Goal: Task Accomplishment & Management: Use online tool/utility

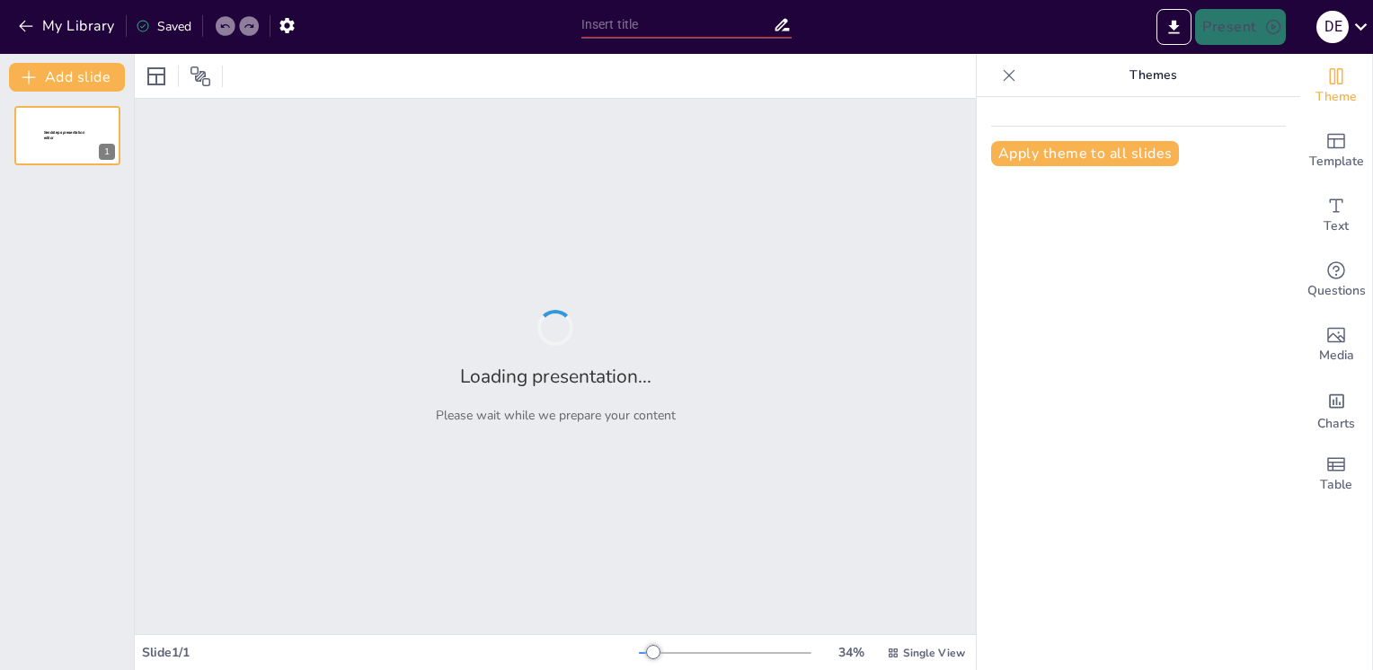
type input "New Sendsteps"
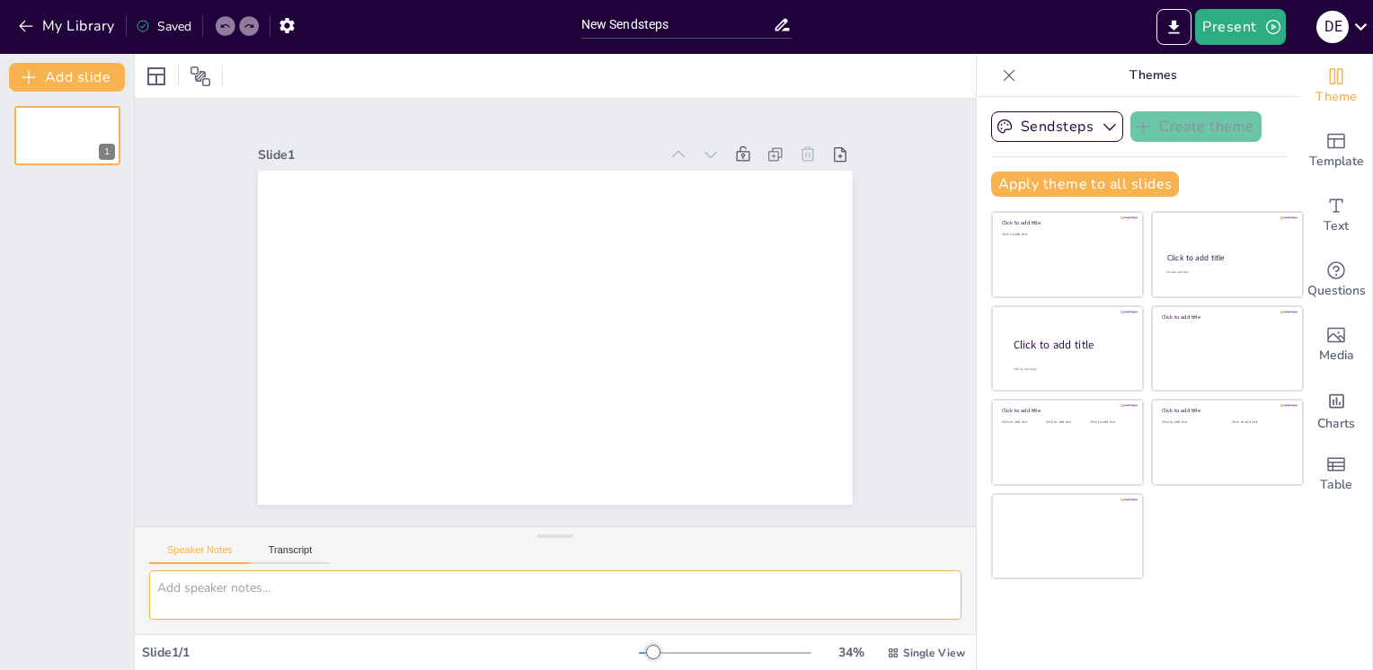
click at [270, 593] on textarea at bounding box center [555, 595] width 812 height 49
paste textarea "Create a professional PowerPoint presentation with the following specifications…"
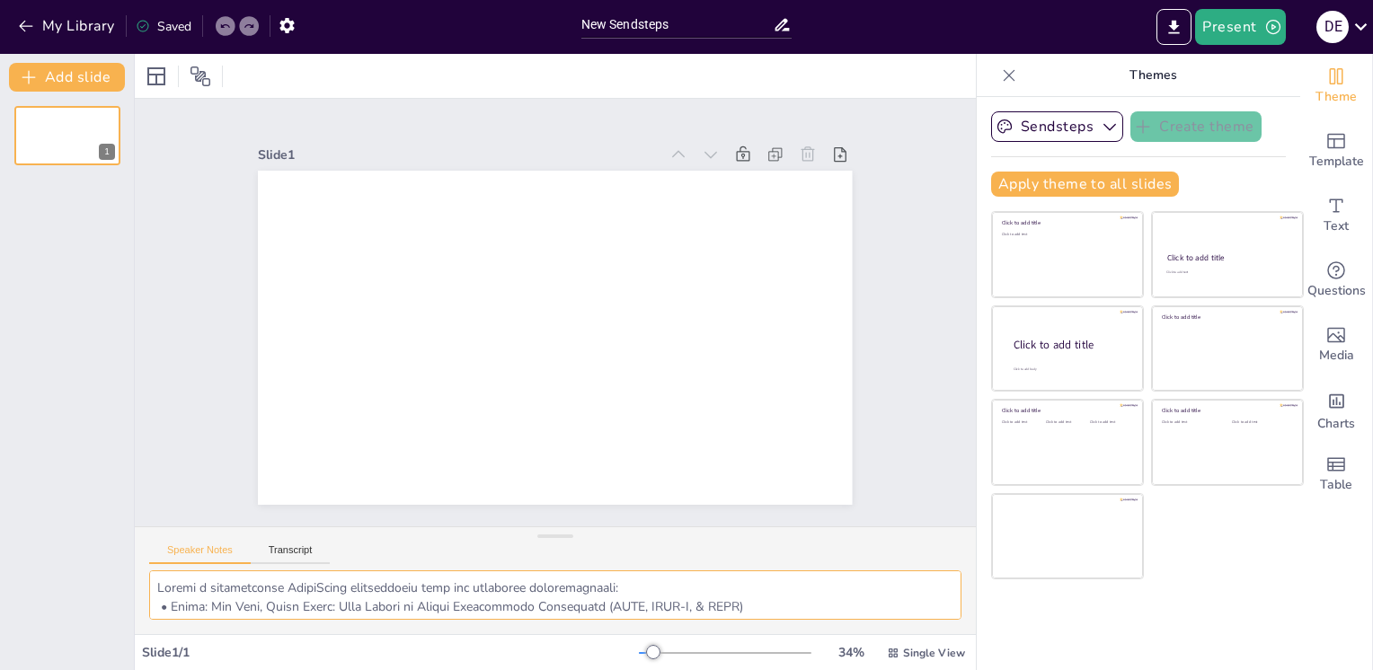
scroll to position [506, 0]
type textarea "Create a professional PowerPoint presentation with the following specifications…"
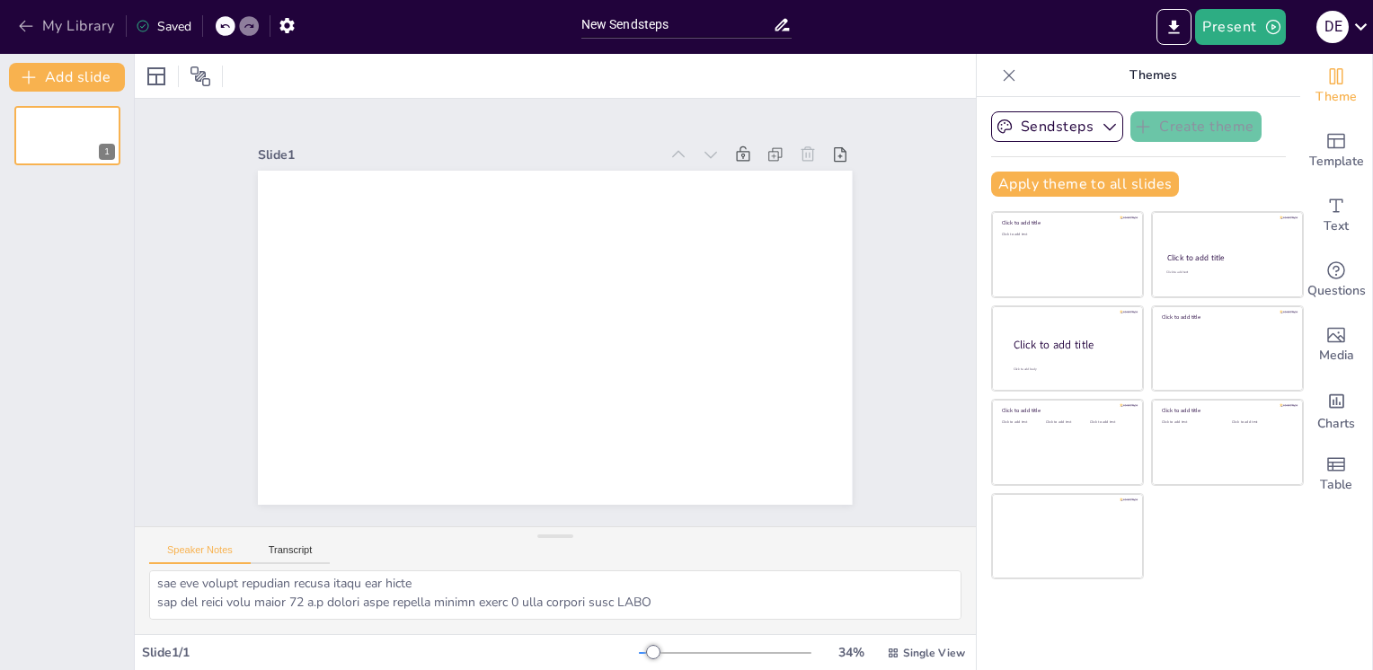
click at [25, 28] on icon "button" at bounding box center [26, 26] width 18 height 18
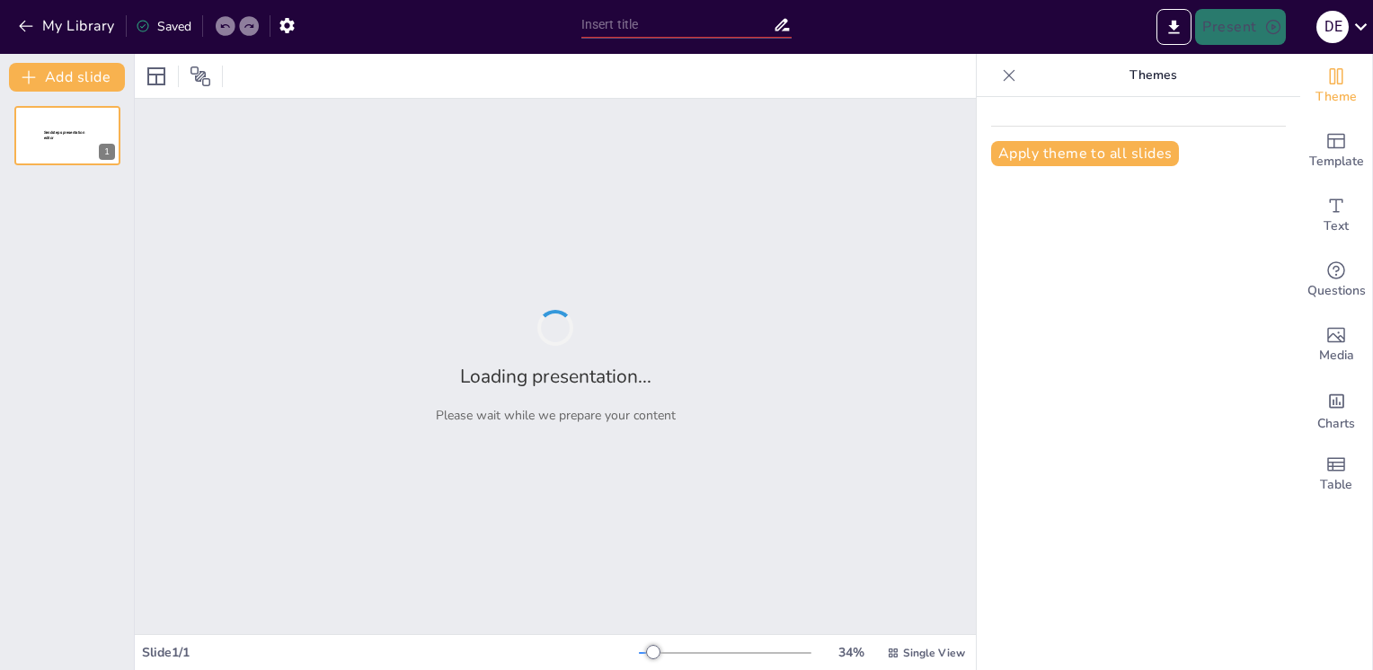
type input "One Loop, Three Roads: Analyzing [MEDICAL_DATA] in OAGB, [MEDICAL_DATA], and [P…"
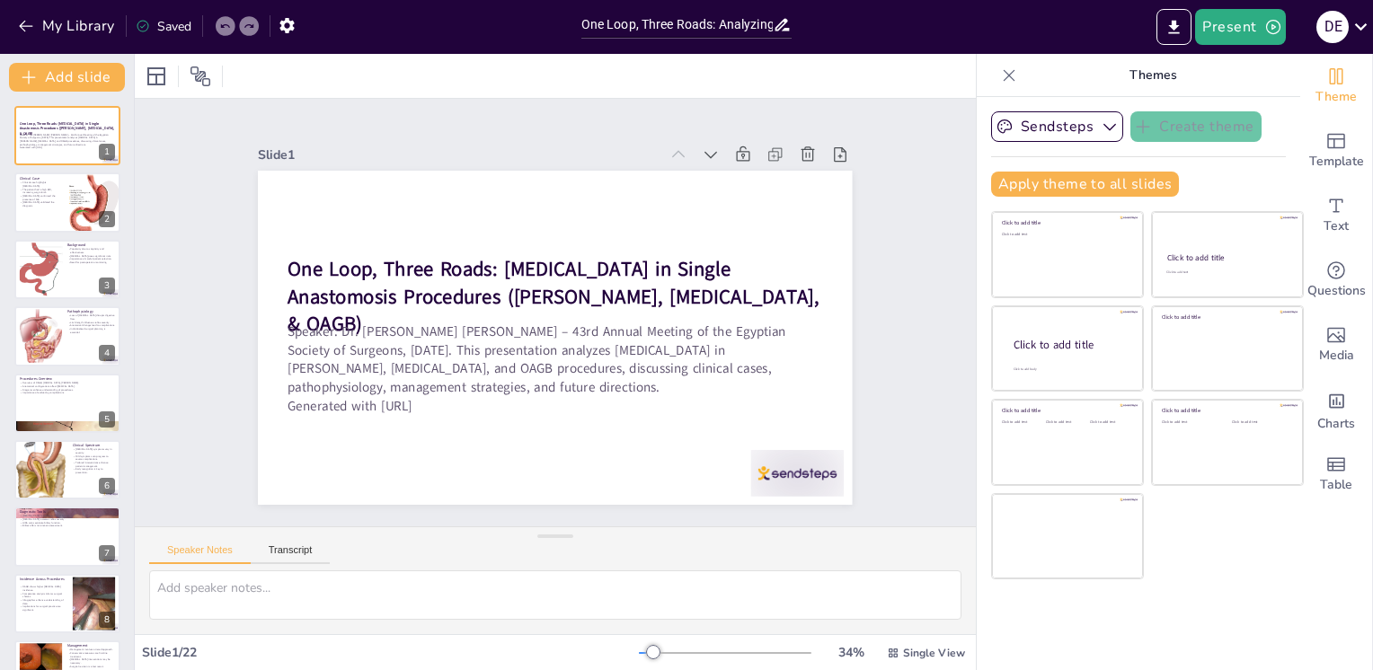
checkbox input "true"
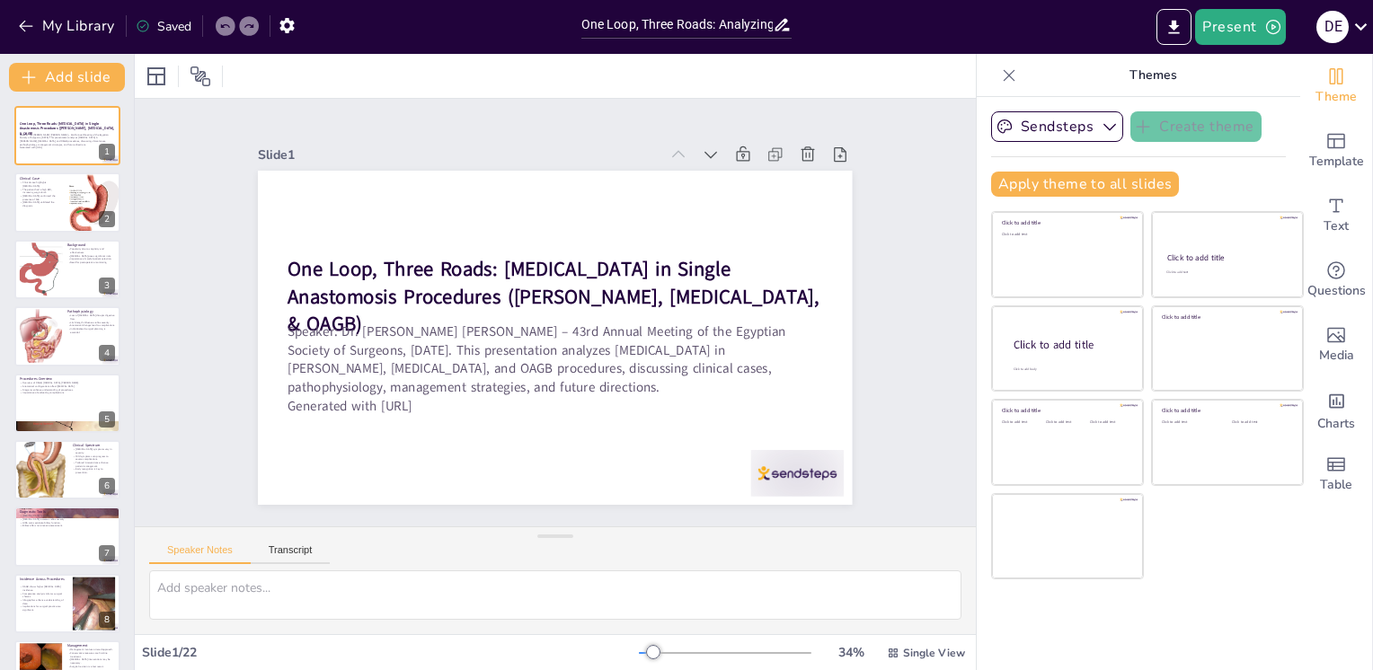
checkbox input "true"
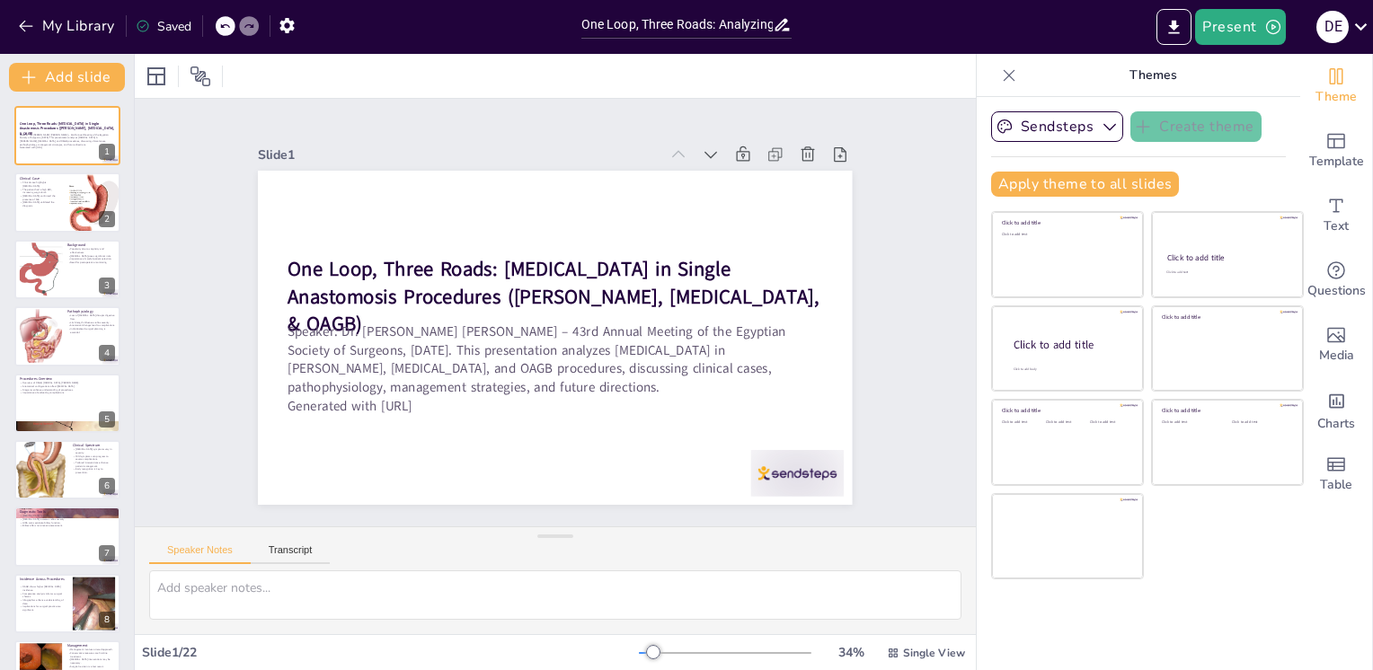
checkbox input "true"
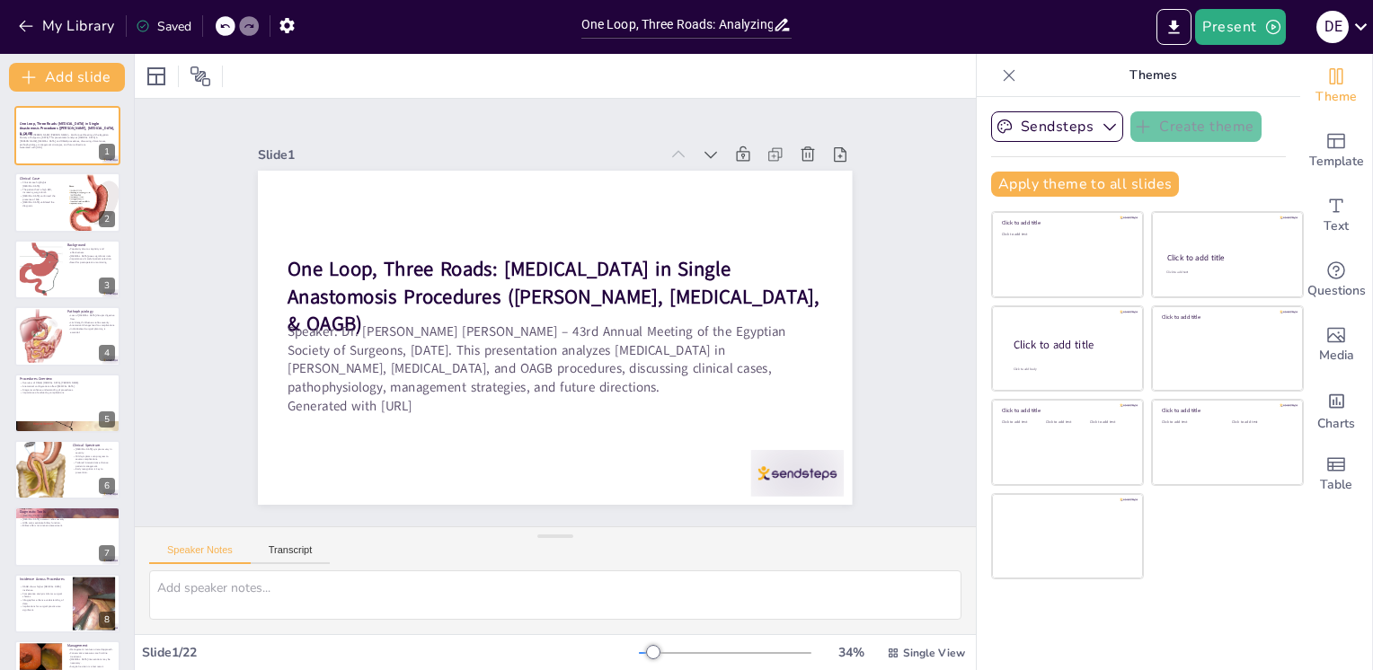
checkbox input "true"
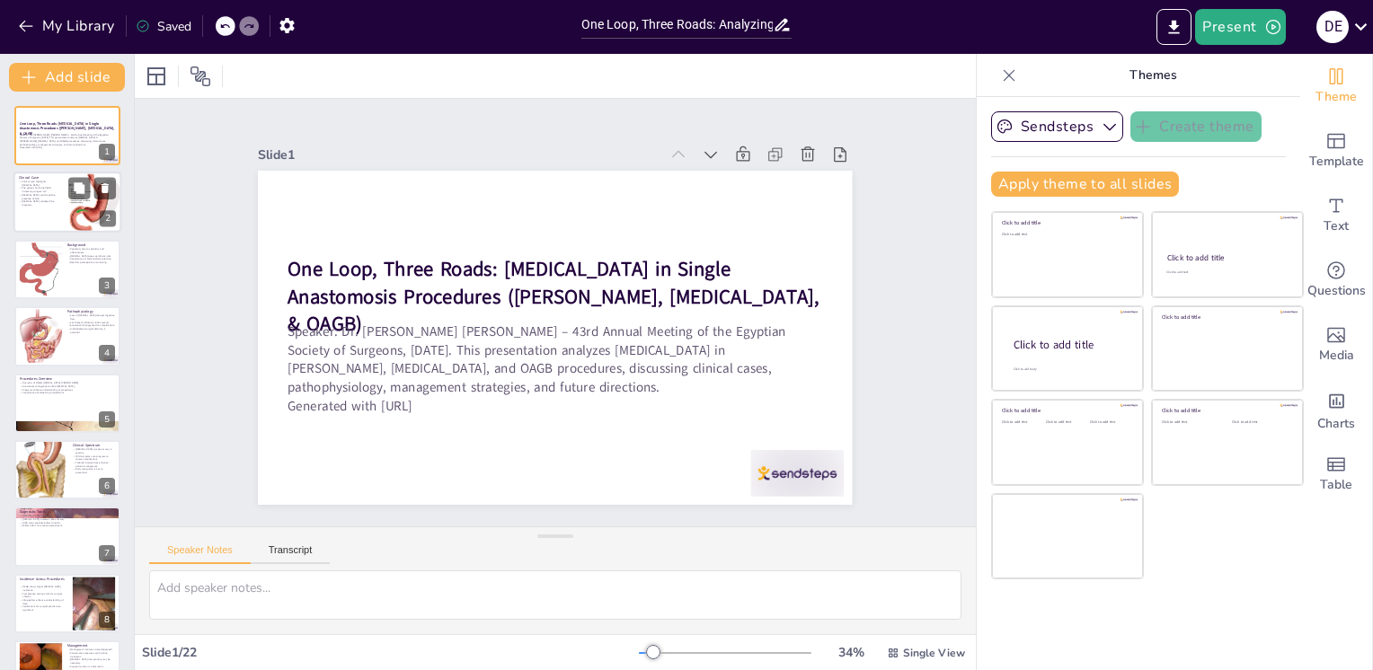
checkbox input "true"
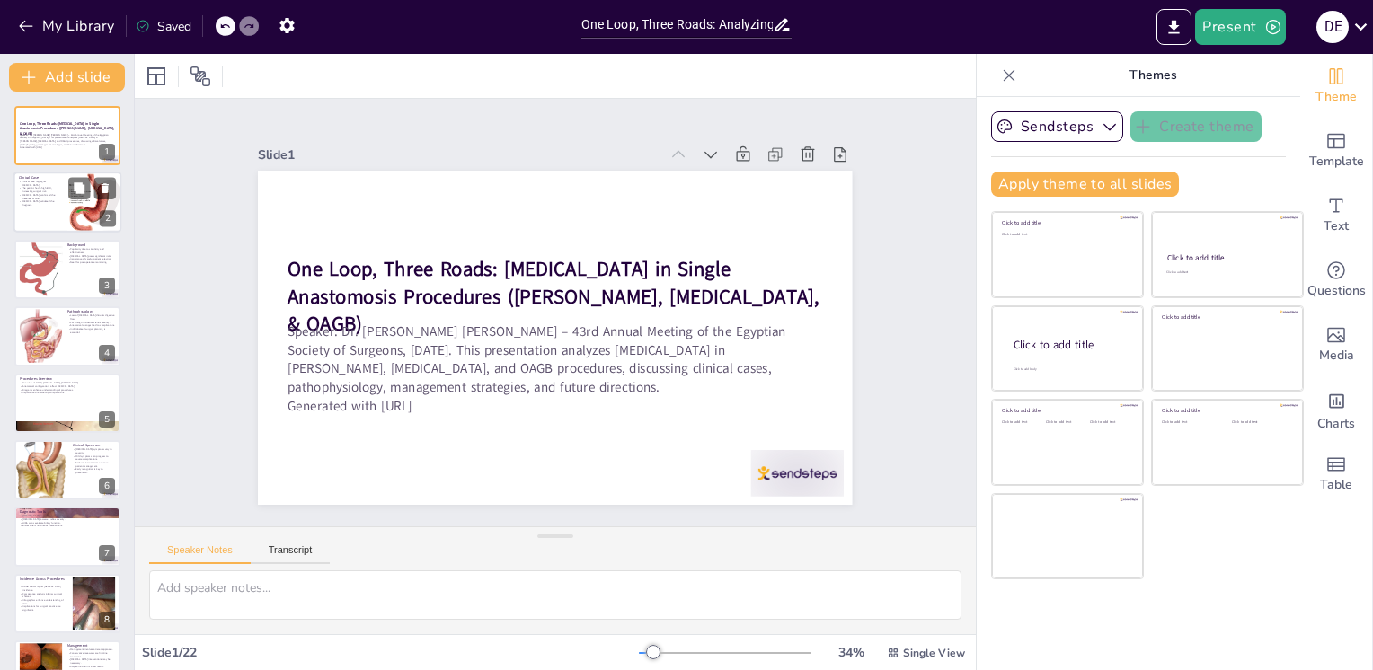
checkbox input "true"
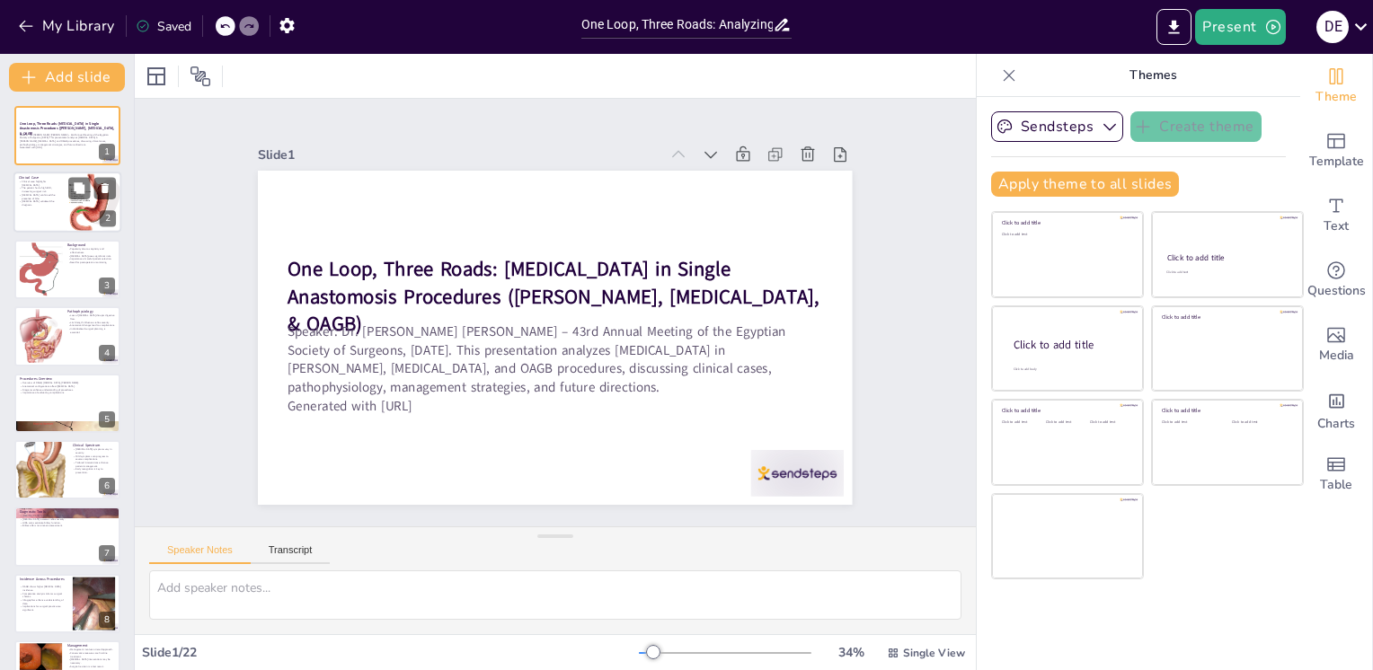
checkbox input "true"
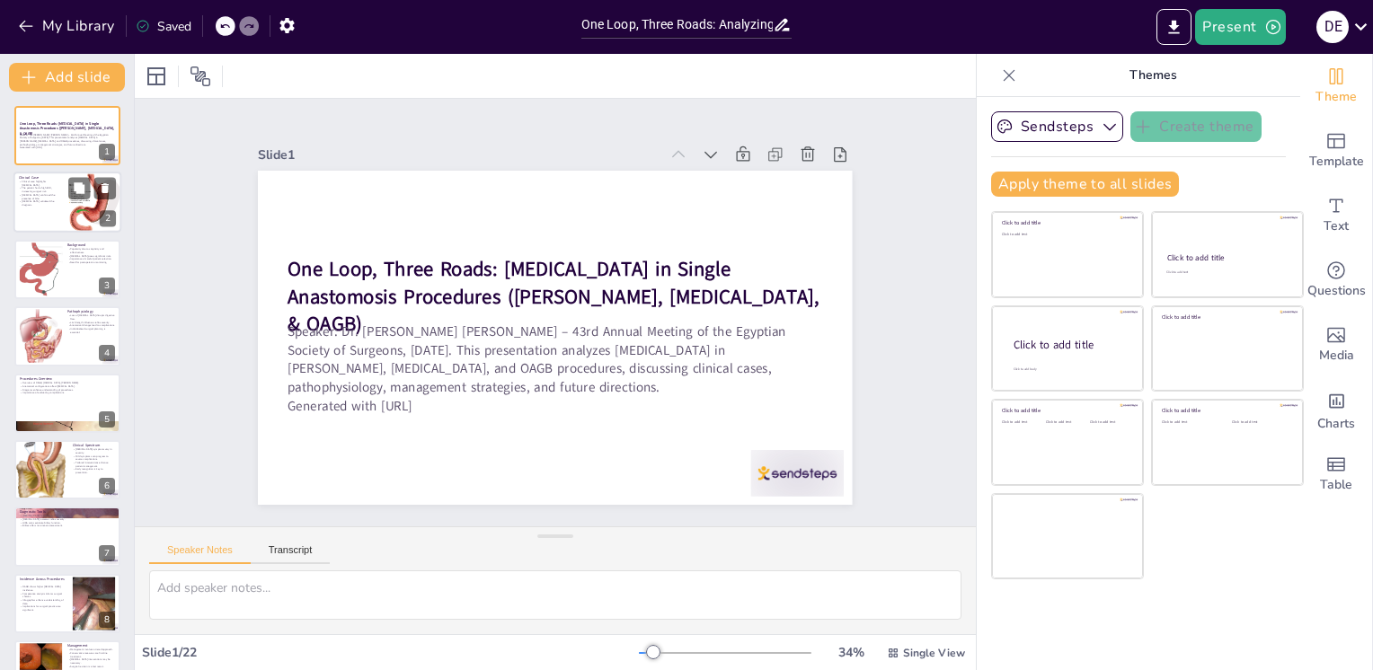
checkbox input "true"
click at [22, 200] on p "[MEDICAL_DATA] validated the diagnosis." at bounding box center [40, 203] width 43 height 6
type textarea "This case highlights the importance of recognizing postoperative complications,…"
checkbox input "true"
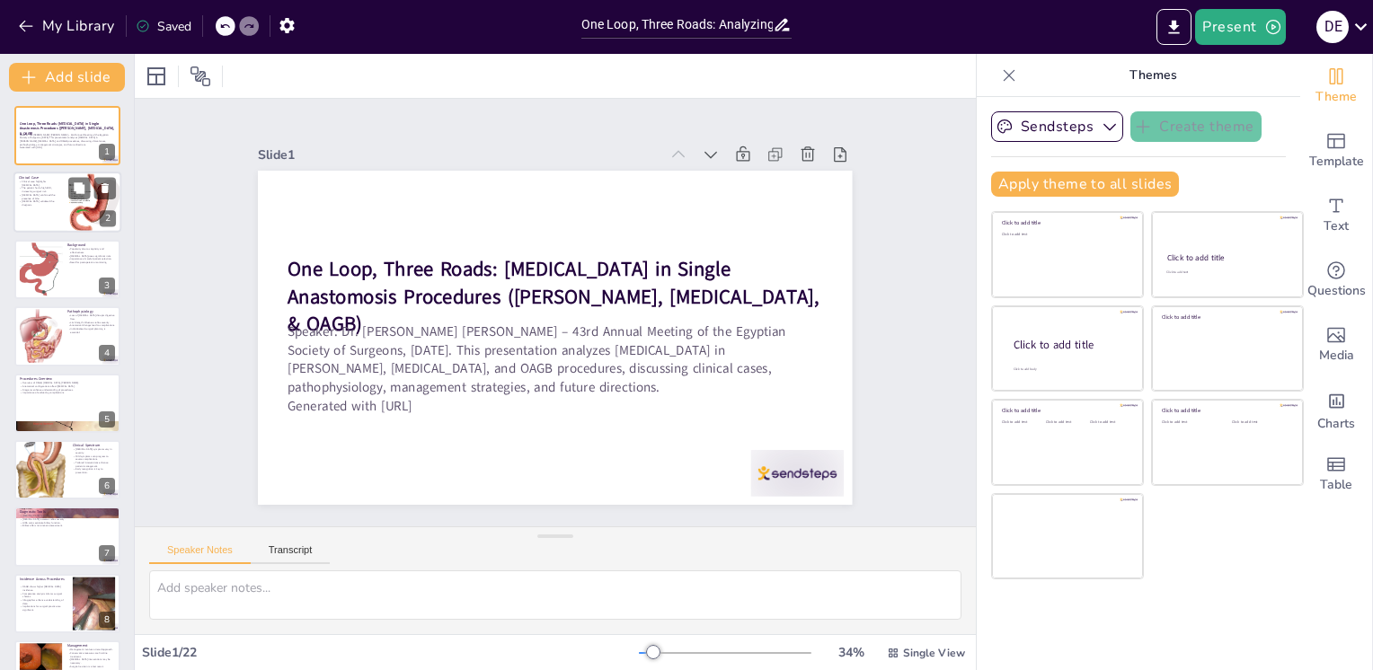
checkbox input "true"
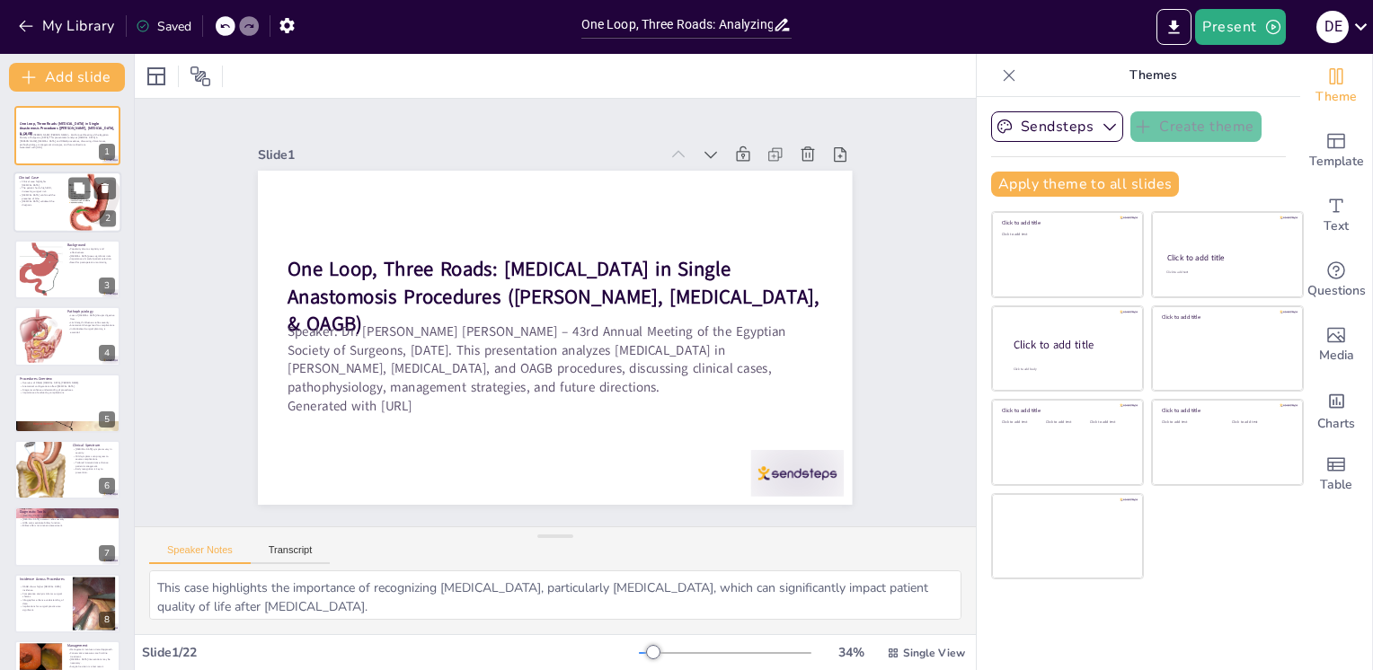
click at [22, 200] on p "[MEDICAL_DATA] validated the diagnosis." at bounding box center [40, 203] width 43 height 6
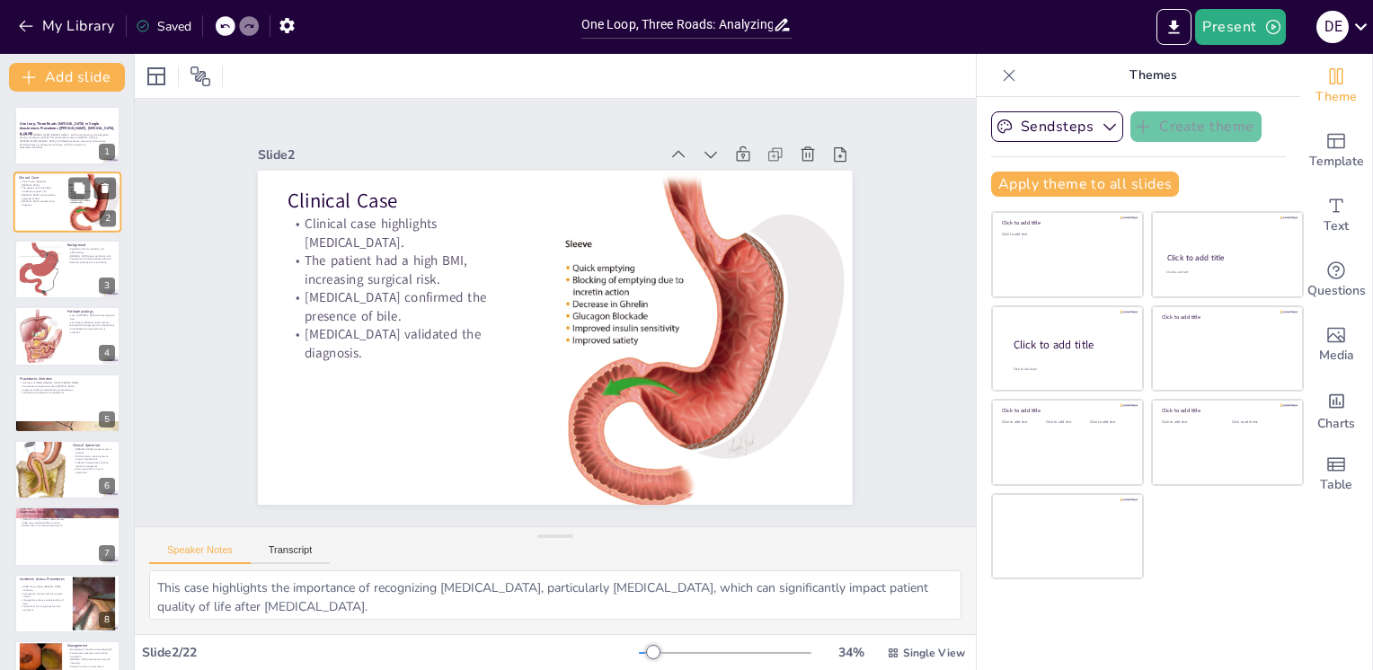
checkbox input "true"
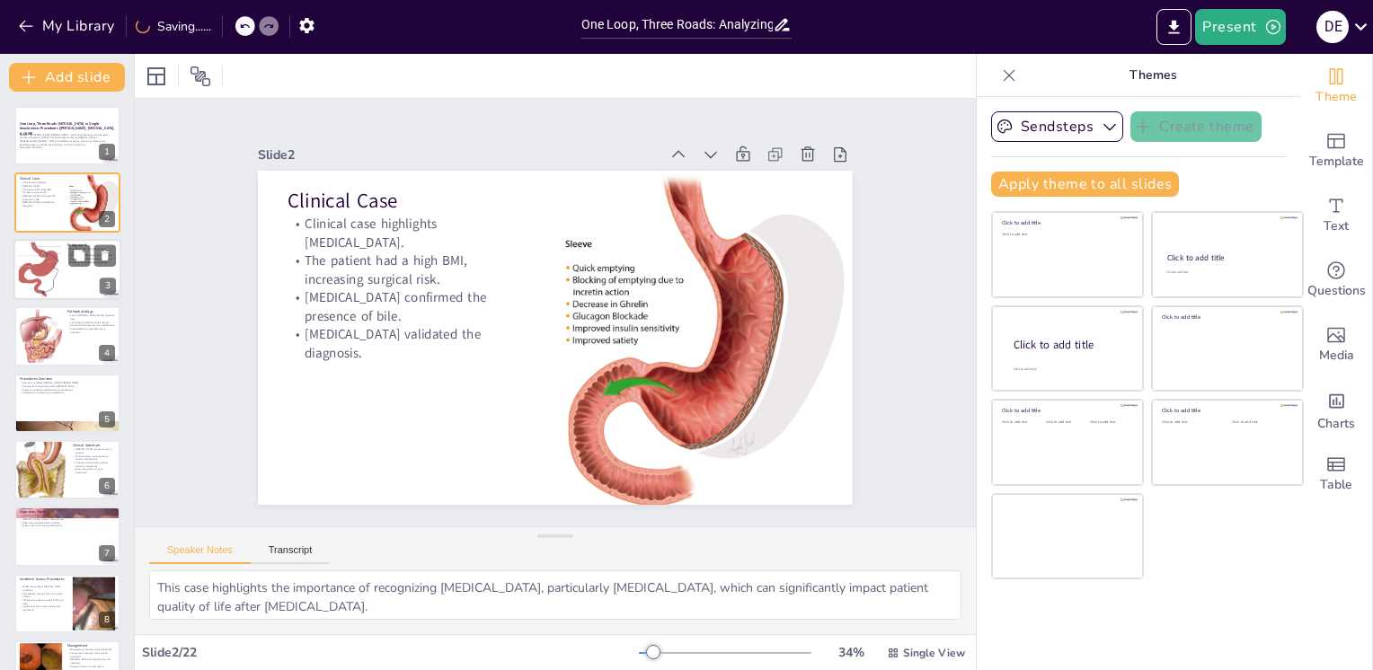
checkbox input "true"
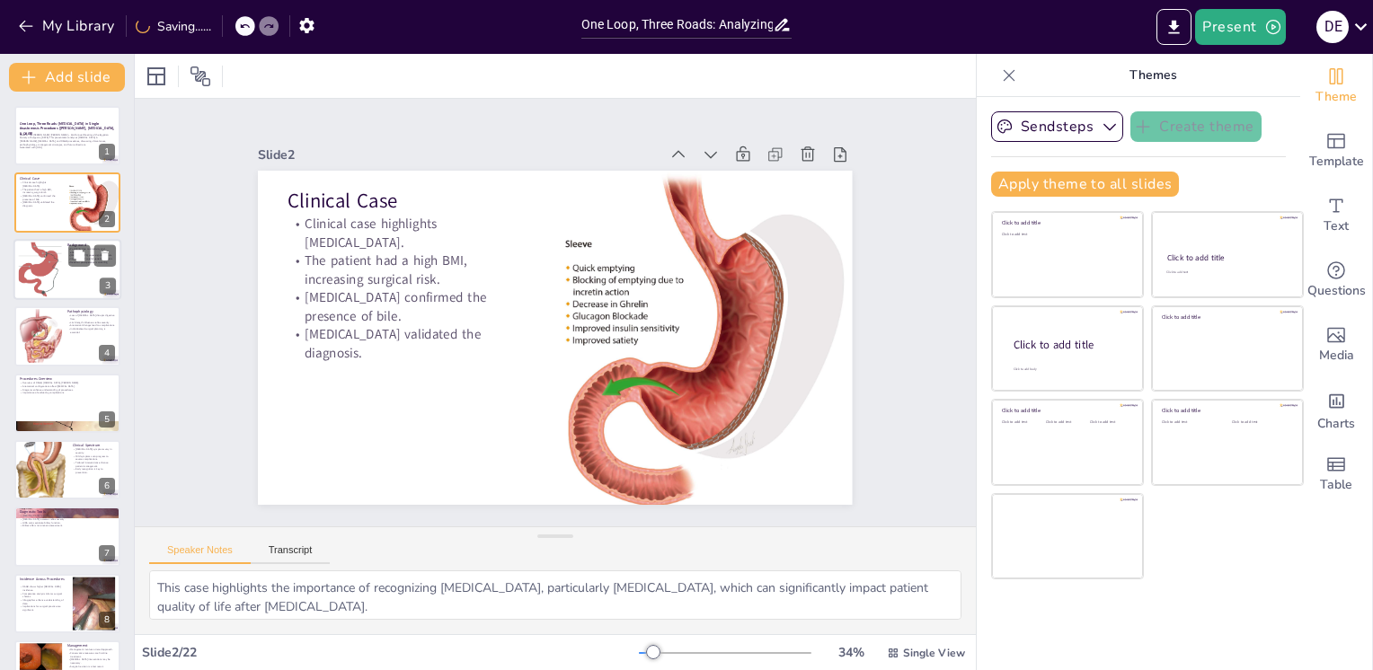
checkbox input "true"
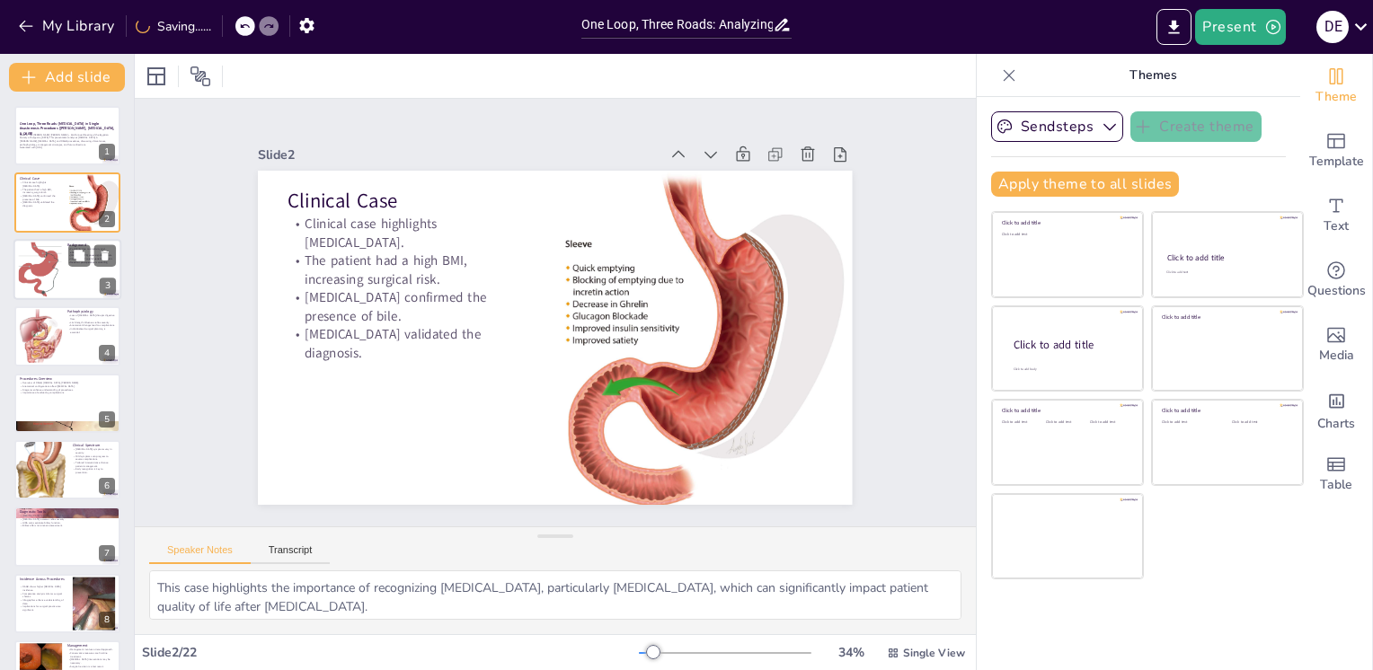
checkbox input "true"
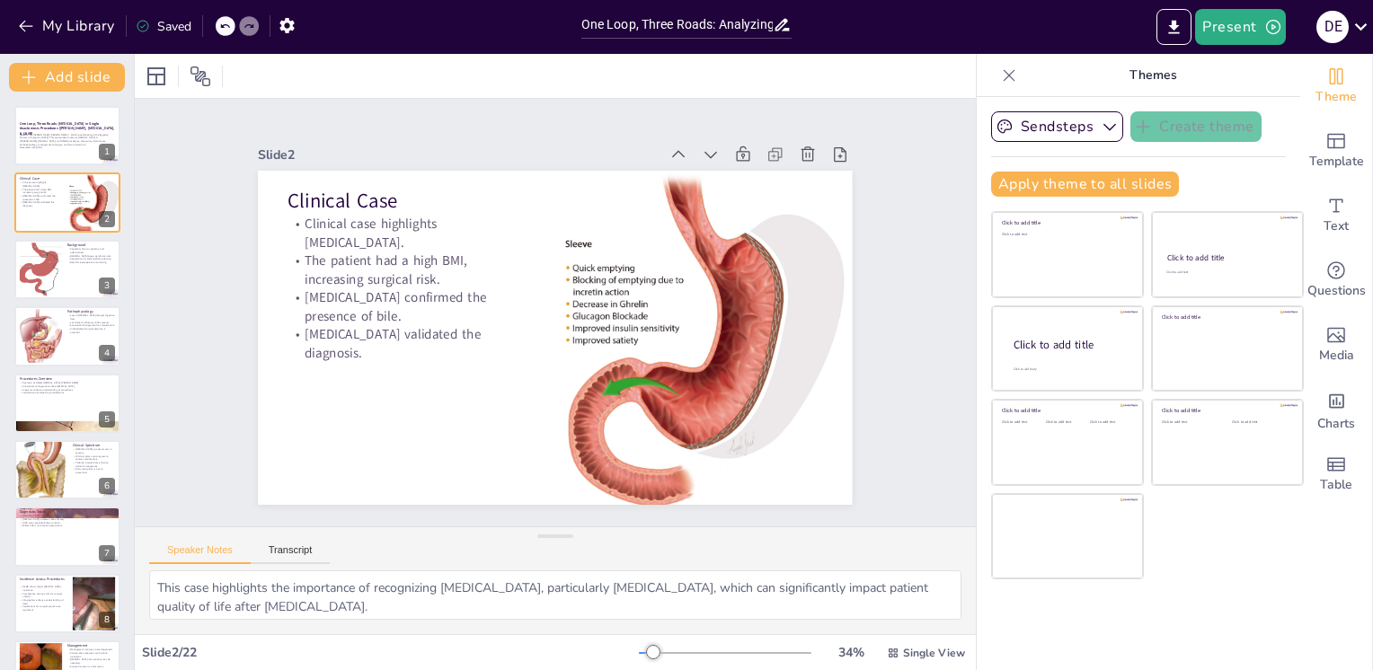
checkbox input "true"
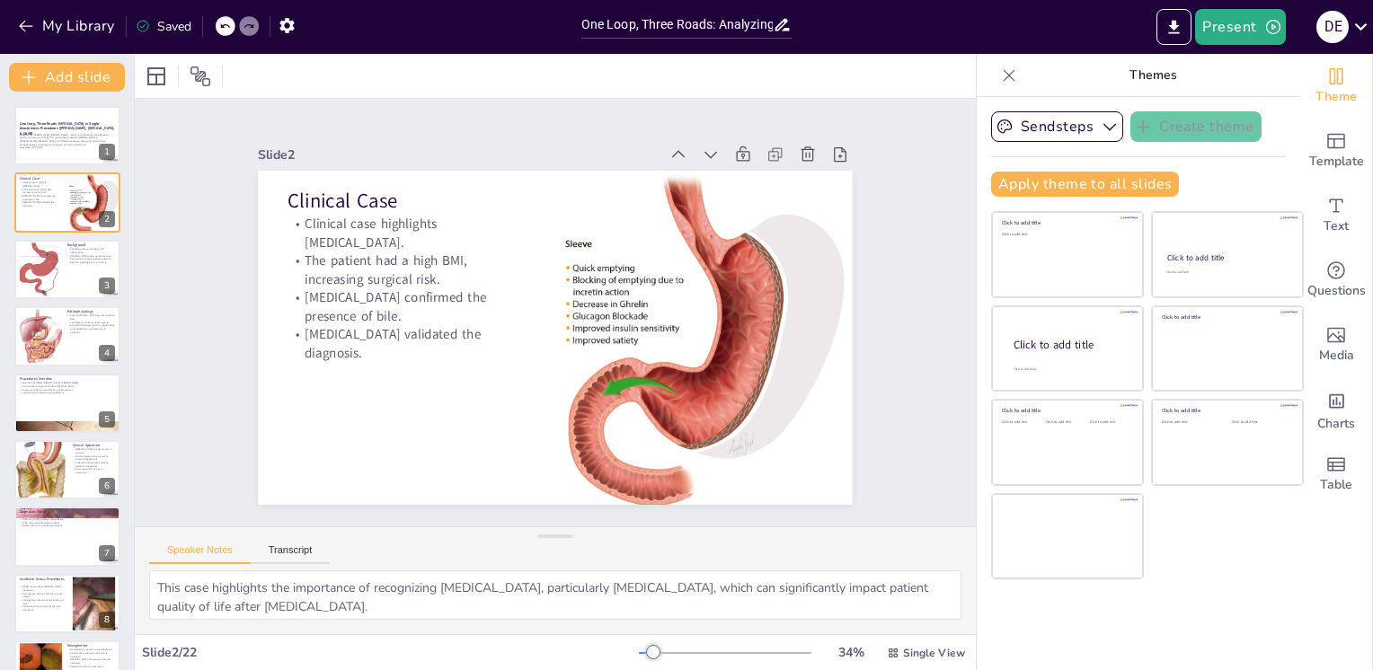
checkbox input "true"
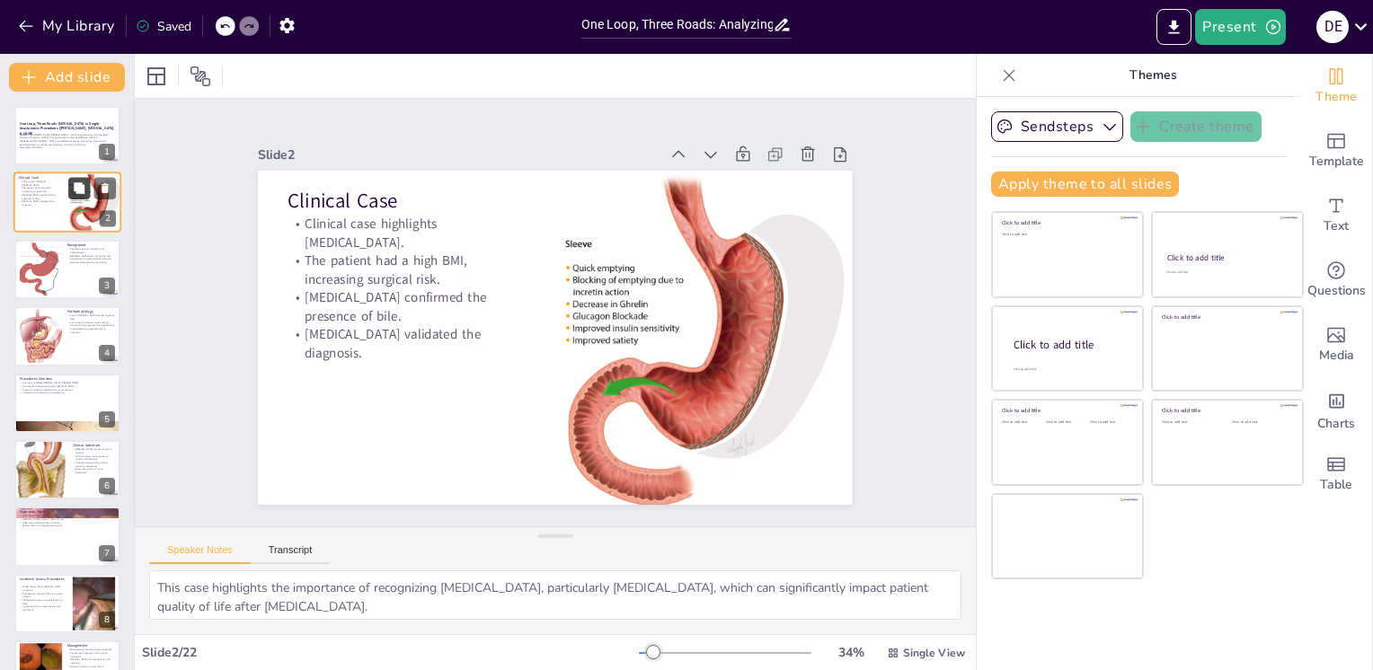
checkbox input "true"
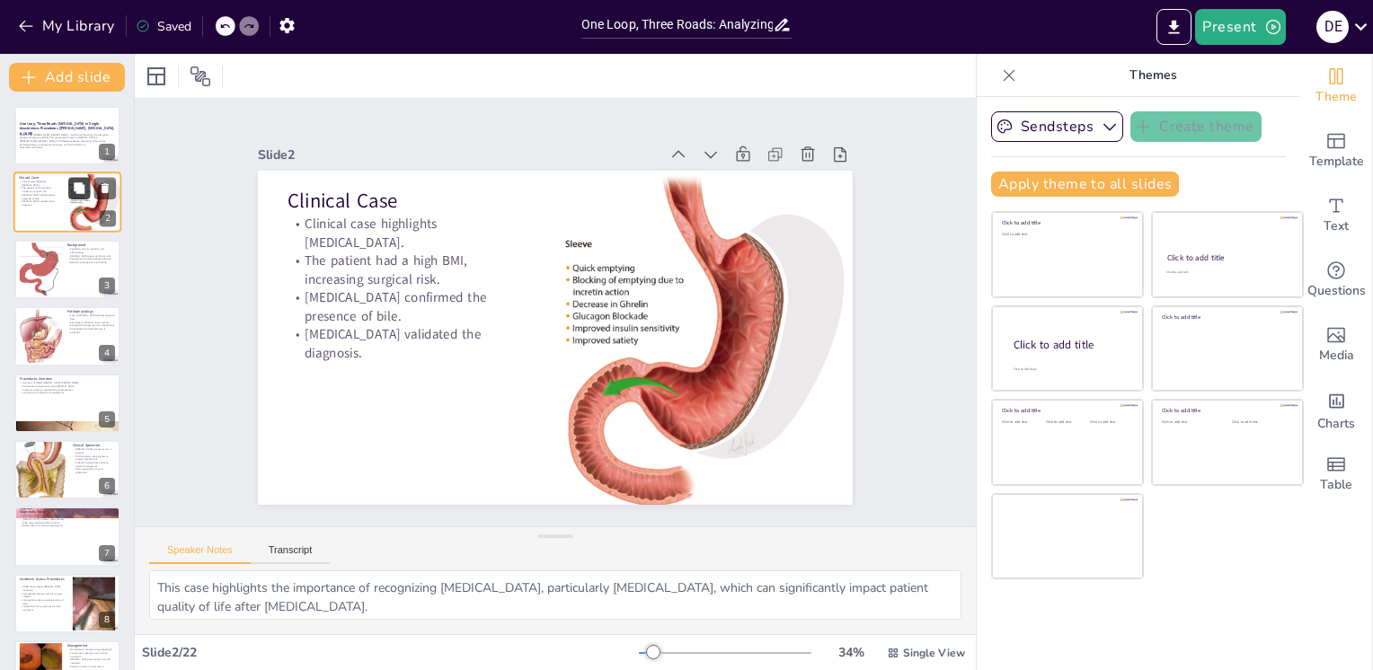
checkbox input "true"
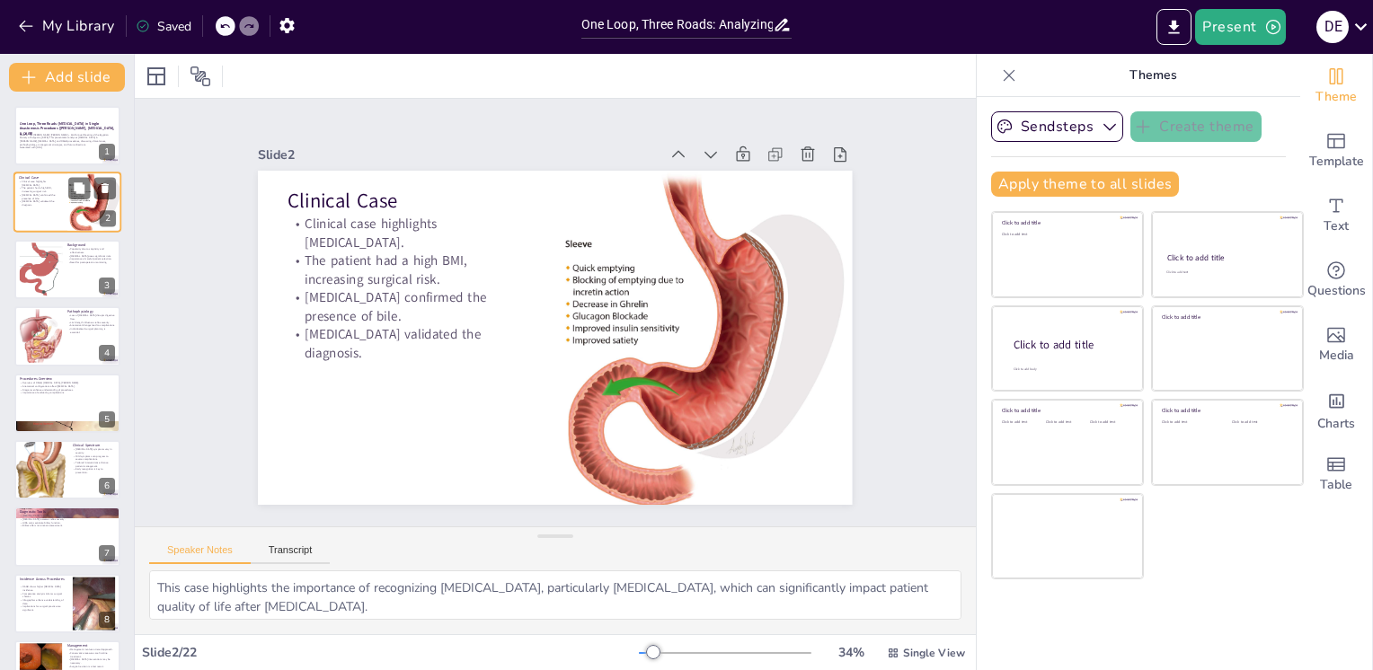
checkbox input "true"
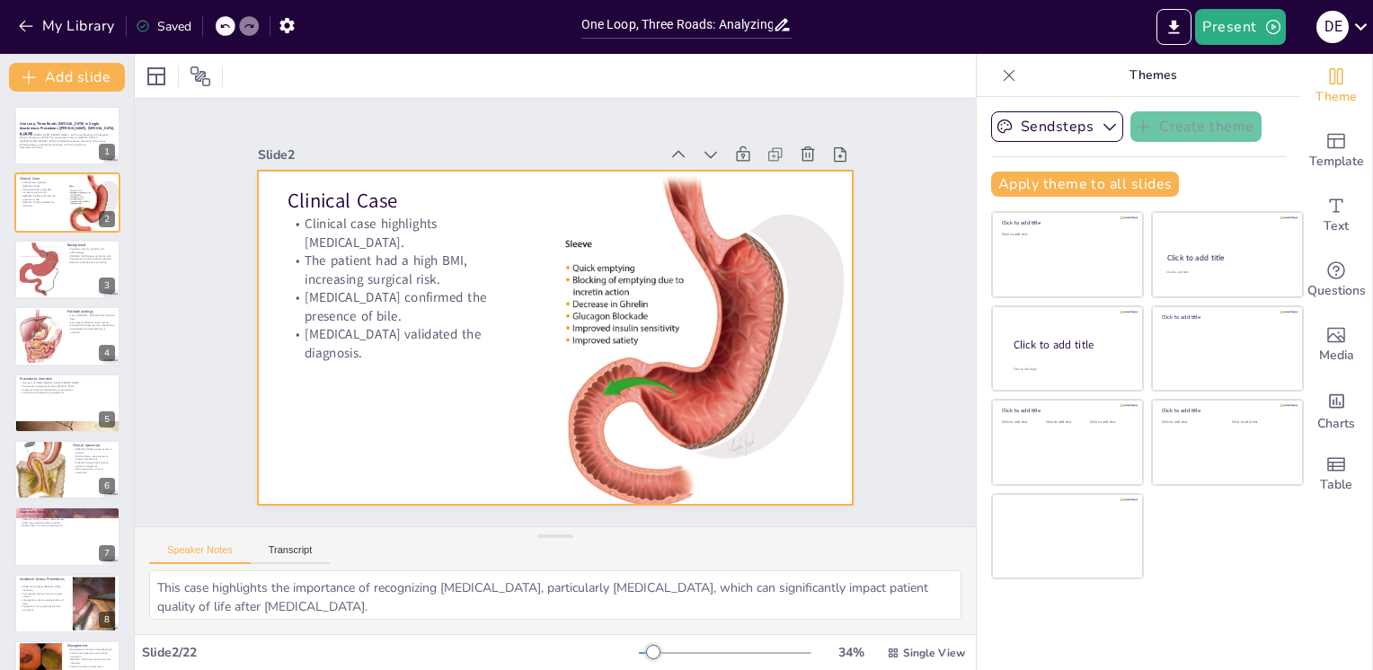
checkbox input "true"
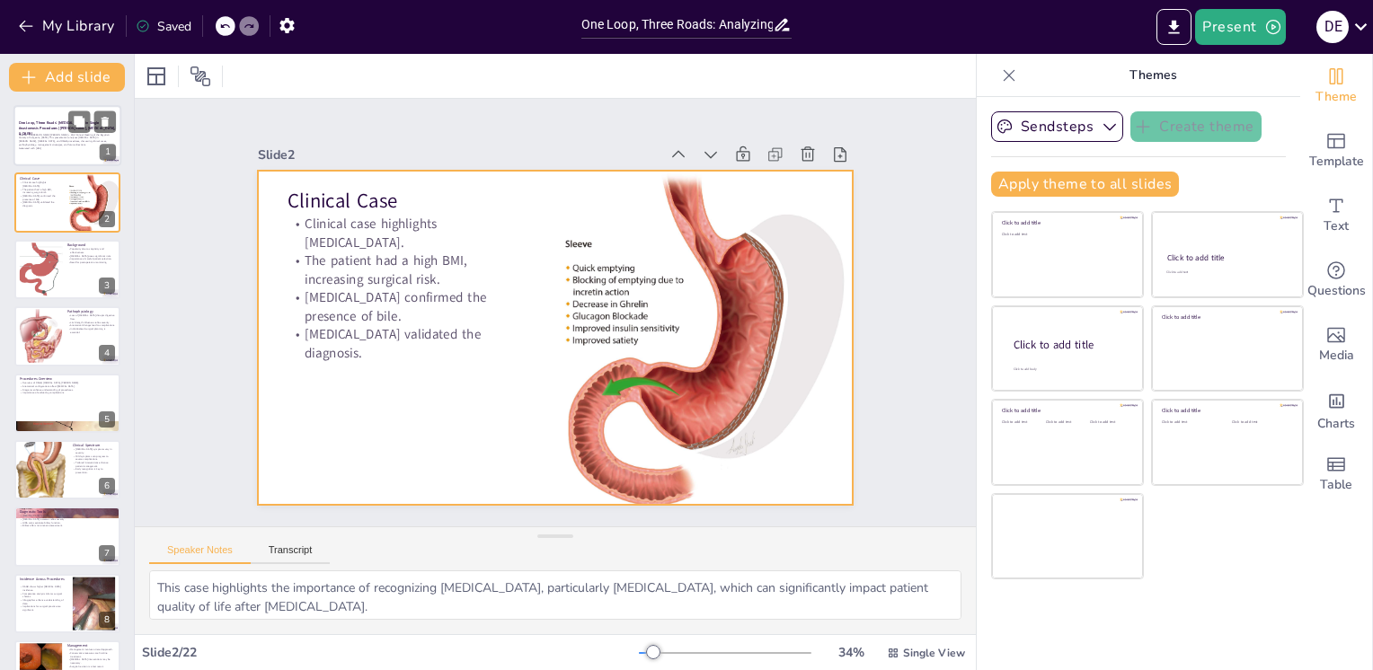
checkbox input "true"
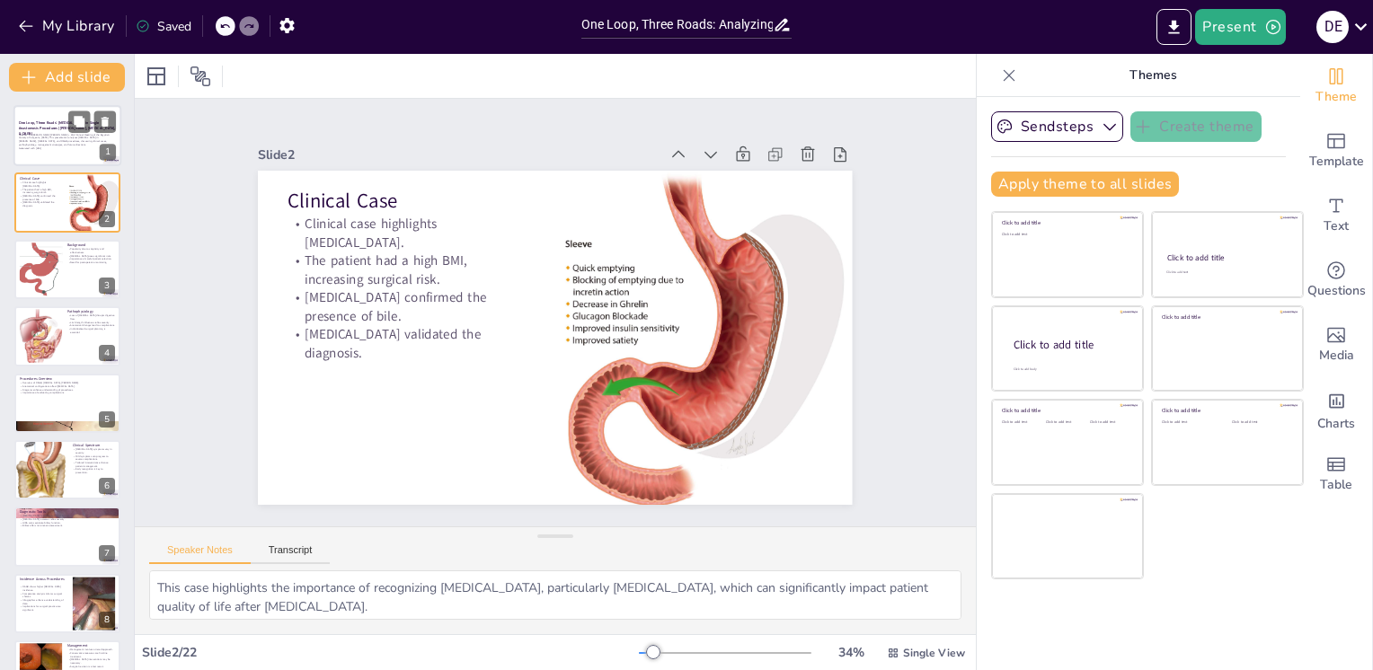
checkbox input "true"
click at [61, 161] on div at bounding box center [67, 135] width 108 height 61
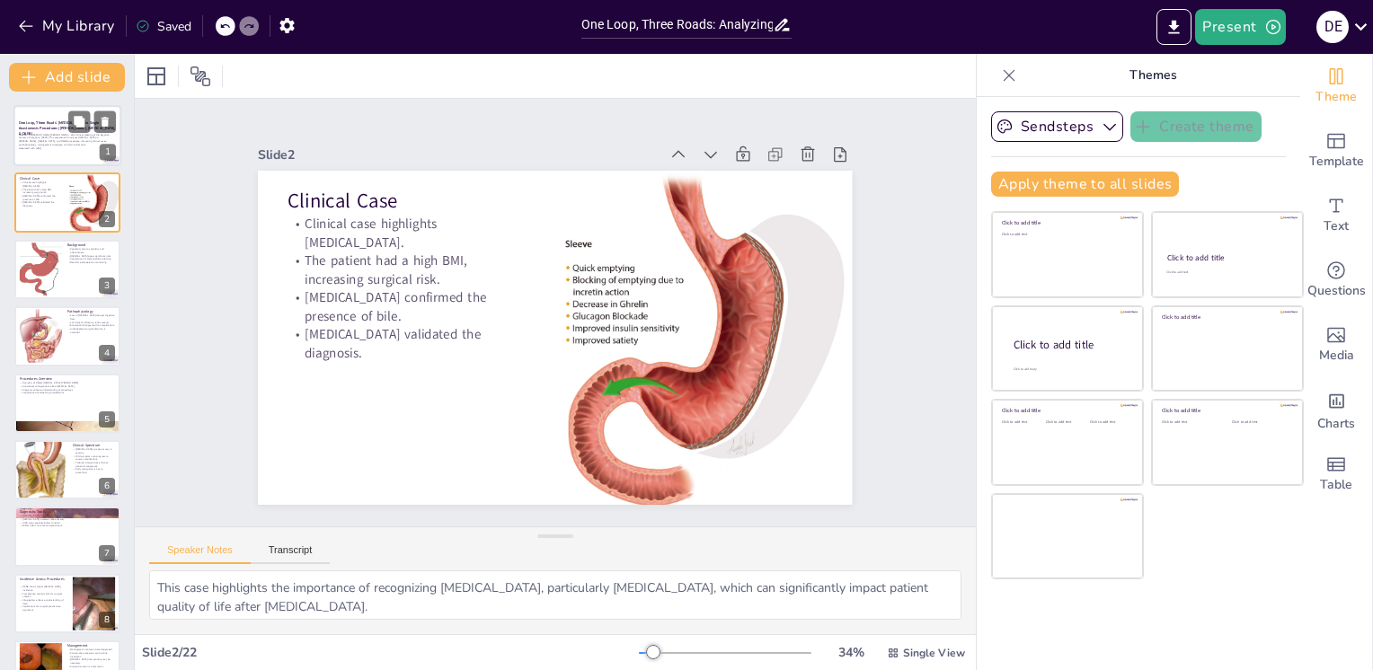
checkbox input "true"
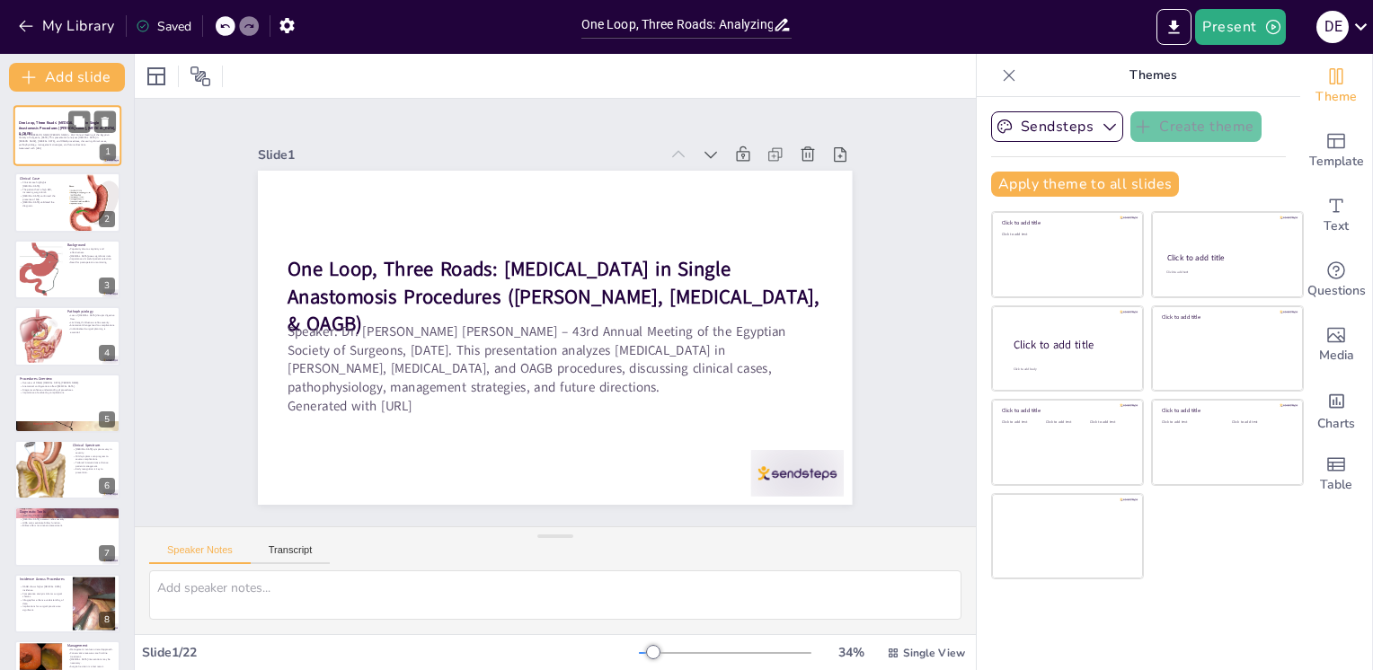
checkbox input "true"
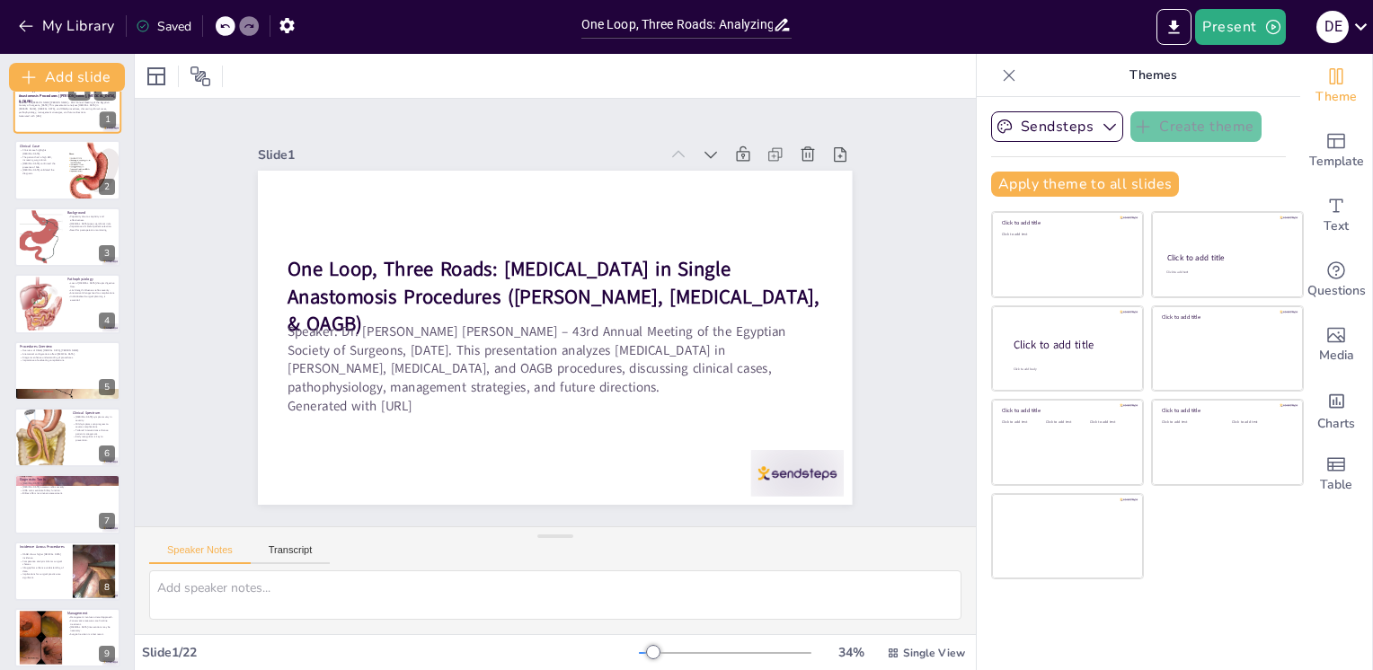
checkbox input "true"
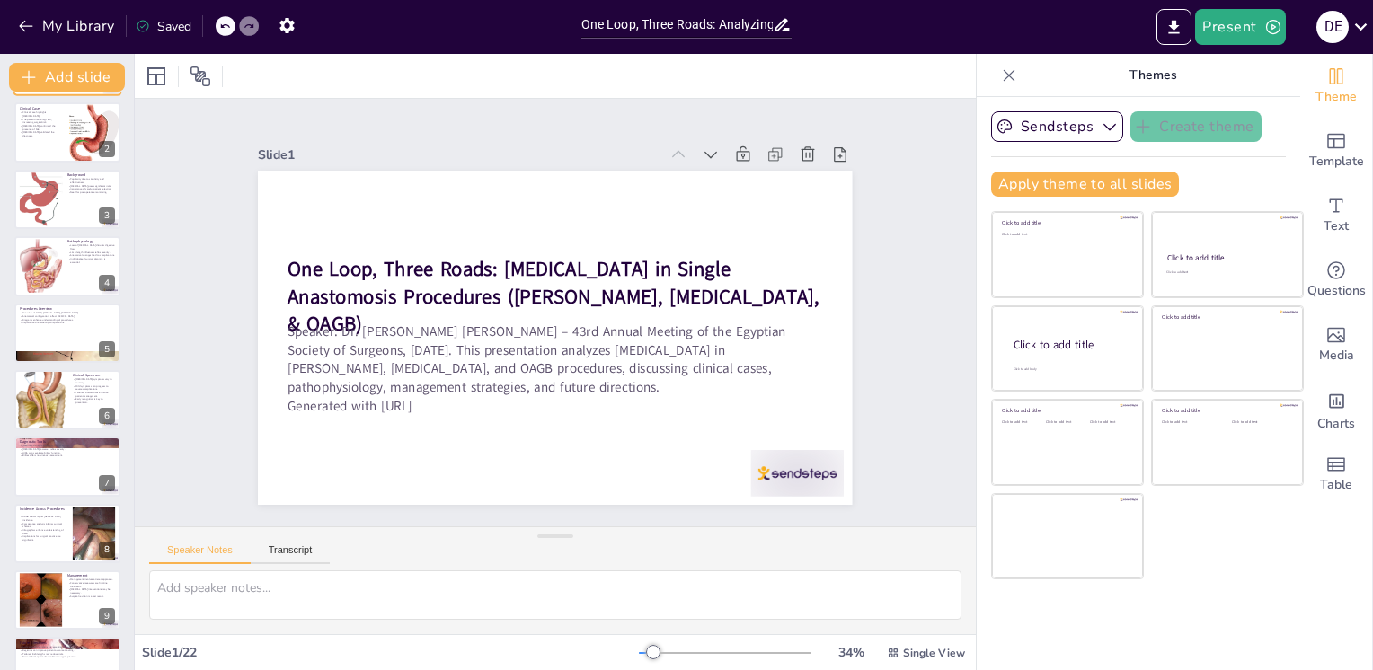
checkbox input "true"
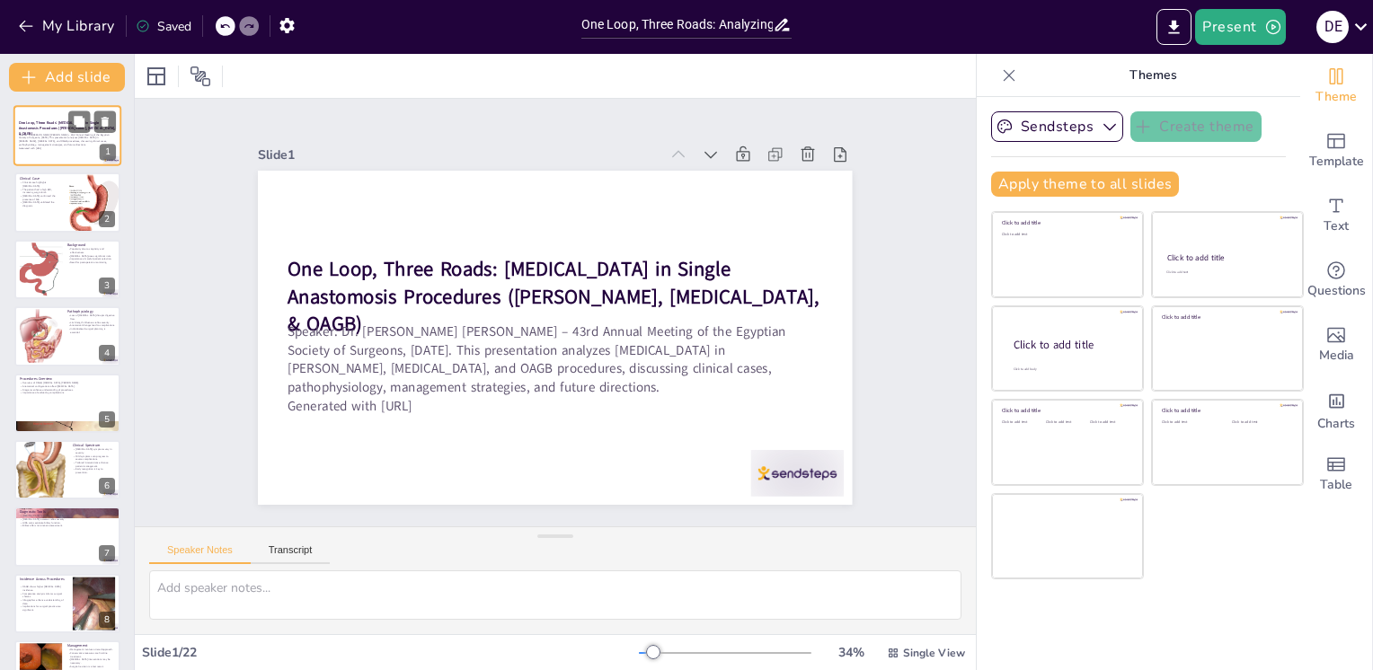
checkbox input "true"
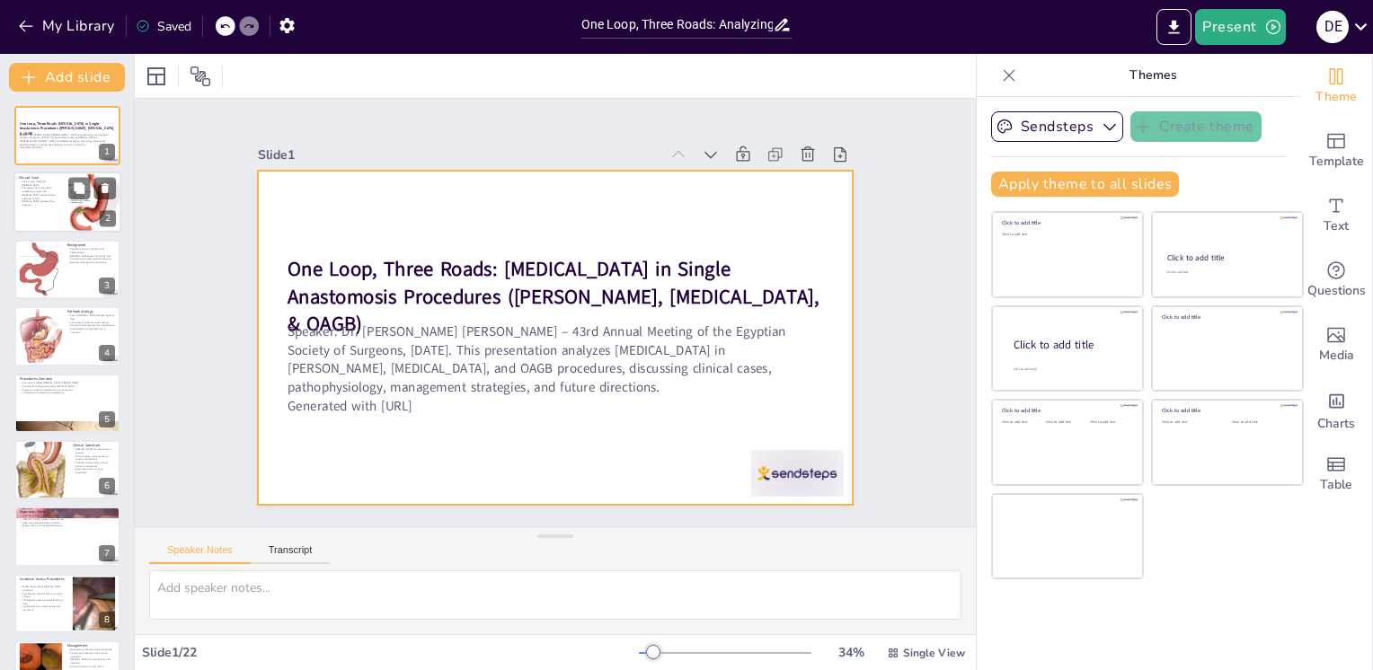
checkbox input "true"
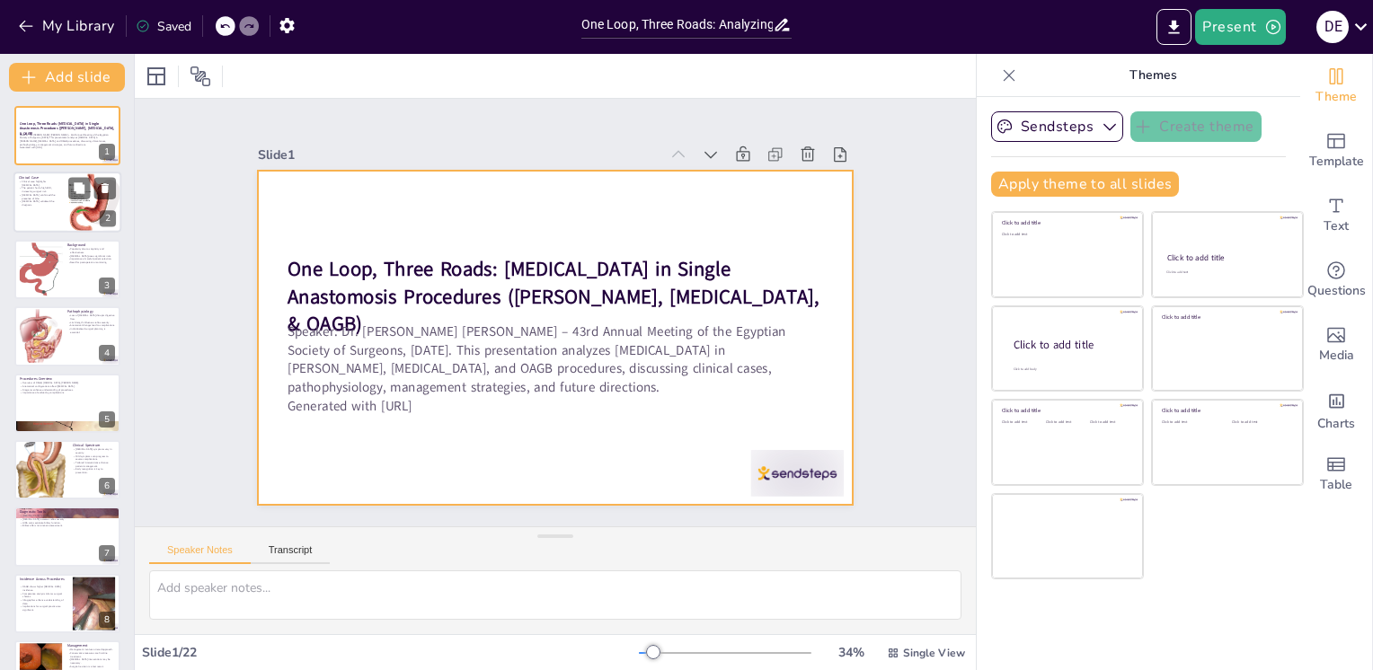
checkbox input "true"
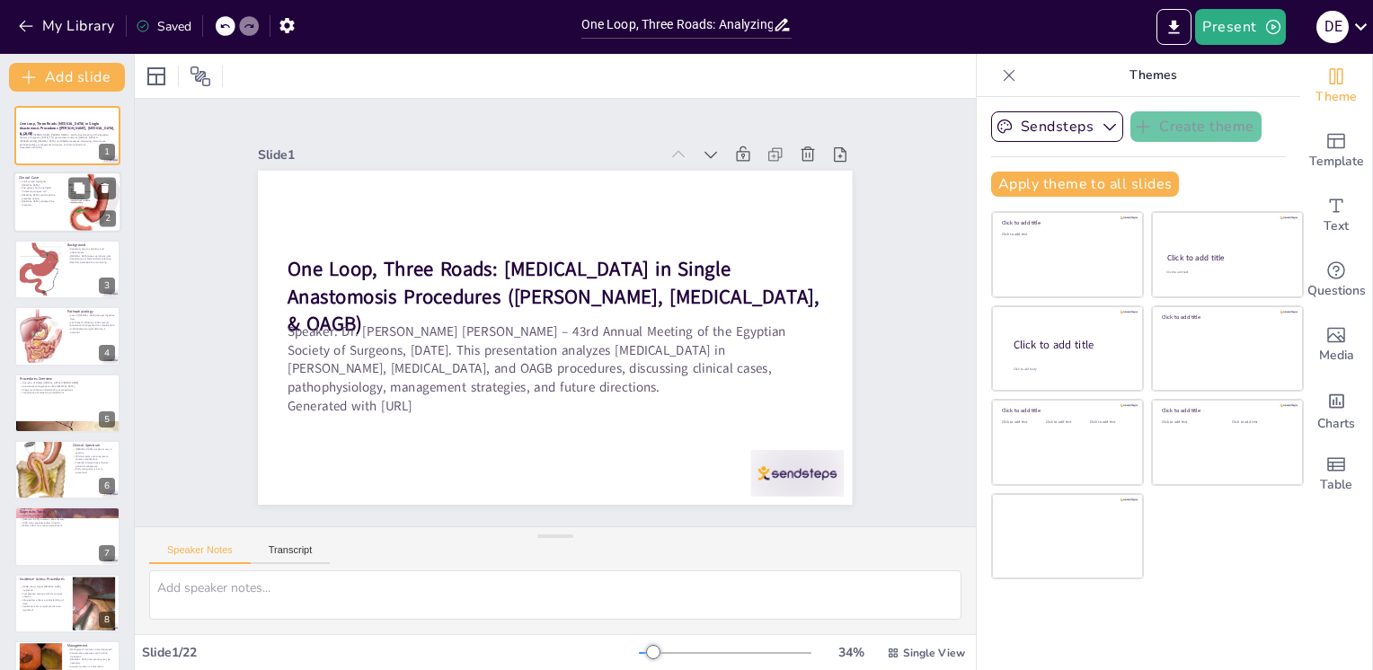
click at [74, 220] on div at bounding box center [94, 203] width 54 height 63
type textarea "This case highlights the importance of recognizing postoperative complications,…"
checkbox input "true"
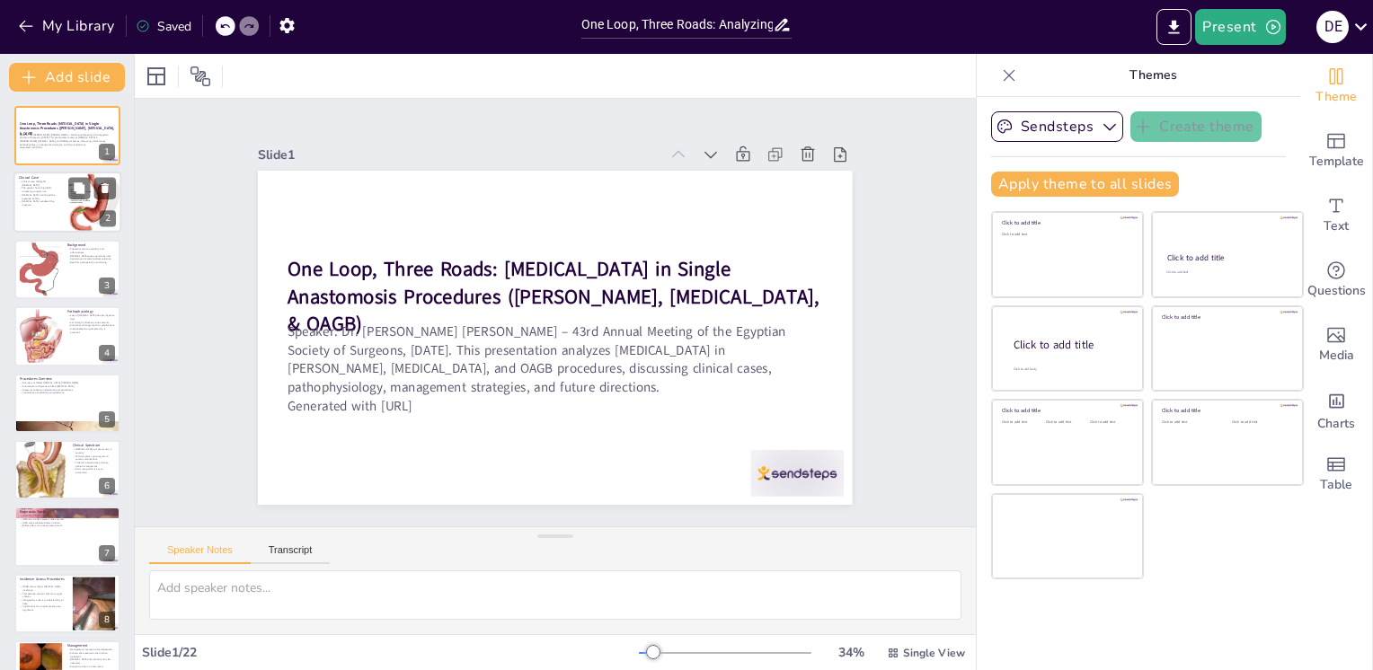
checkbox input "true"
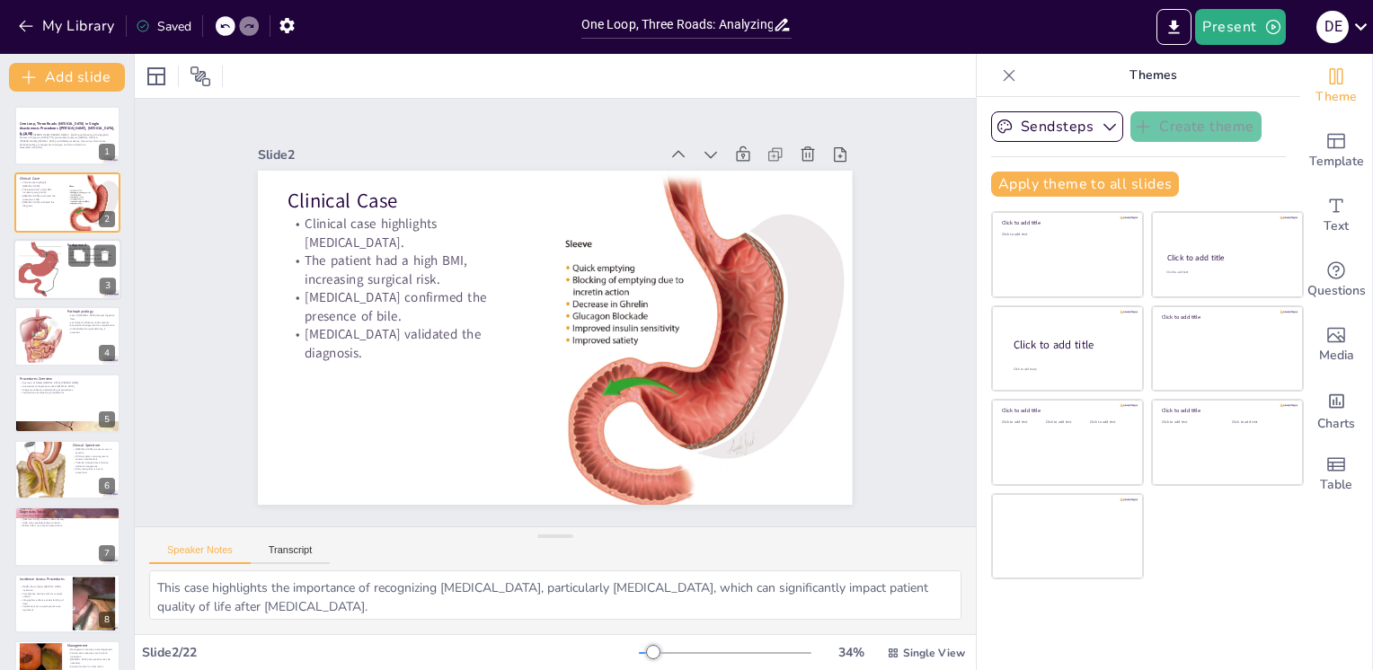
checkbox input "true"
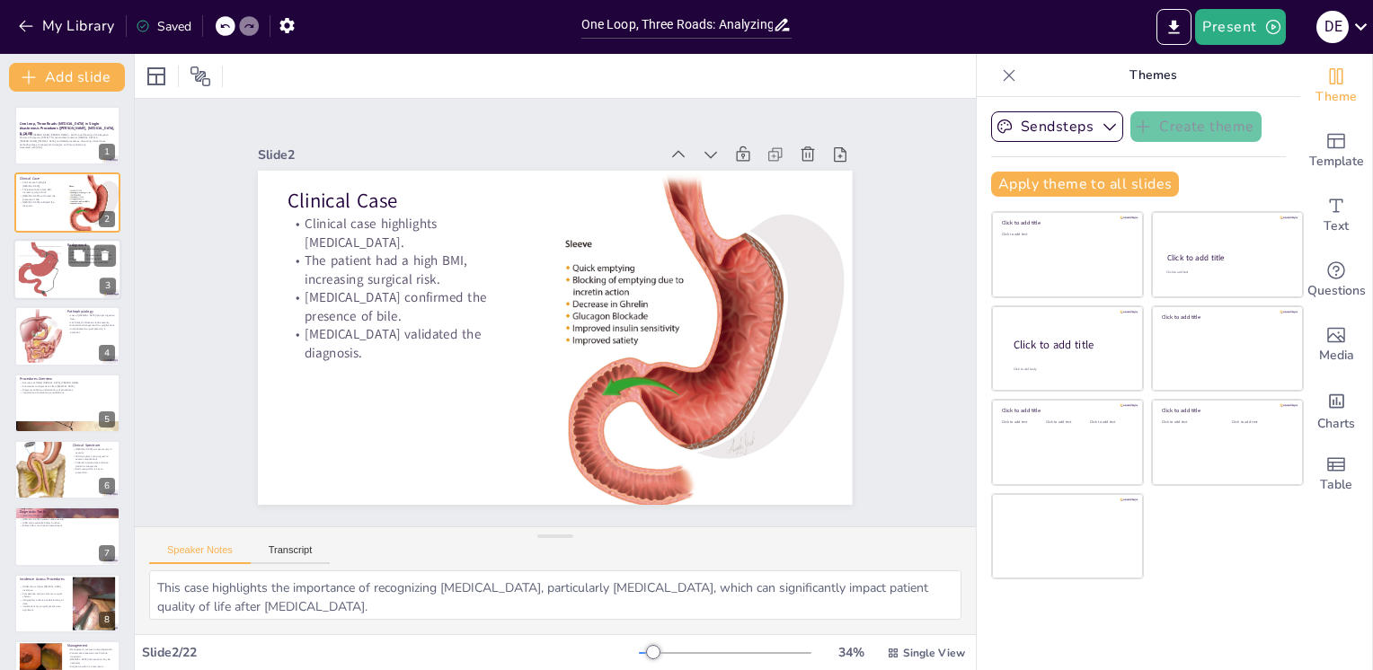
checkbox input "true"
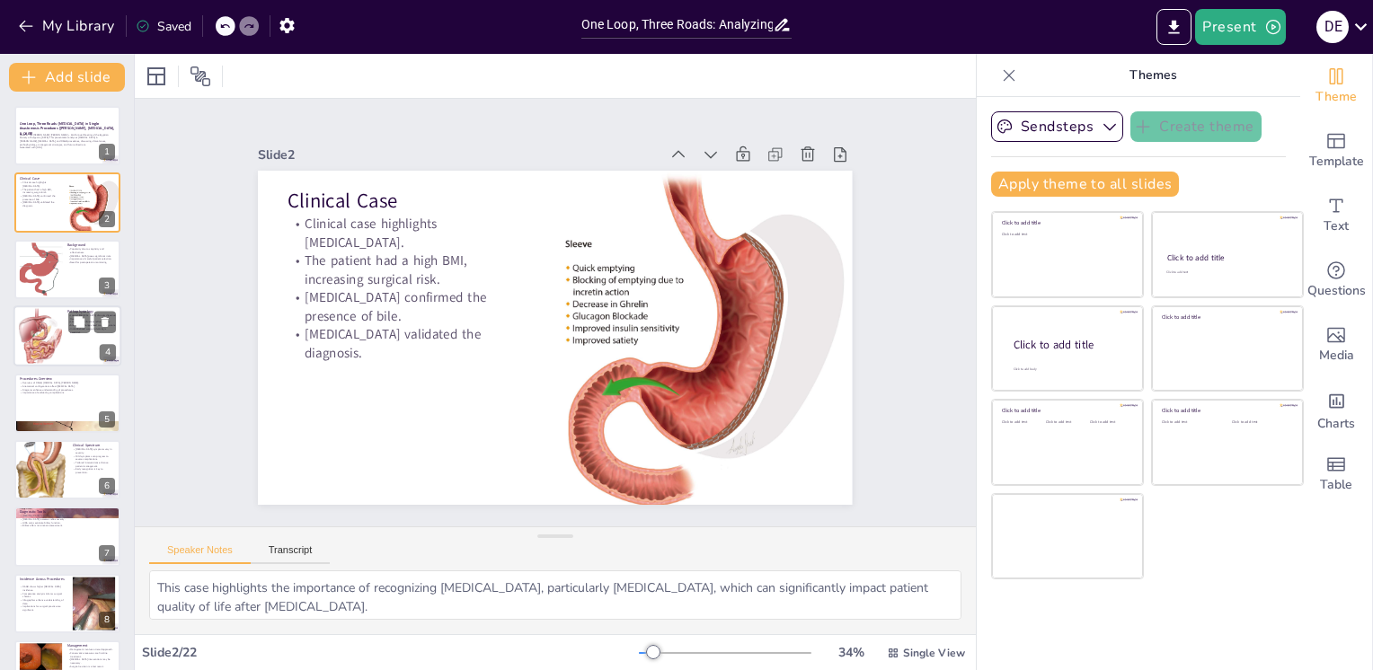
checkbox input "true"
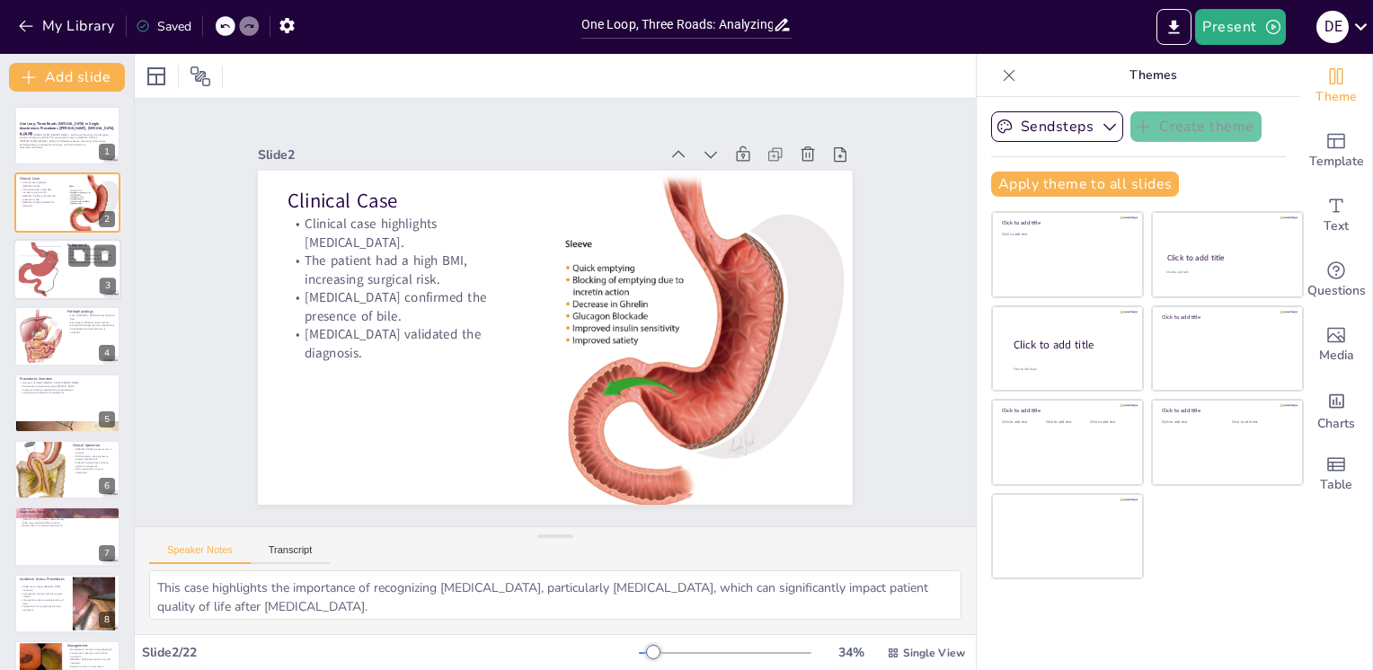
checkbox input "true"
click at [75, 290] on div at bounding box center [67, 269] width 108 height 61
type textarea "The increasing popularity of single-anastomosis procedures is largely attribute…"
checkbox input "true"
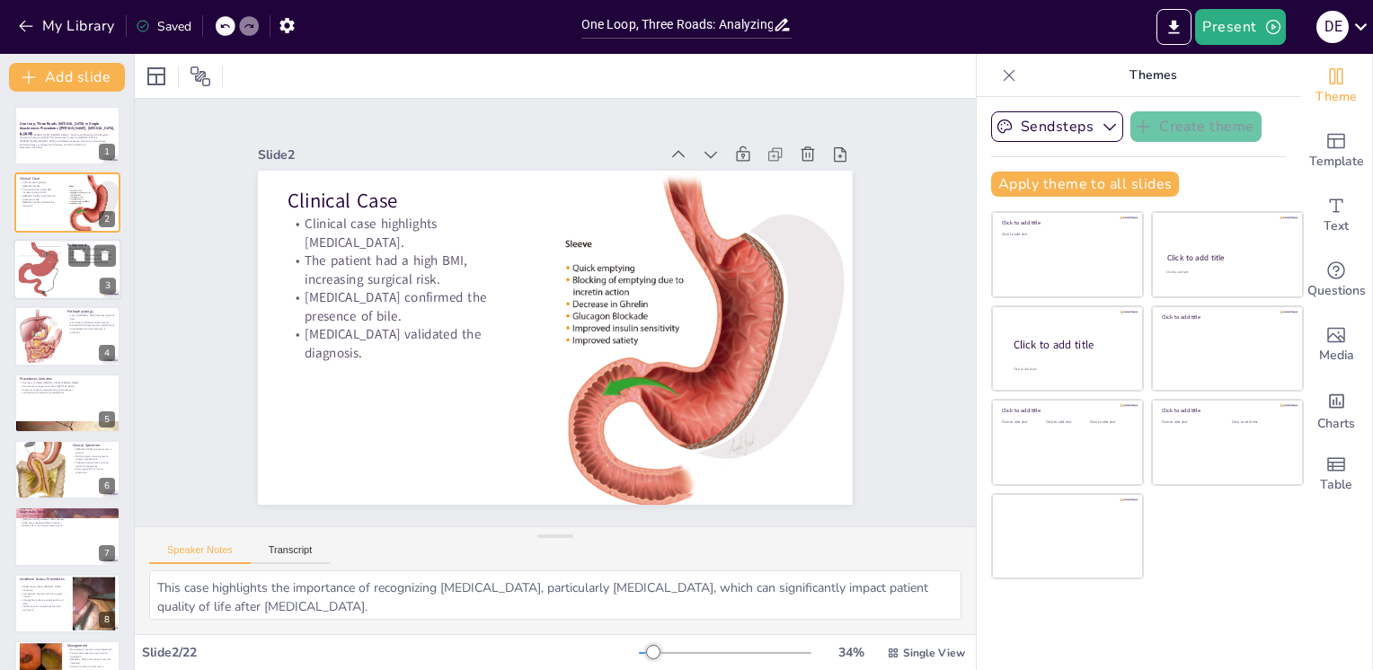
checkbox input "true"
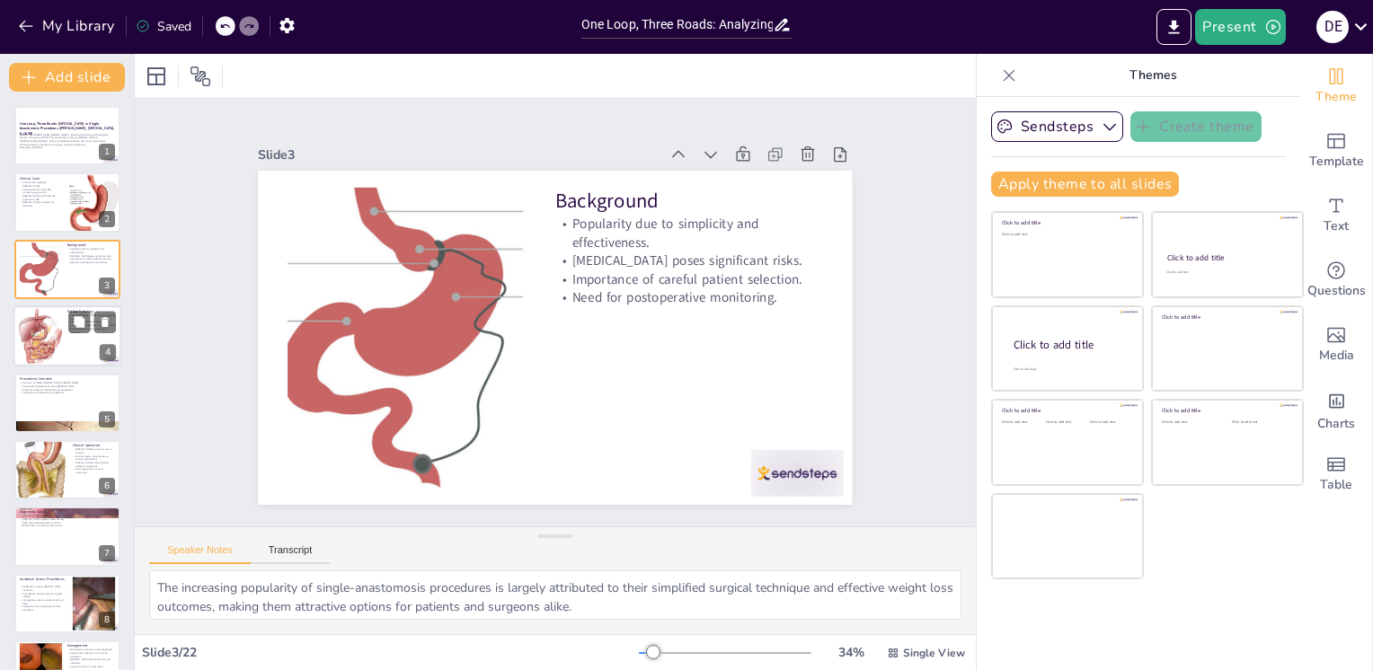
checkbox input "true"
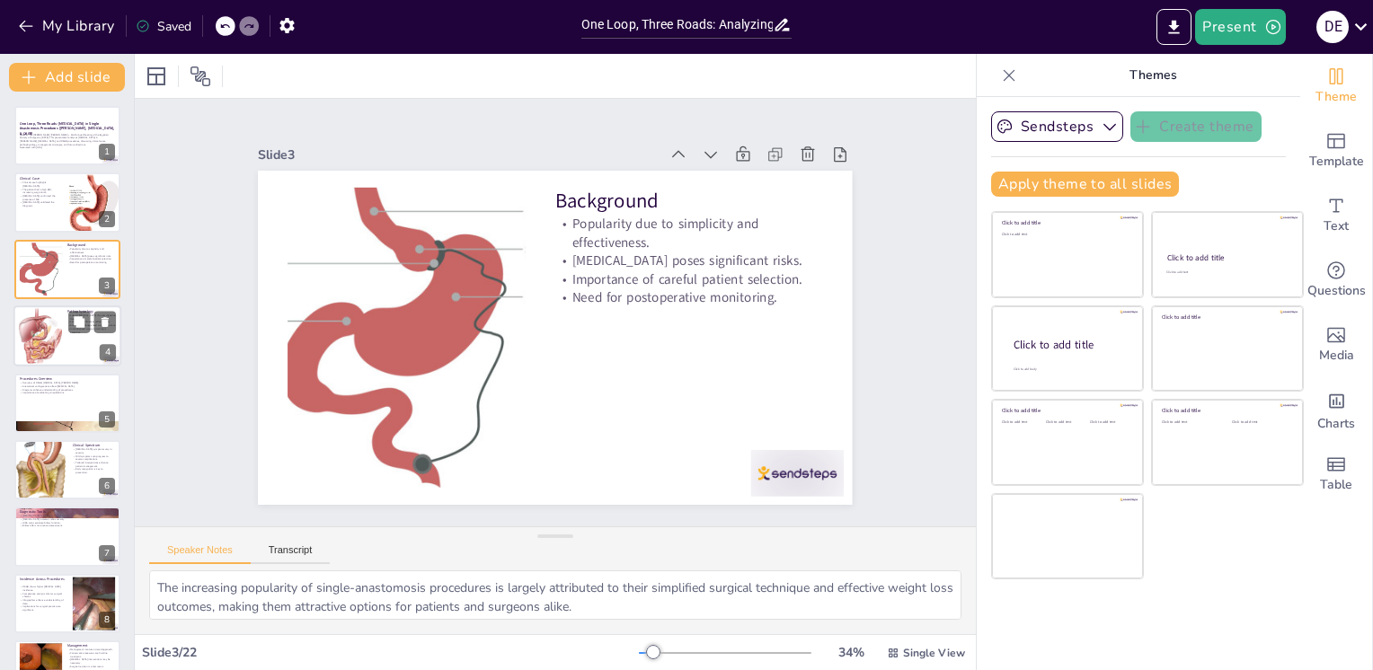
checkbox input "true"
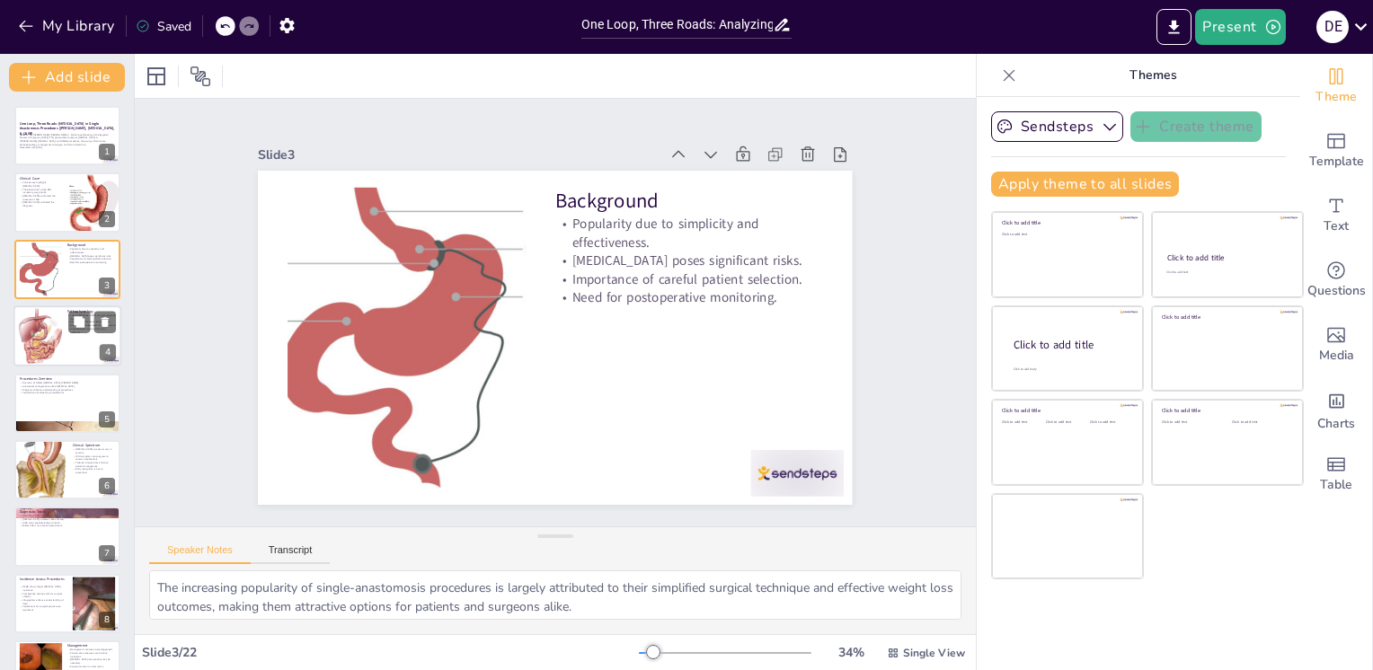
checkbox input "true"
click at [61, 324] on div at bounding box center [40, 337] width 43 height 62
type textarea "The loss of the pylorus is a pivotal factor in the pathophysiology of bile refl…"
checkbox input "true"
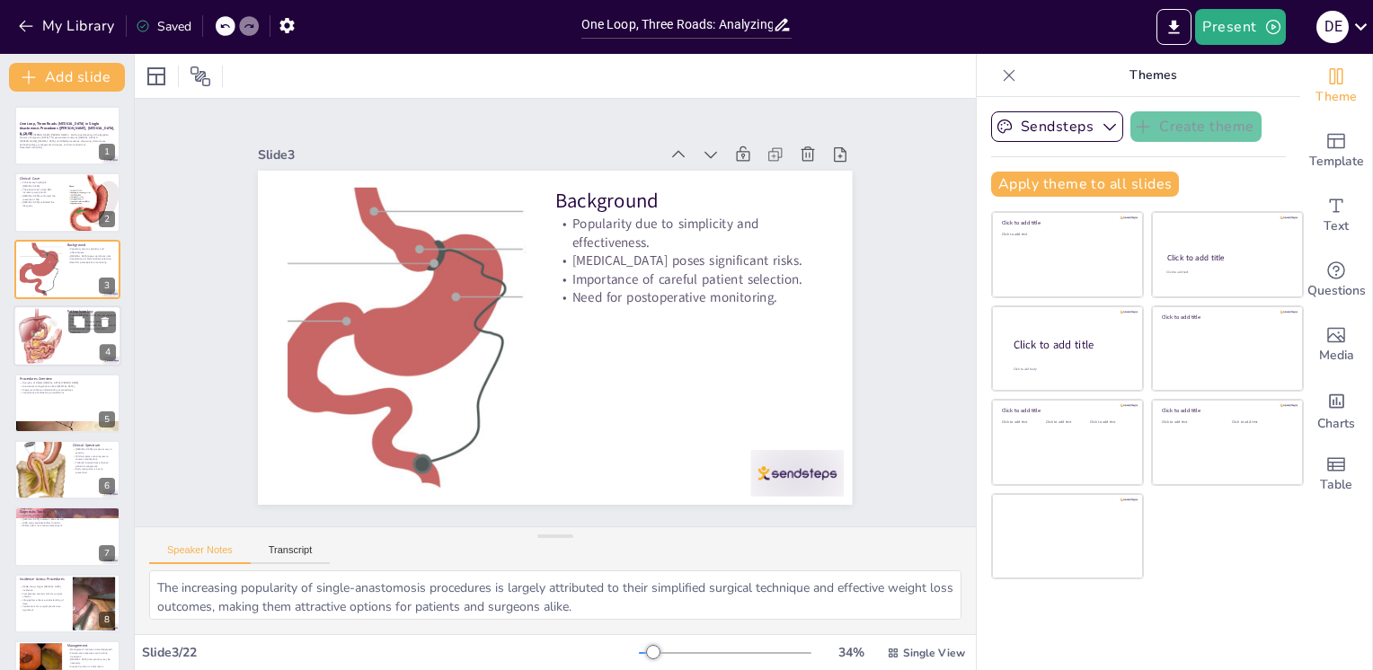
checkbox input "true"
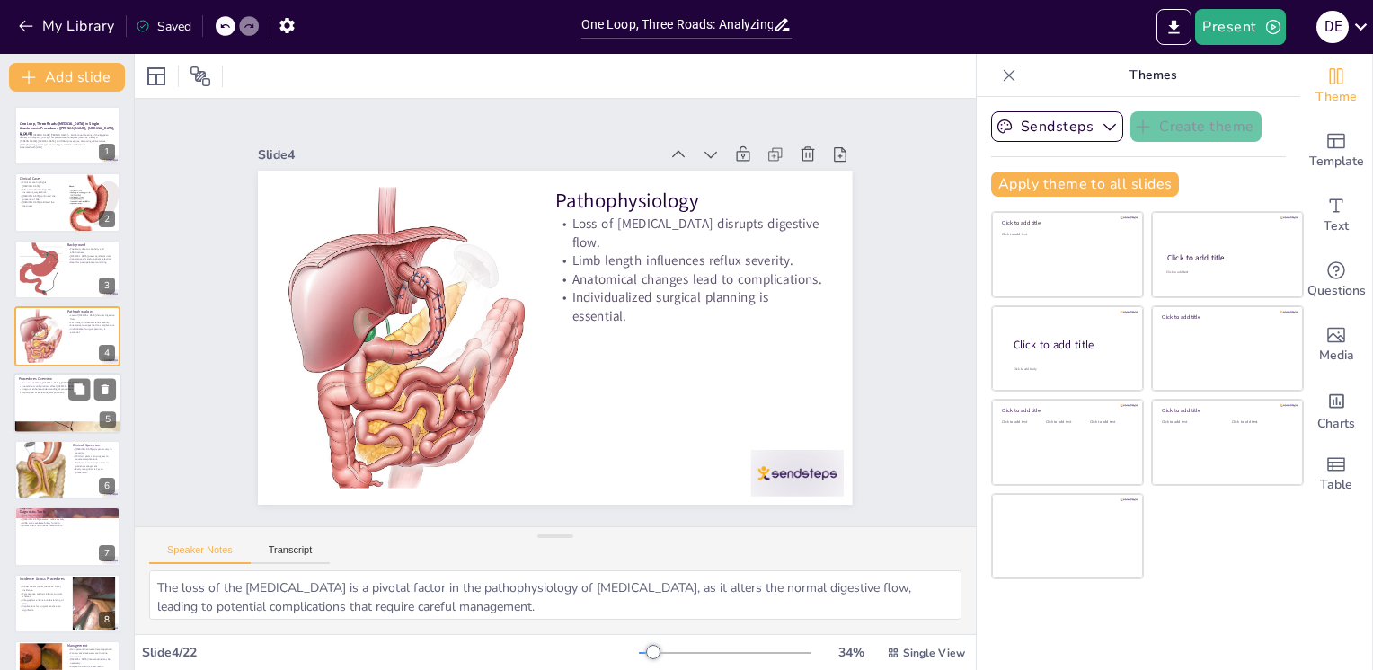
checkbox input "true"
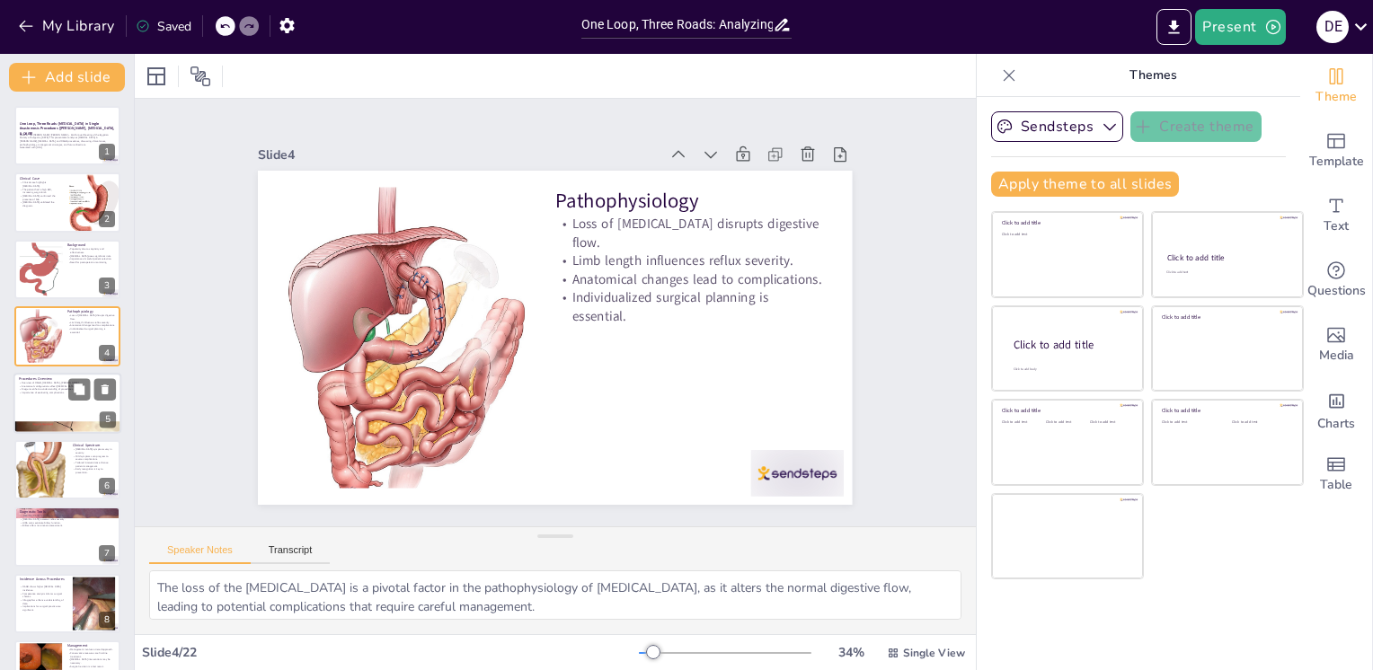
checkbox input "true"
click at [46, 416] on div at bounding box center [67, 403] width 108 height 61
type textarea "An overview of the three procedures provides a foundational understanding of th…"
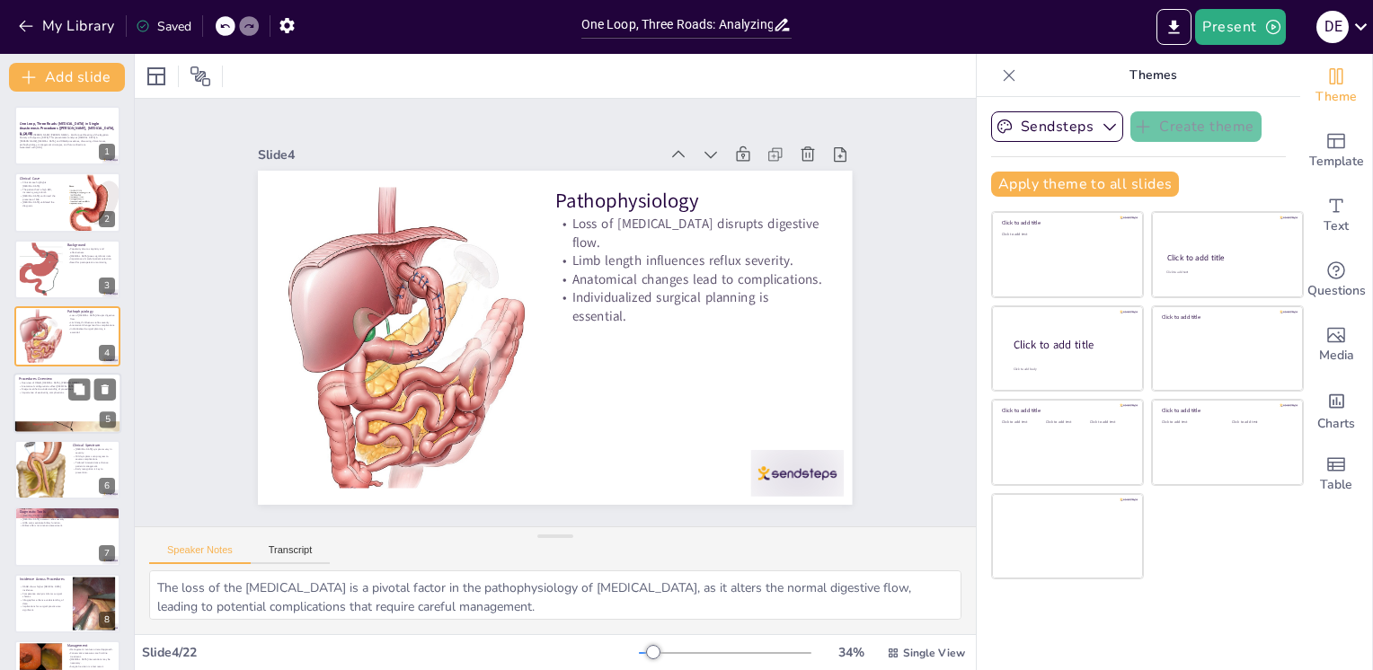
checkbox input "true"
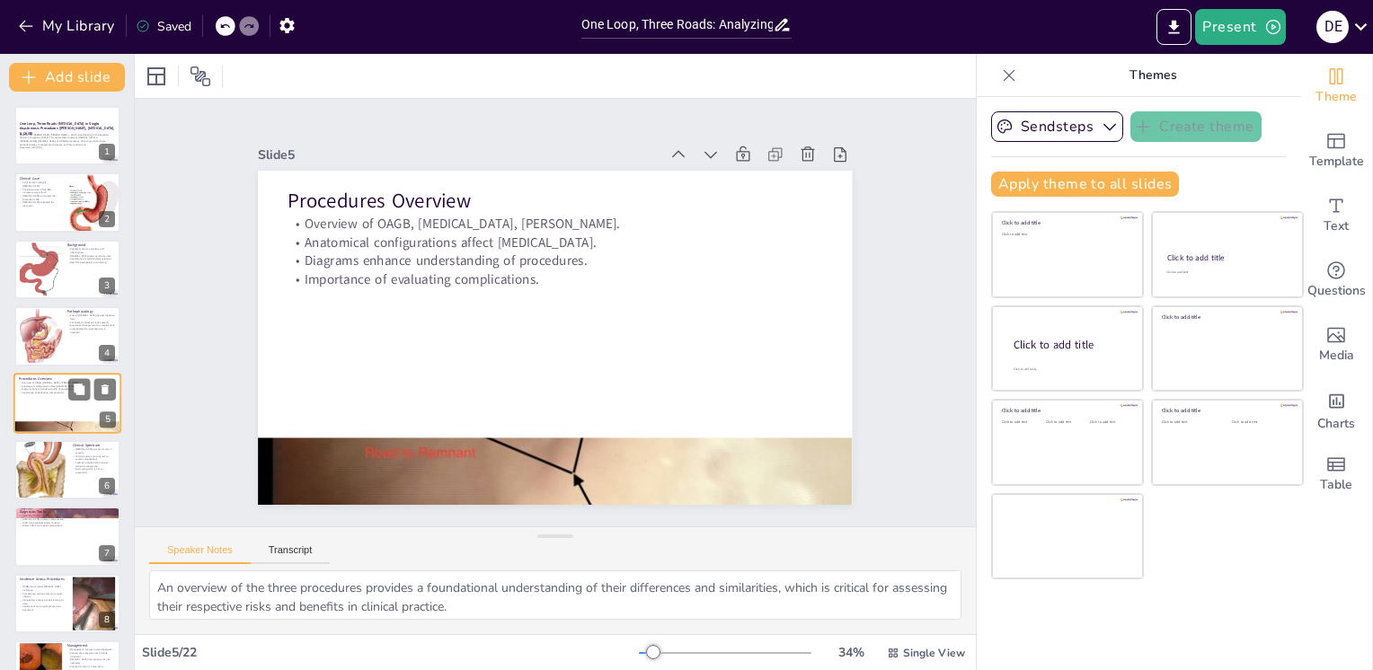
scroll to position [22, 0]
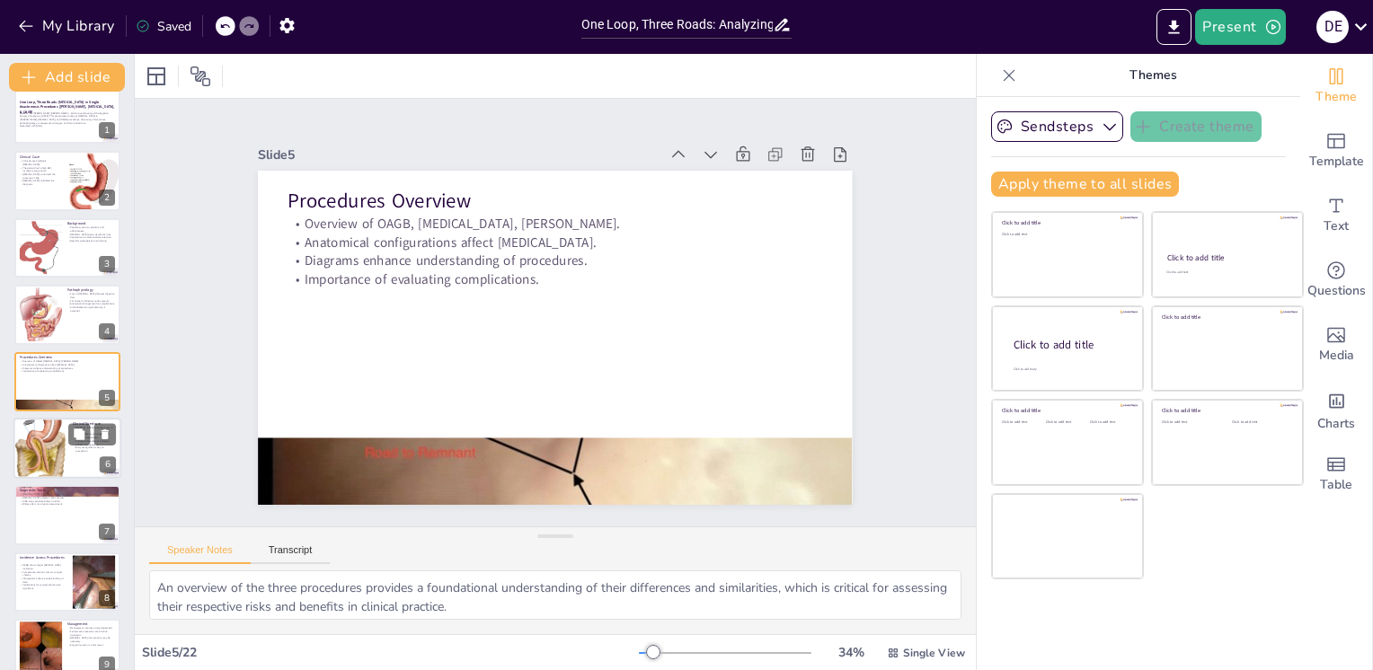
checkbox input "true"
click at [60, 452] on div at bounding box center [40, 448] width 54 height 95
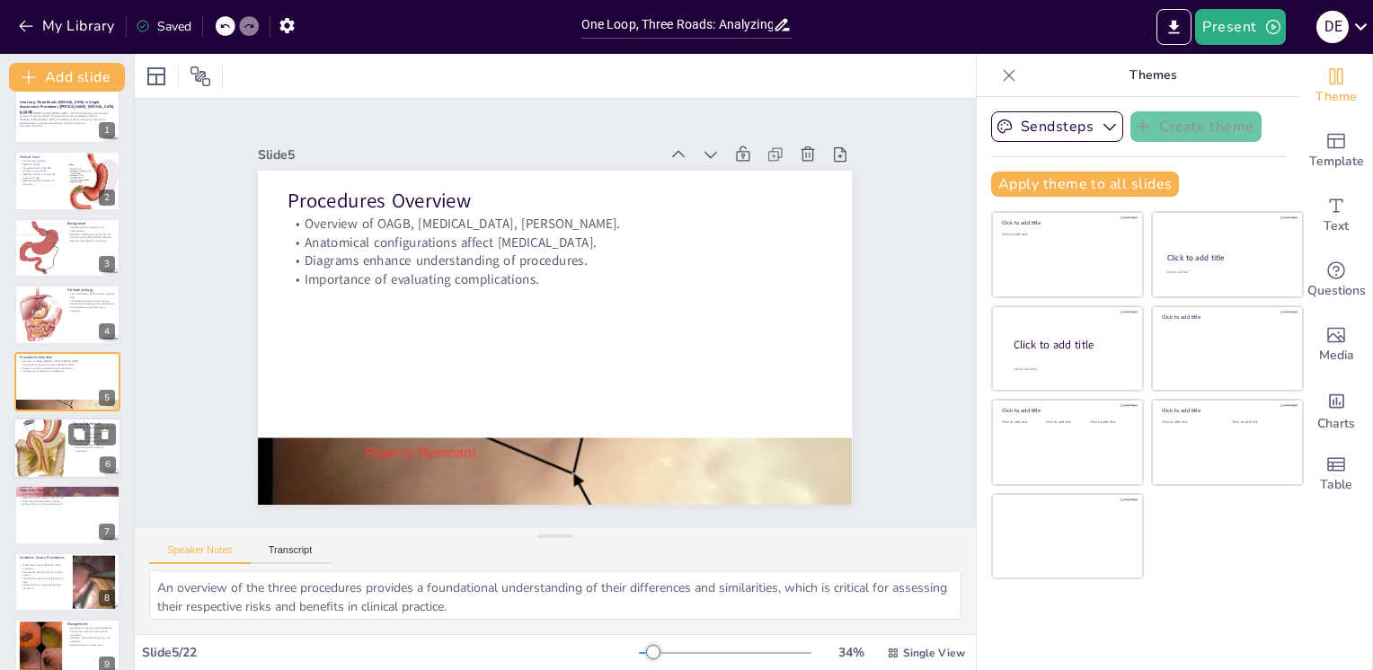
type textarea "Recognizing the variability in bile reflux symptoms is crucial for appropriate …"
checkbox input "true"
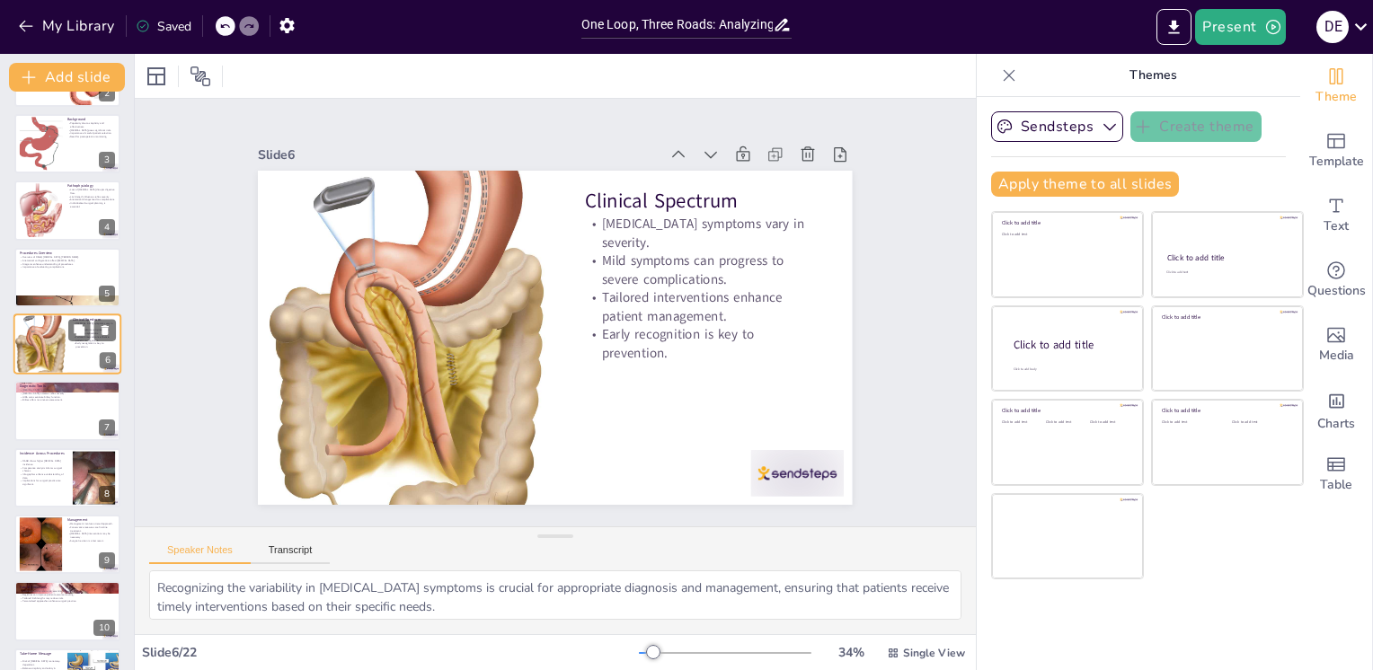
scroll to position [127, 0]
checkbox input "true"
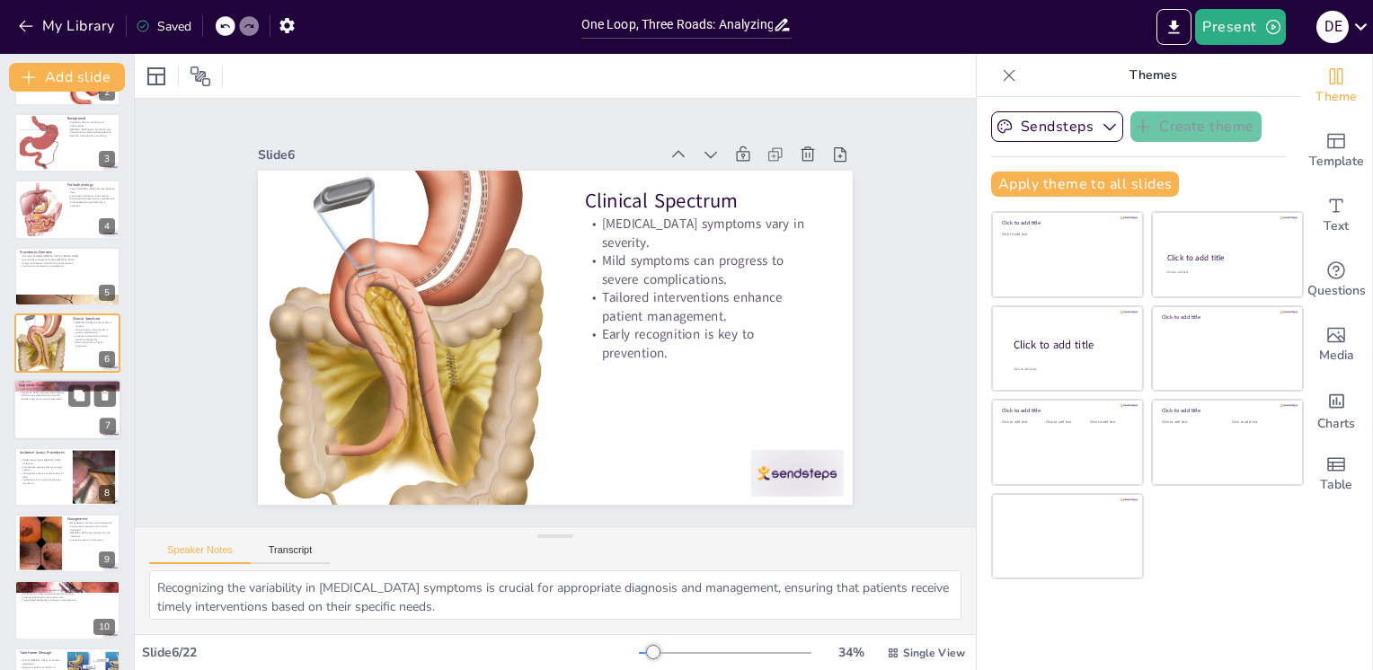
checkbox input "true"
click at [58, 428] on div at bounding box center [67, 410] width 108 height 61
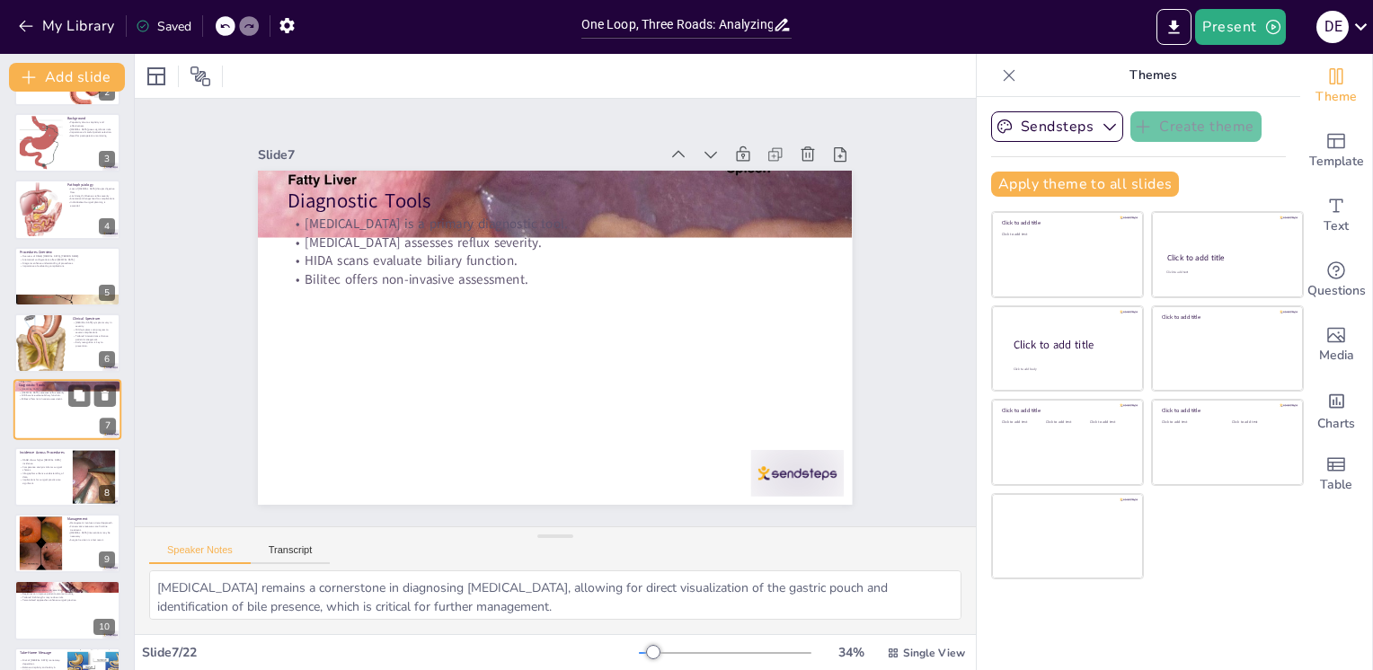
scroll to position [155, 0]
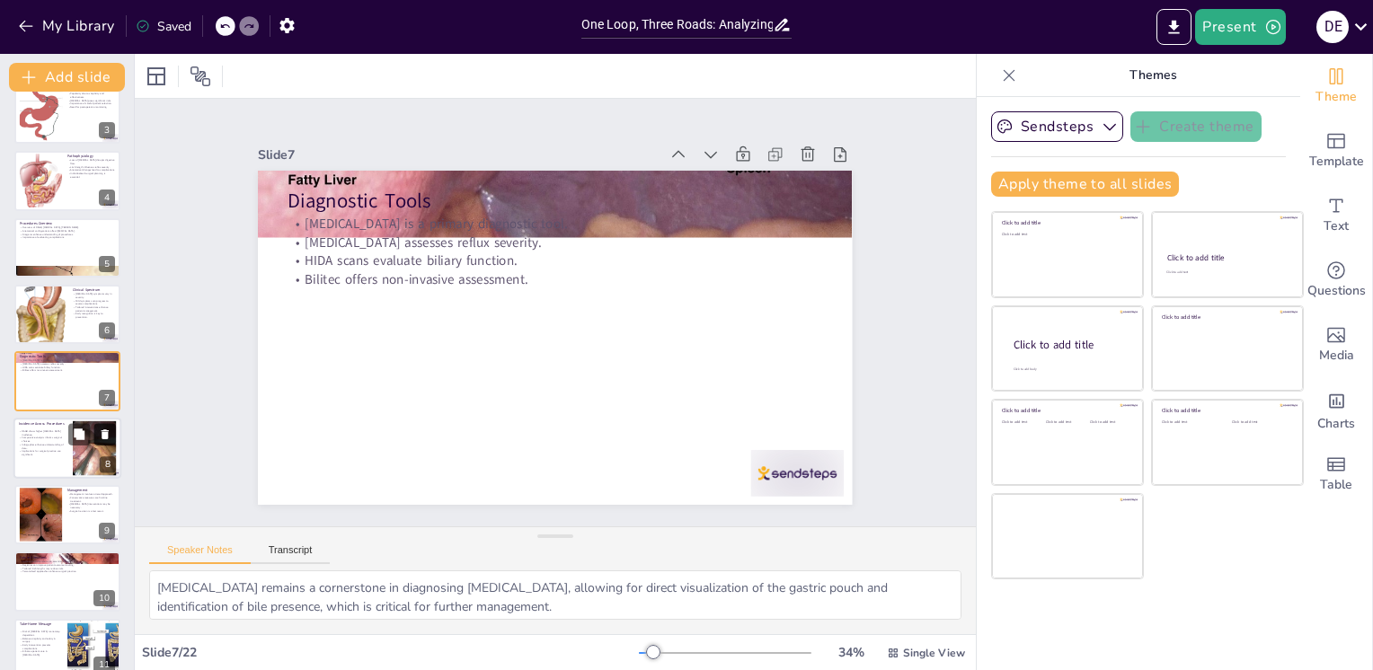
click at [94, 437] on button at bounding box center [105, 434] width 22 height 22
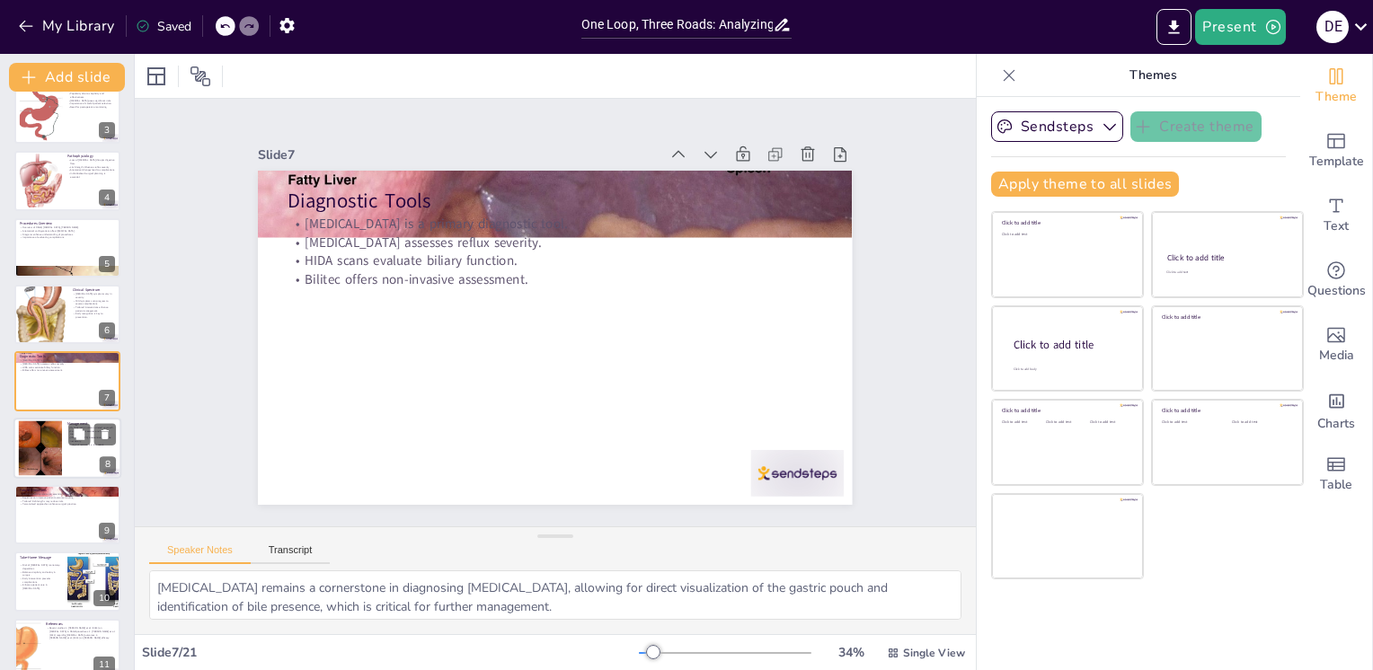
click at [94, 455] on div at bounding box center [67, 448] width 108 height 61
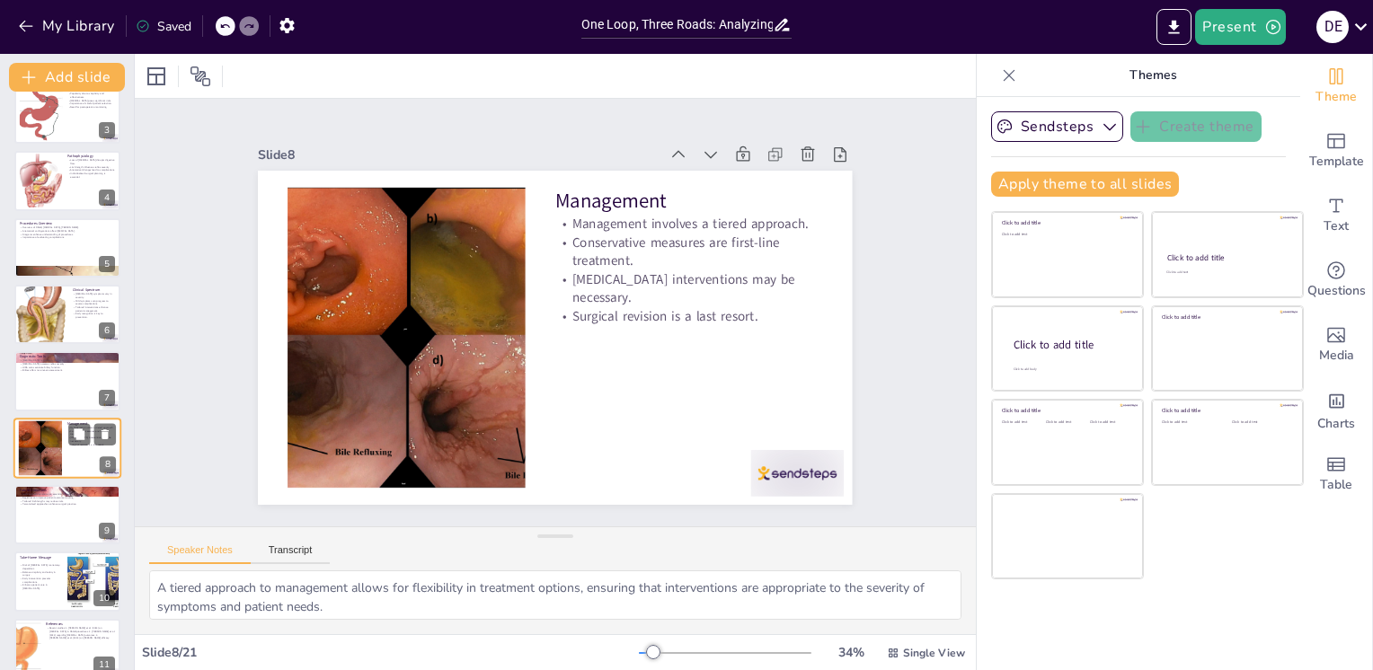
scroll to position [223, 0]
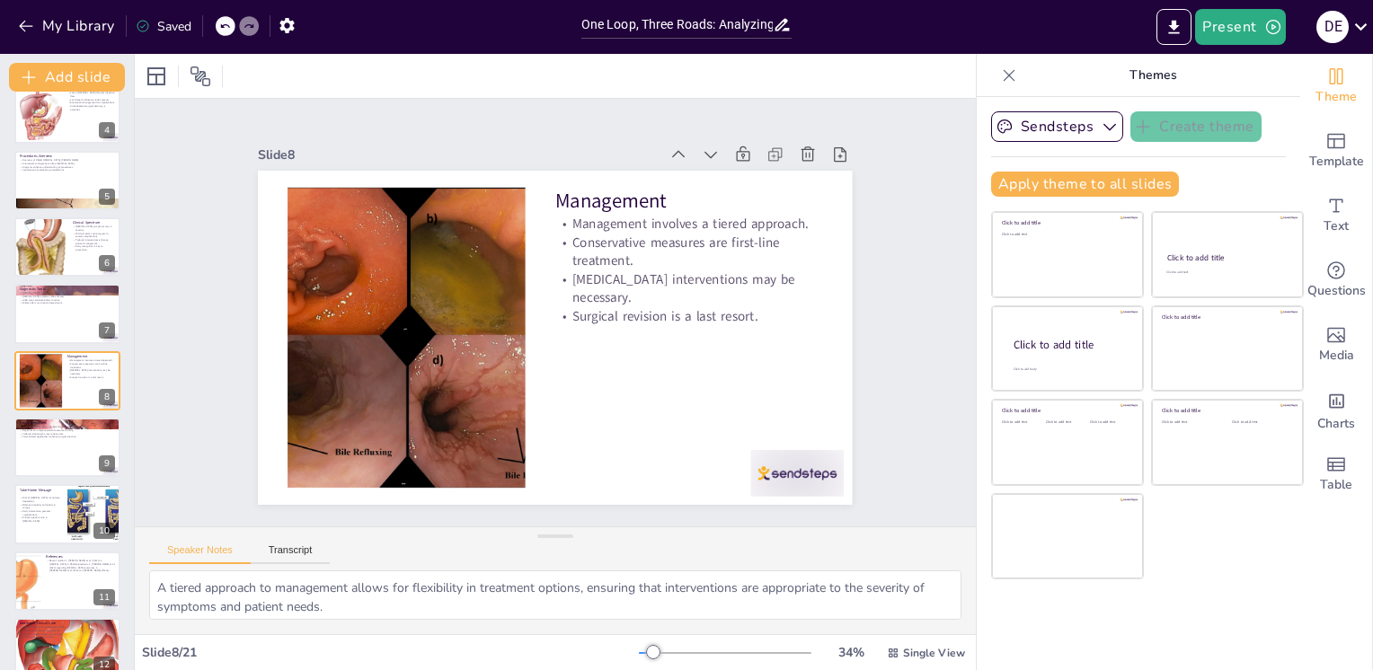
click at [219, 27] on div at bounding box center [226, 26] width 20 height 20
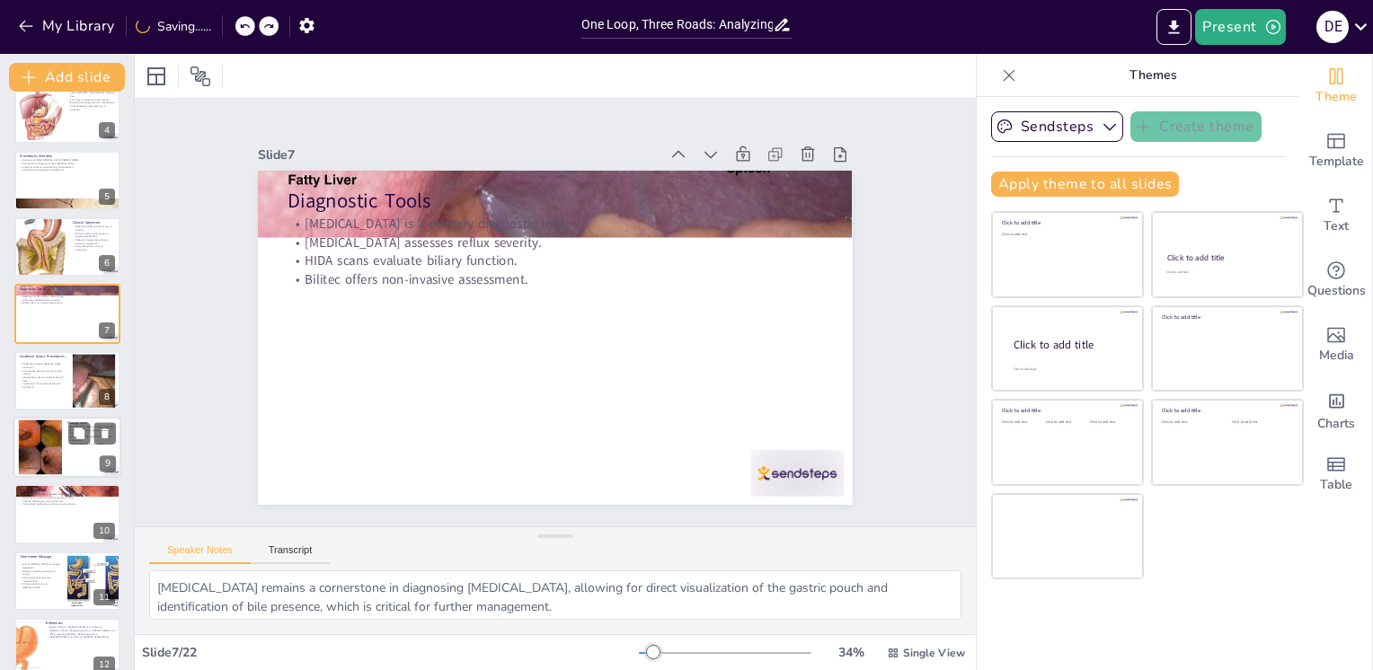
click at [61, 463] on div at bounding box center [40, 448] width 73 height 55
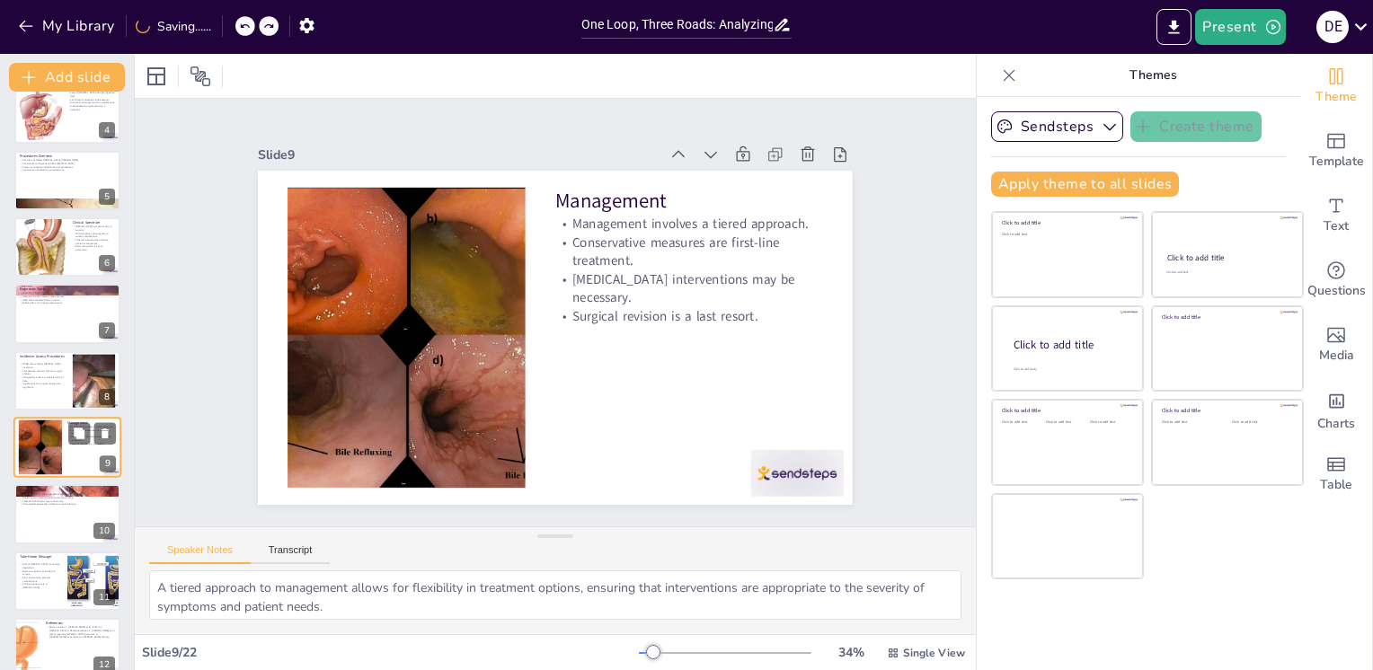
scroll to position [289, 0]
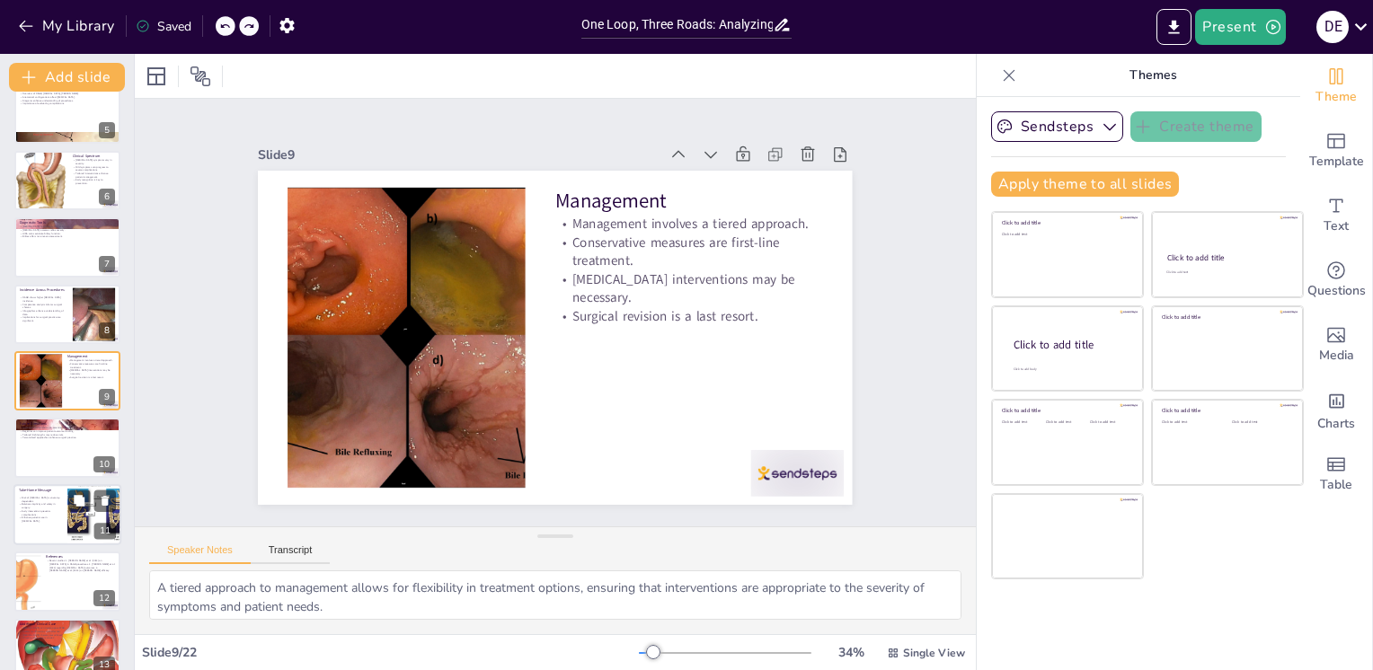
click at [60, 521] on p "Enhance patient care in [MEDICAL_DATA]." at bounding box center [40, 520] width 43 height 6
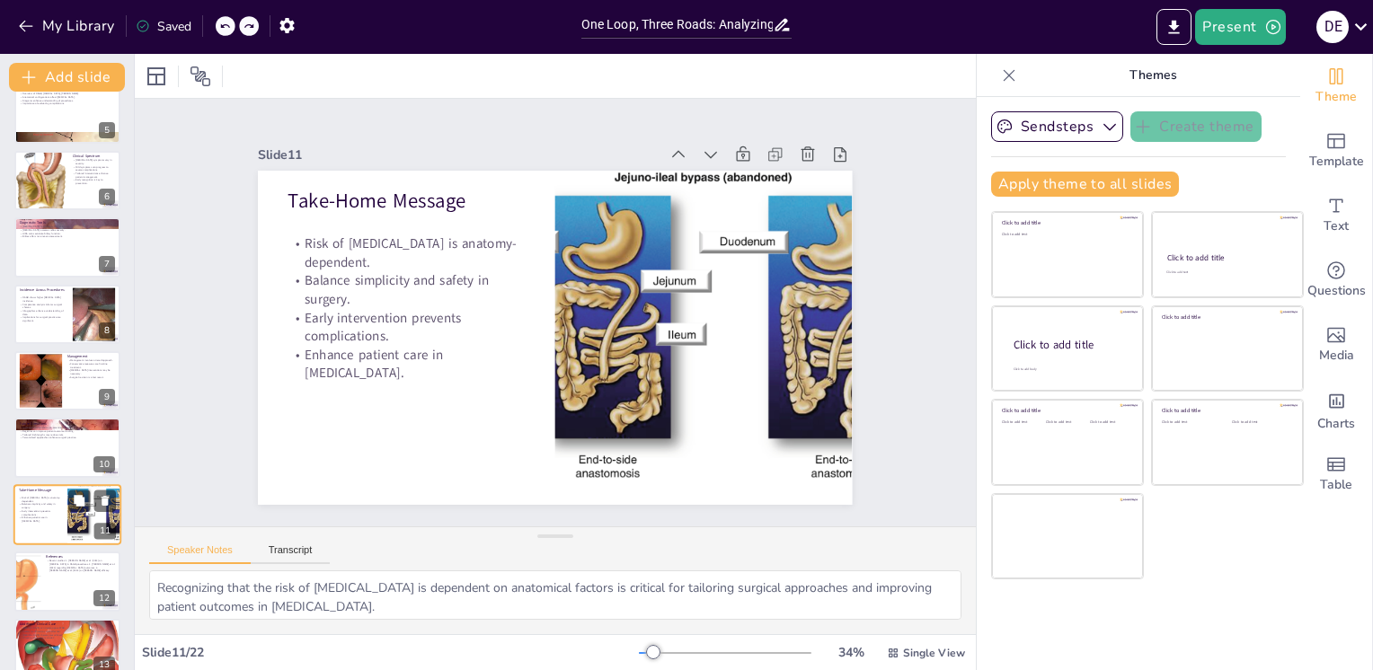
scroll to position [423, 0]
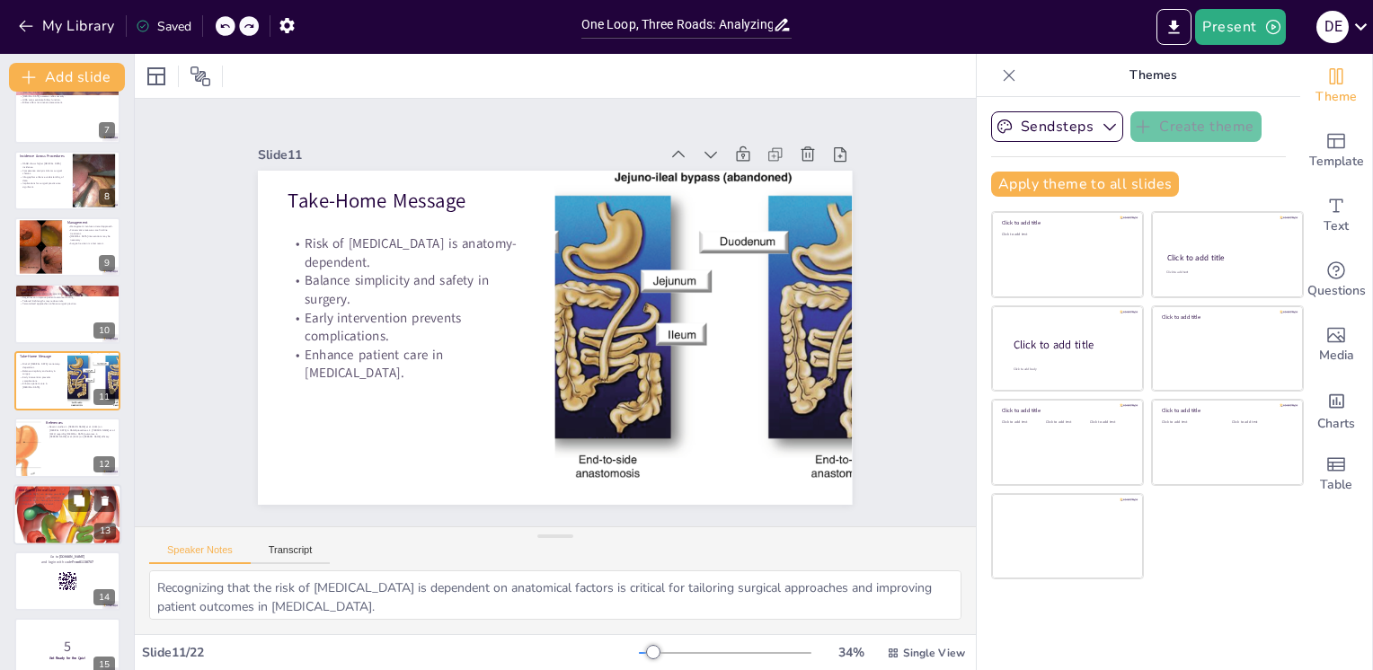
click at [44, 518] on div at bounding box center [67, 514] width 108 height 173
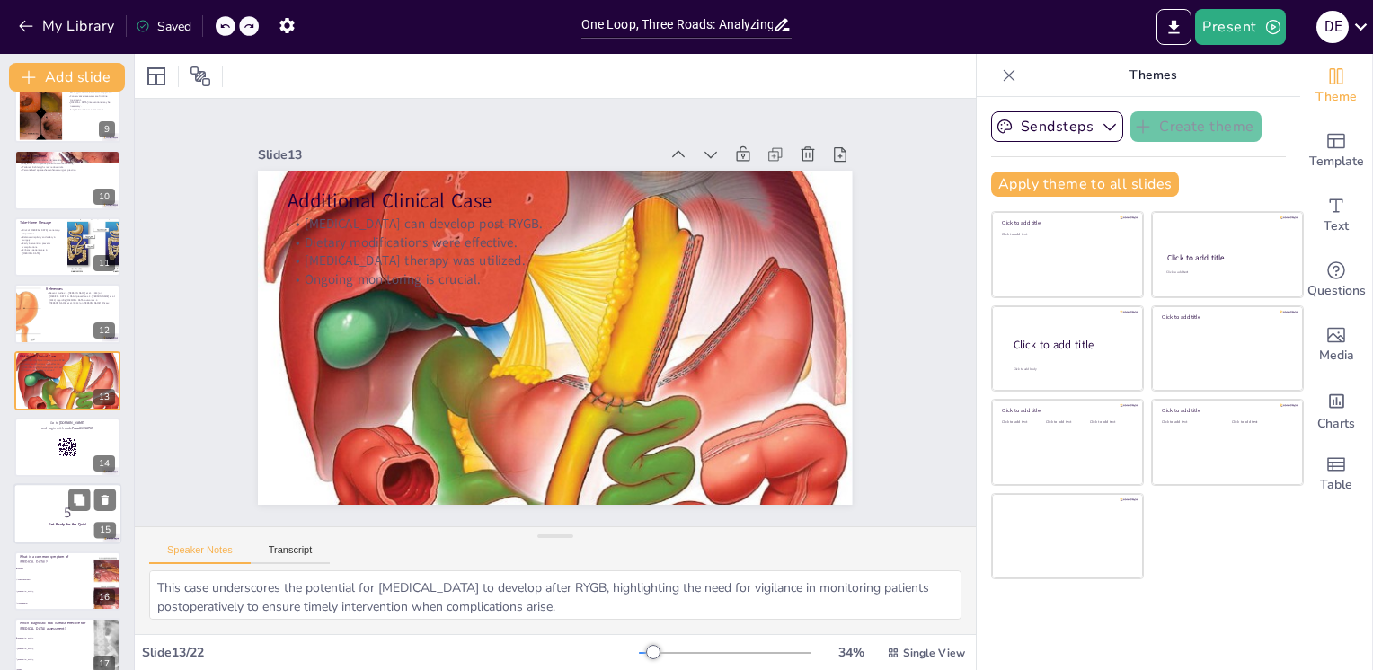
click at [43, 536] on div at bounding box center [67, 514] width 108 height 61
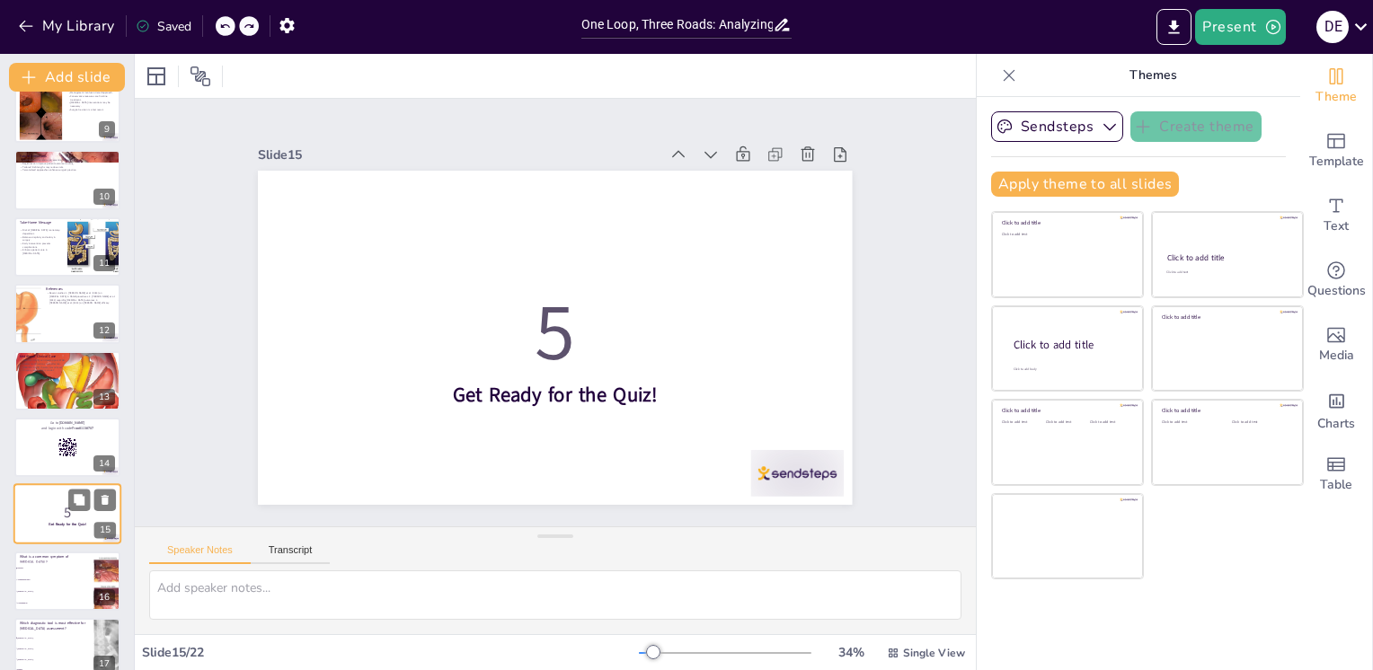
scroll to position [690, 0]
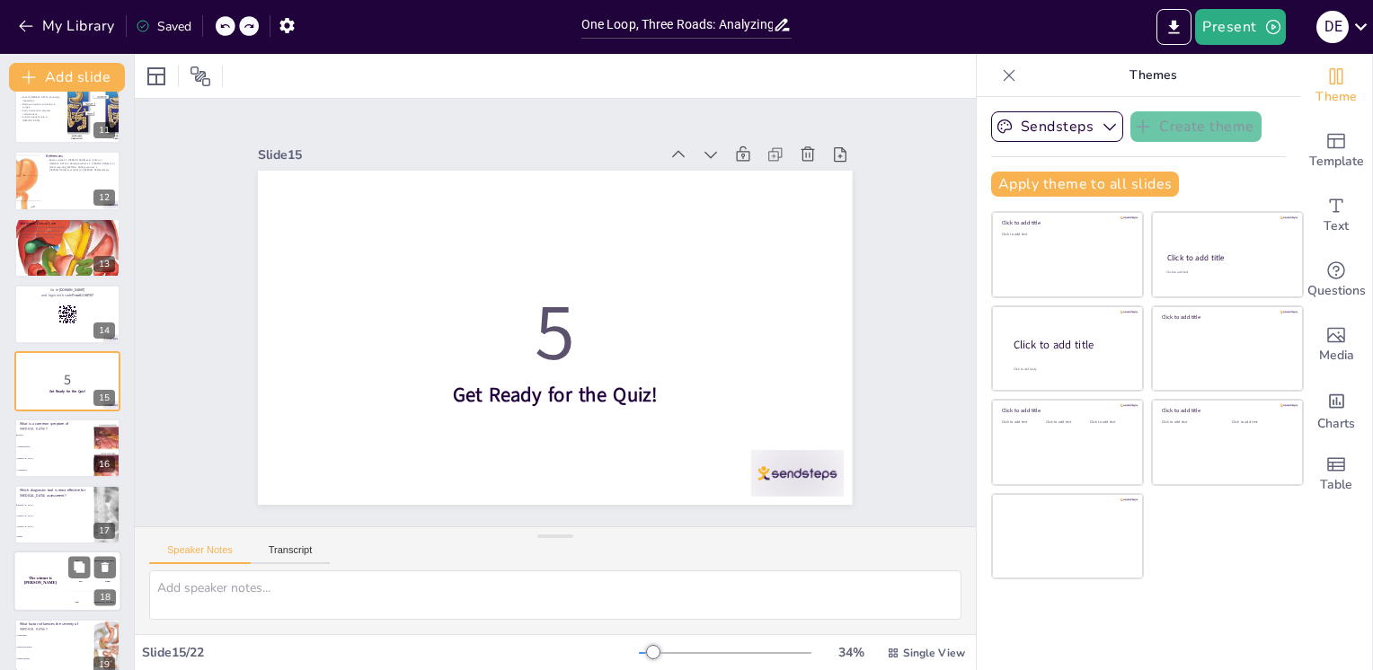
click at [53, 563] on div "The winner is Niels 🏆" at bounding box center [40, 582] width 54 height 61
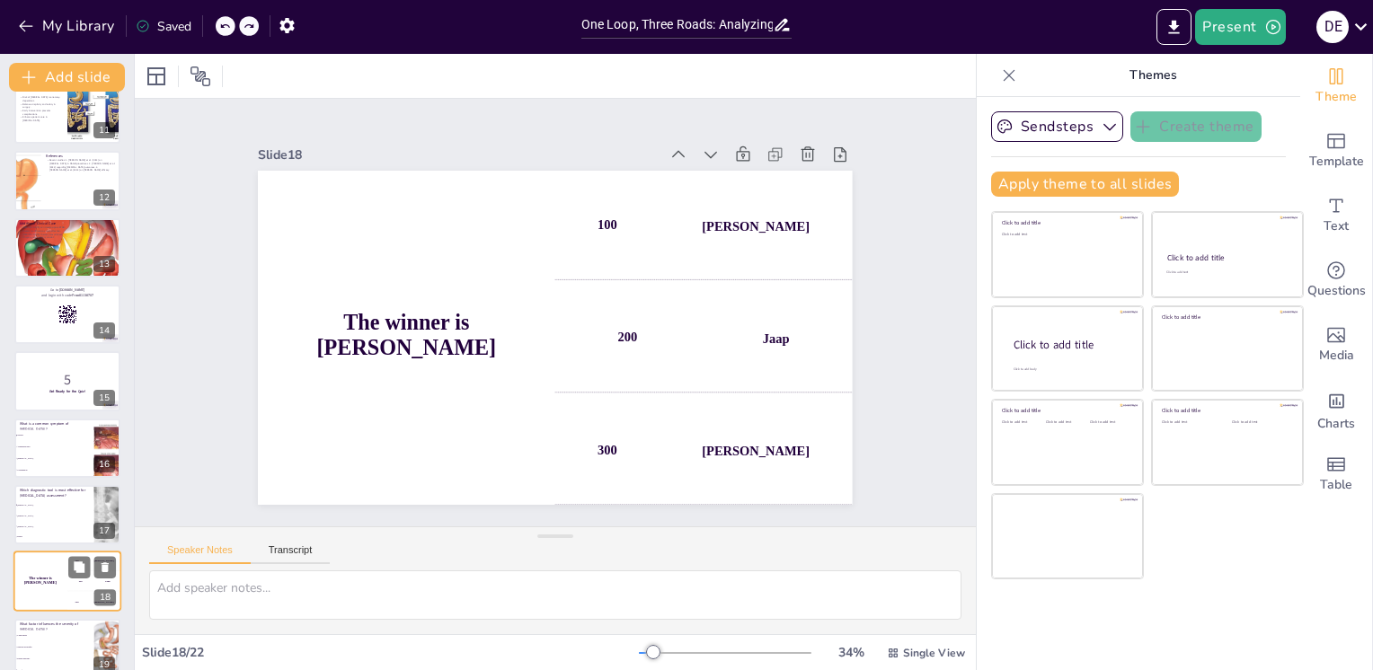
scroll to position [891, 0]
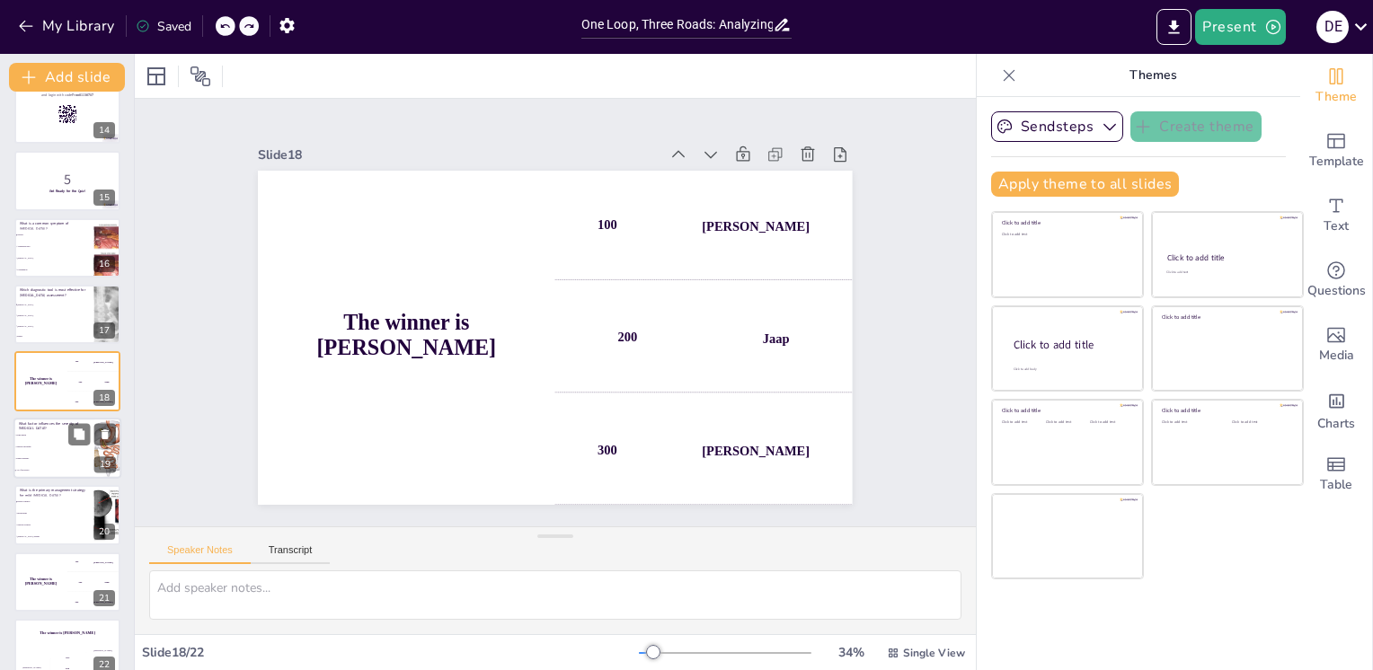
click at [26, 446] on span "Surgical technique" at bounding box center [54, 447] width 77 height 3
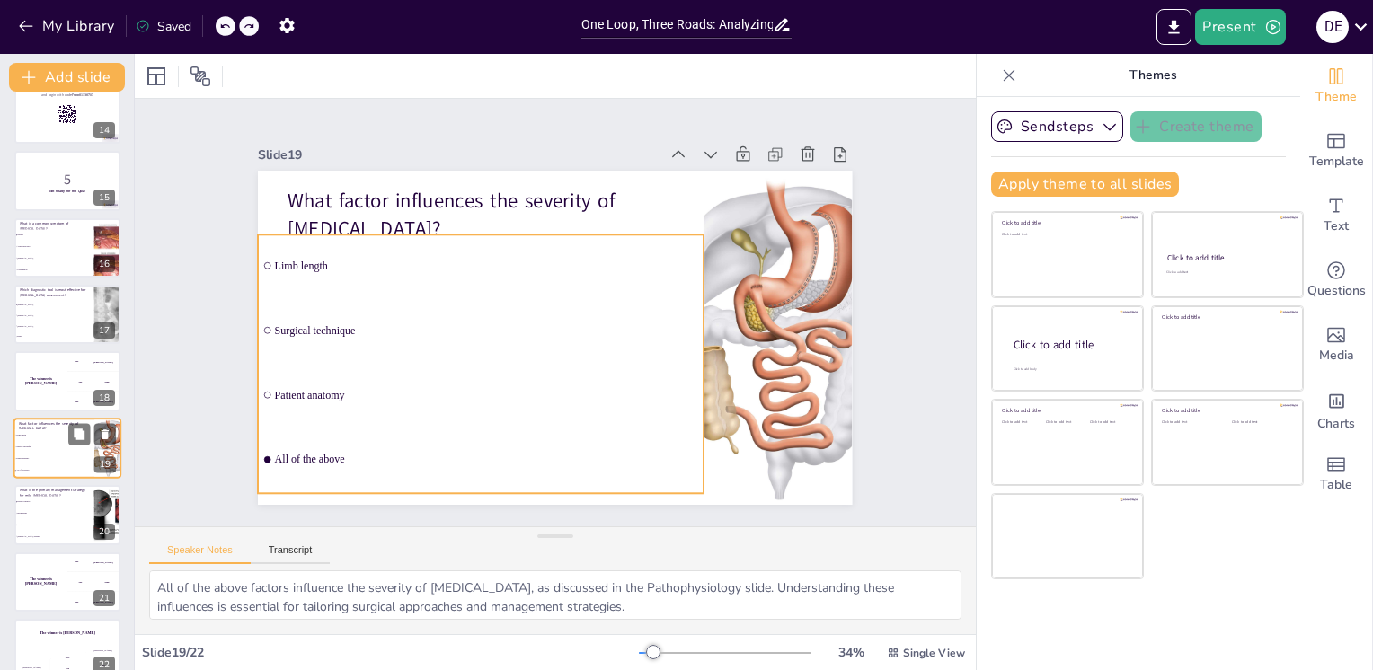
scroll to position [913, 0]
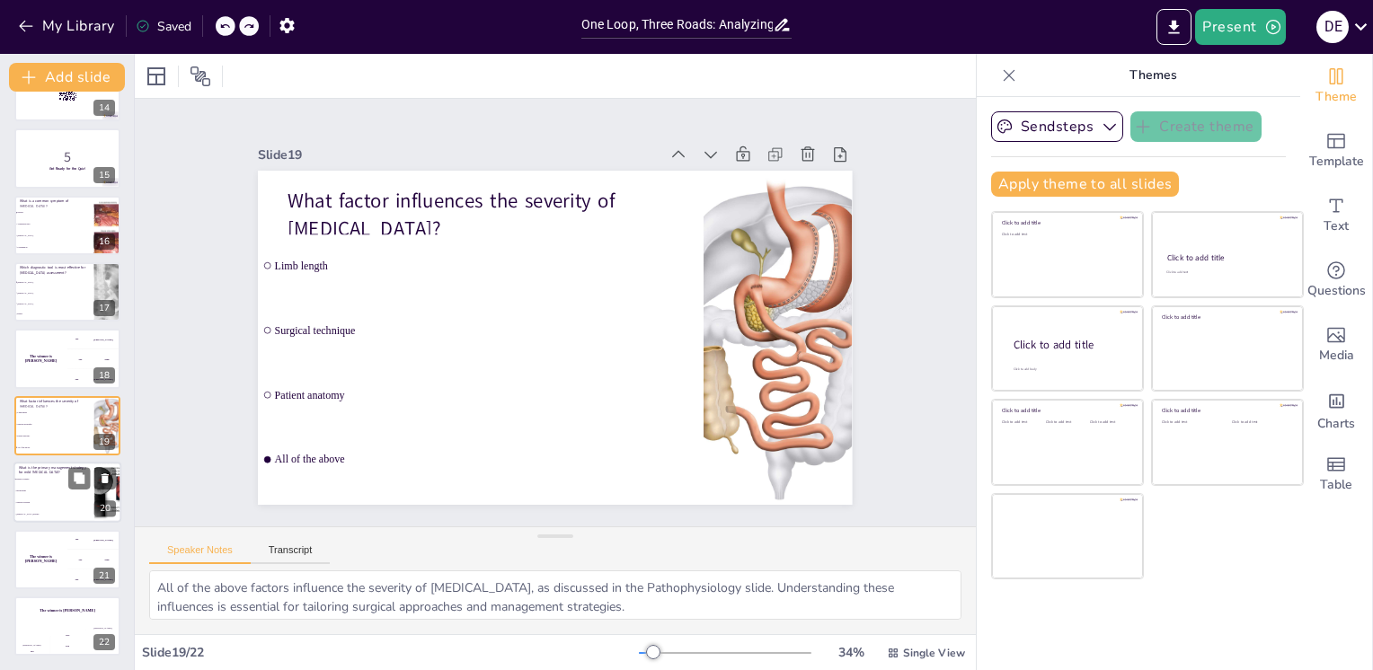
click at [45, 483] on li "Dietary changes" at bounding box center [53, 480] width 81 height 12
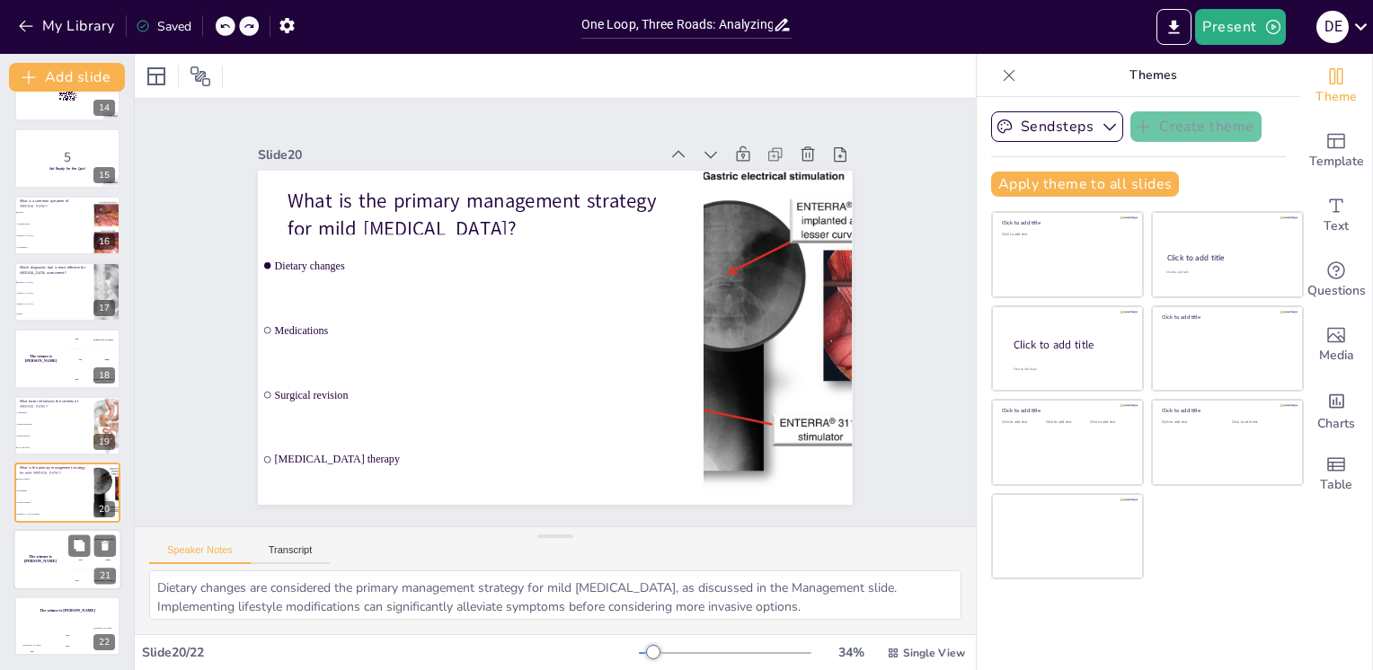
click at [38, 545] on div "The winner is Niels 🏆" at bounding box center [40, 559] width 54 height 61
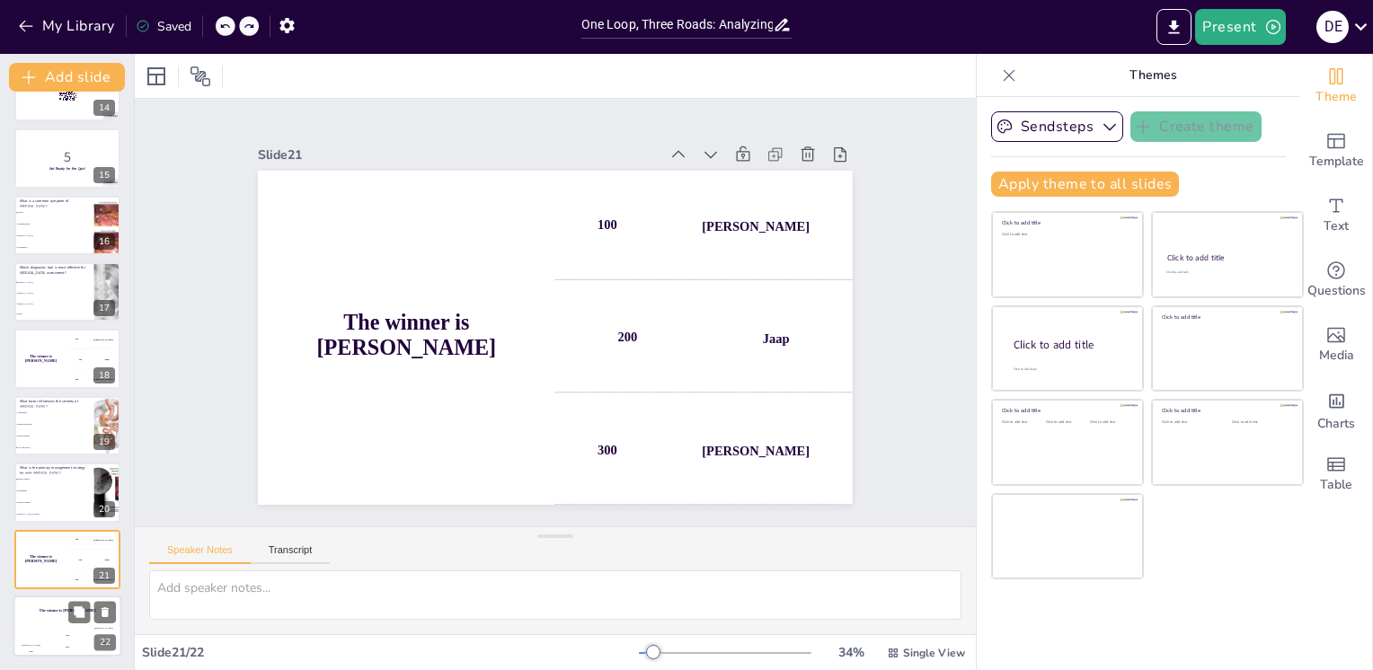
click at [62, 620] on div "The winner is Niels 🏆" at bounding box center [67, 611] width 108 height 31
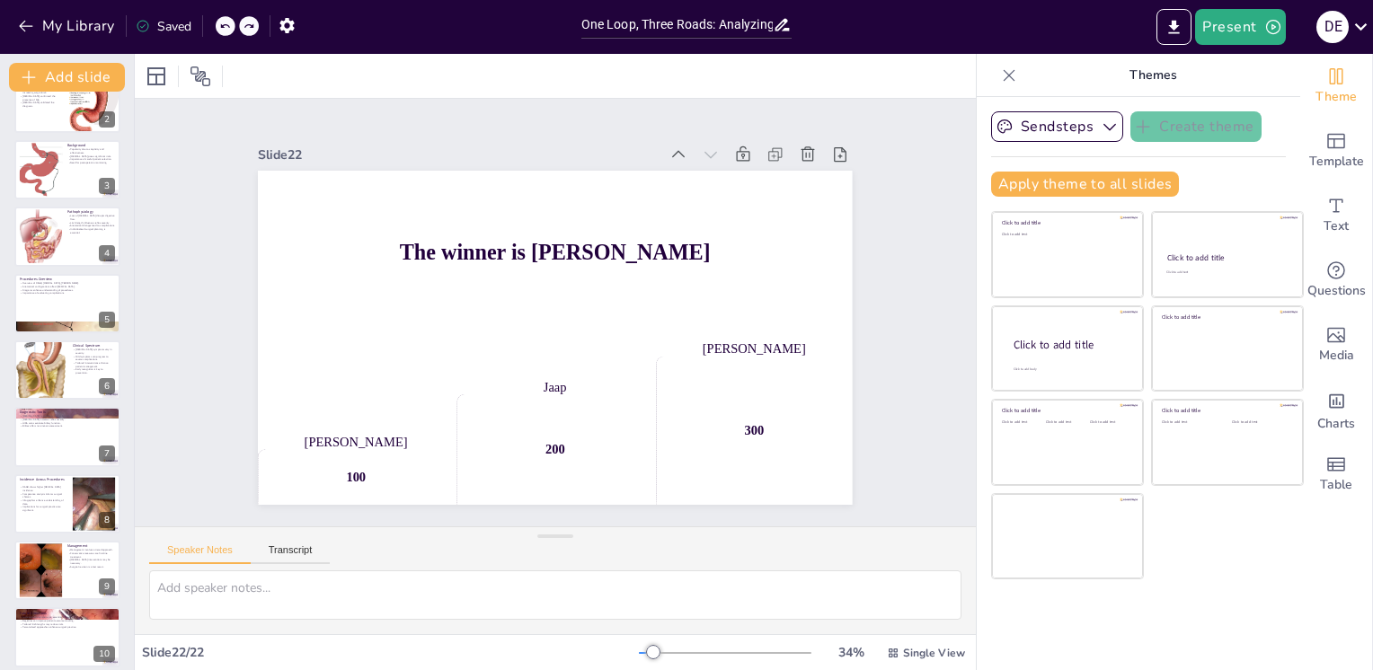
scroll to position [0, 0]
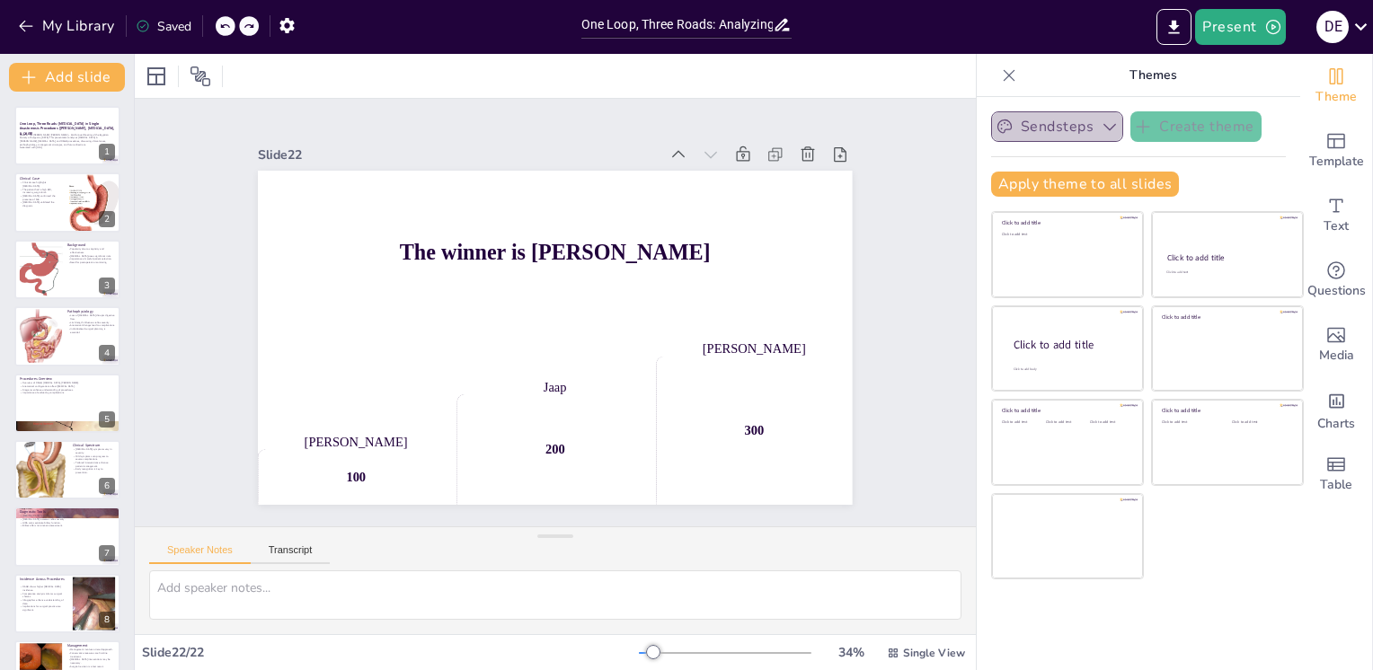
click at [1101, 131] on icon "button" at bounding box center [1110, 127] width 18 height 18
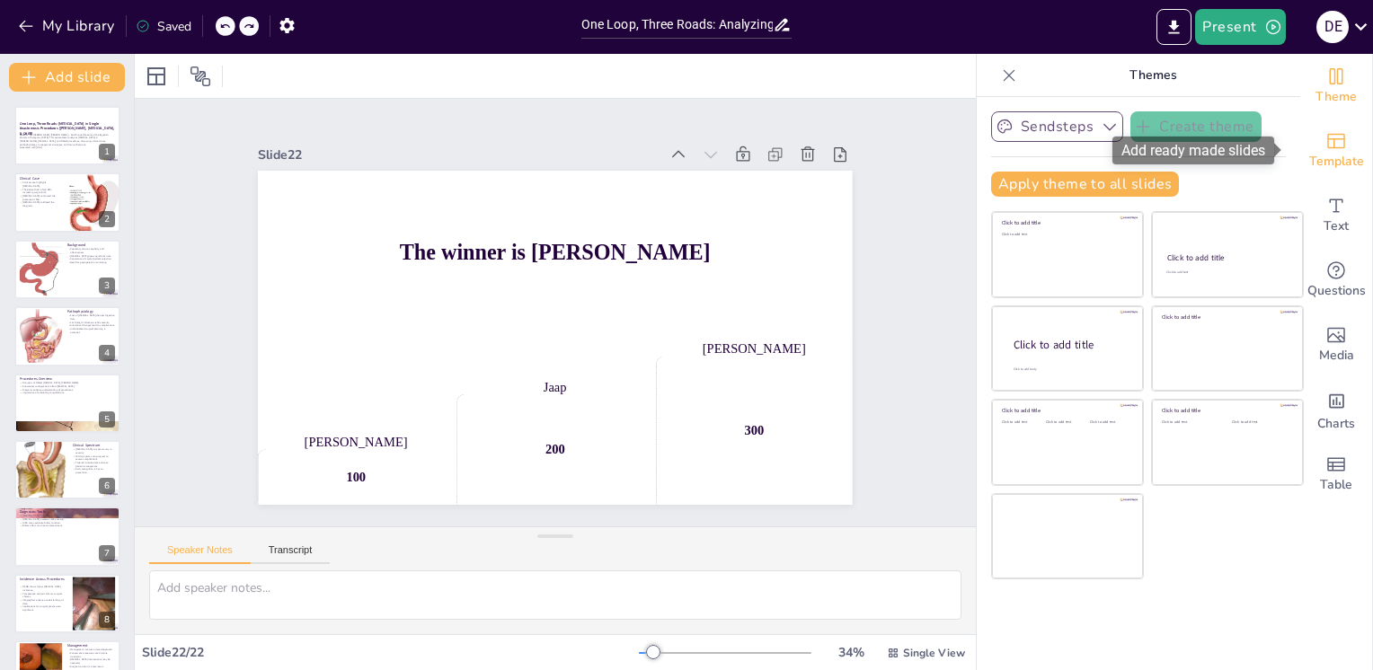
click at [1301, 131] on div "Template" at bounding box center [1336, 151] width 72 height 65
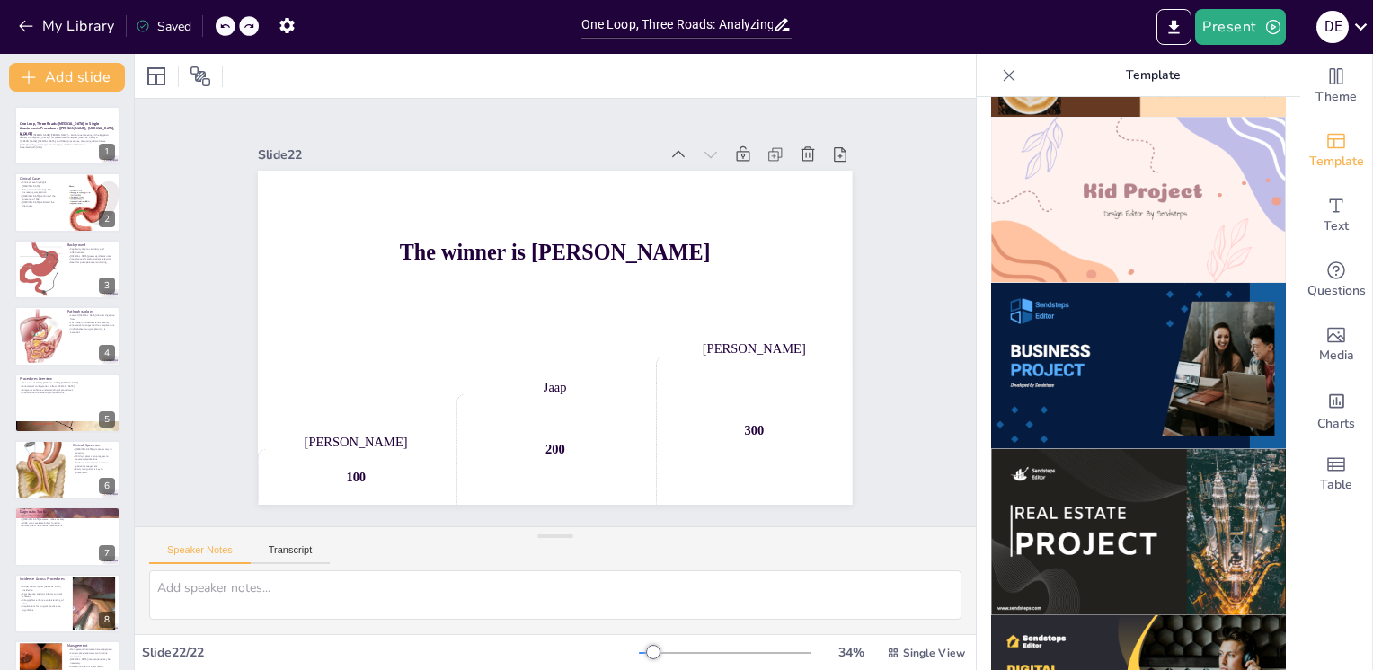
scroll to position [1320, 0]
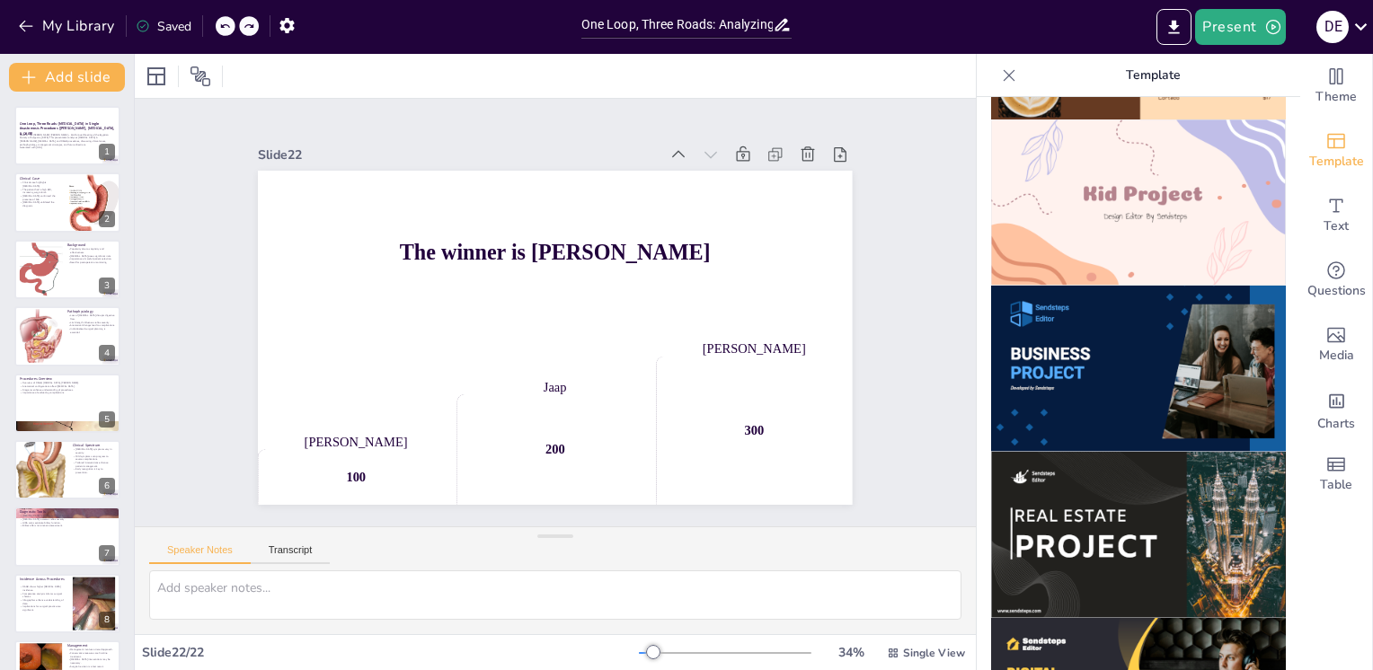
click at [1065, 307] on img at bounding box center [1138, 369] width 295 height 166
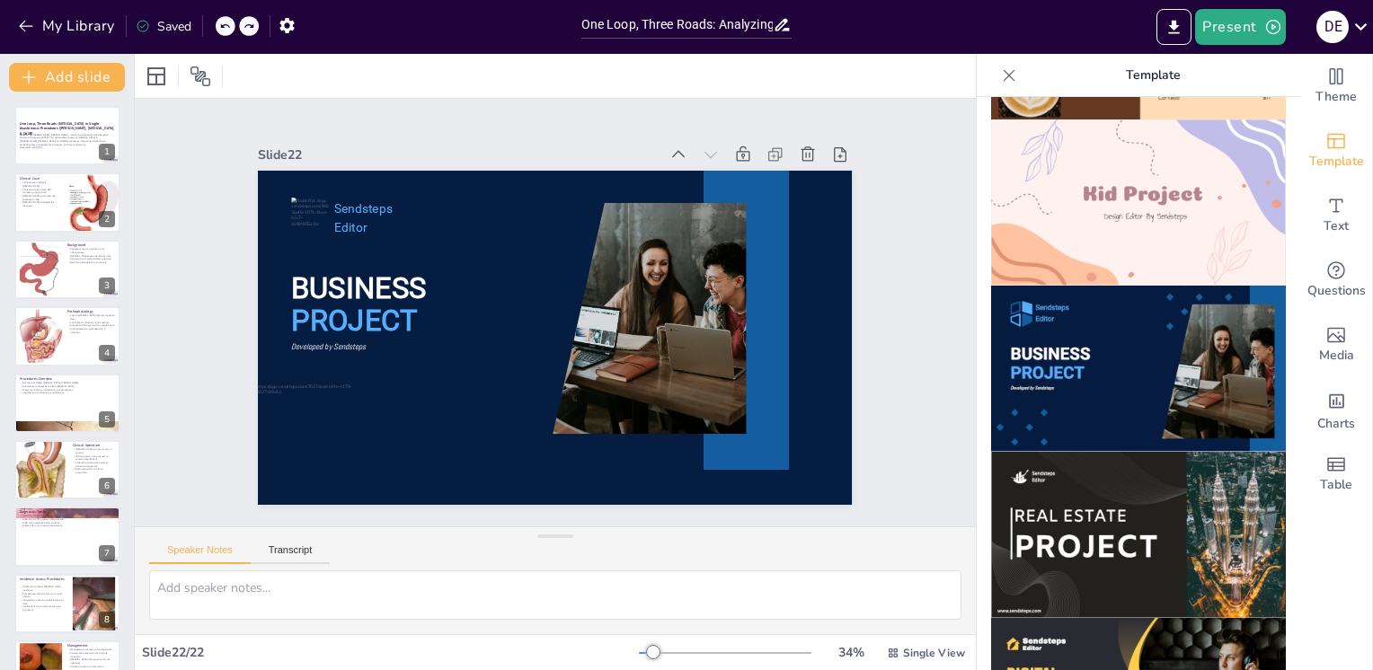
drag, startPoint x: 1131, startPoint y: 302, endPoint x: 1071, endPoint y: 302, distance: 60.2
click at [1071, 302] on img at bounding box center [1138, 369] width 295 height 166
click at [61, 129] on strong "One Loop, Three Roads: [MEDICAL_DATA] in Single Anastomosis Procedures ([PERSON…" at bounding box center [67, 128] width 97 height 15
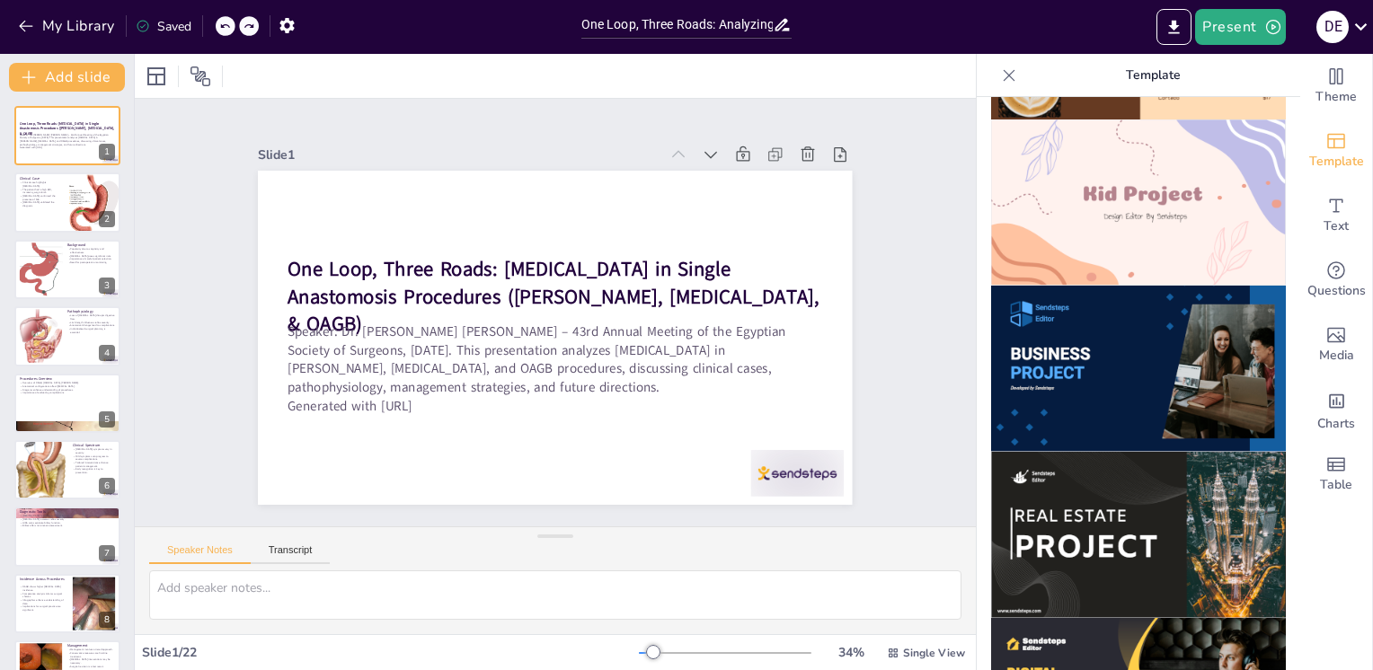
click at [1112, 329] on img at bounding box center [1138, 369] width 295 height 166
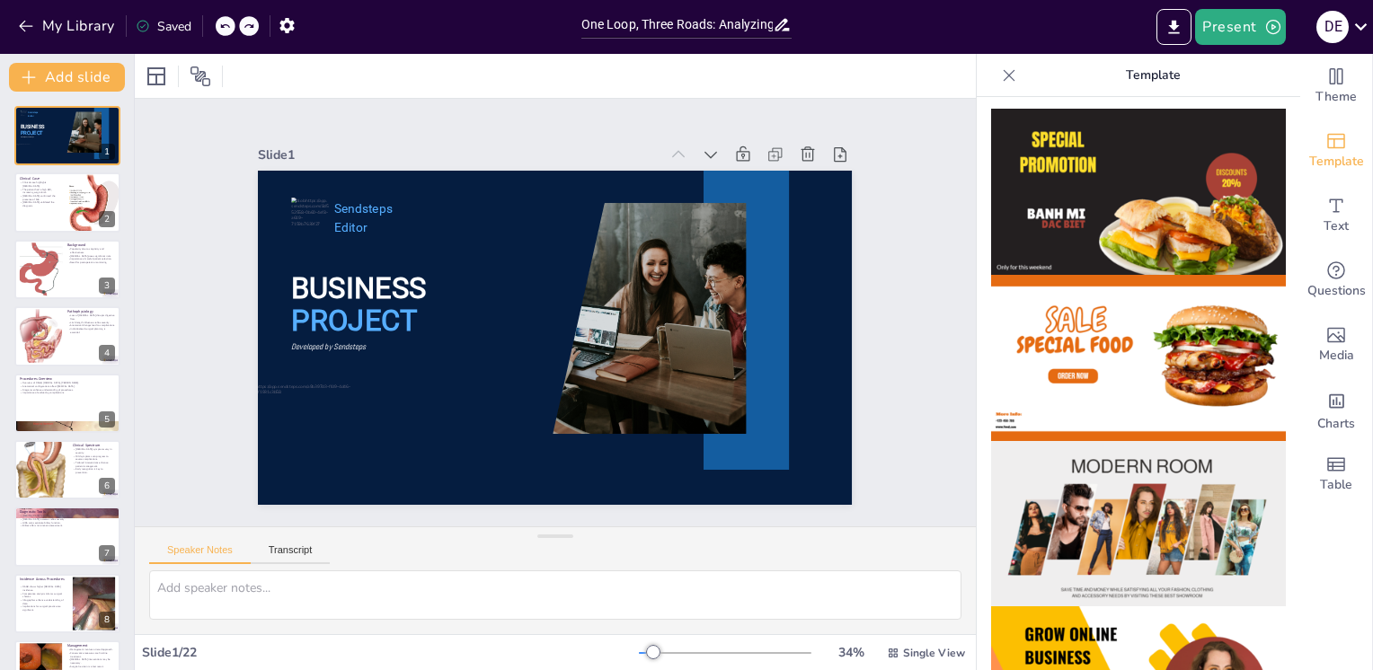
scroll to position [0, 0]
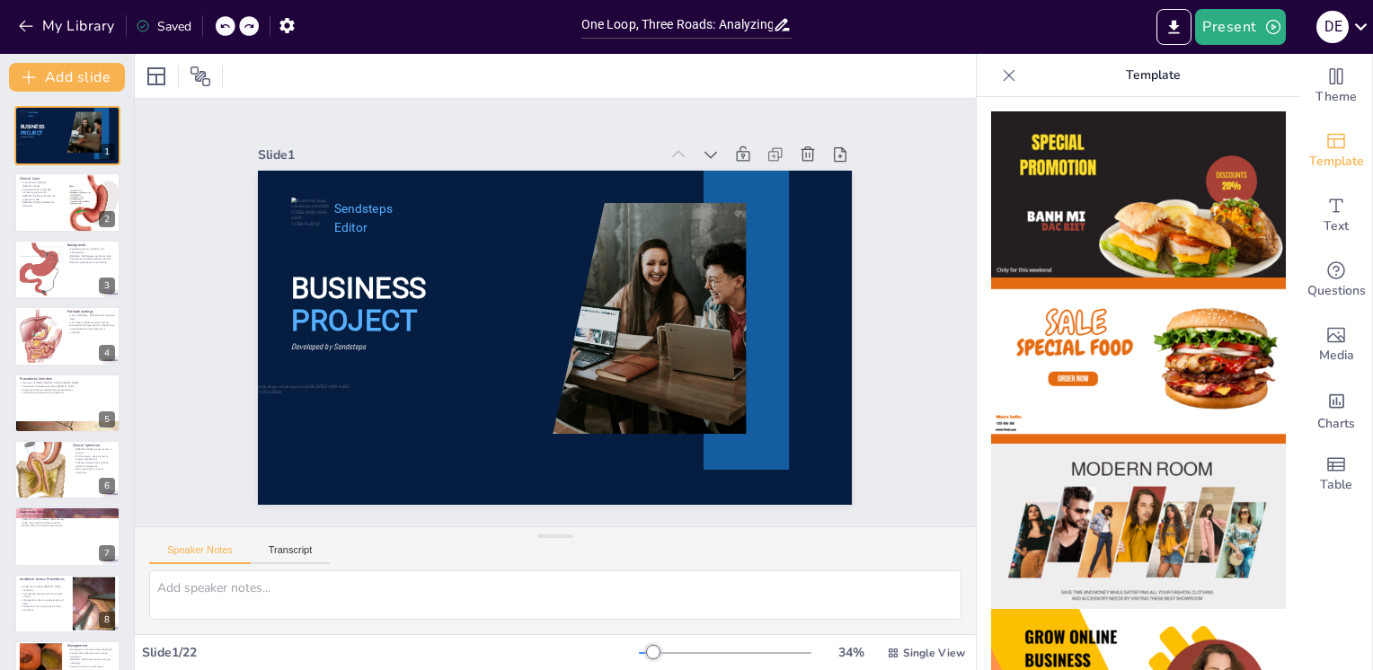
click at [1000, 77] on icon at bounding box center [1009, 75] width 18 height 18
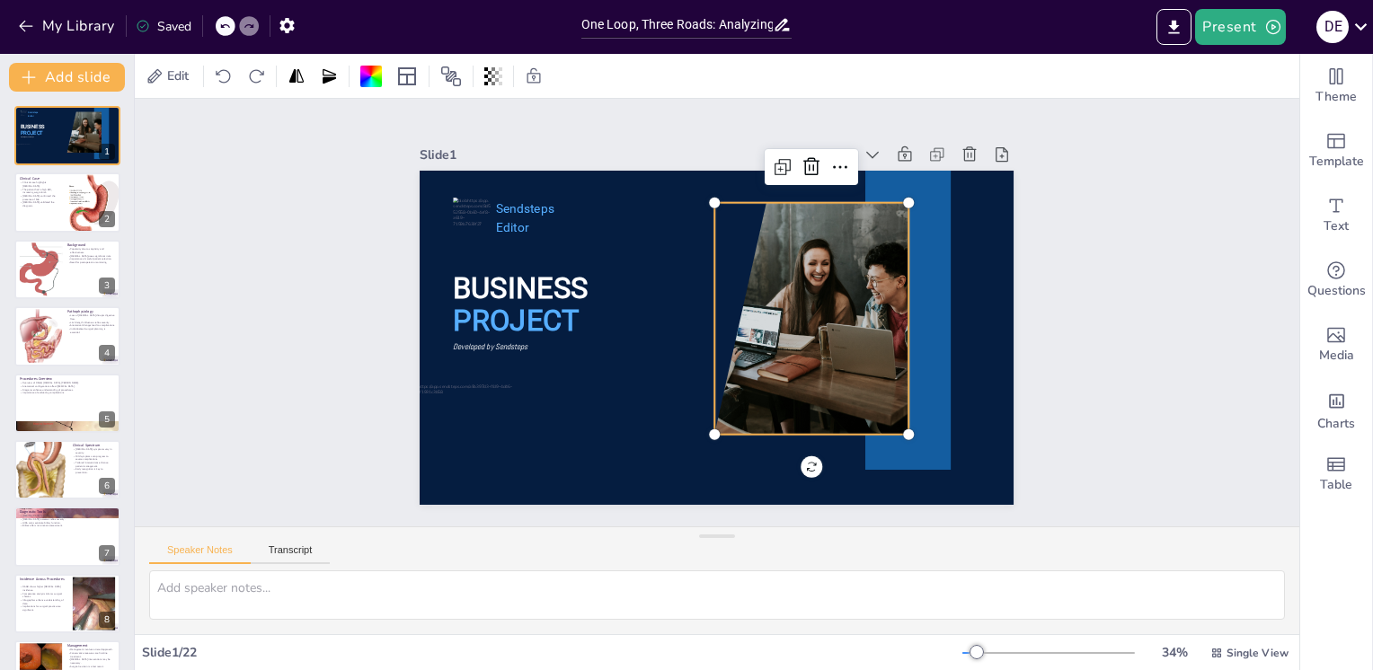
click at [802, 261] on div at bounding box center [797, 327] width 369 height 267
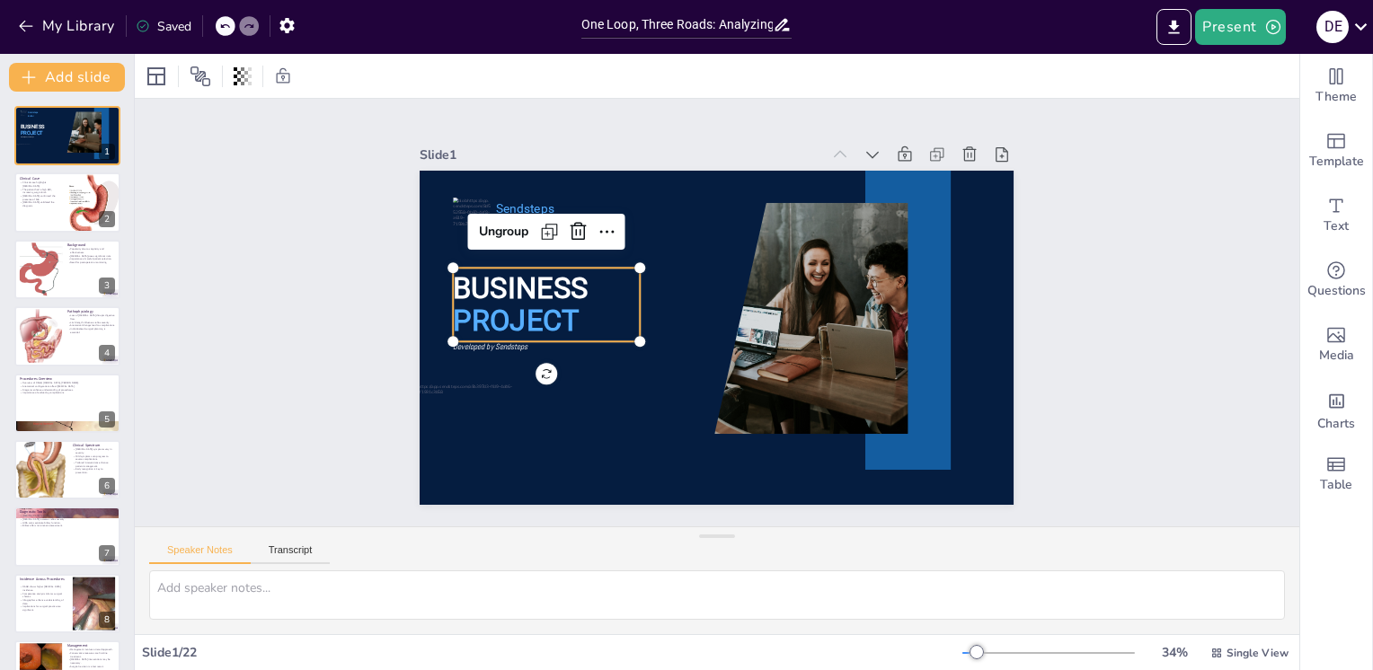
click at [556, 279] on span "BUSINESS" at bounding box center [530, 248] width 139 height 62
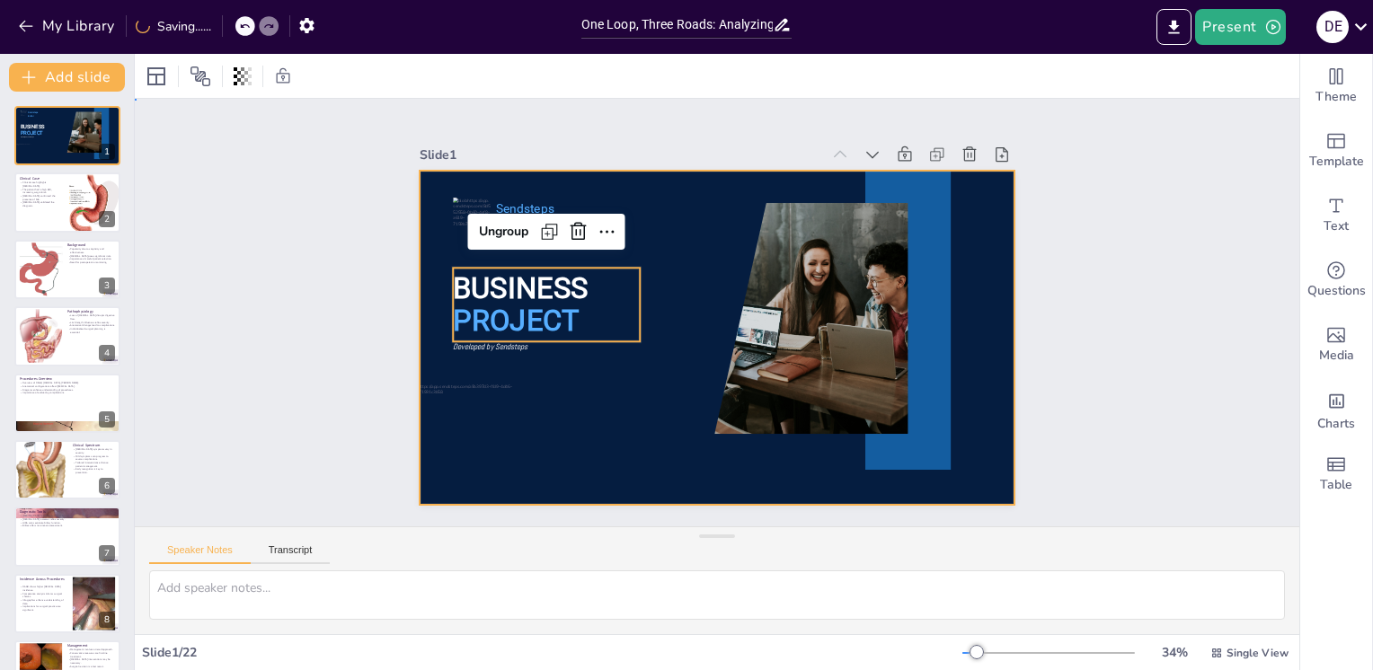
click at [665, 480] on div at bounding box center [711, 337] width 651 height 450
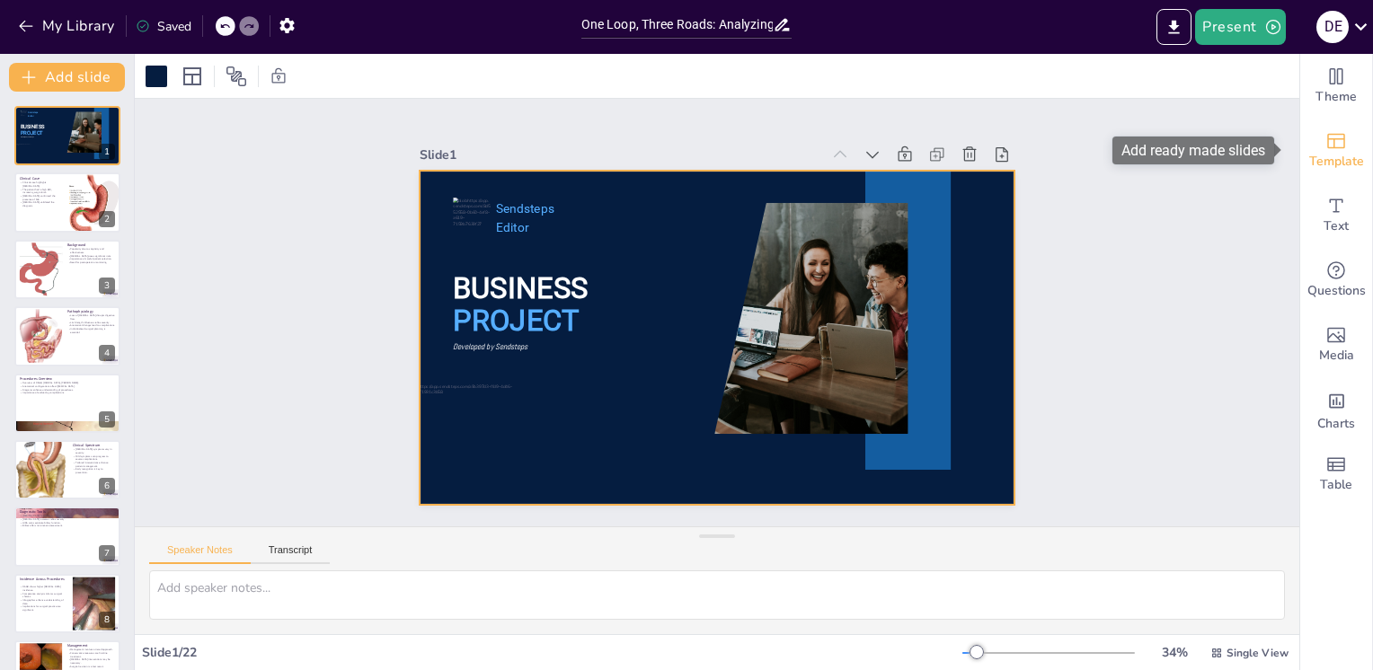
click at [1328, 148] on icon "Add ready made slides" at bounding box center [1336, 141] width 22 height 22
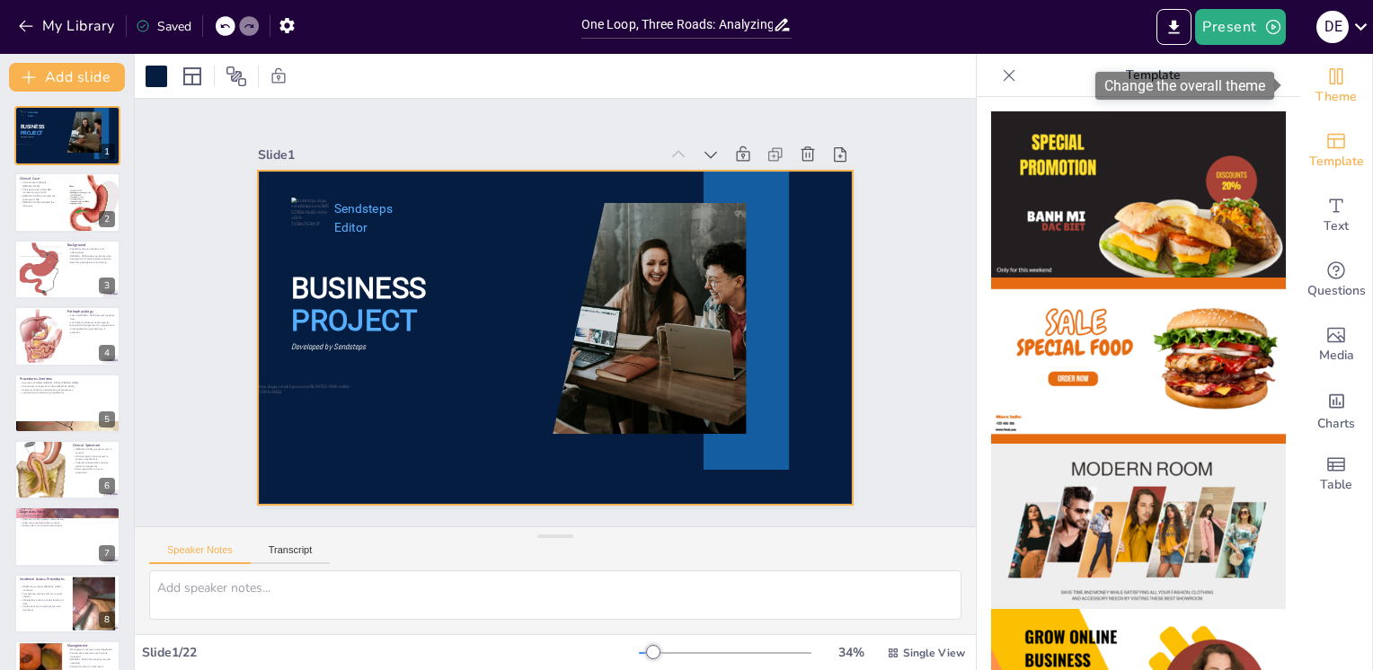
click at [1316, 90] on span "Theme" at bounding box center [1336, 97] width 41 height 20
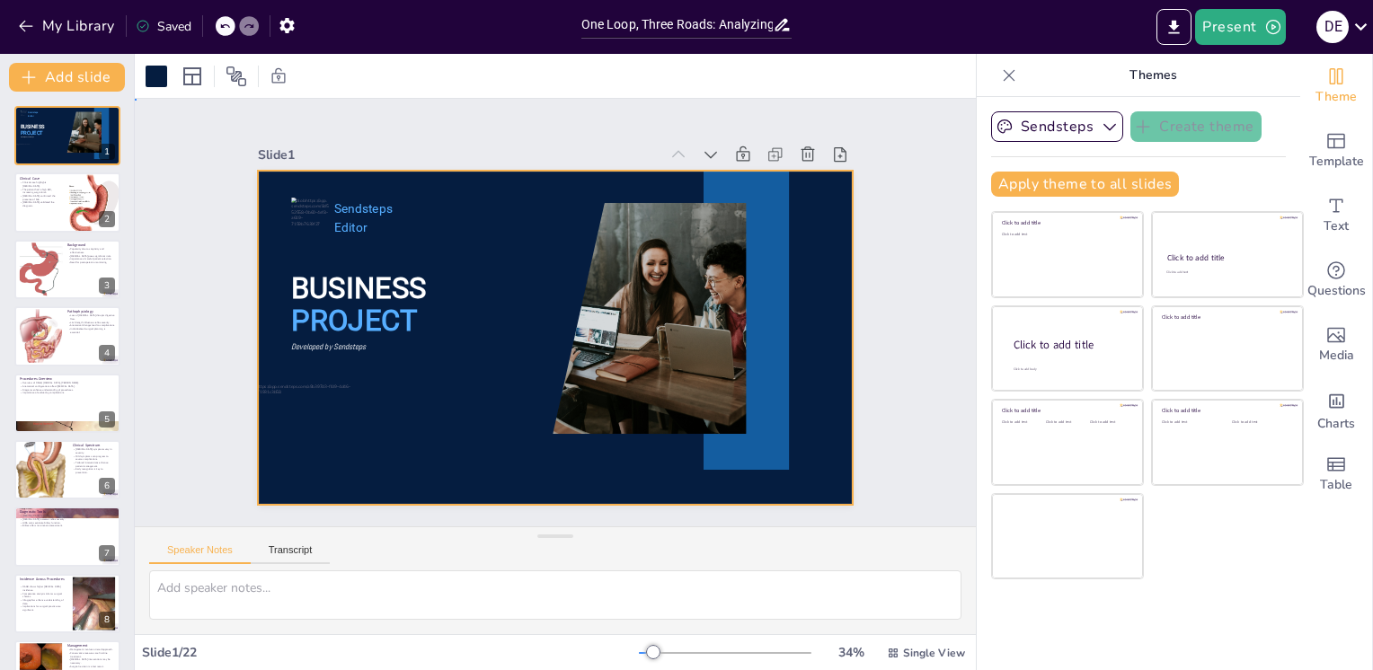
click at [807, 271] on div at bounding box center [553, 337] width 626 height 395
click at [92, 128] on div at bounding box center [92, 122] width 48 height 22
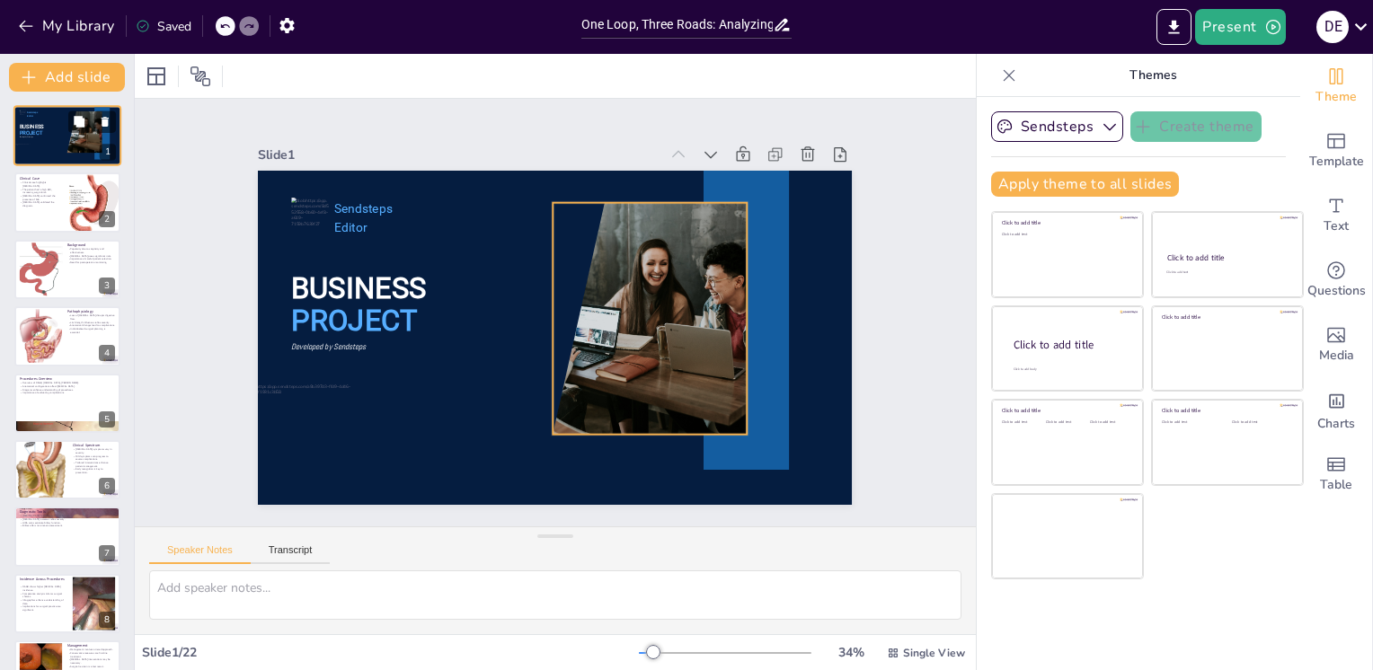
click at [90, 137] on div at bounding box center [81, 132] width 63 height 42
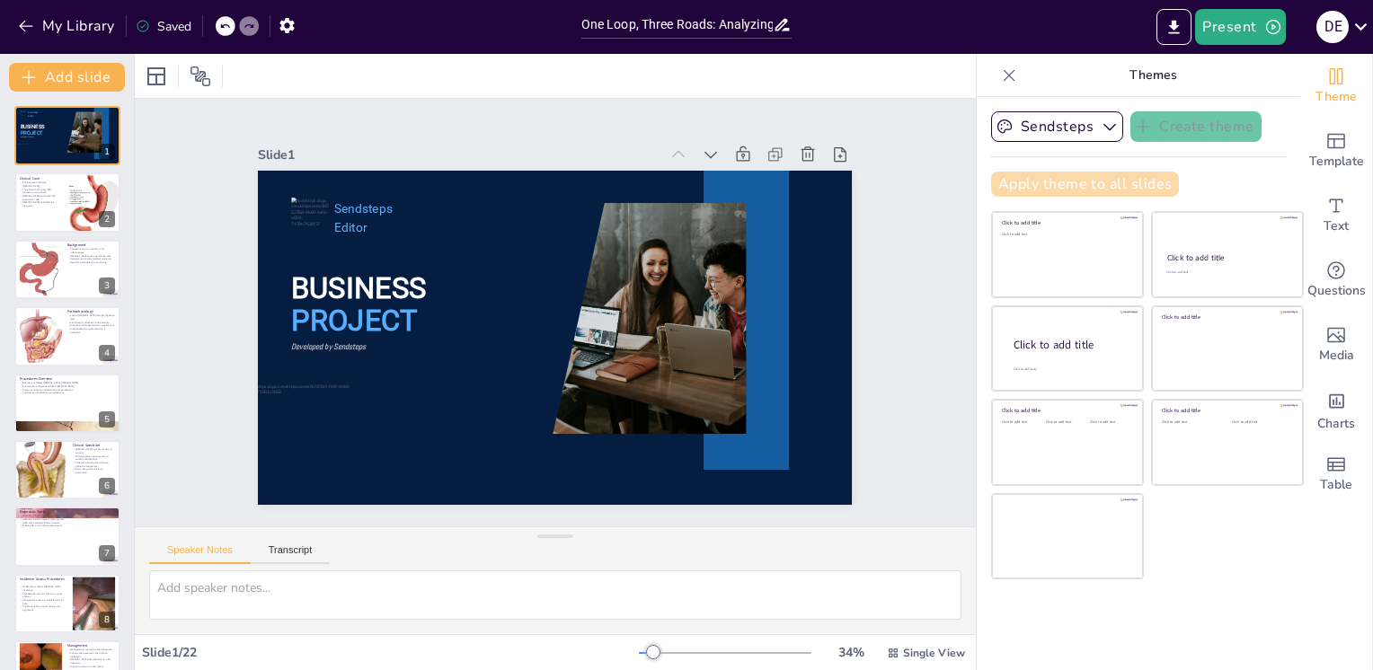
click at [1078, 180] on button "Apply theme to all slides" at bounding box center [1085, 184] width 188 height 25
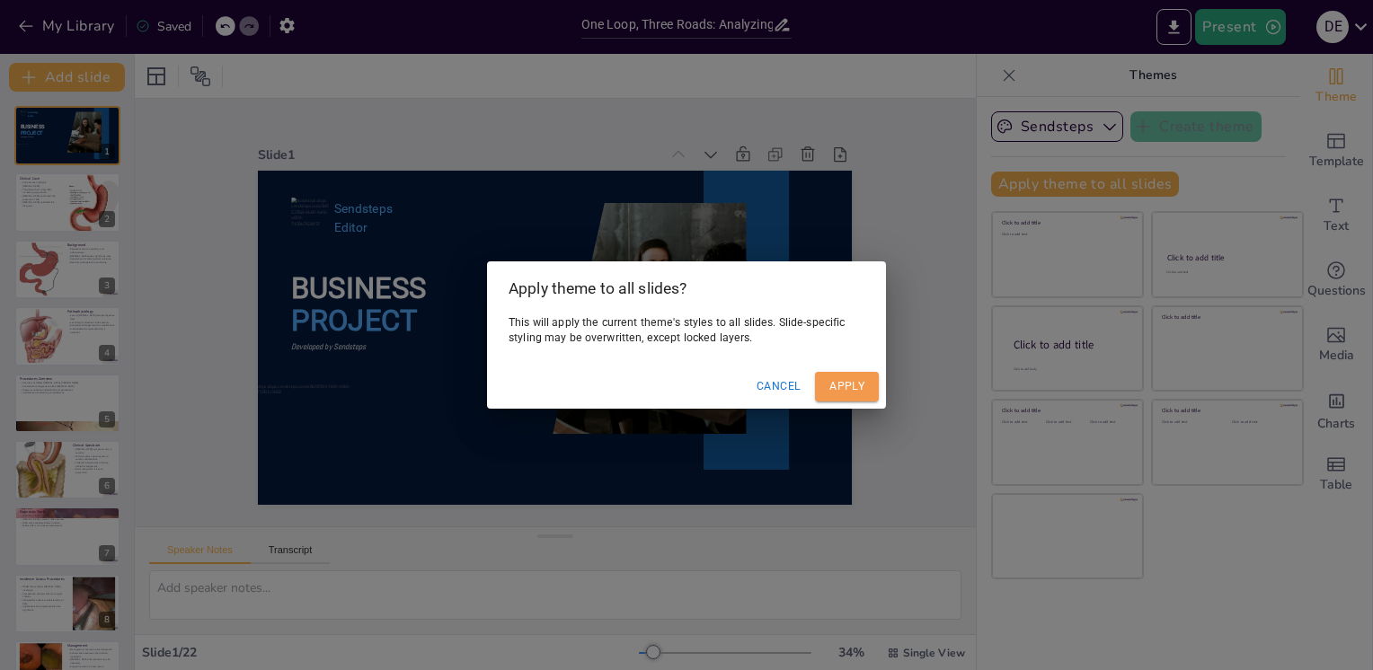
click at [847, 381] on button "Apply" at bounding box center [847, 387] width 64 height 30
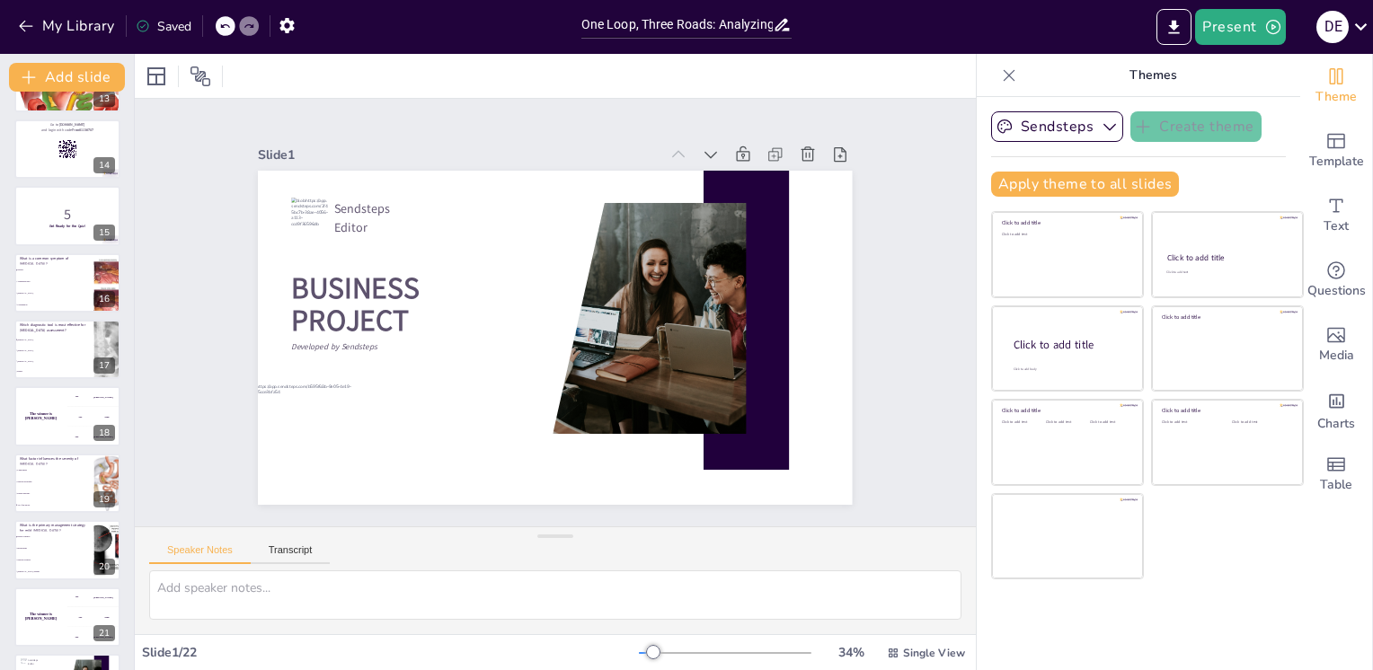
scroll to position [913, 0]
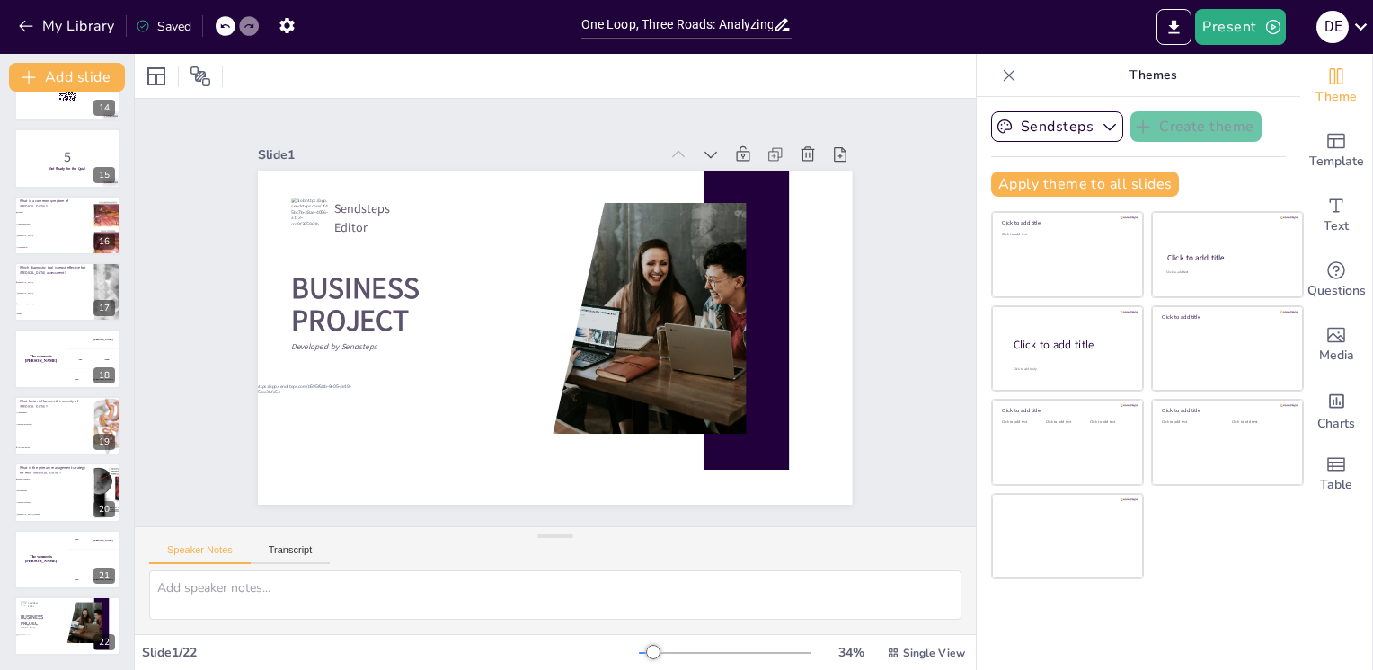
click at [219, 27] on div at bounding box center [226, 26] width 20 height 20
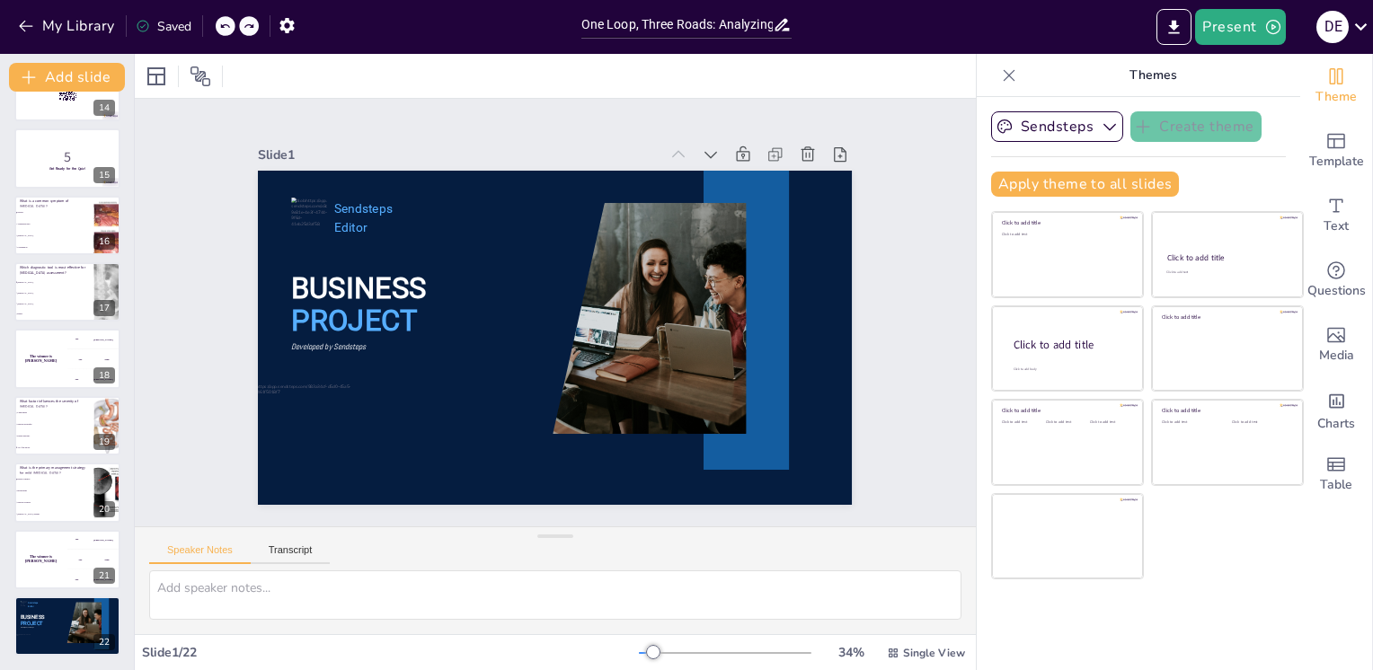
click at [219, 27] on div at bounding box center [226, 26] width 20 height 20
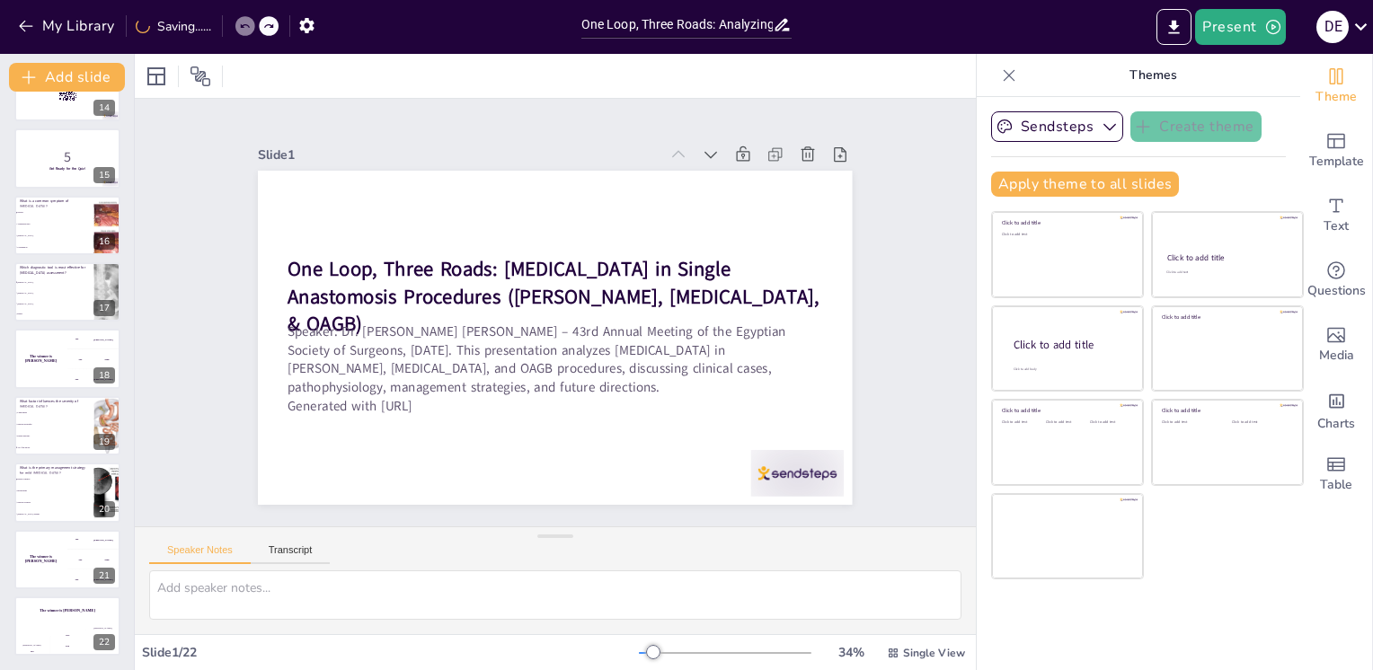
click at [219, 27] on div "My Library Saving......" at bounding box center [162, 25] width 324 height 32
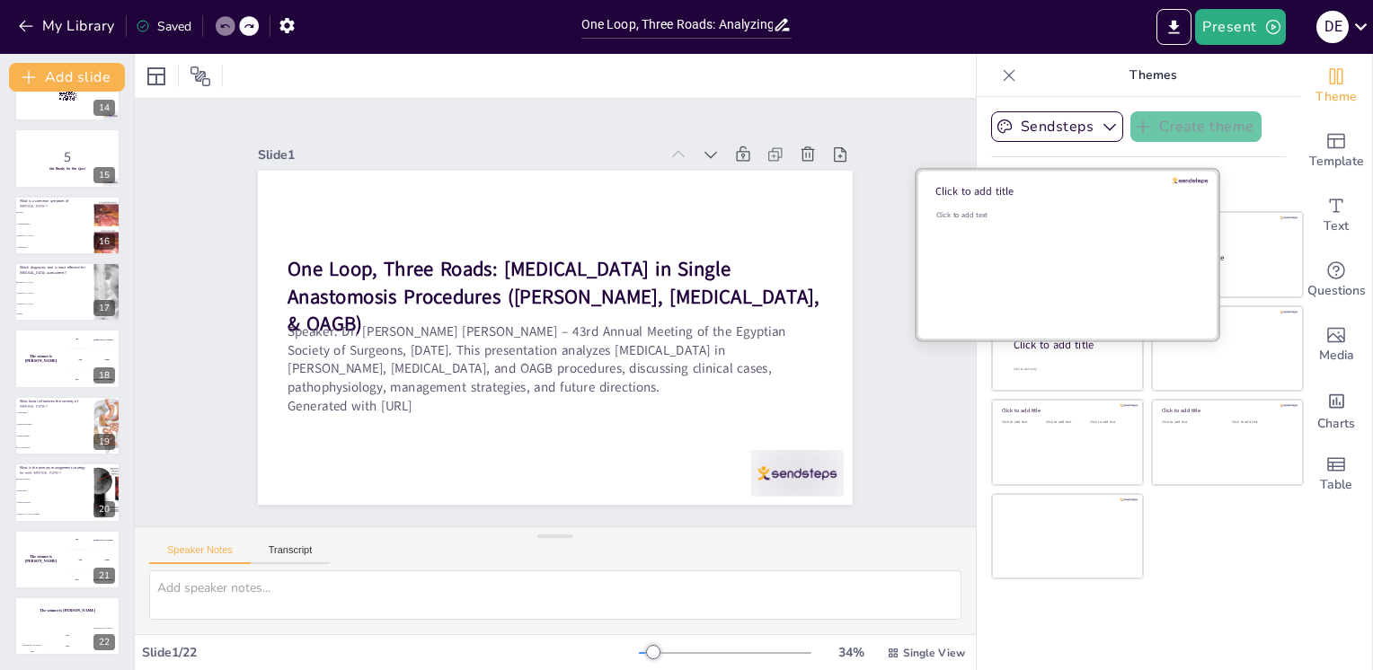
drag, startPoint x: 1140, startPoint y: 77, endPoint x: 1100, endPoint y: 246, distance: 173.7
click at [1100, 246] on div "Themes Sendsteps Create theme Apply theme to all slides Click to add title Clic…" at bounding box center [1139, 362] width 324 height 616
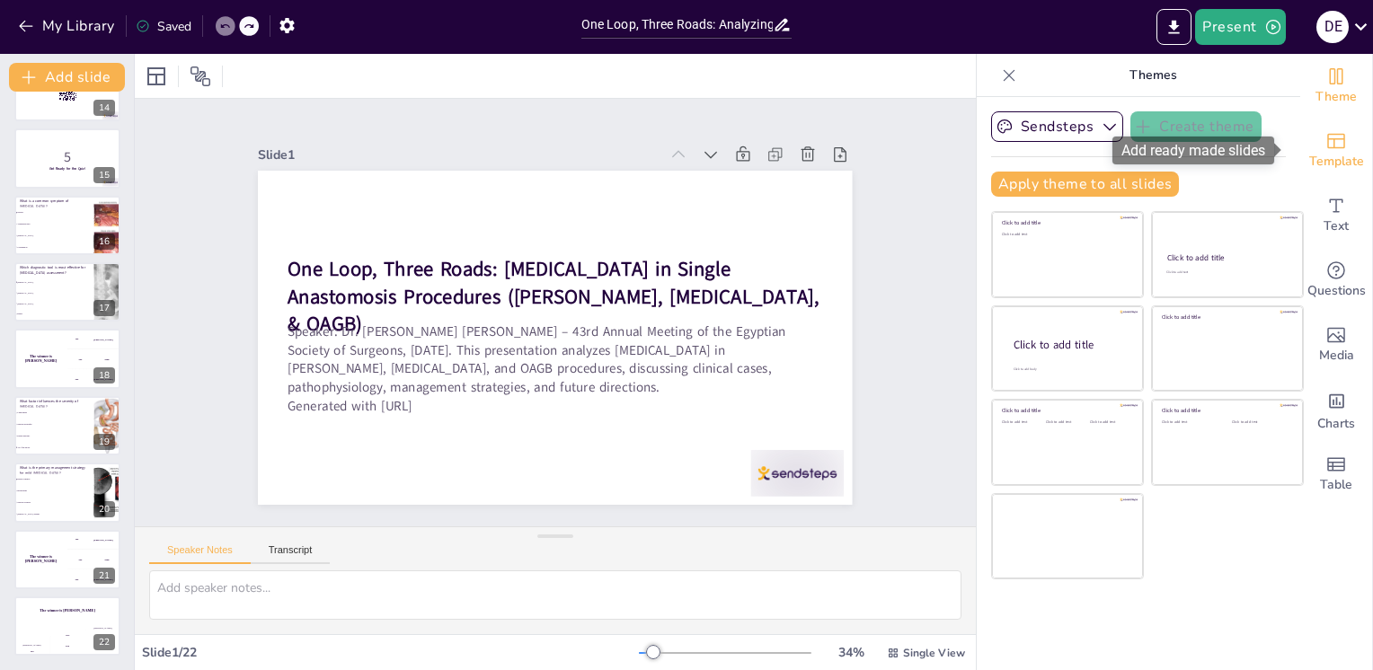
click at [1334, 165] on span "Template" at bounding box center [1336, 162] width 55 height 20
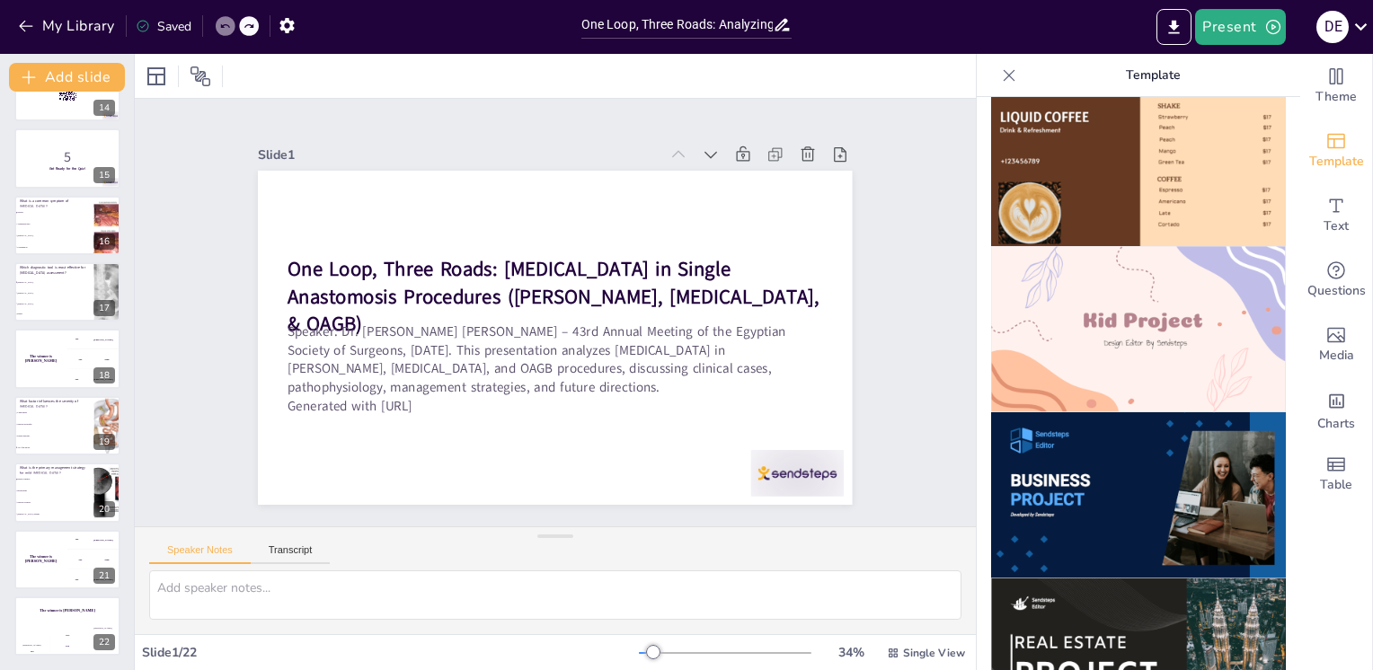
scroll to position [1197, 0]
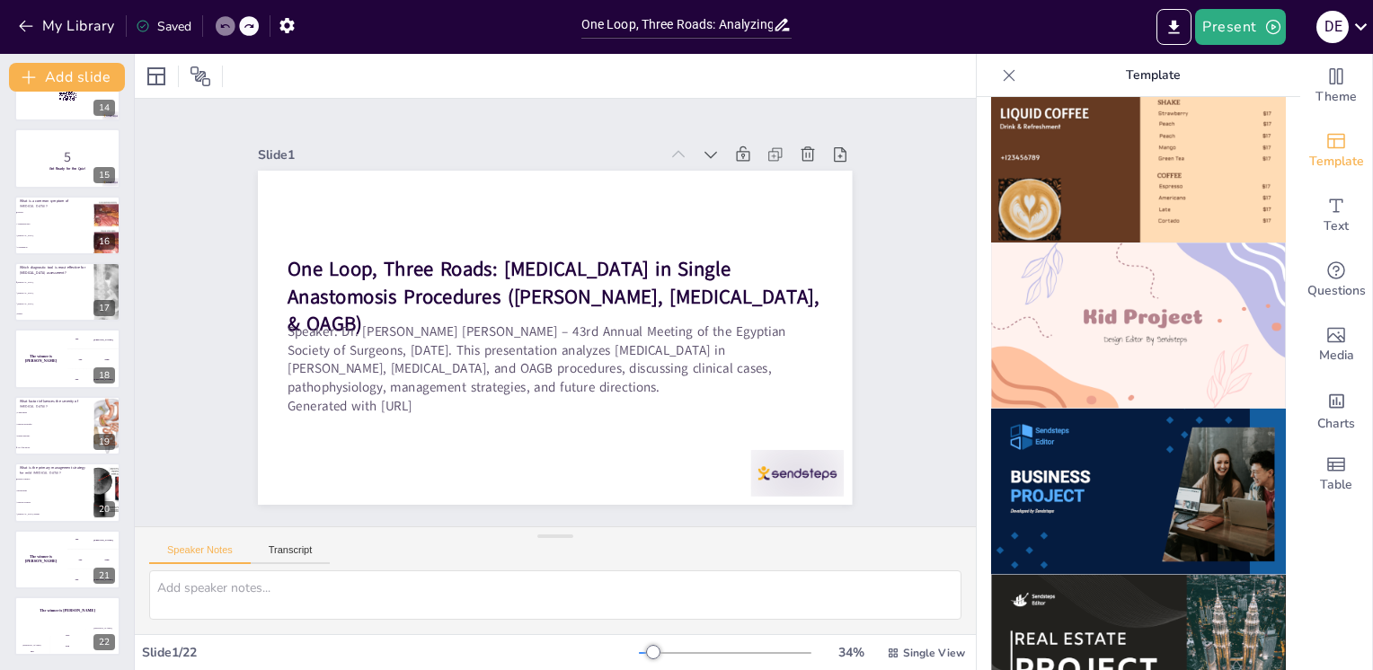
click at [1092, 431] on img at bounding box center [1138, 492] width 295 height 166
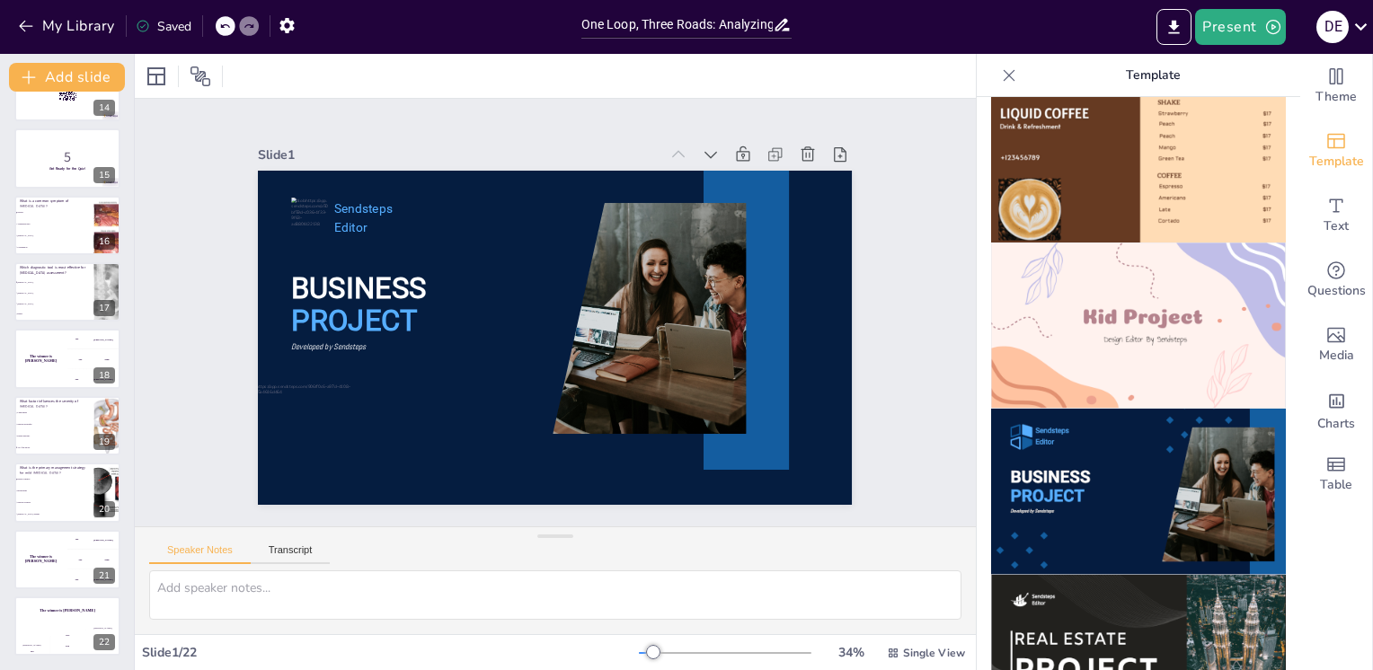
click at [221, 33] on div at bounding box center [226, 26] width 20 height 20
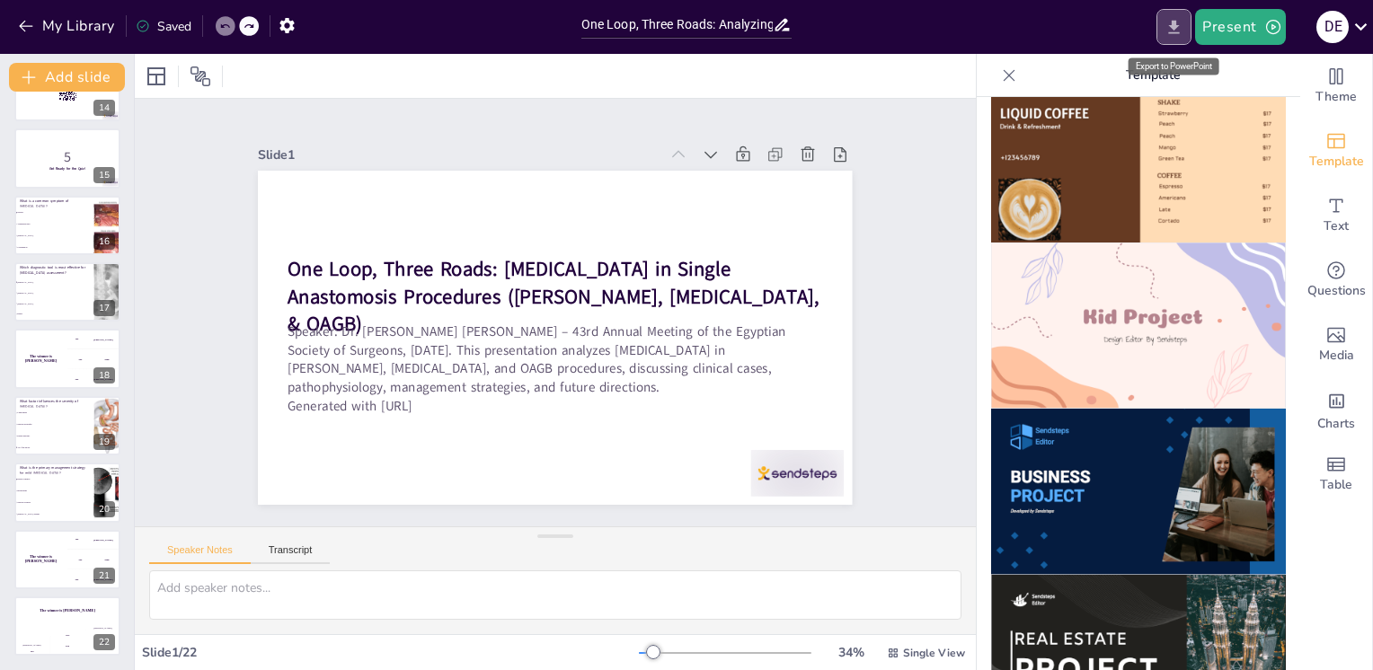
click at [1184, 19] on icon "Export to PowerPoint" at bounding box center [1174, 27] width 19 height 19
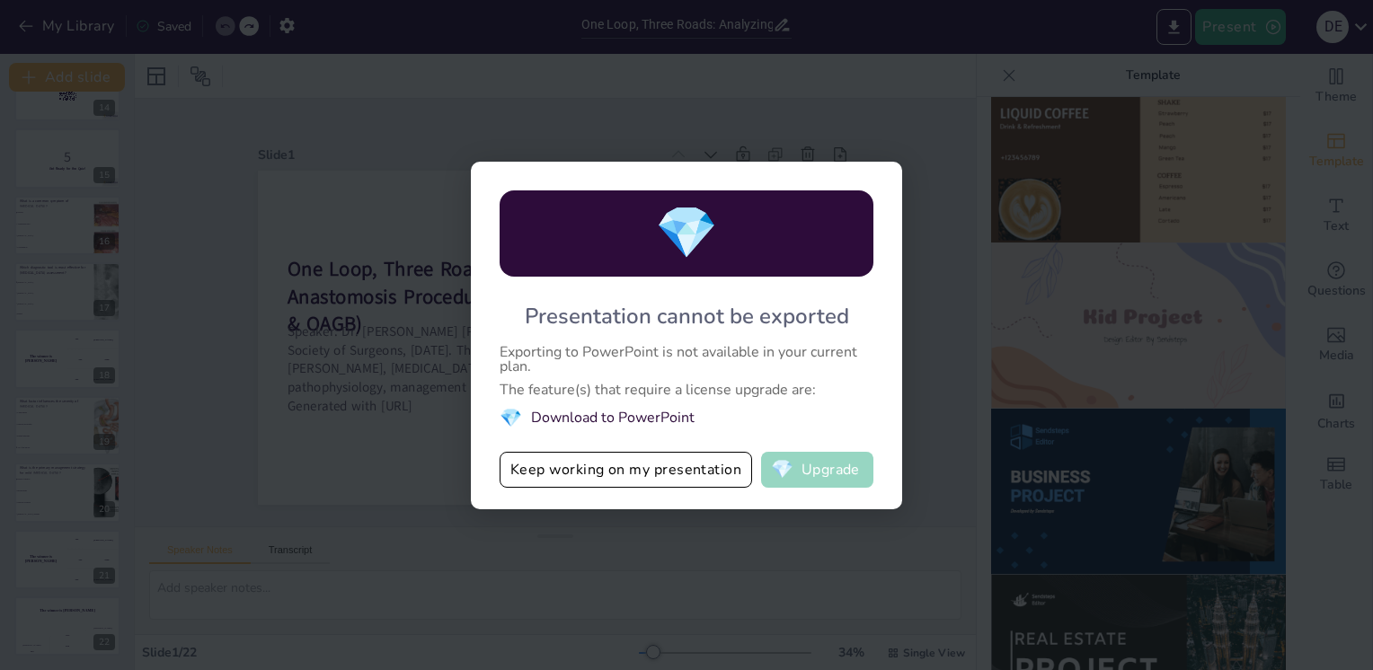
click at [805, 475] on button "💎 Upgrade" at bounding box center [817, 470] width 112 height 36
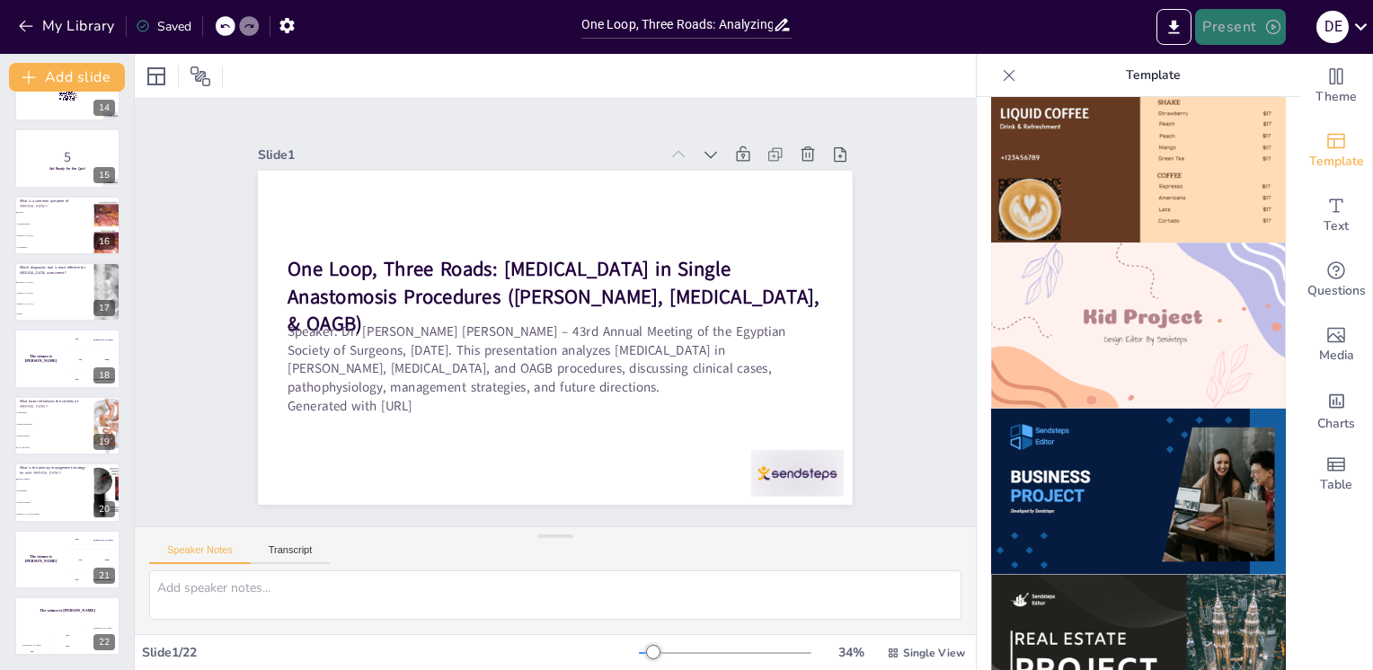
click at [1251, 16] on button "Present" at bounding box center [1240, 27] width 90 height 36
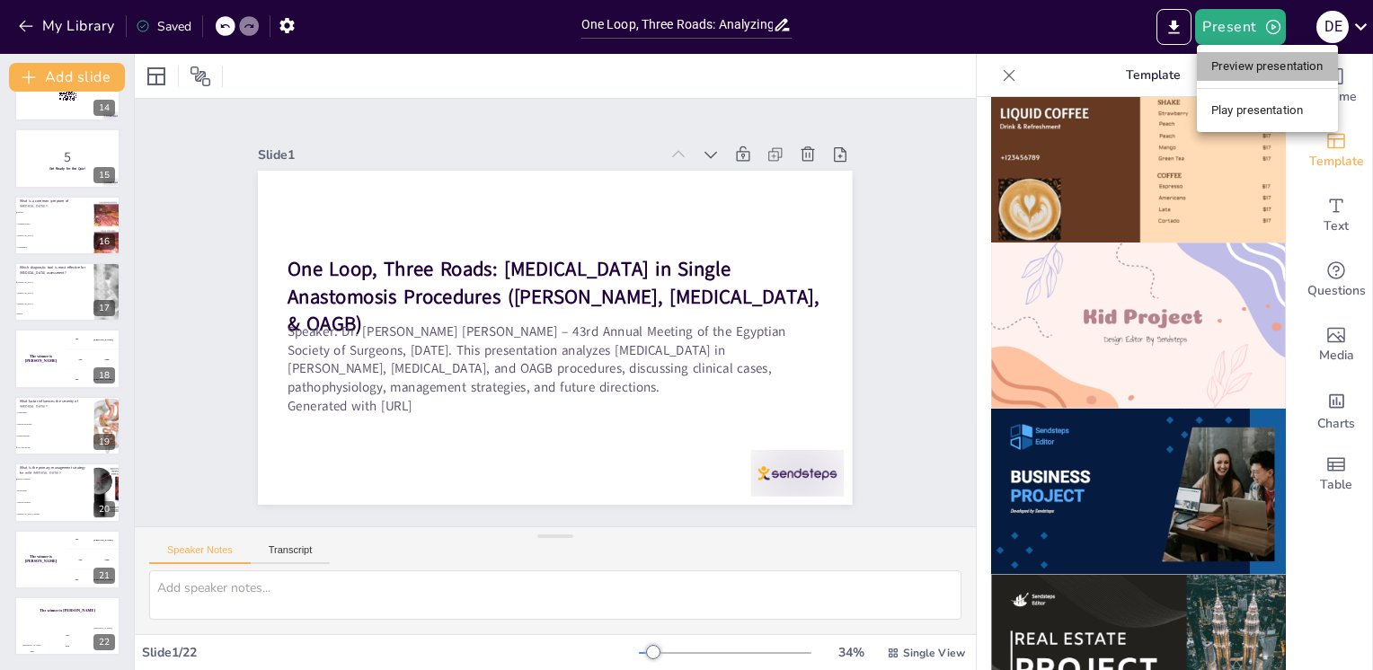
click at [1251, 59] on li "Preview presentation" at bounding box center [1267, 66] width 141 height 29
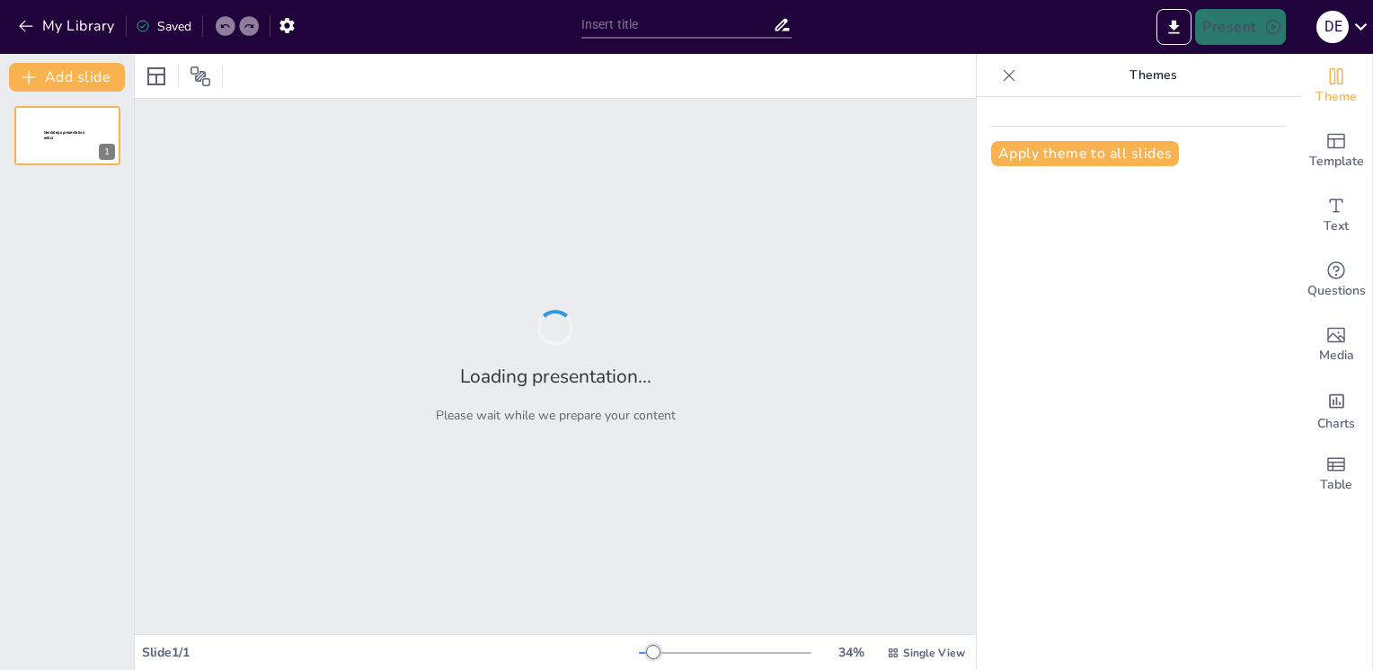
type input "One Loop, Three Roads: Analyzing [MEDICAL_DATA] in OAGB, [MEDICAL_DATA], and [P…"
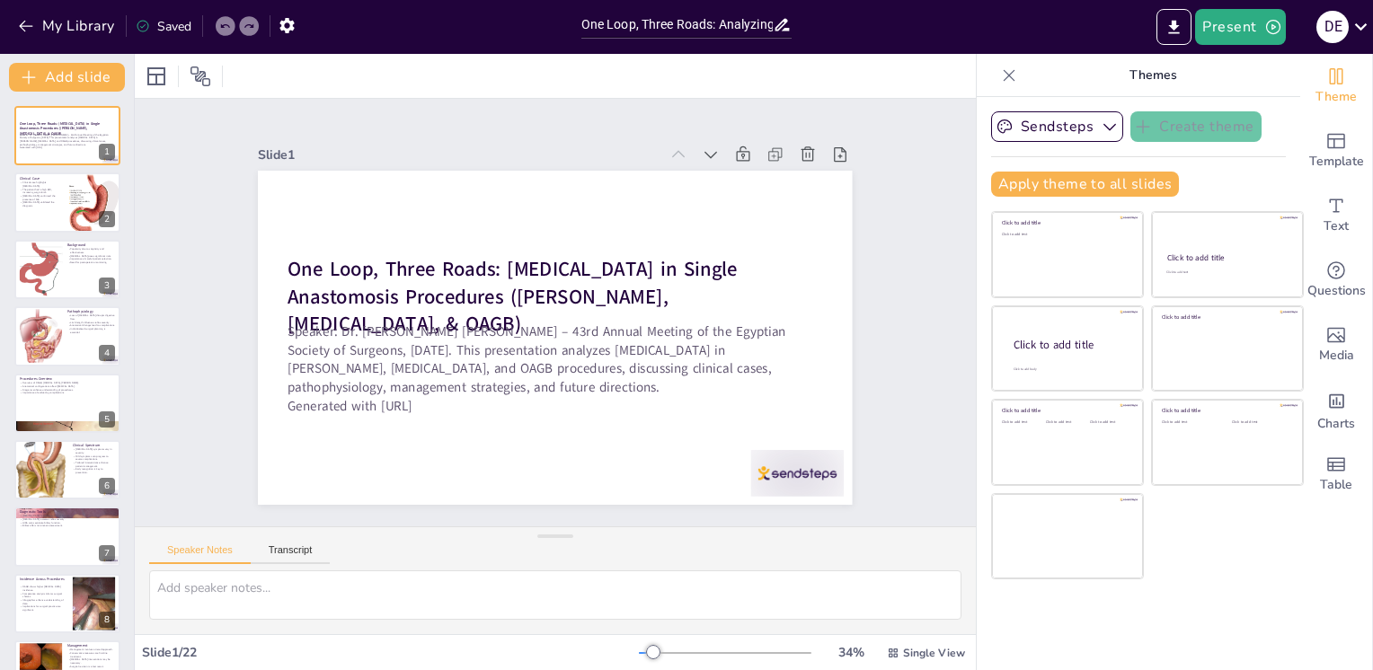
checkbox input "true"
click at [1240, 24] on button "Present" at bounding box center [1240, 27] width 90 height 36
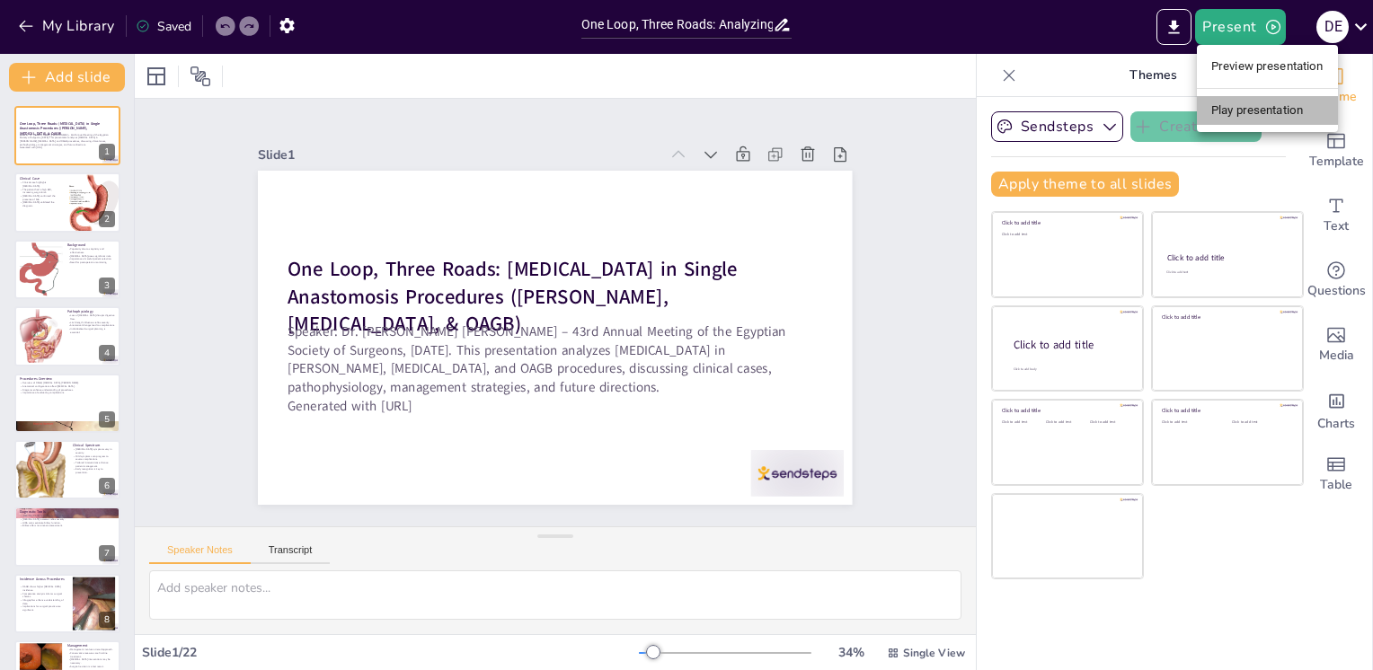
click at [1248, 102] on li "Play presentation" at bounding box center [1267, 110] width 141 height 29
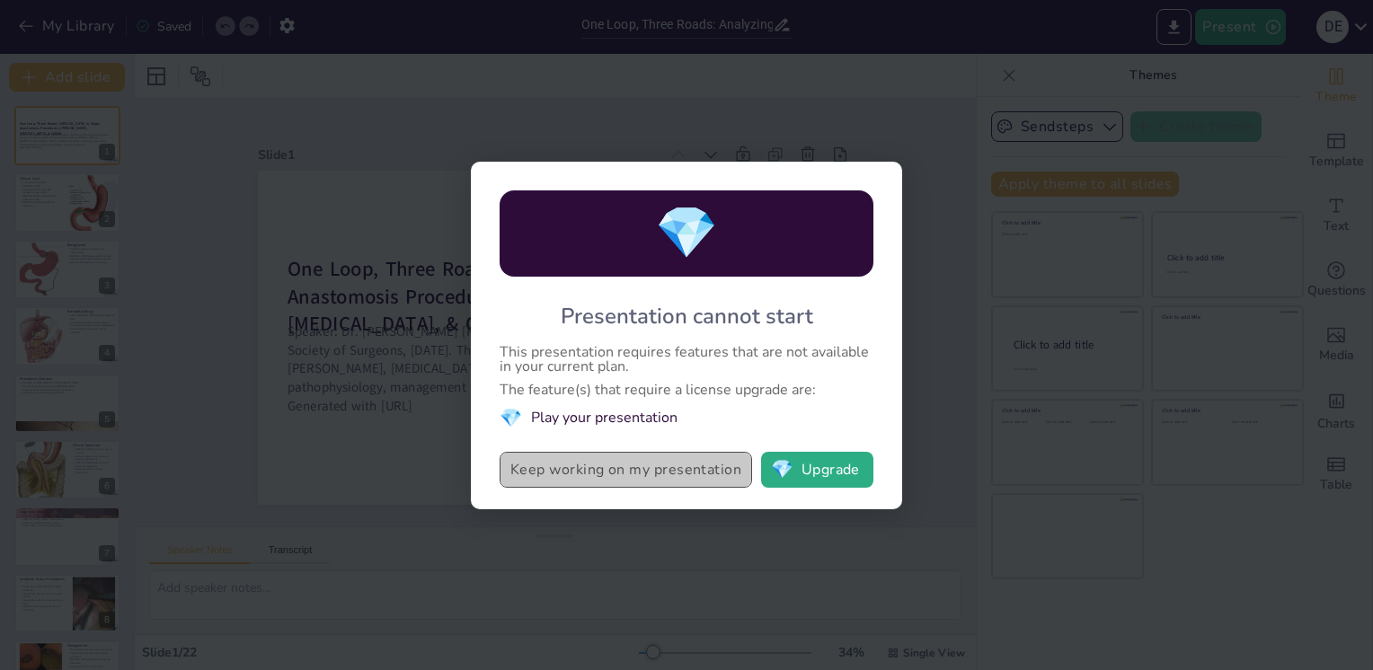
click at [709, 474] on button "Keep working on my presentation" at bounding box center [626, 470] width 253 height 36
checkbox input "true"
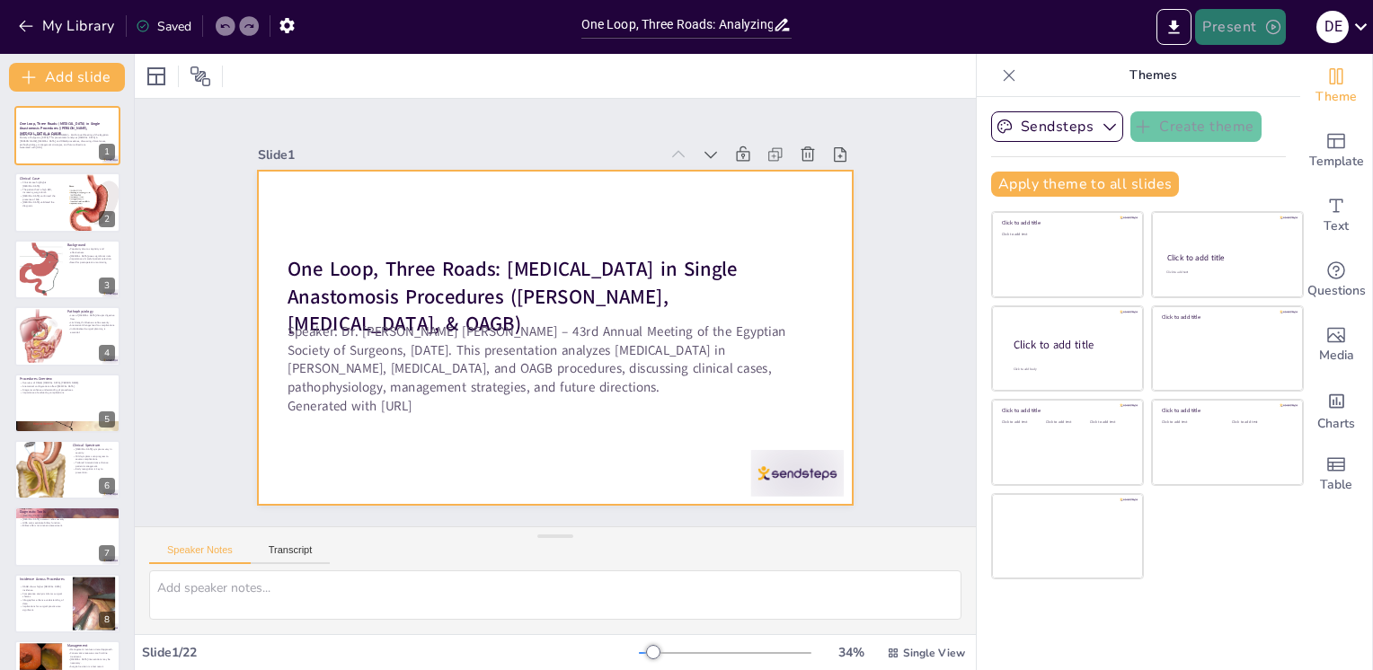
checkbox input "true"
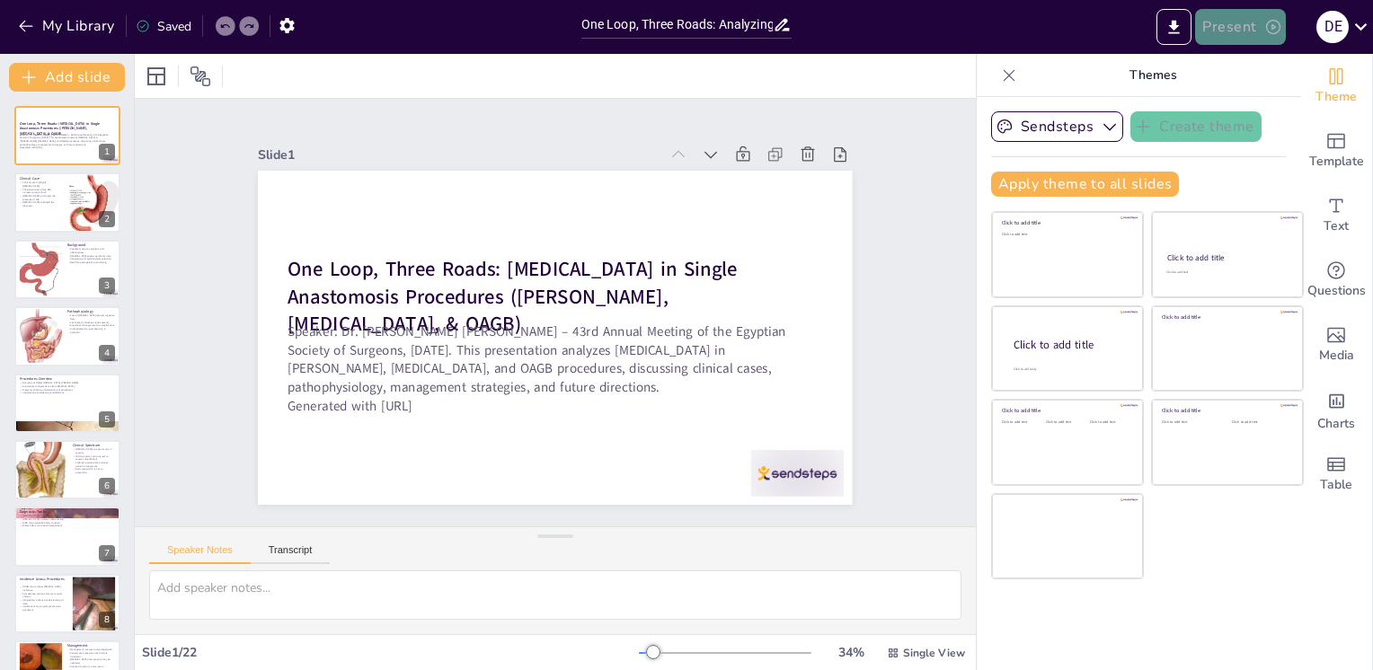
click at [1258, 33] on button "Present" at bounding box center [1240, 27] width 90 height 36
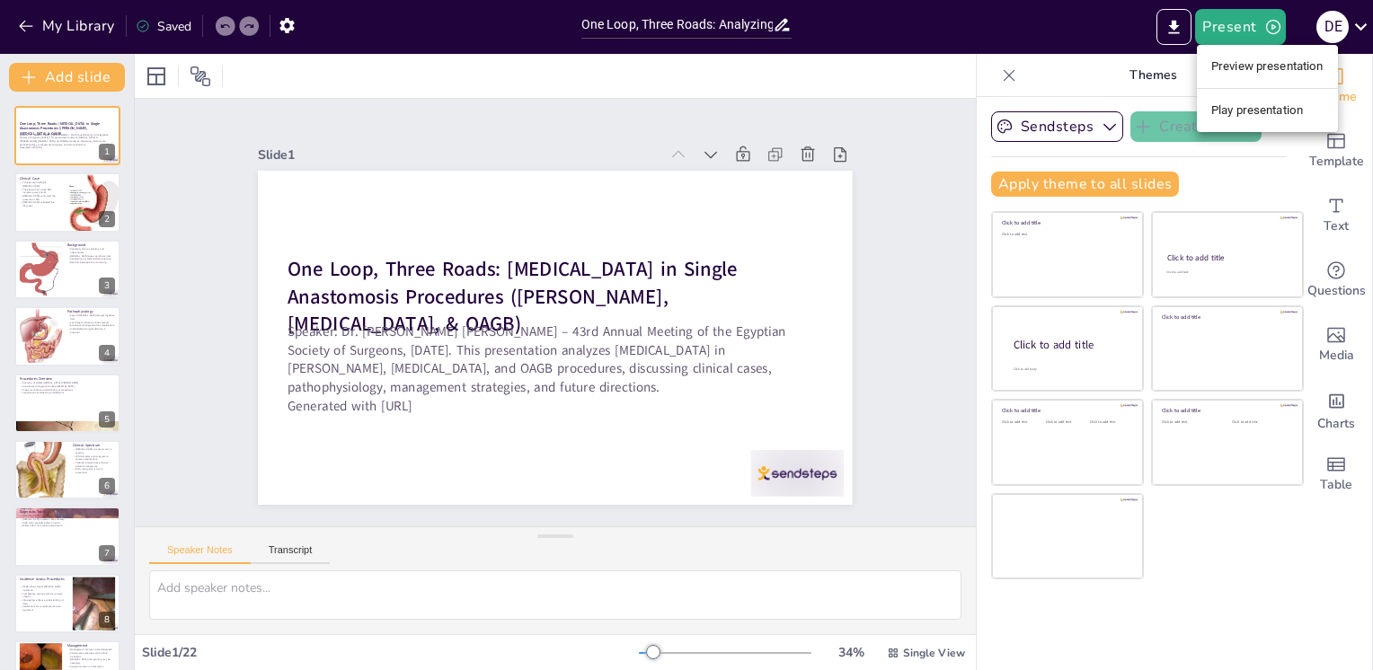
click at [1253, 110] on li "Play presentation" at bounding box center [1267, 110] width 141 height 29
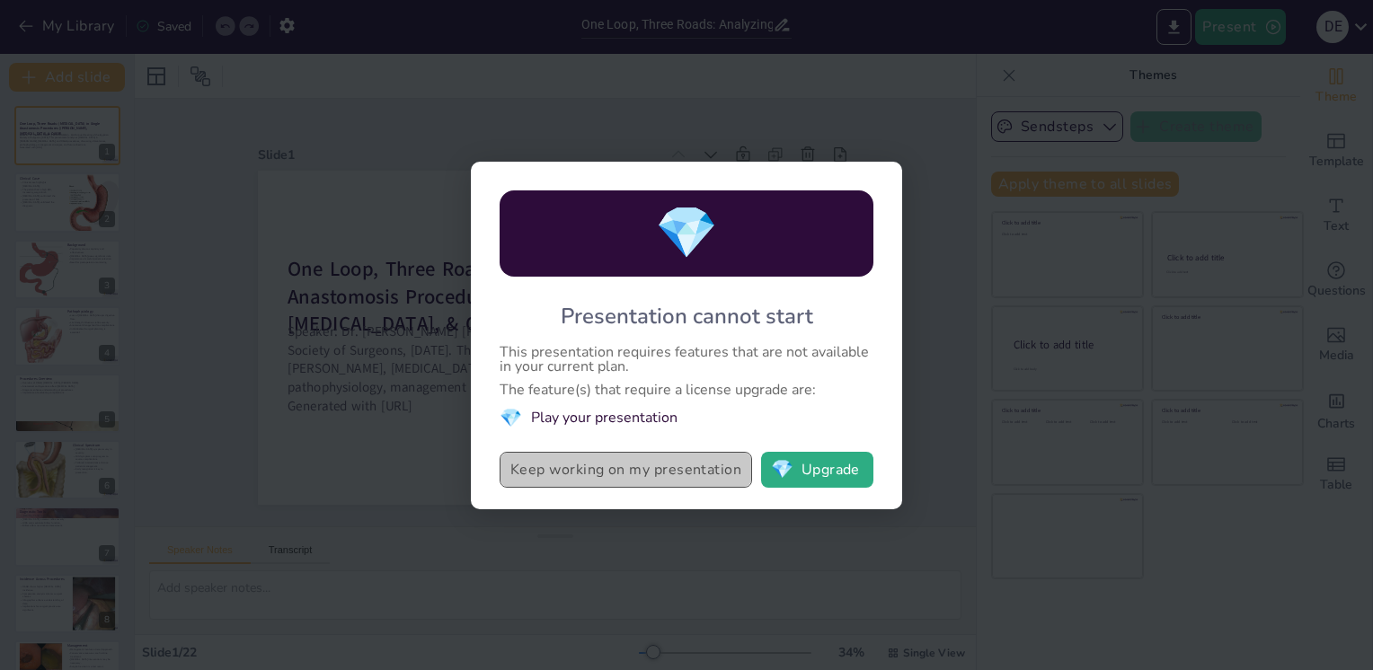
click at [554, 466] on button "Keep working on my presentation" at bounding box center [626, 470] width 253 height 36
checkbox input "true"
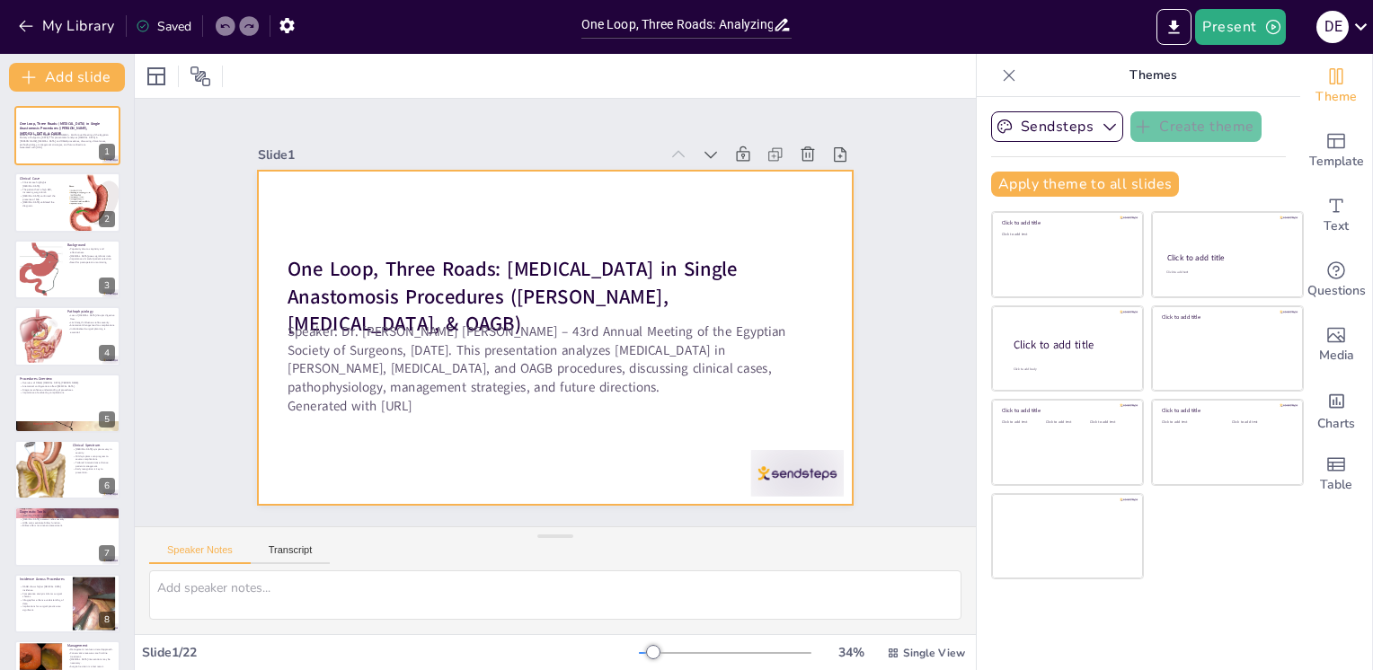
checkbox input "true"
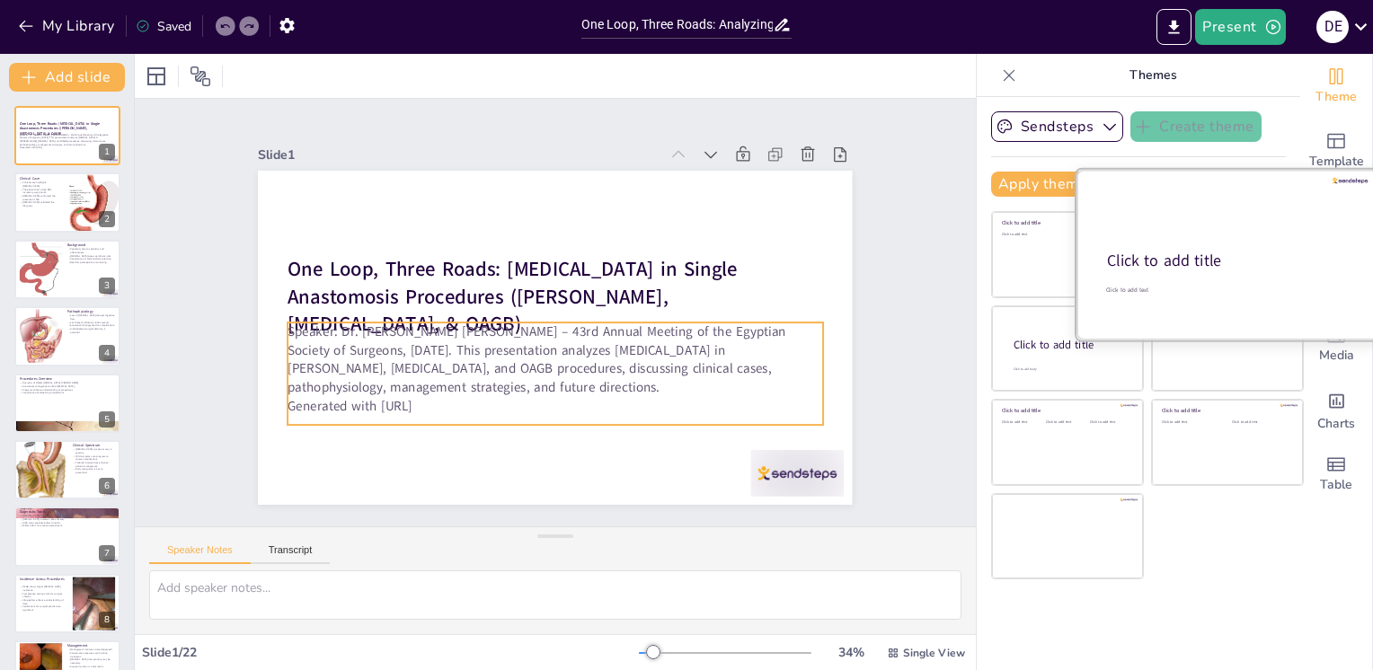
checkbox input "true"
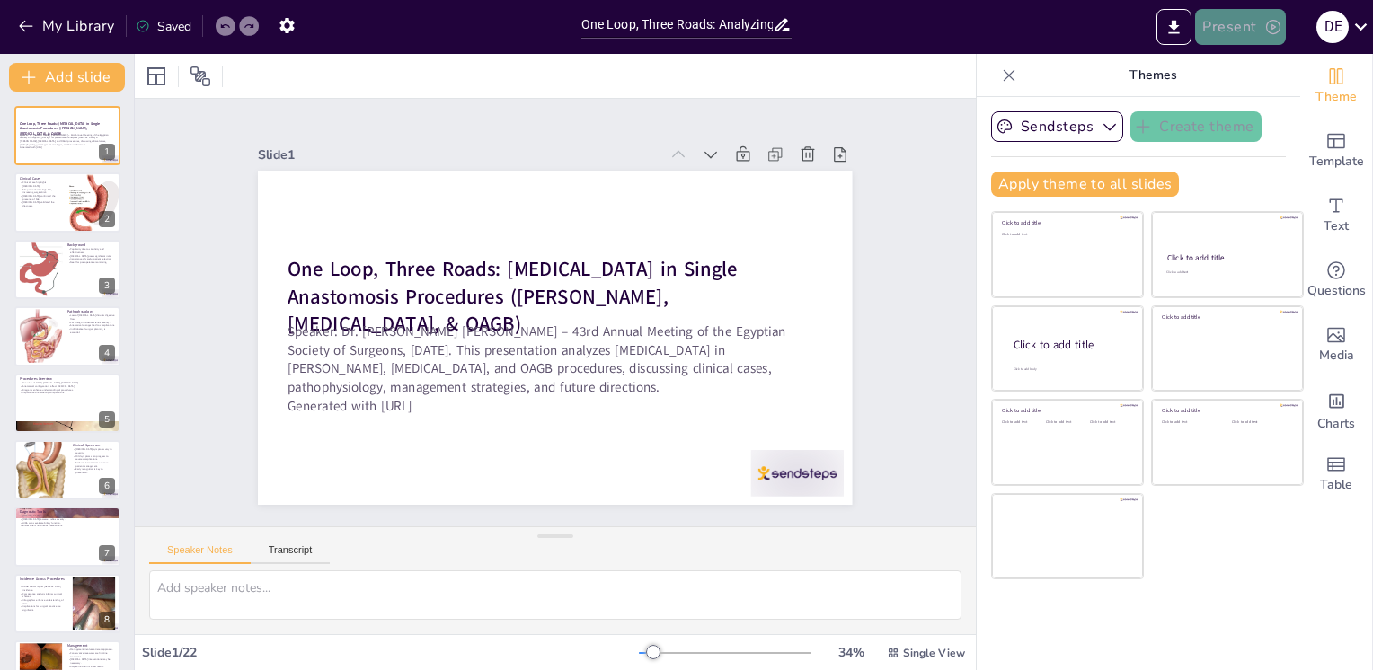
click at [1236, 23] on button "Present" at bounding box center [1240, 27] width 90 height 36
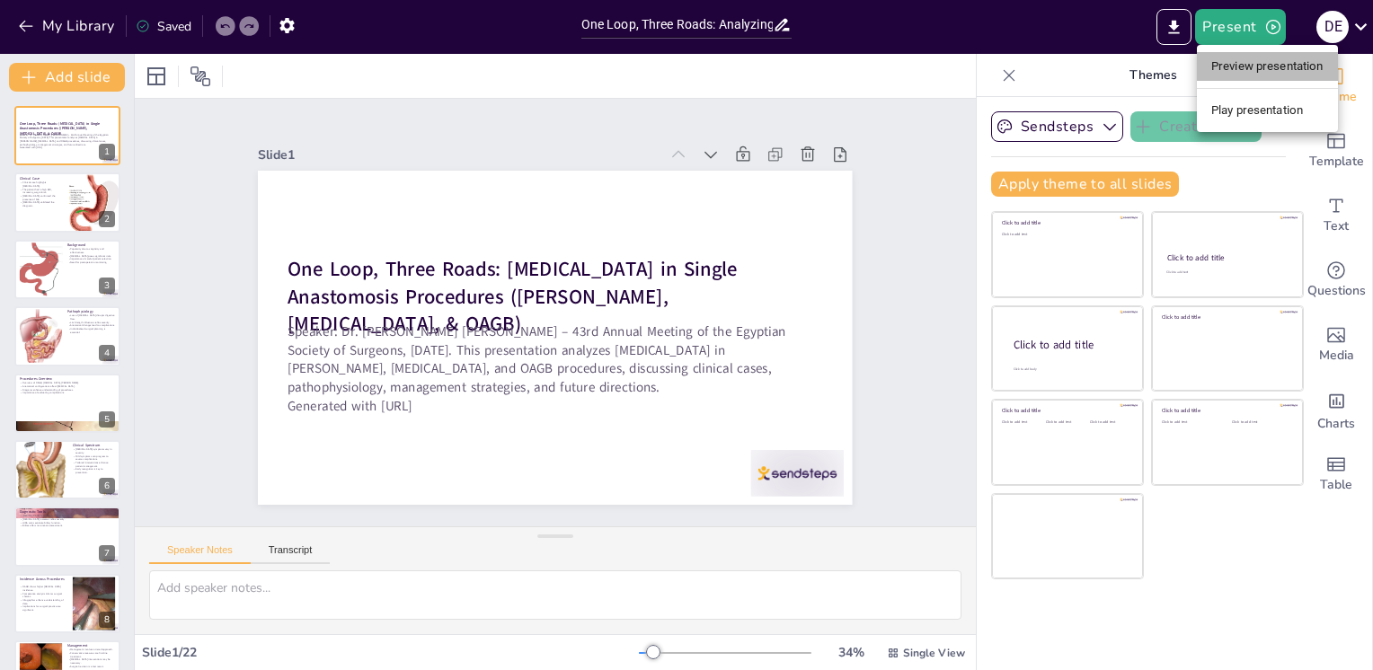
click at [1236, 61] on li "Preview presentation" at bounding box center [1267, 66] width 141 height 29
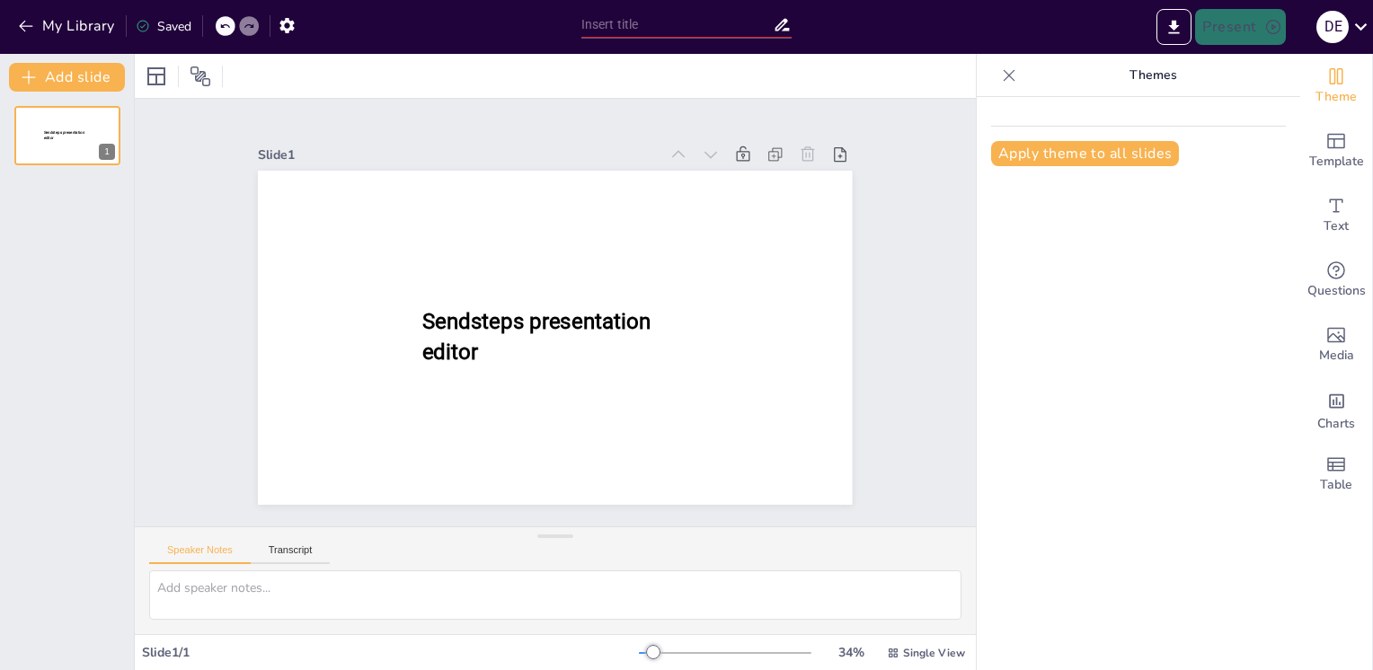
type input "One Loop, Three Roads: Analyzing [MEDICAL_DATA] in OAGB, [MEDICAL_DATA], and [P…"
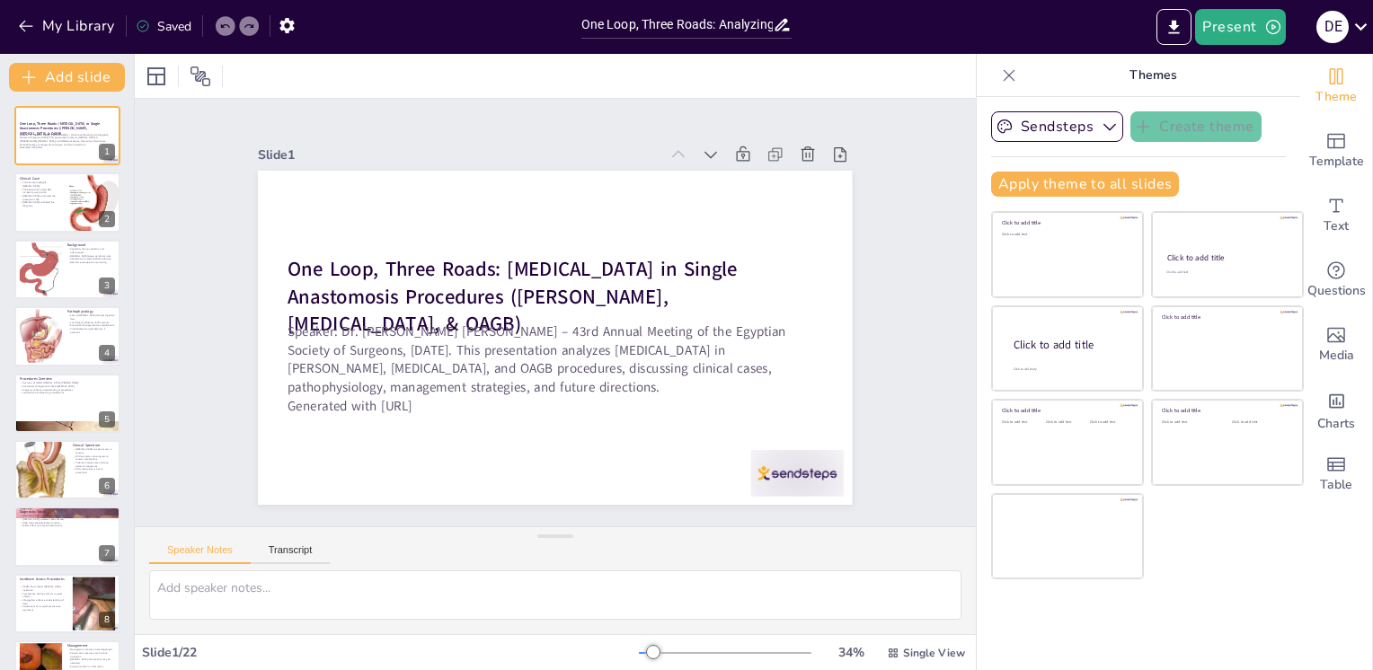
checkbox input "true"
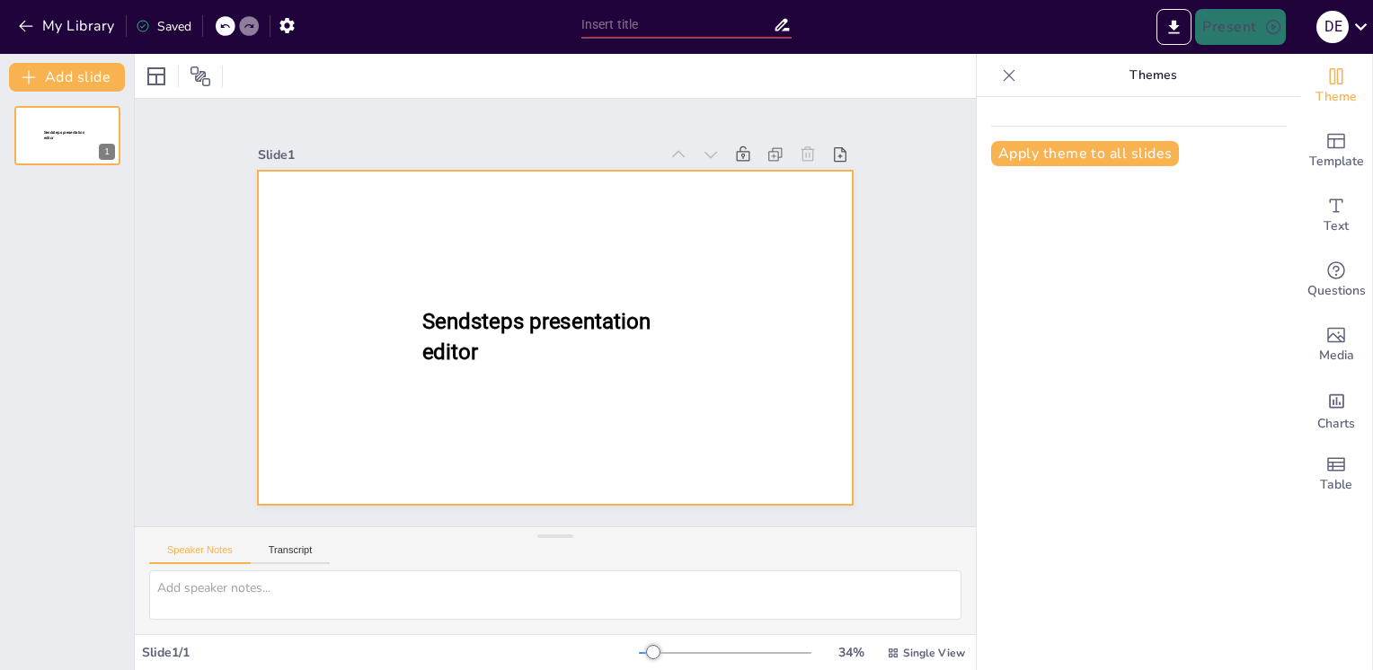
type input "One Loop, Three Roads: Analyzing [MEDICAL_DATA] in OAGB, [MEDICAL_DATA], and [P…"
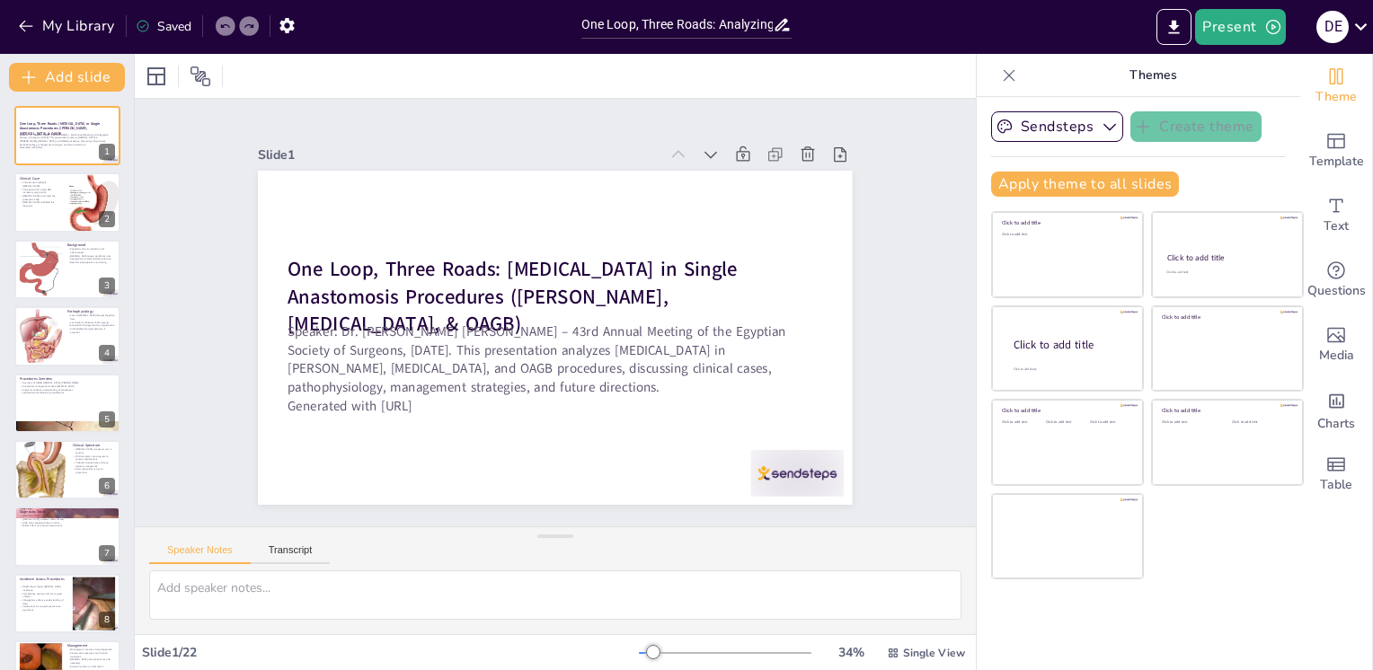
checkbox input "true"
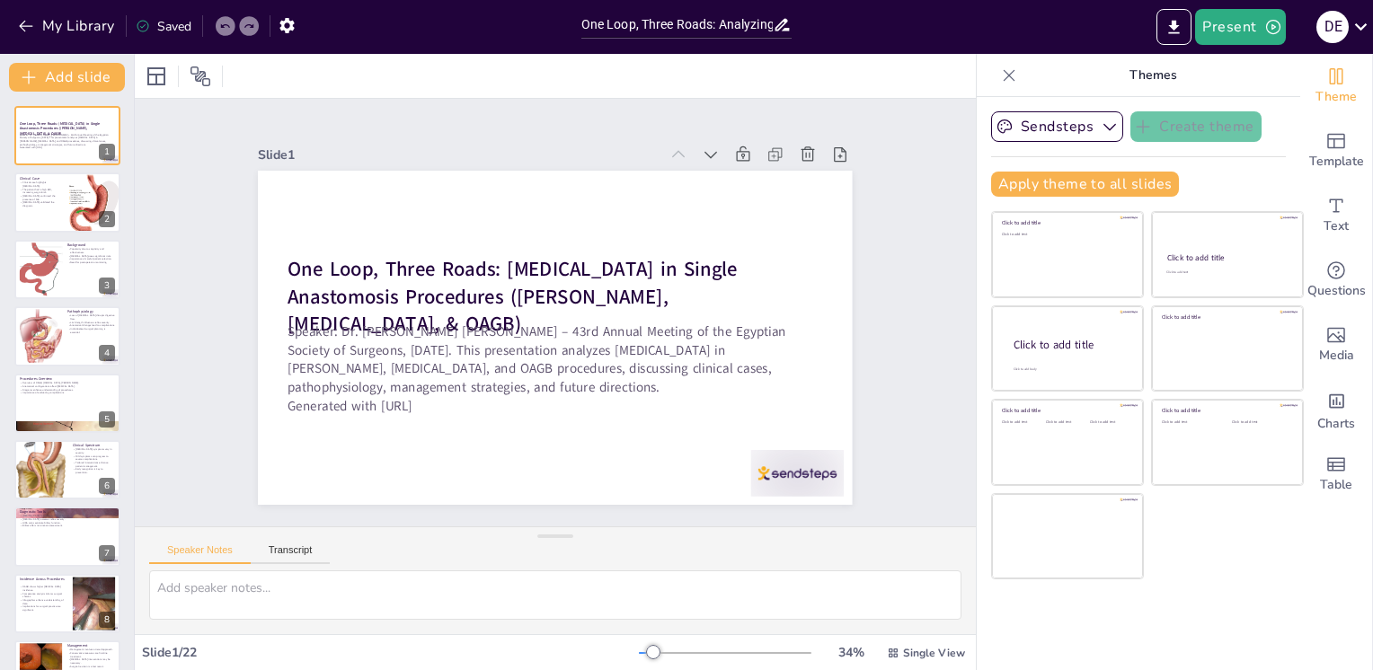
checkbox input "true"
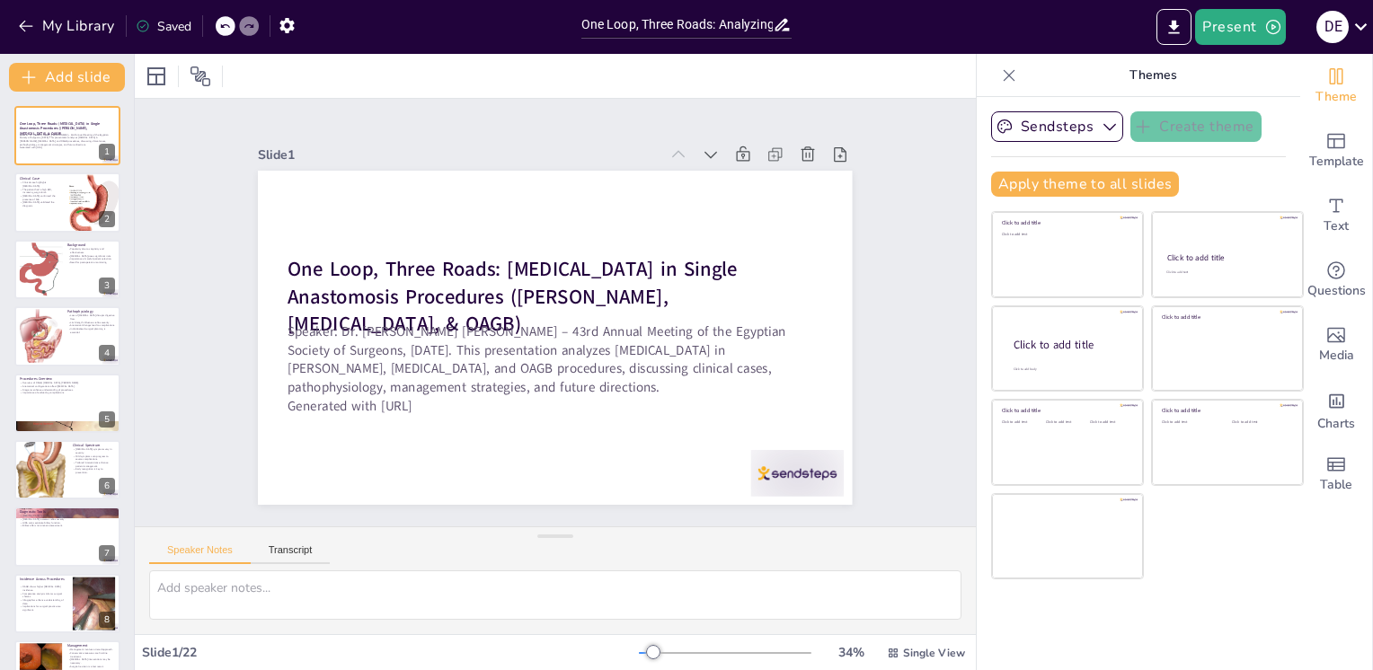
checkbox input "true"
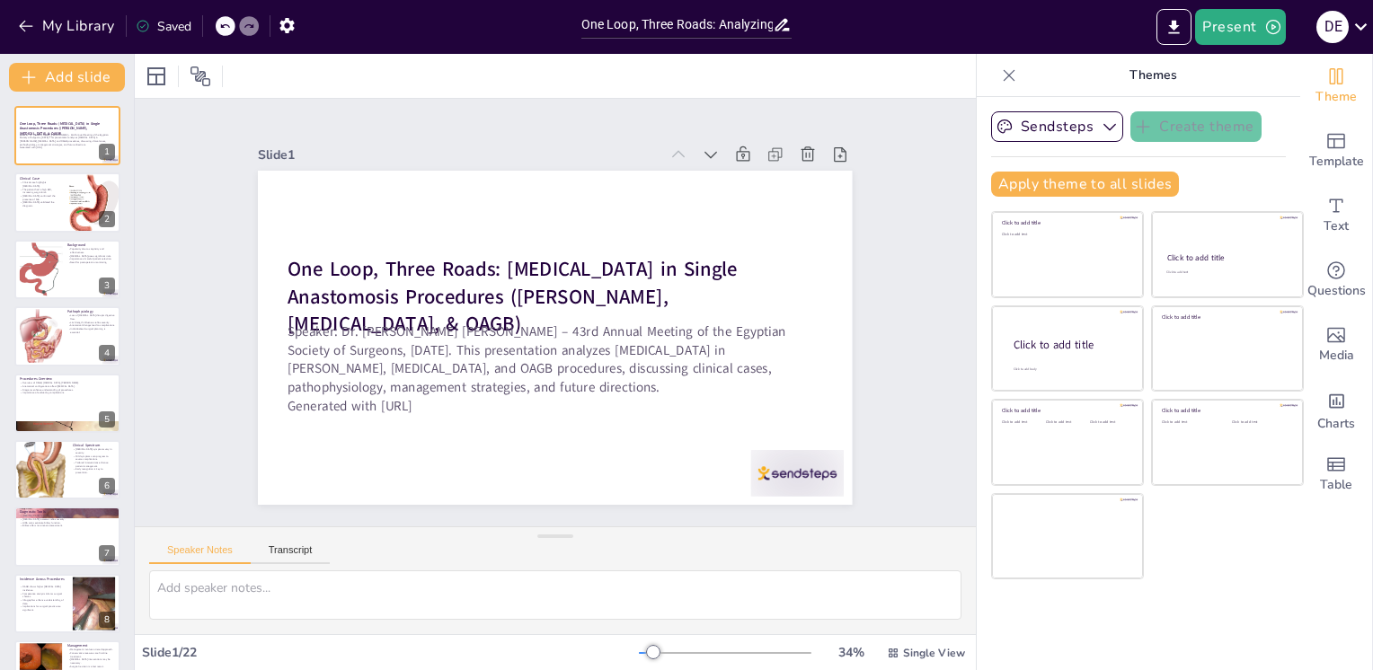
checkbox input "true"
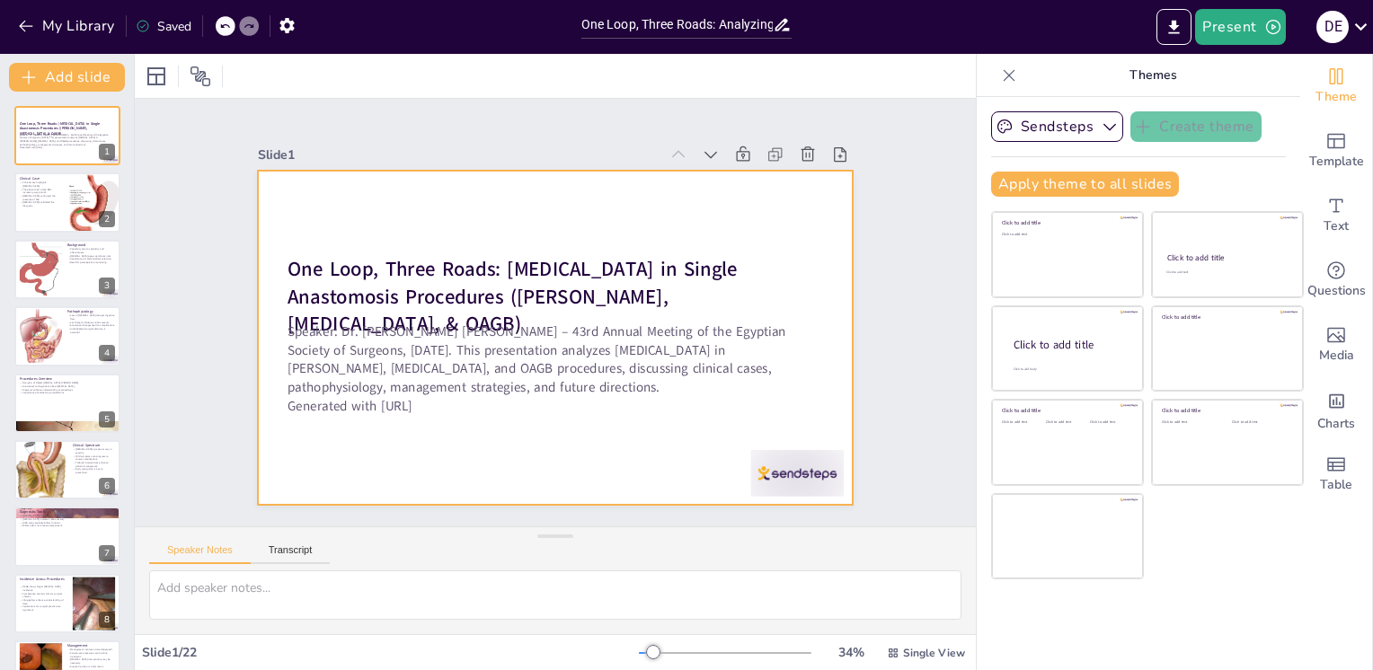
checkbox input "true"
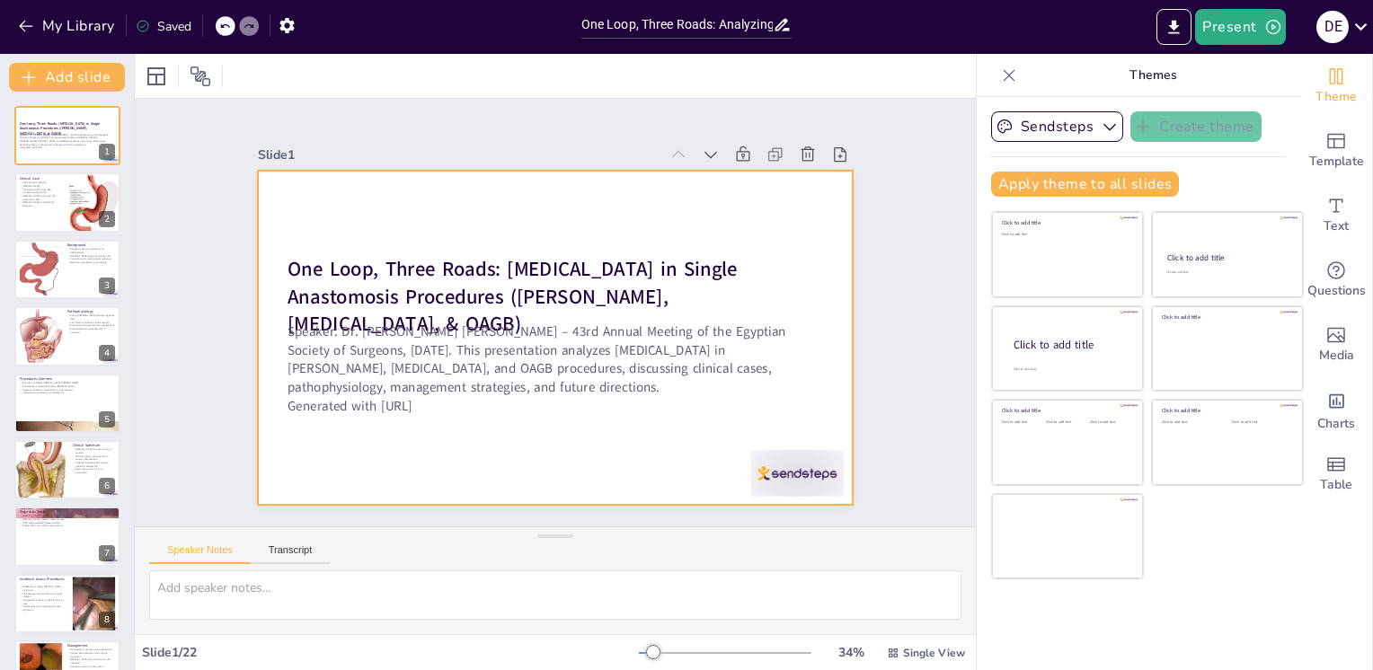
checkbox input "true"
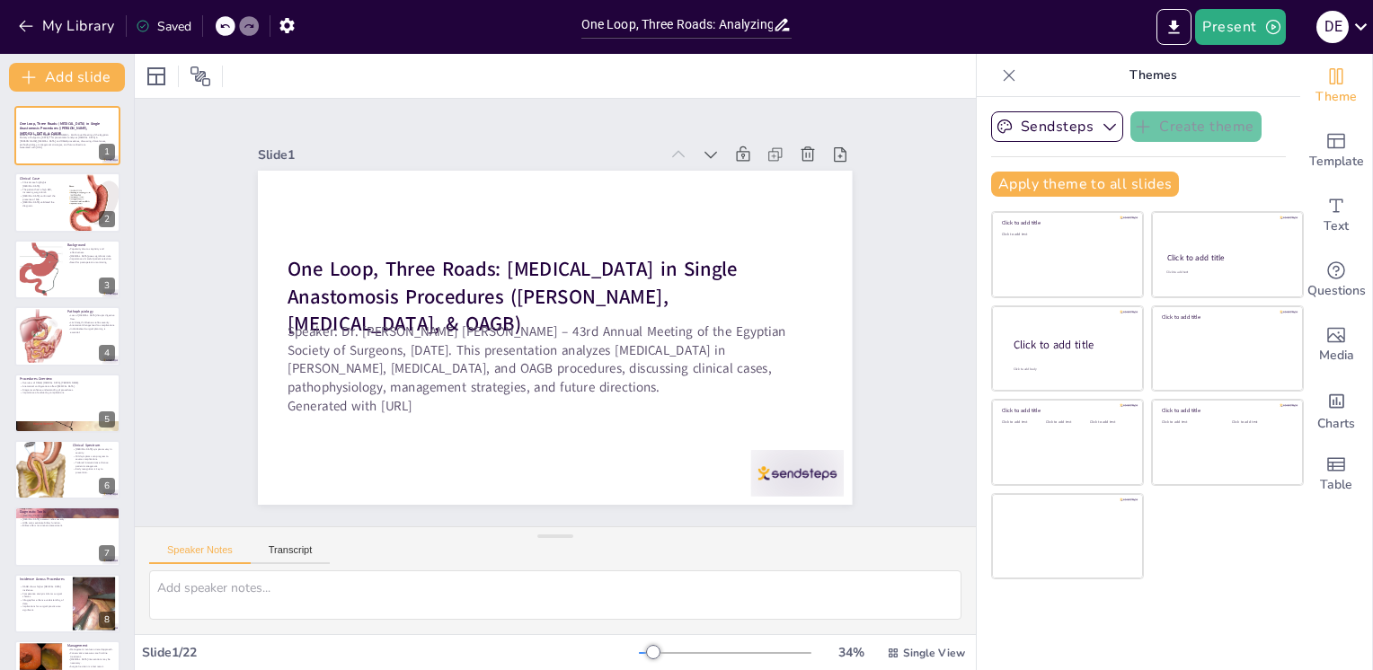
drag, startPoint x: 1271, startPoint y: 628, endPoint x: 1188, endPoint y: 651, distance: 85.7
click at [1188, 651] on div "Sendsteps Create theme Apply theme to all slides Click to add title Click to ad…" at bounding box center [1139, 383] width 324 height 573
checkbox input "true"
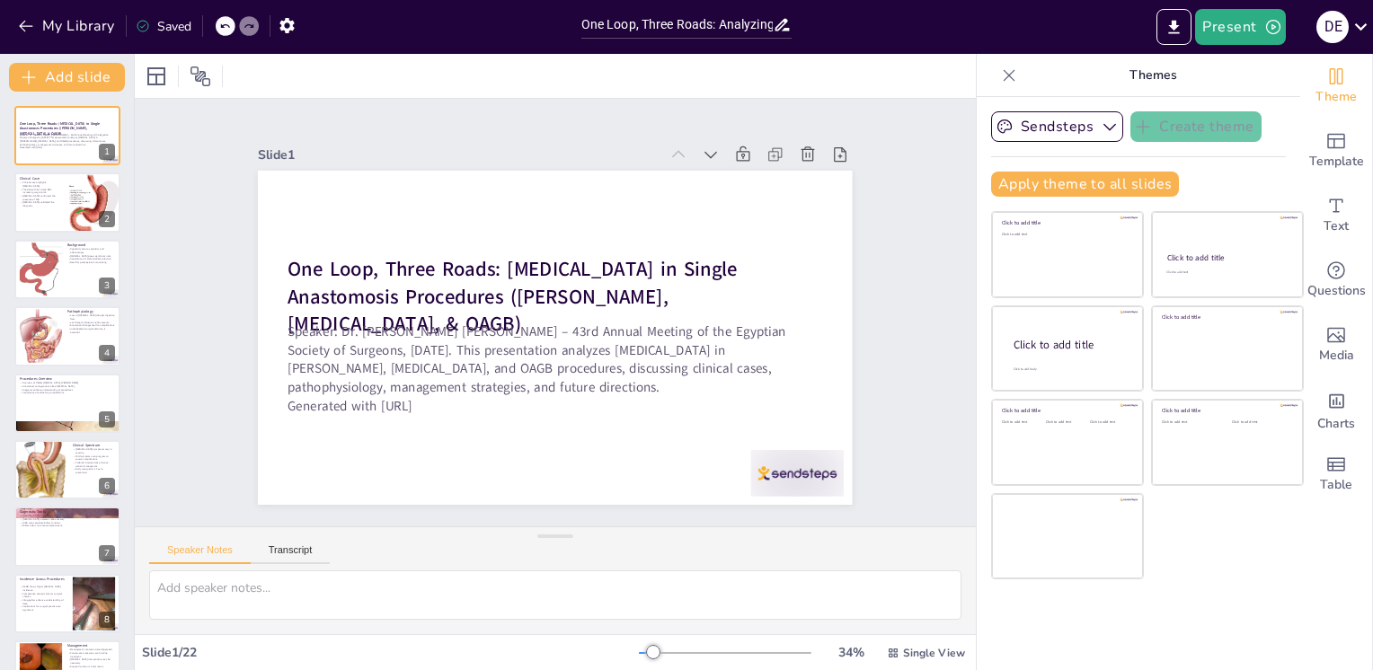
checkbox input "true"
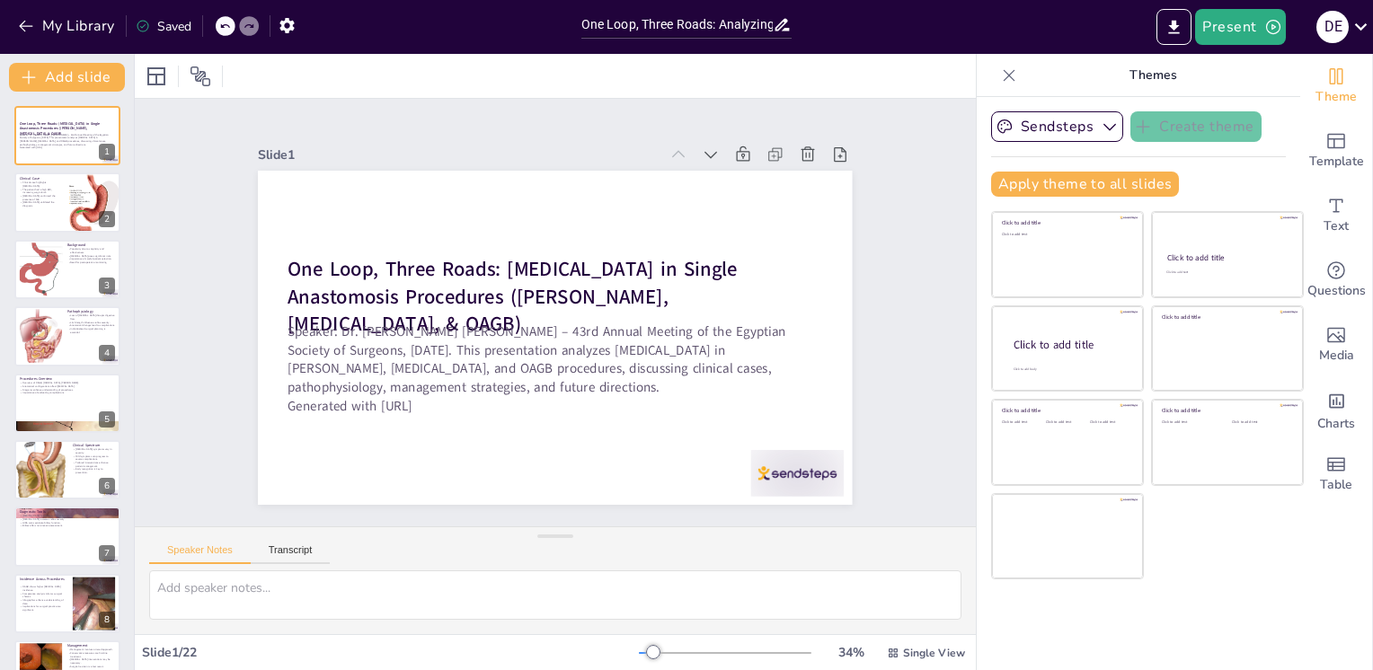
checkbox input "true"
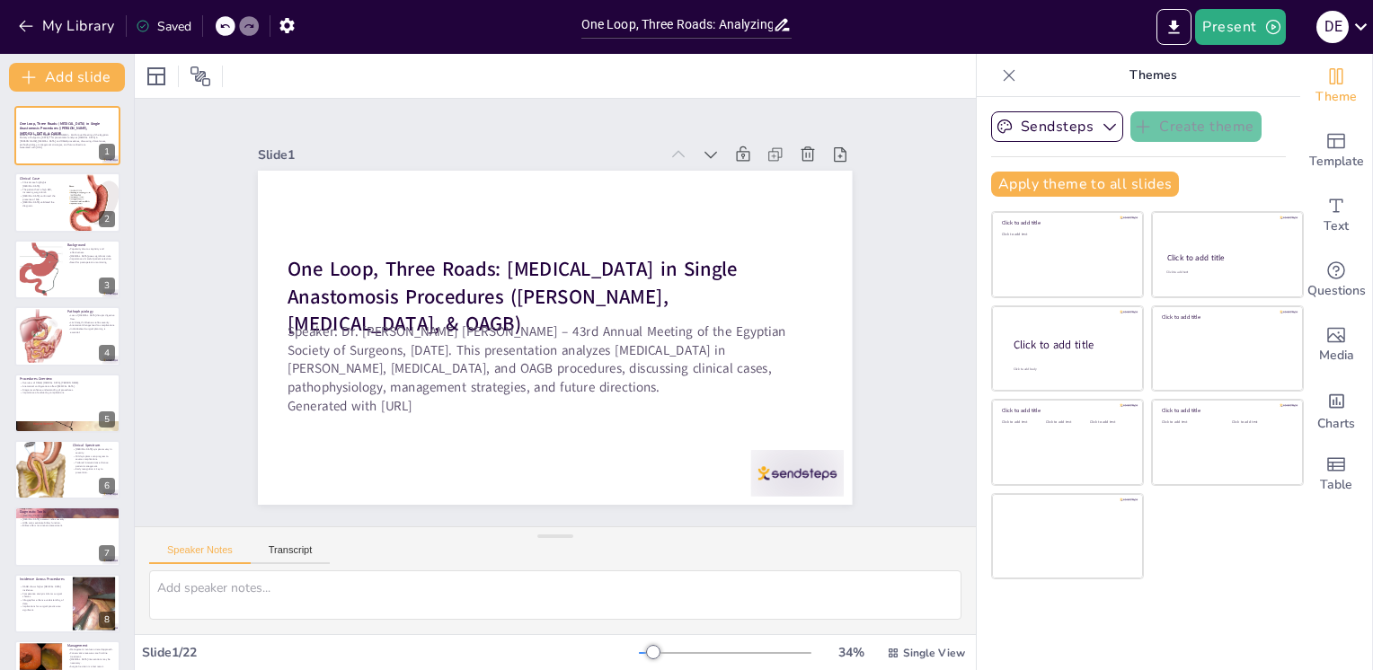
checkbox input "true"
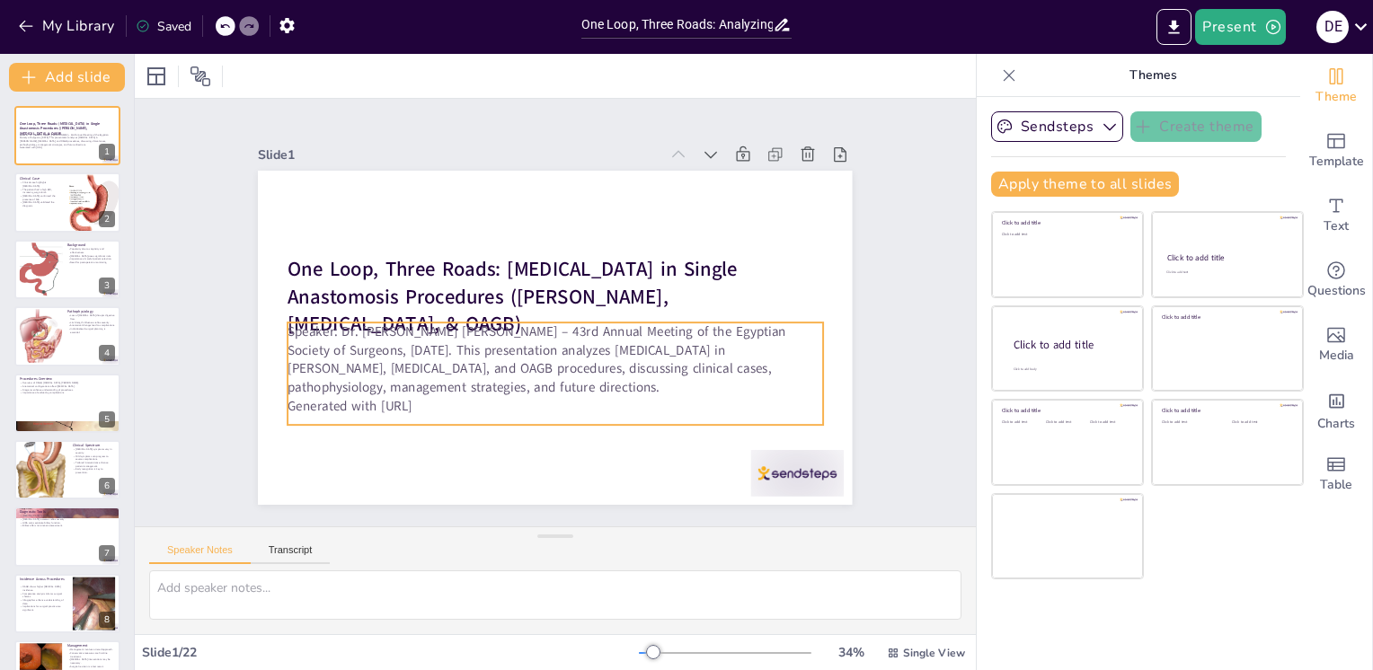
checkbox input "true"
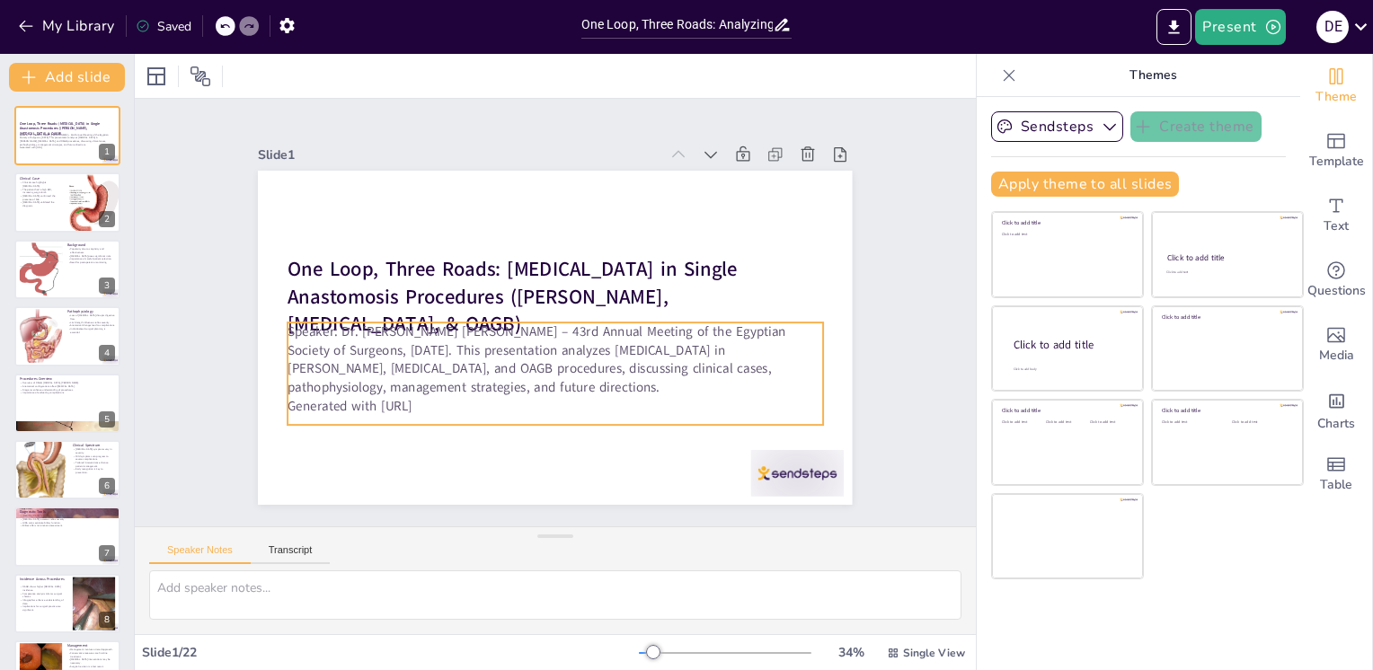
checkbox input "true"
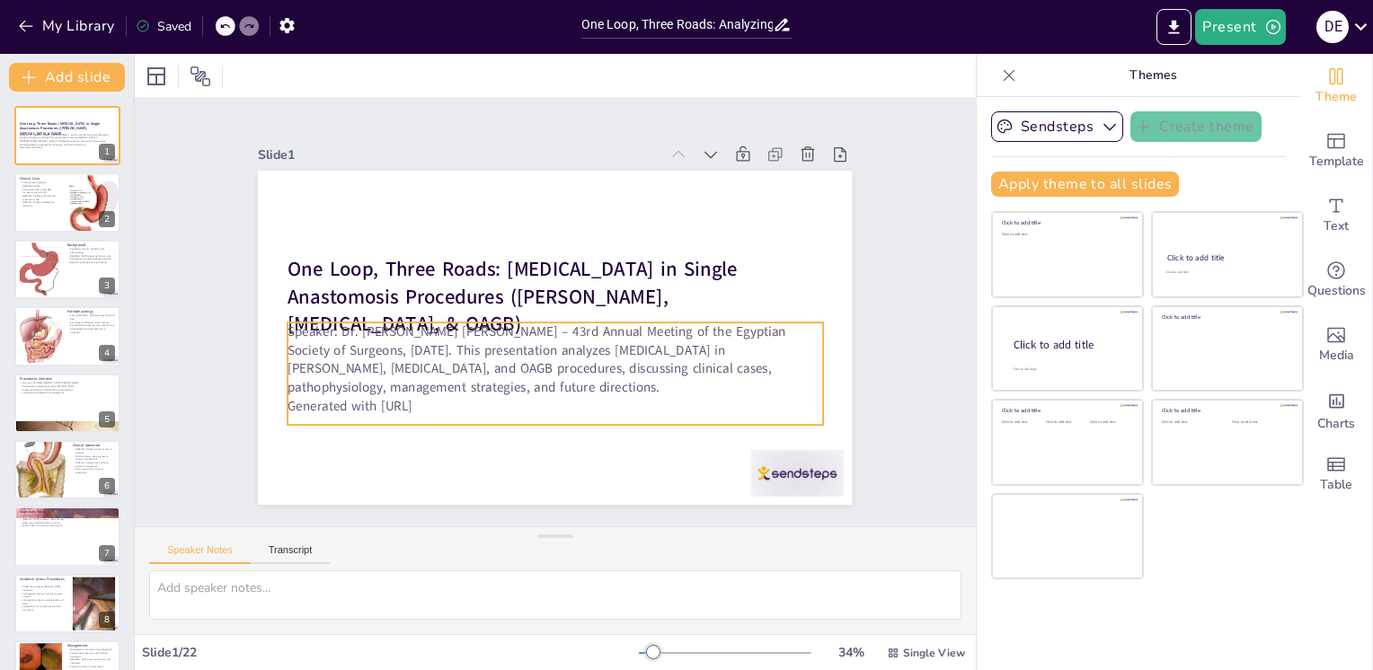
checkbox input "true"
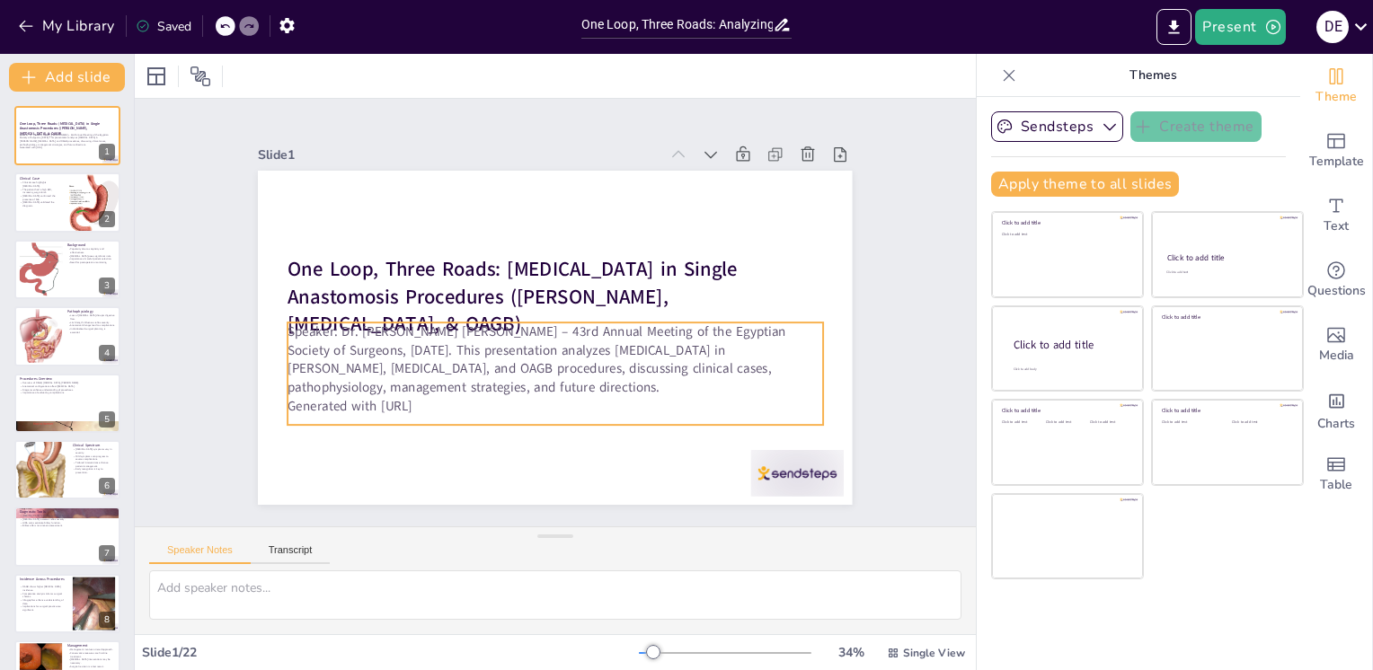
checkbox input "true"
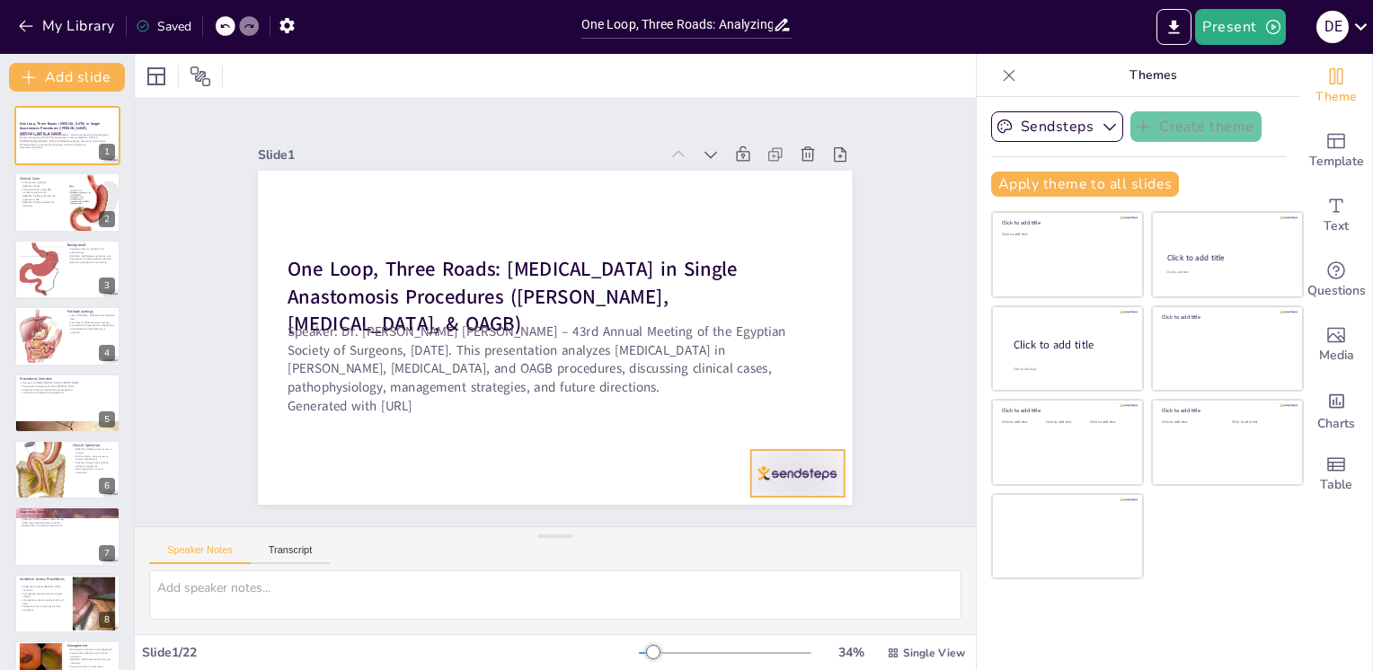
checkbox input "true"
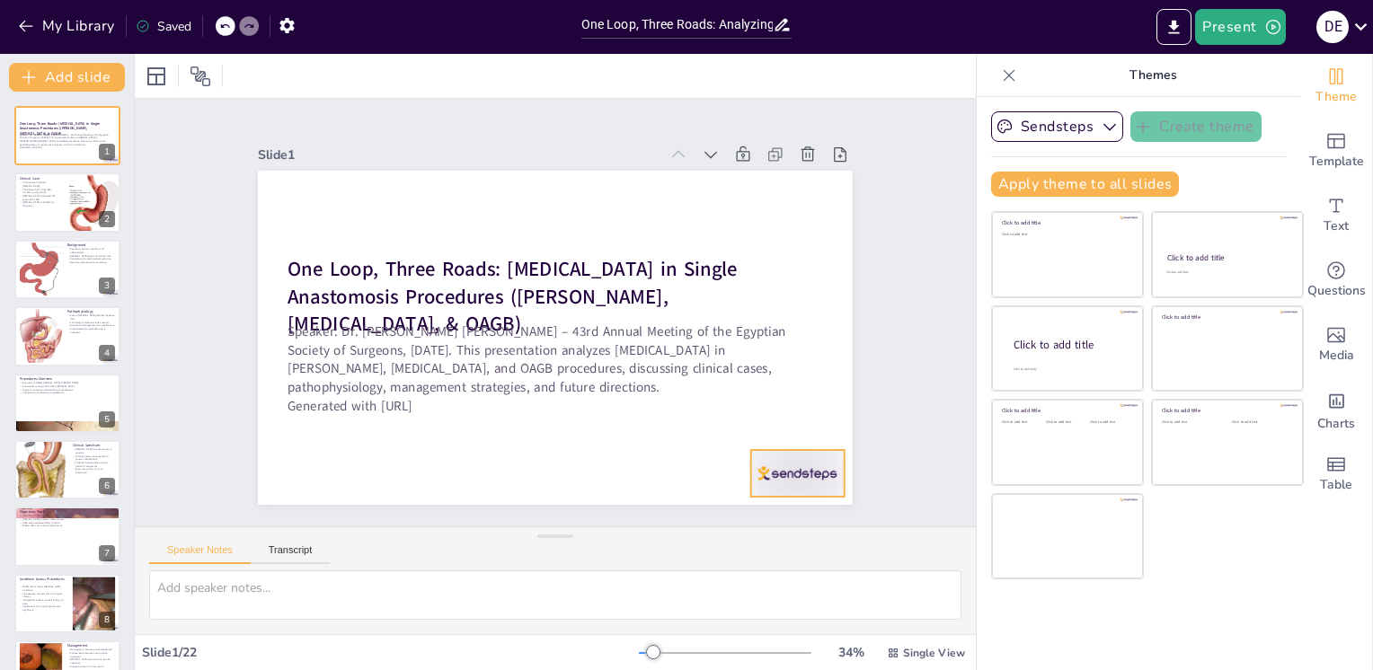
checkbox input "true"
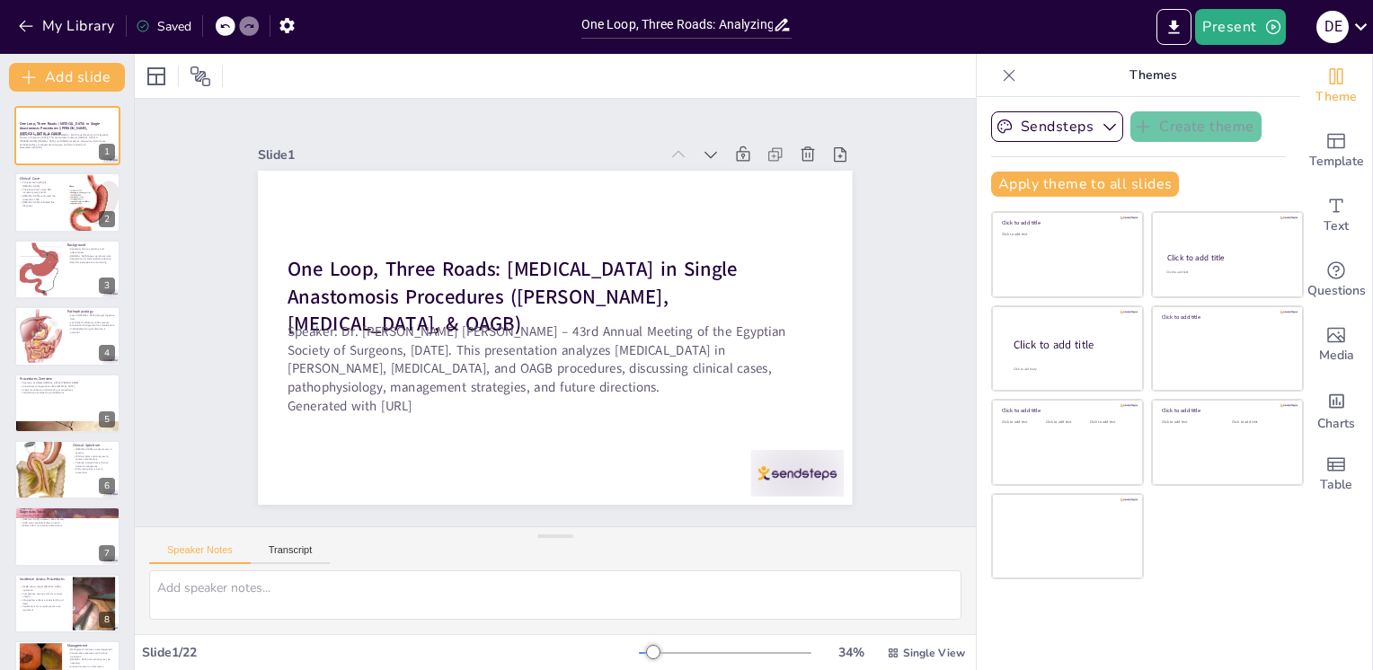
checkbox input "true"
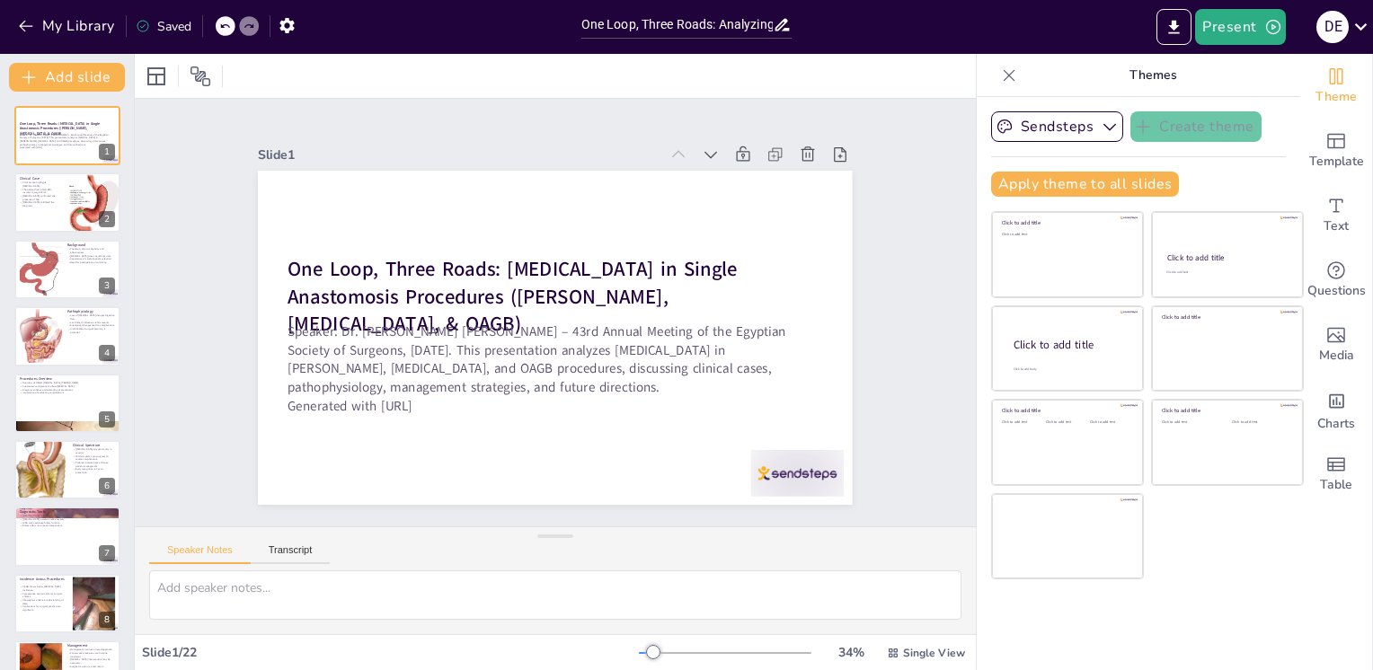
checkbox input "true"
click at [873, 445] on div "Slide 1 One Loop, Three Roads: Bile Reflux in Single Anastomosis Procedures (SA…" at bounding box center [555, 312] width 695 height 385
checkbox input "true"
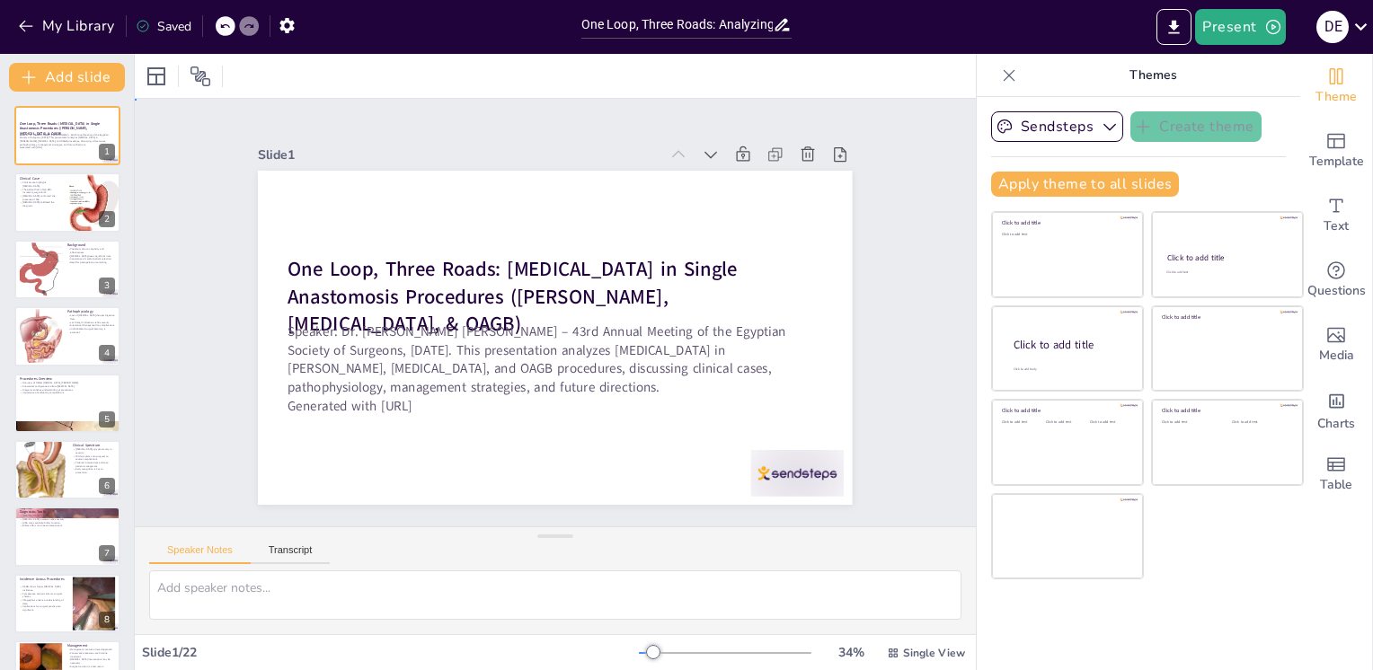
checkbox input "true"
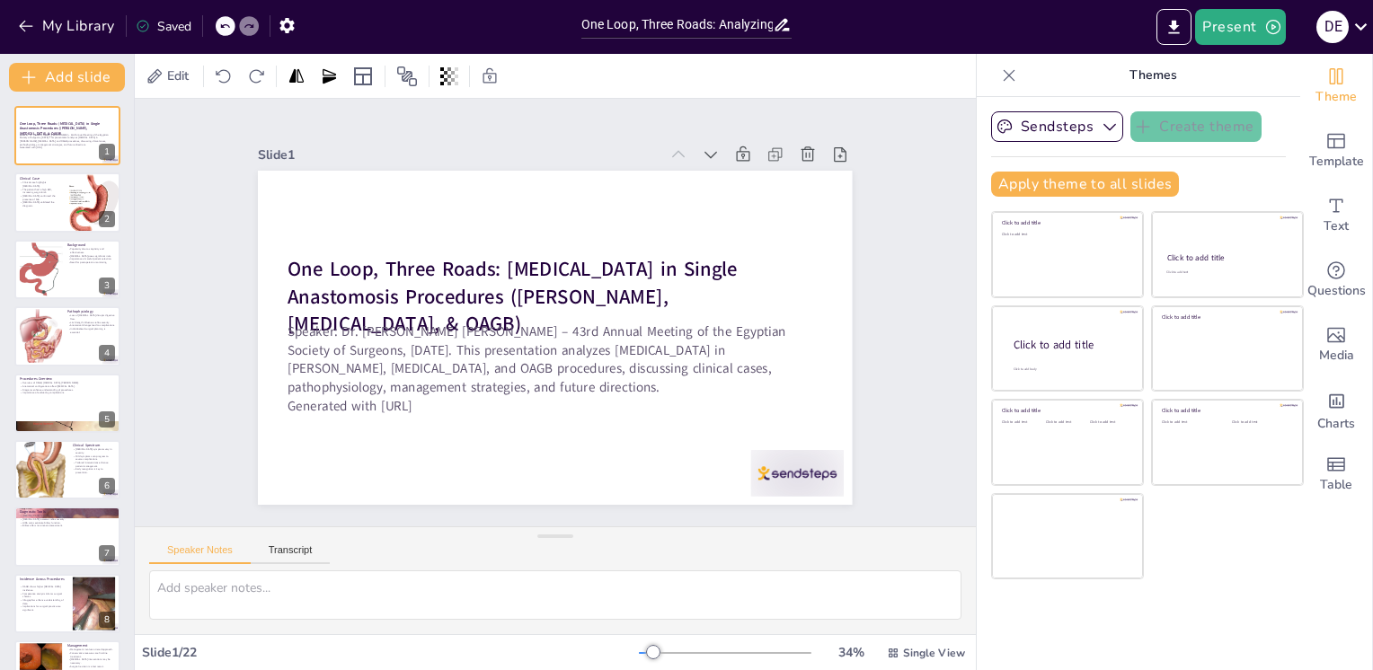
checkbox input "true"
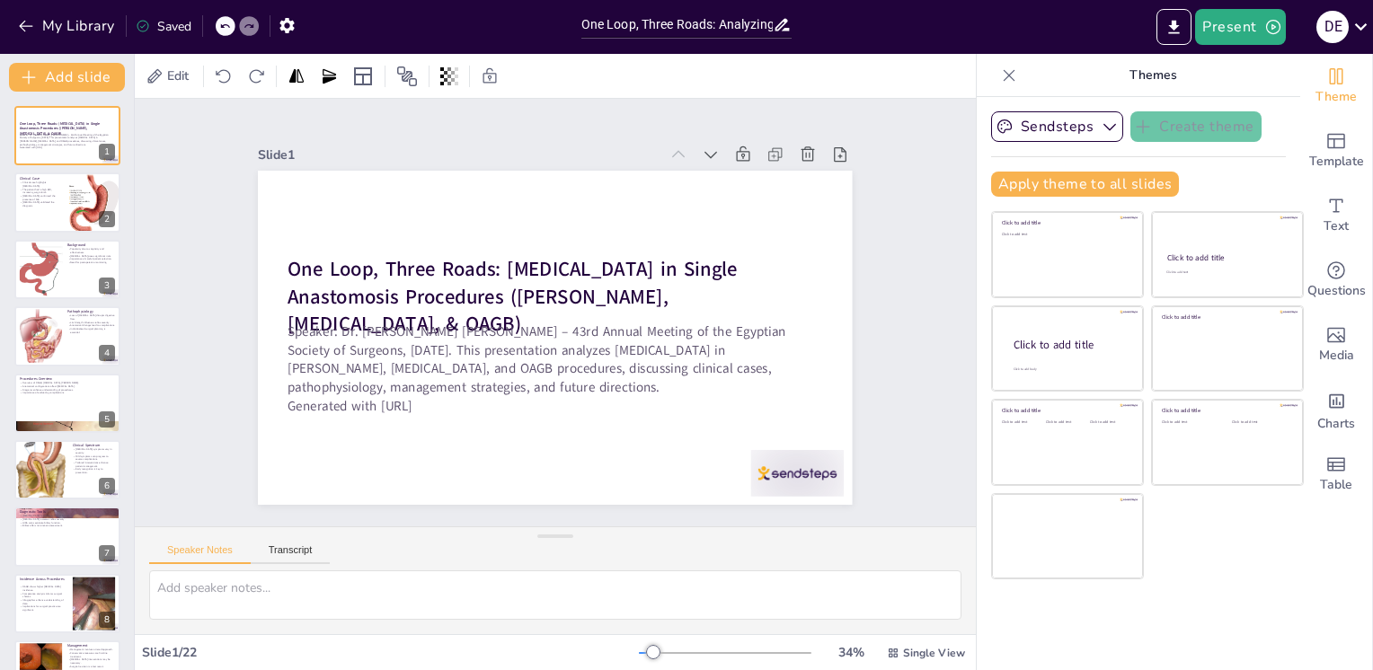
checkbox input "true"
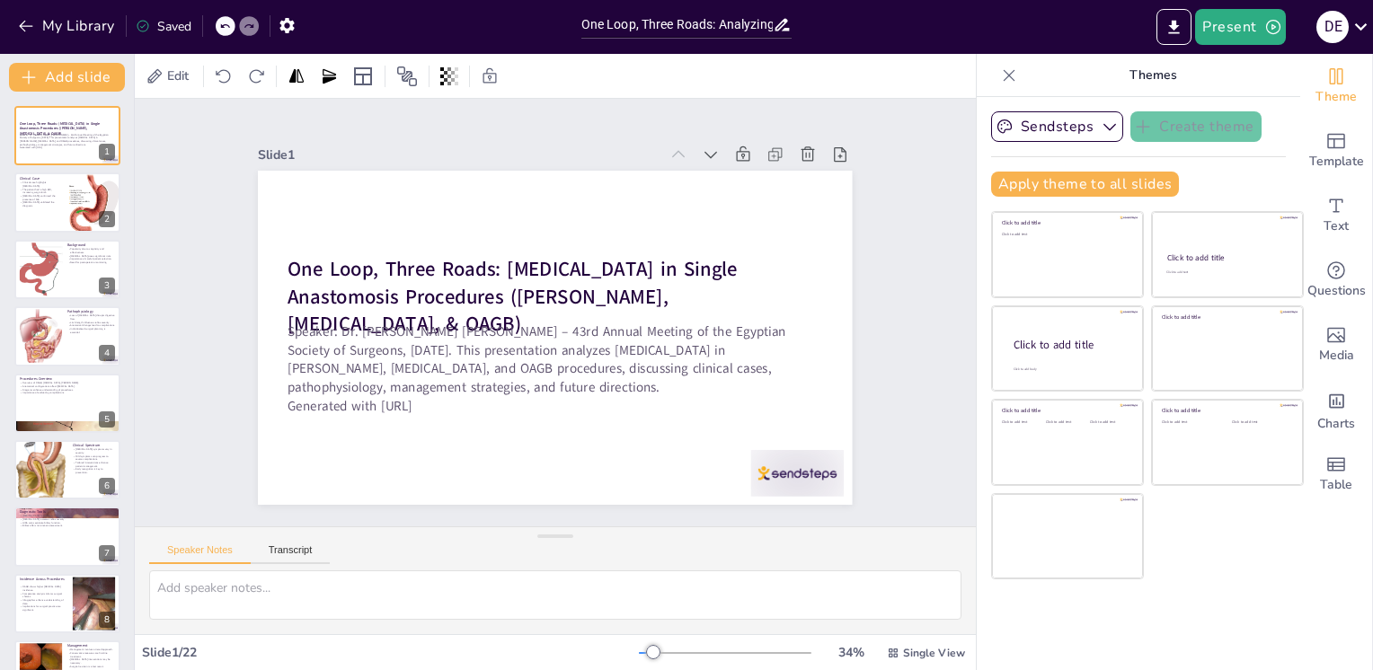
checkbox input "true"
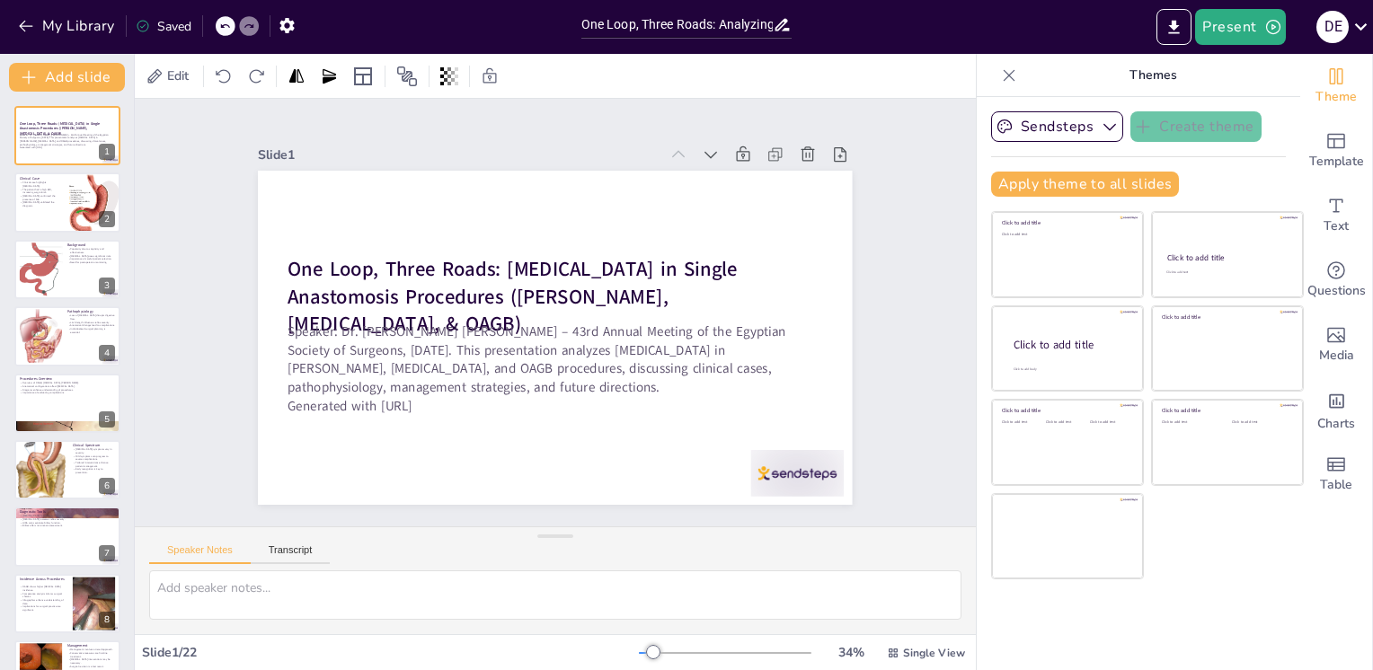
checkbox input "true"
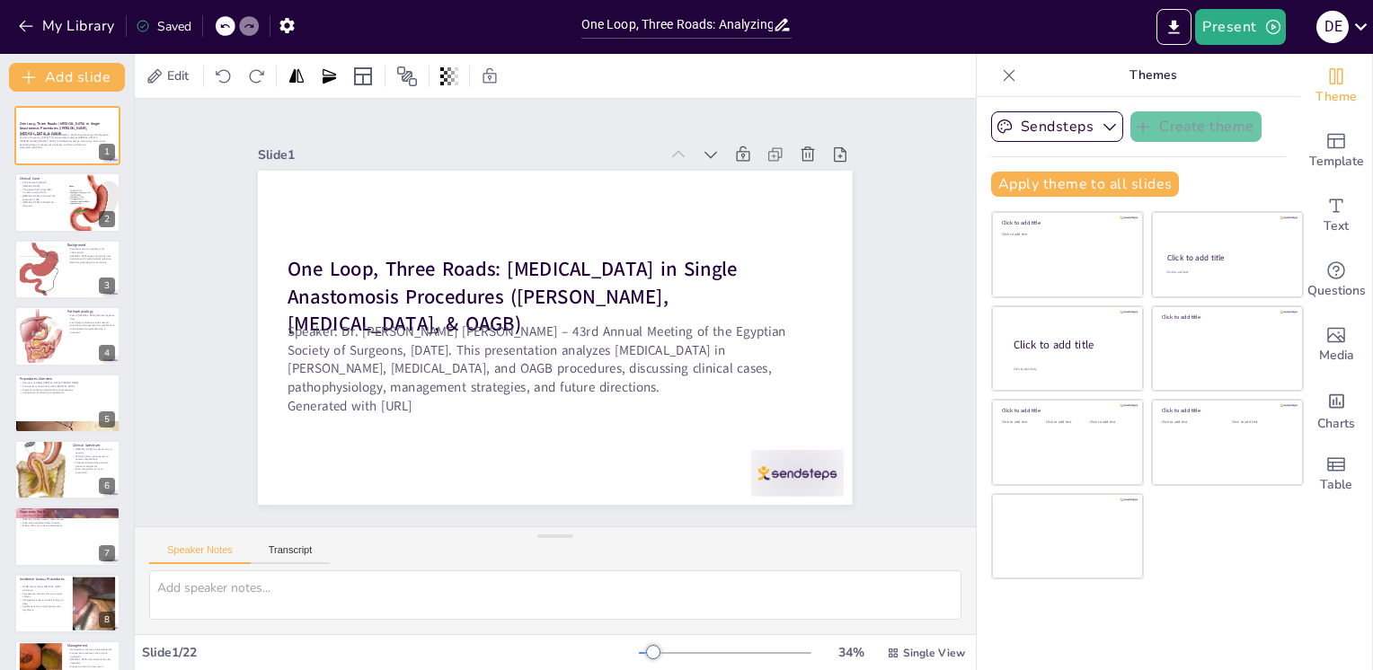
checkbox input "true"
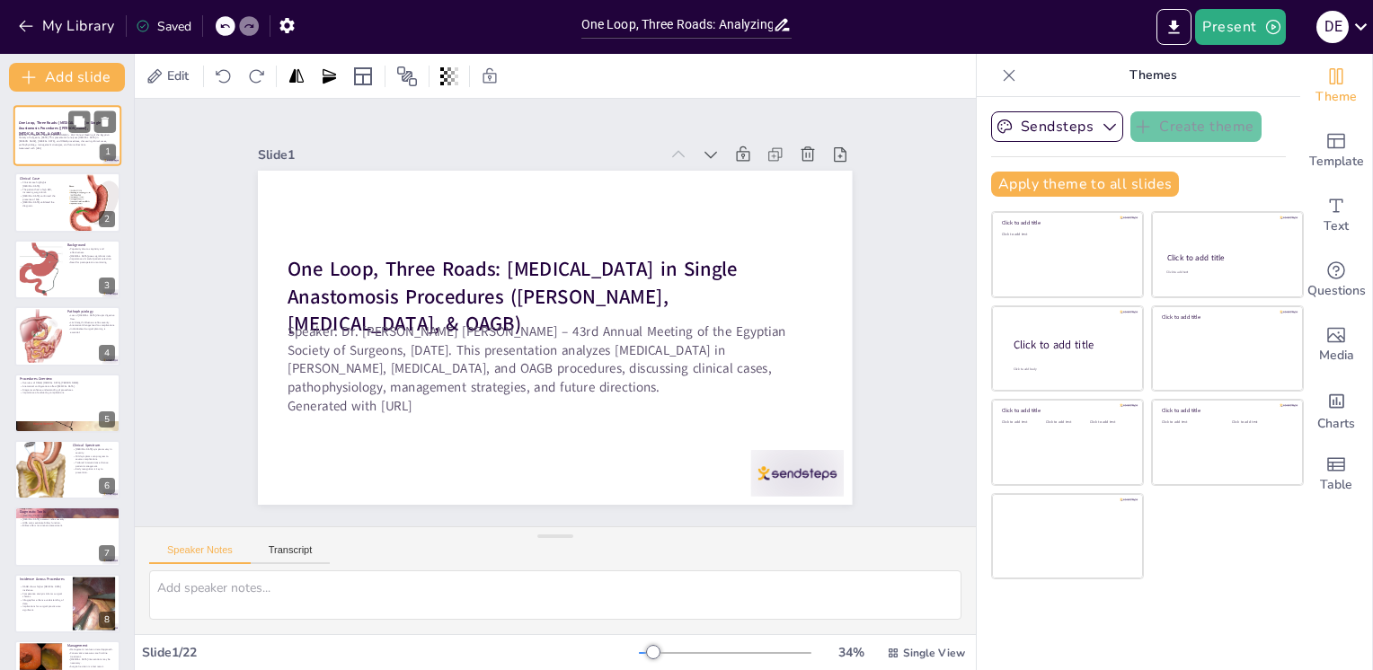
checkbox input "true"
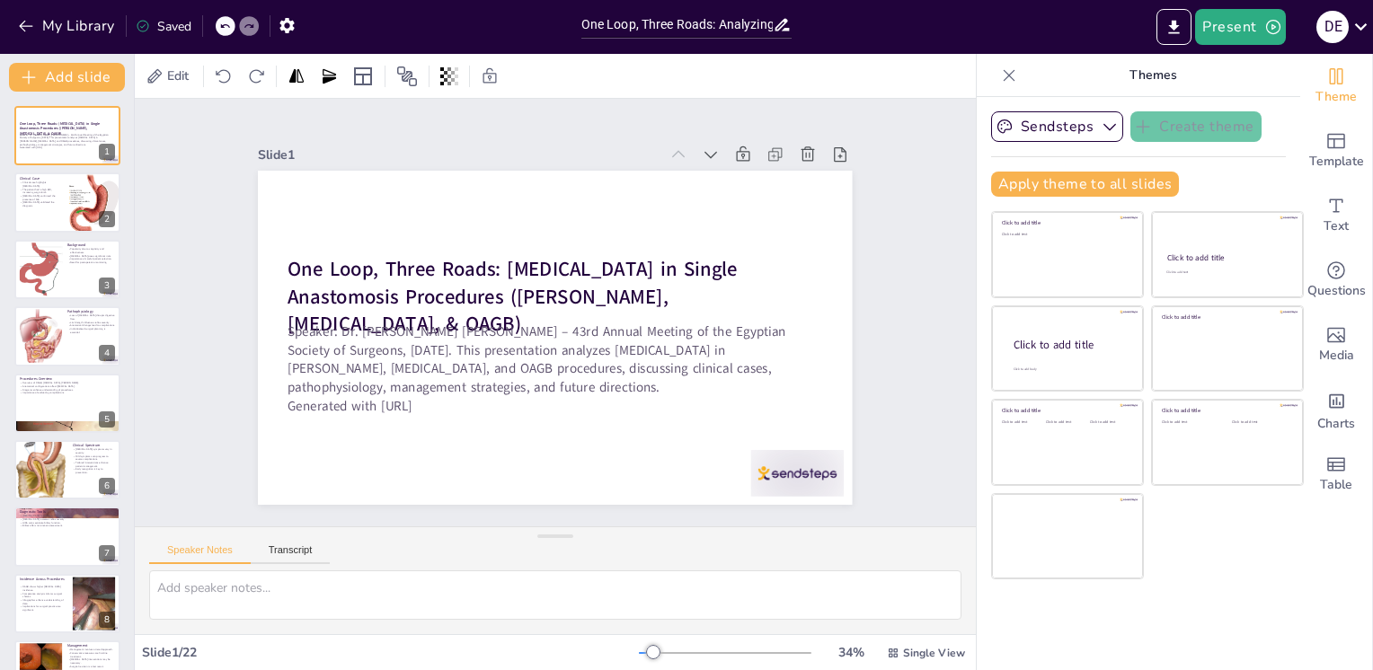
checkbox input "true"
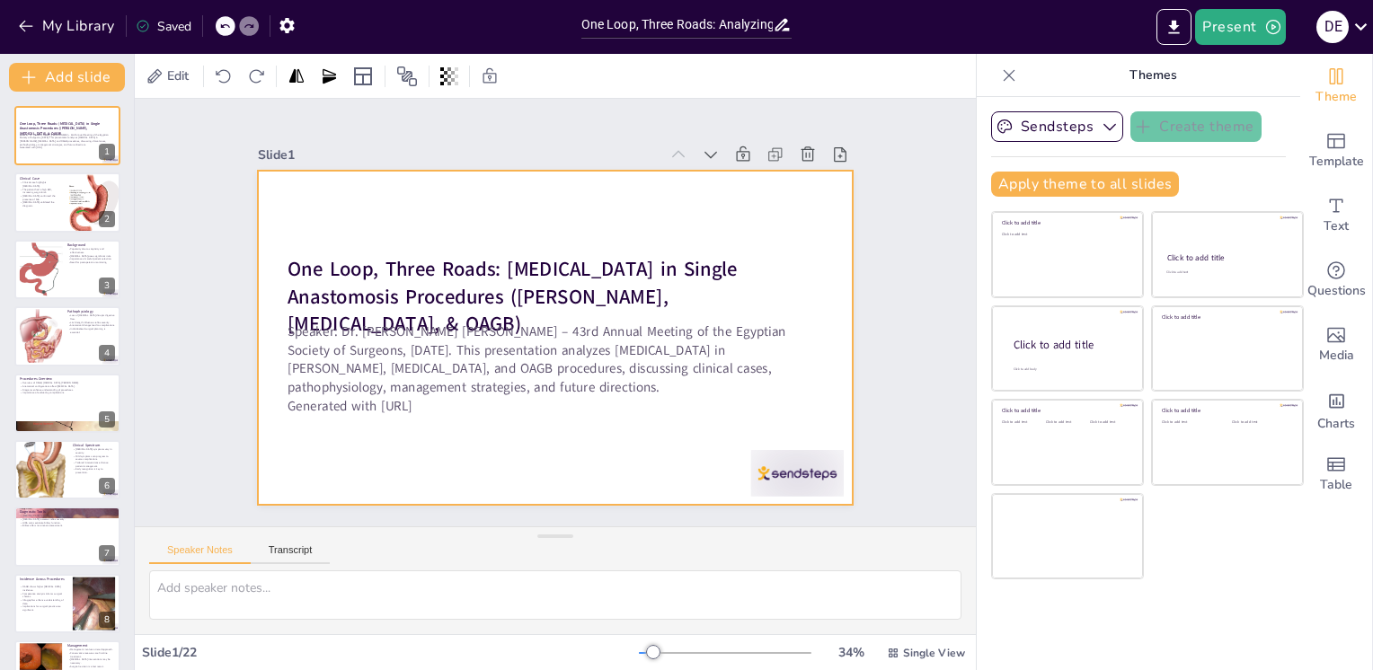
checkbox input "true"
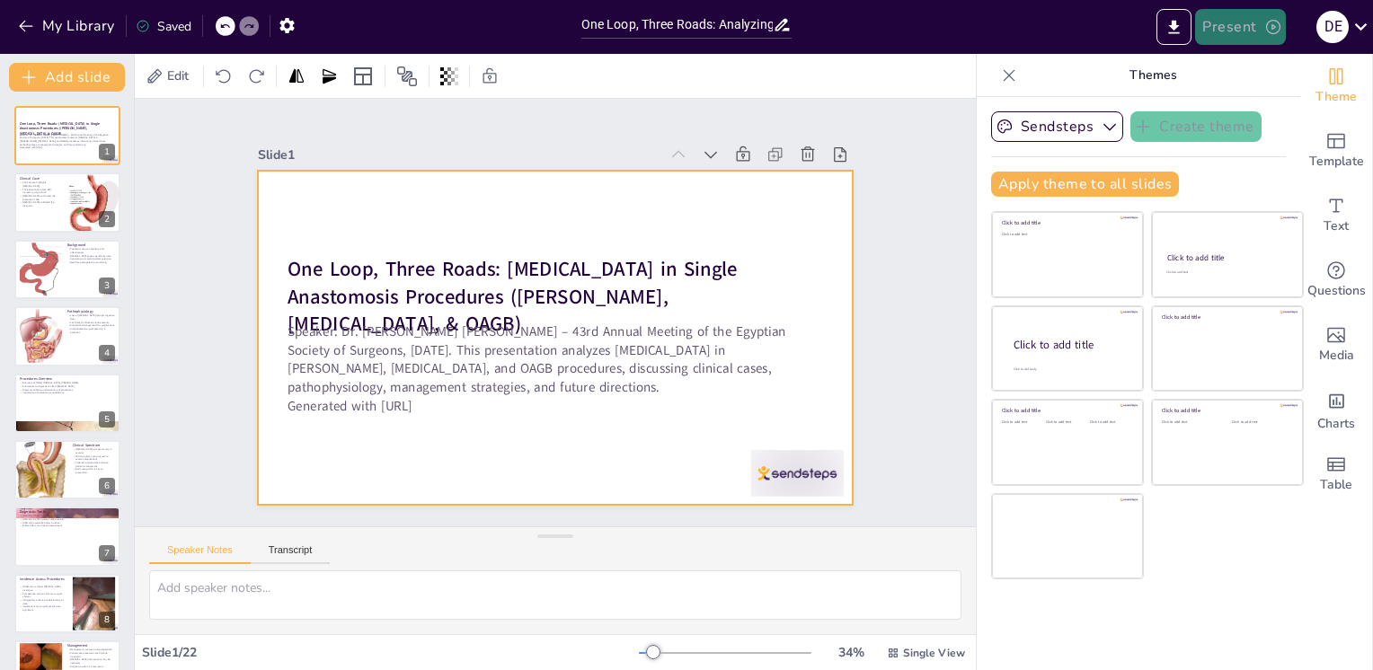
checkbox input "true"
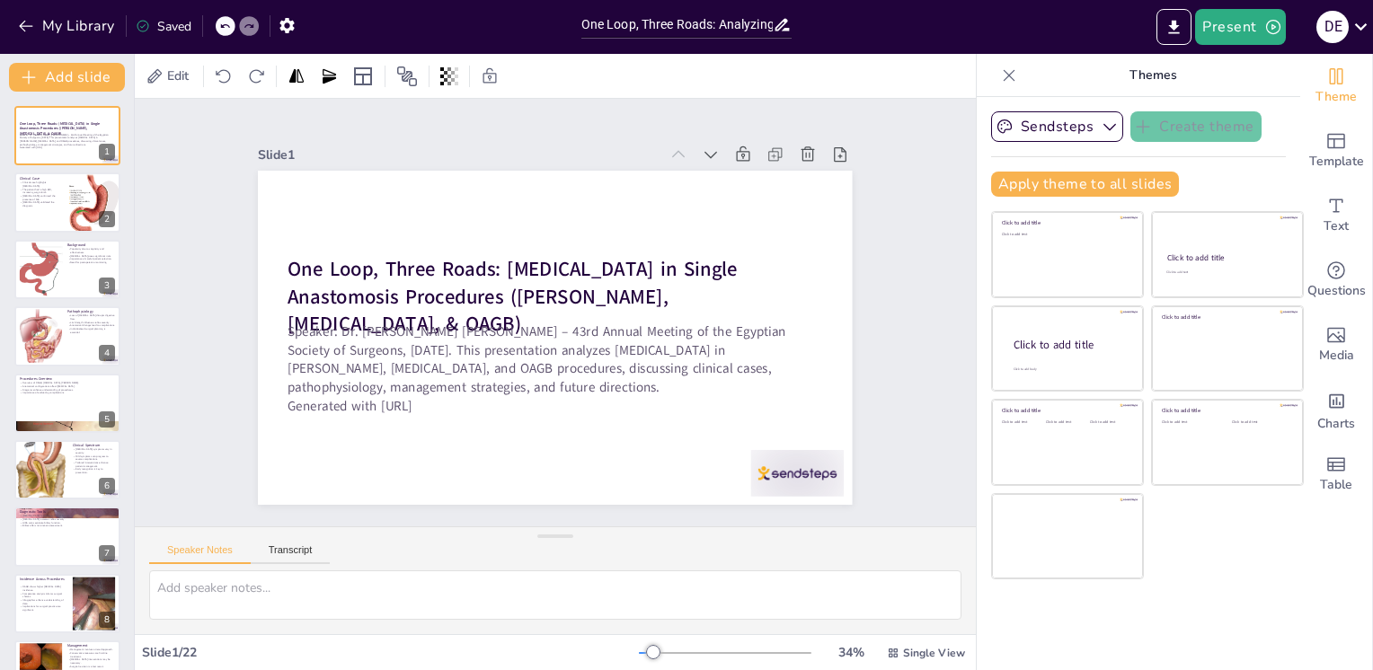
checkbox input "true"
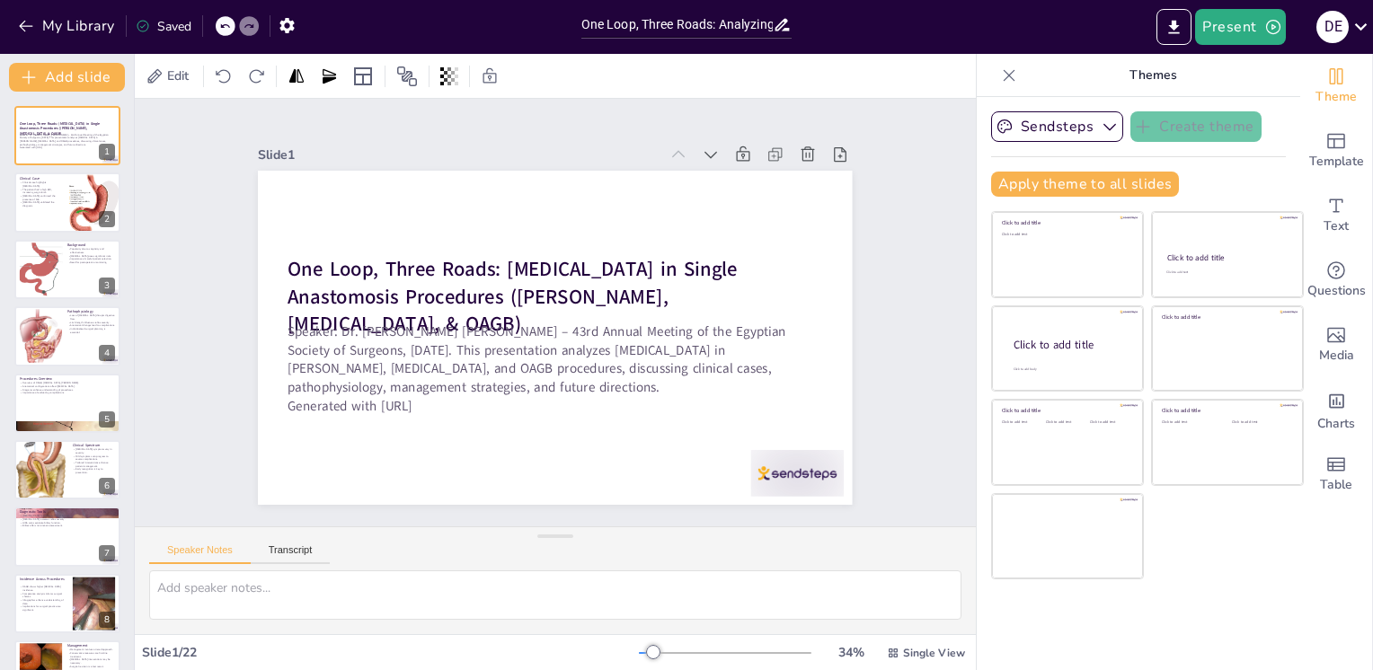
checkbox input "true"
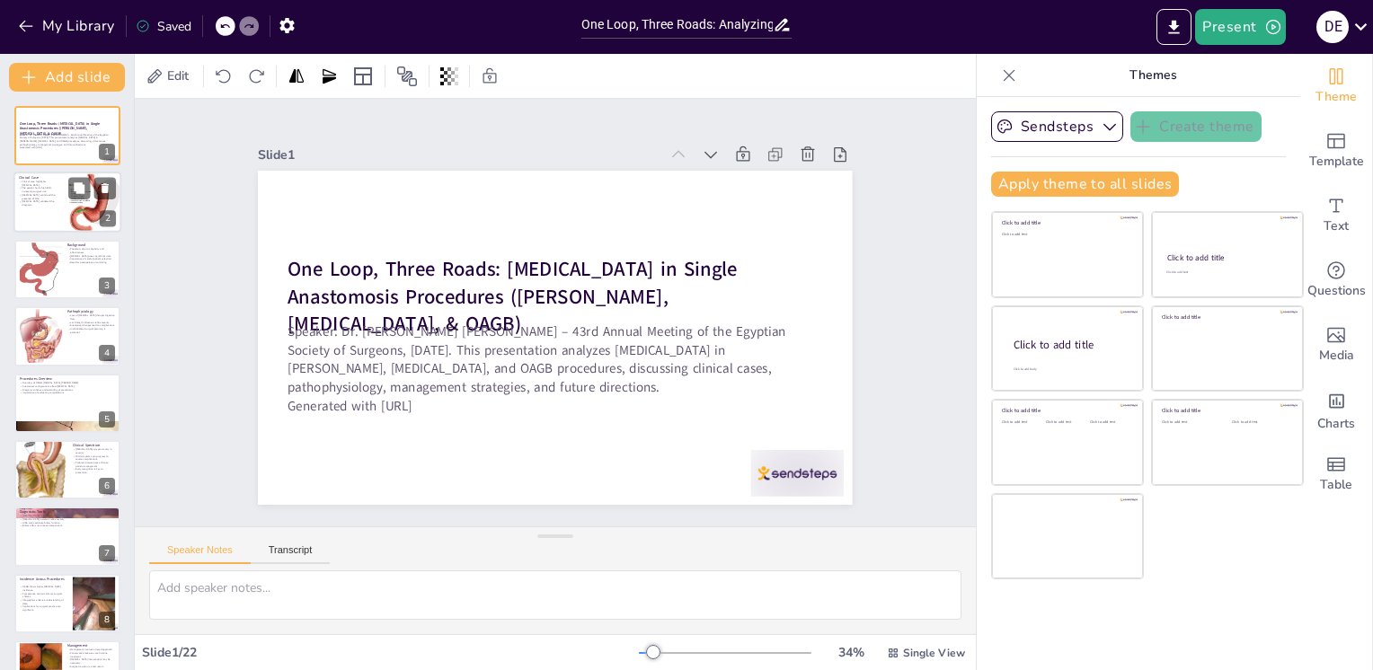
checkbox input "true"
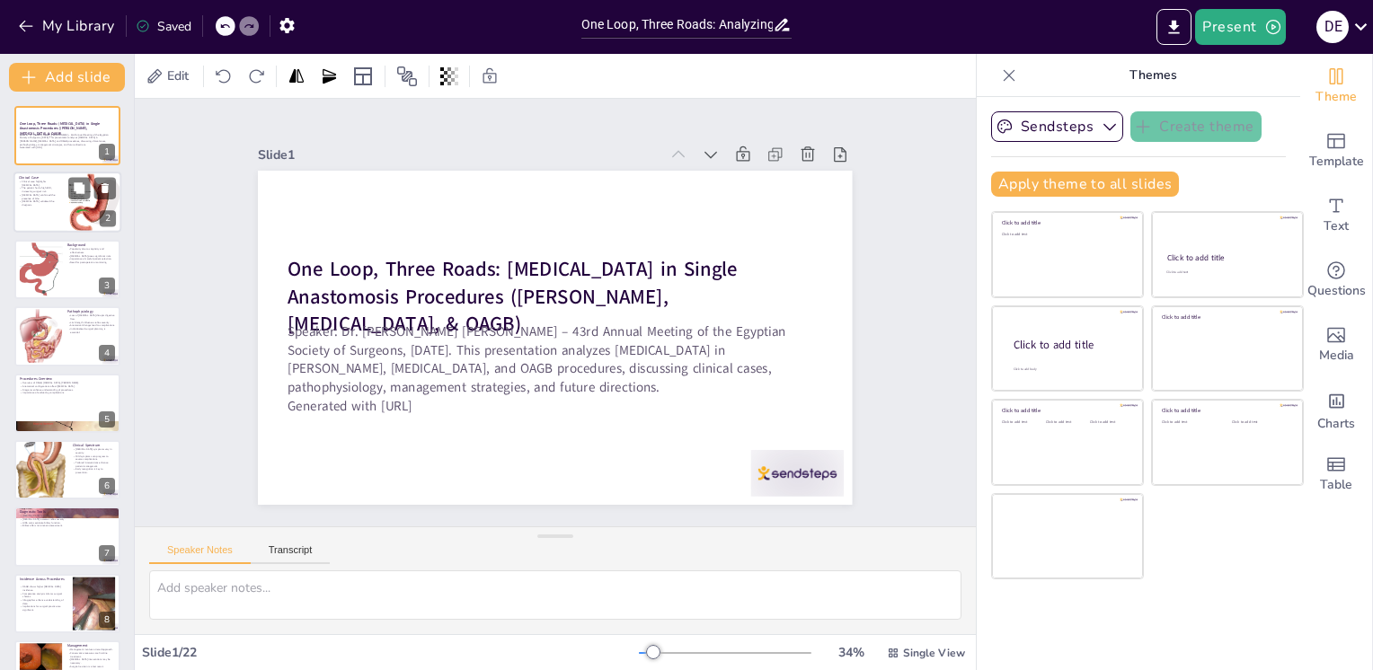
checkbox input "true"
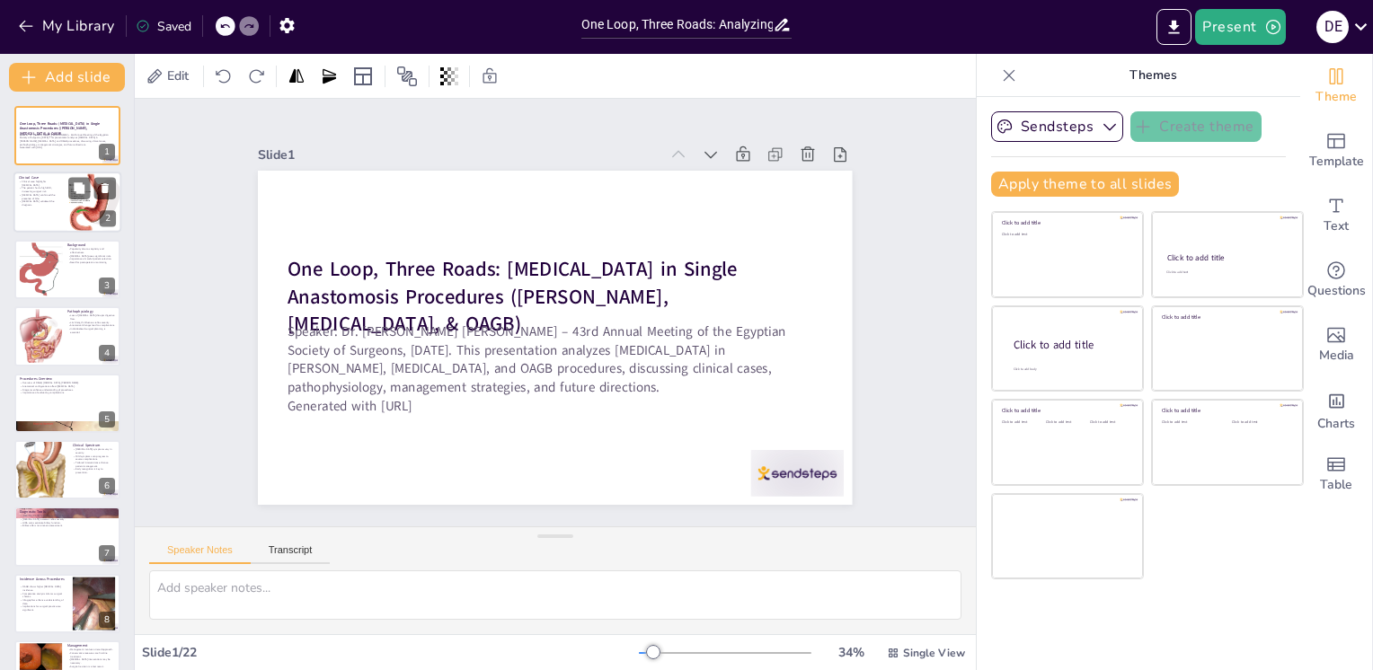
click at [69, 217] on div at bounding box center [94, 203] width 54 height 63
type textarea "This case highlights the importance of recognizing postoperative complications,…"
checkbox input "true"
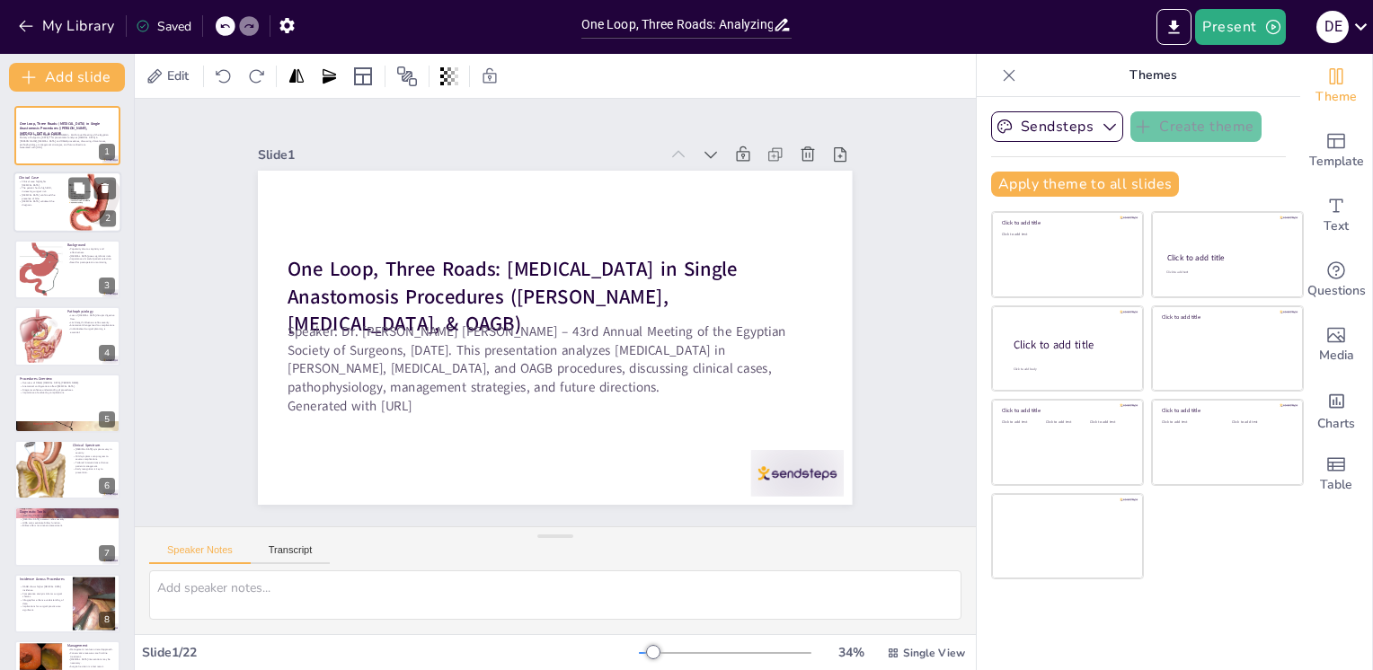
checkbox input "true"
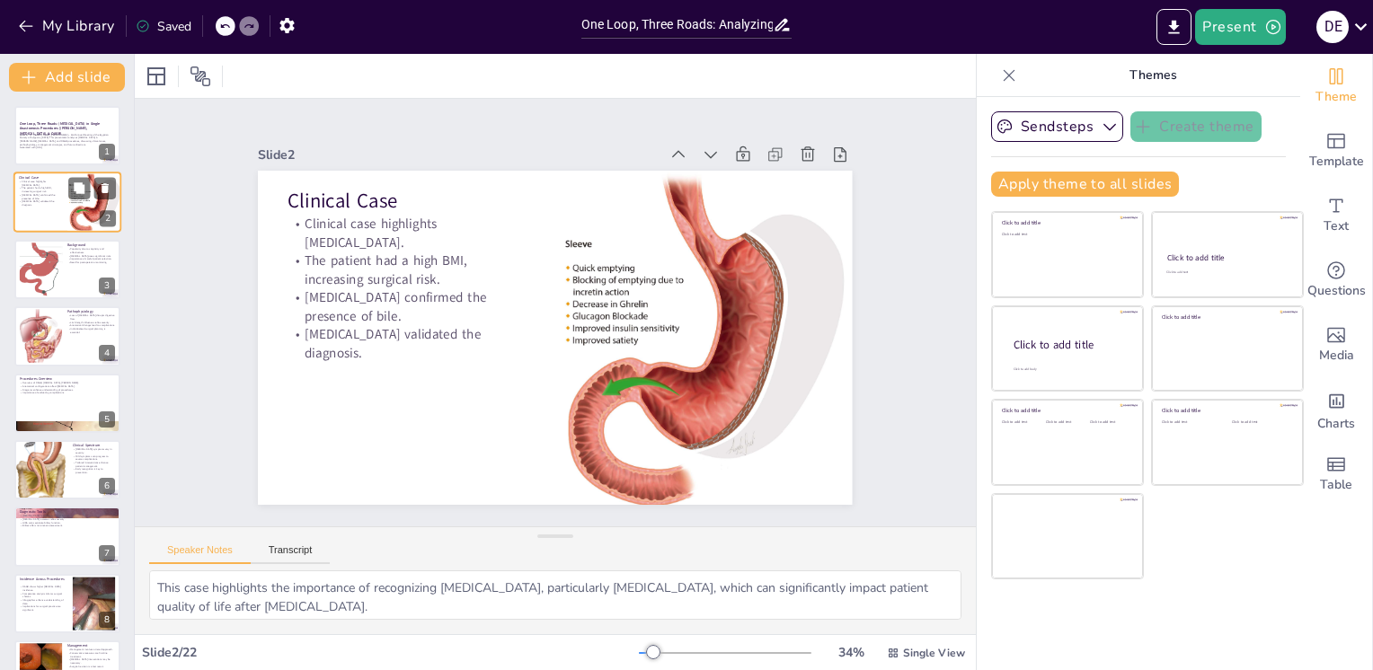
checkbox input "true"
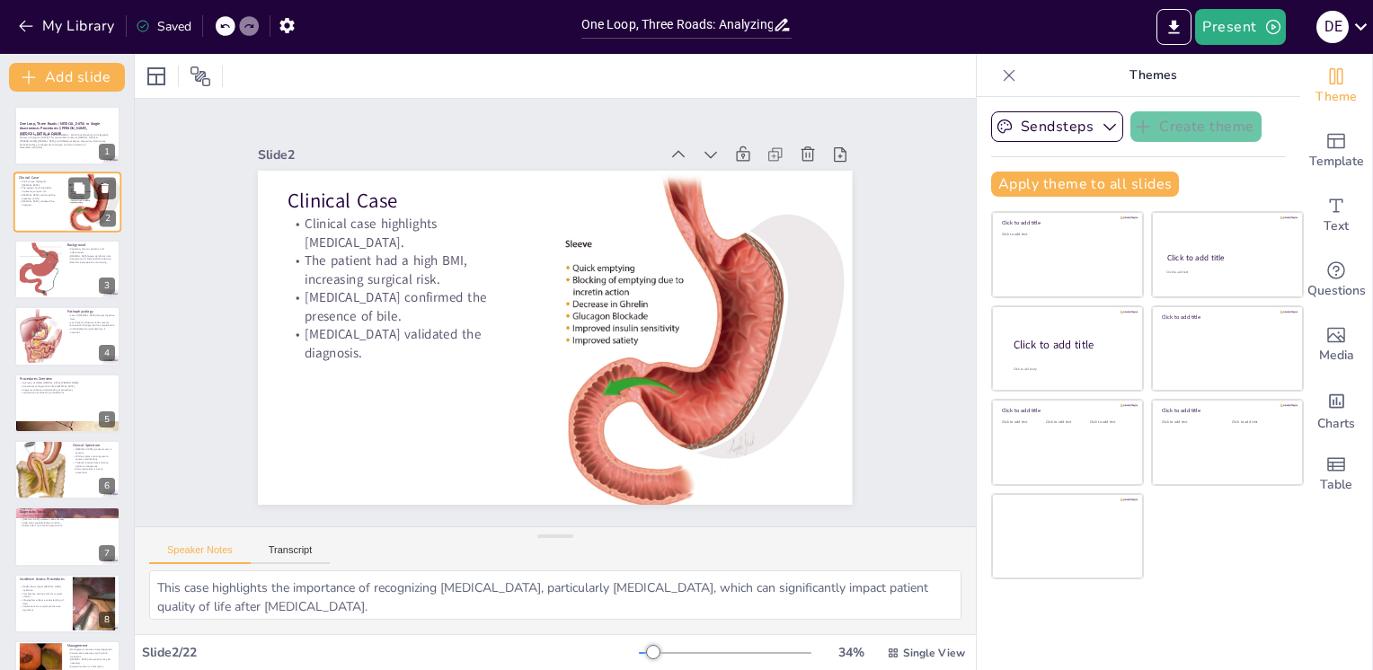
checkbox input "true"
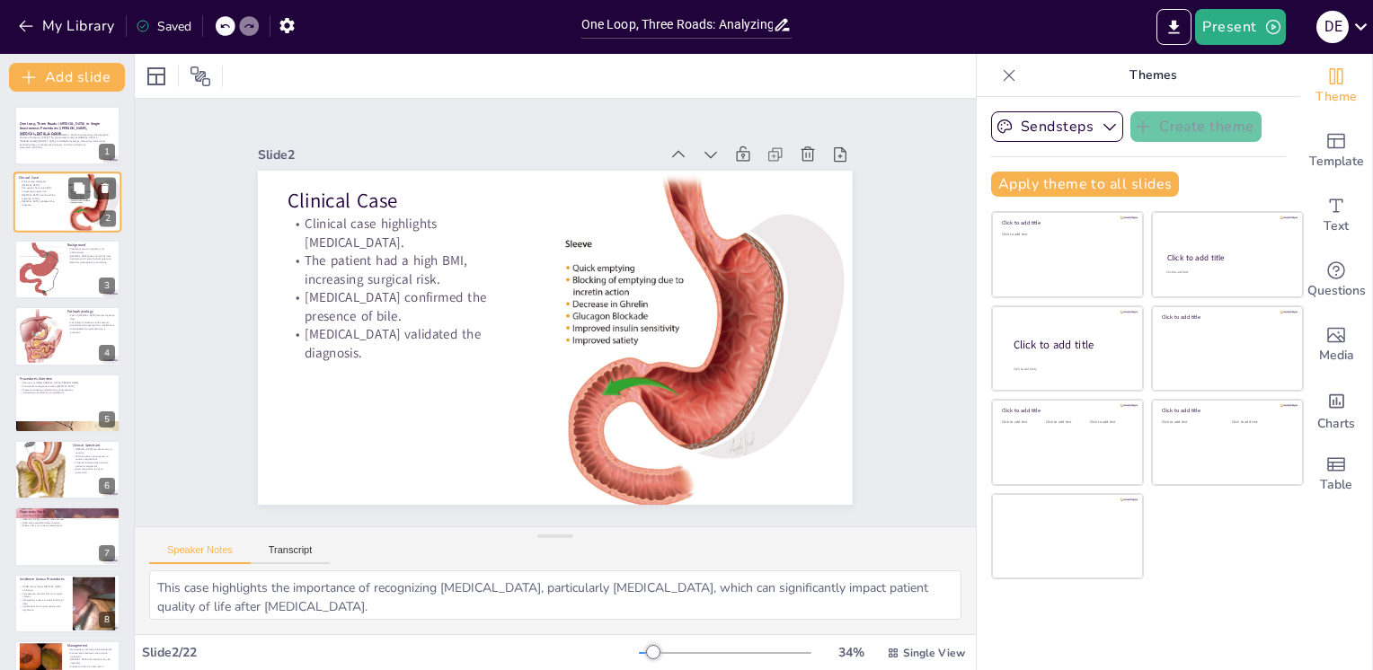
checkbox input "true"
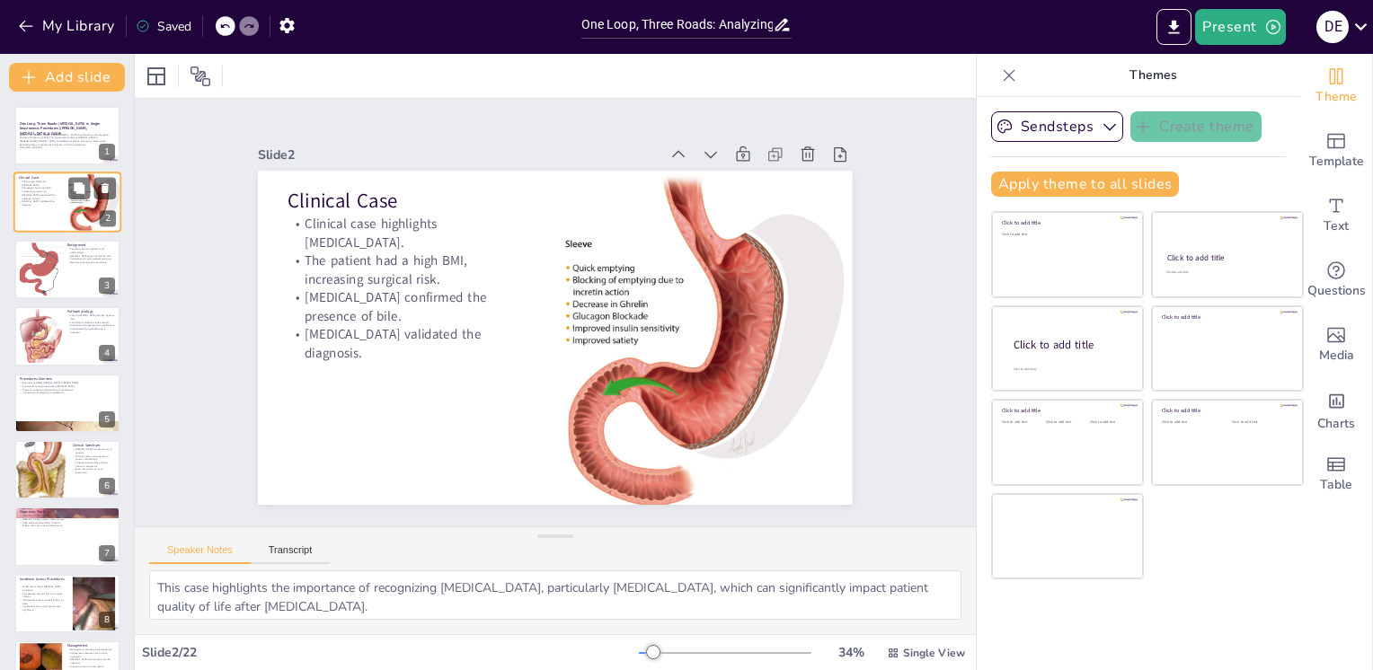
checkbox input "true"
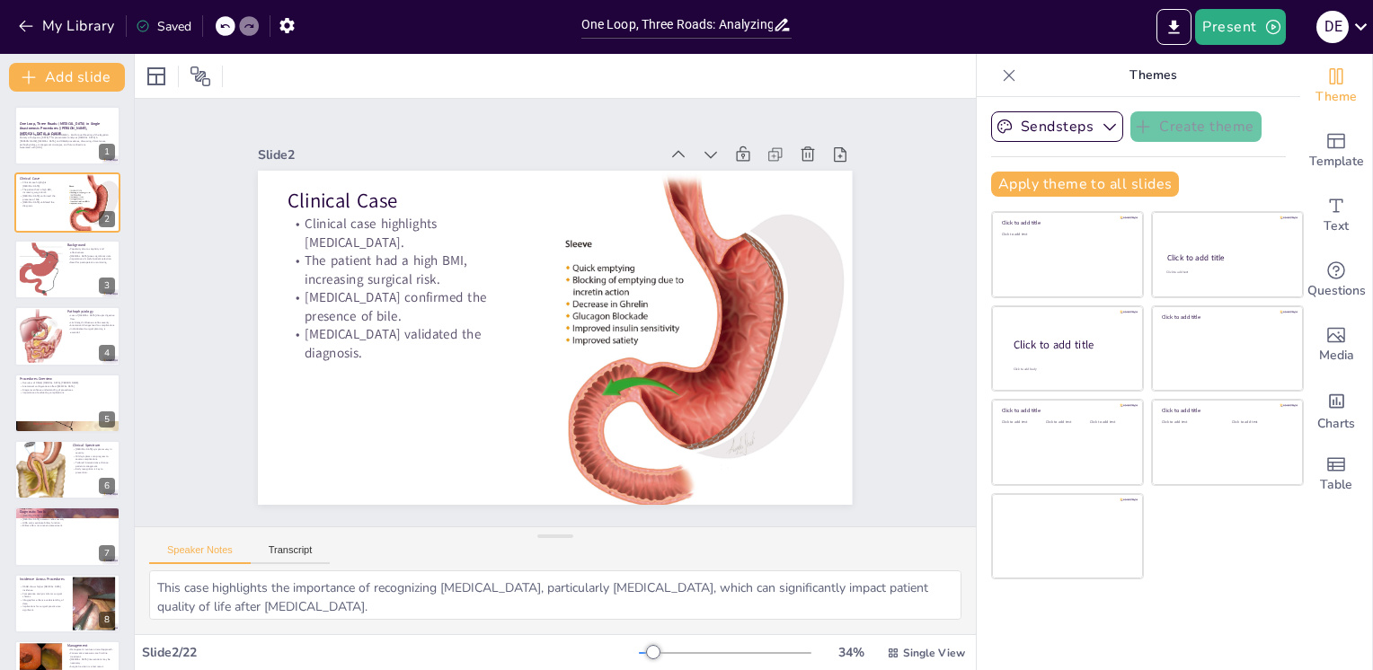
checkbox input "true"
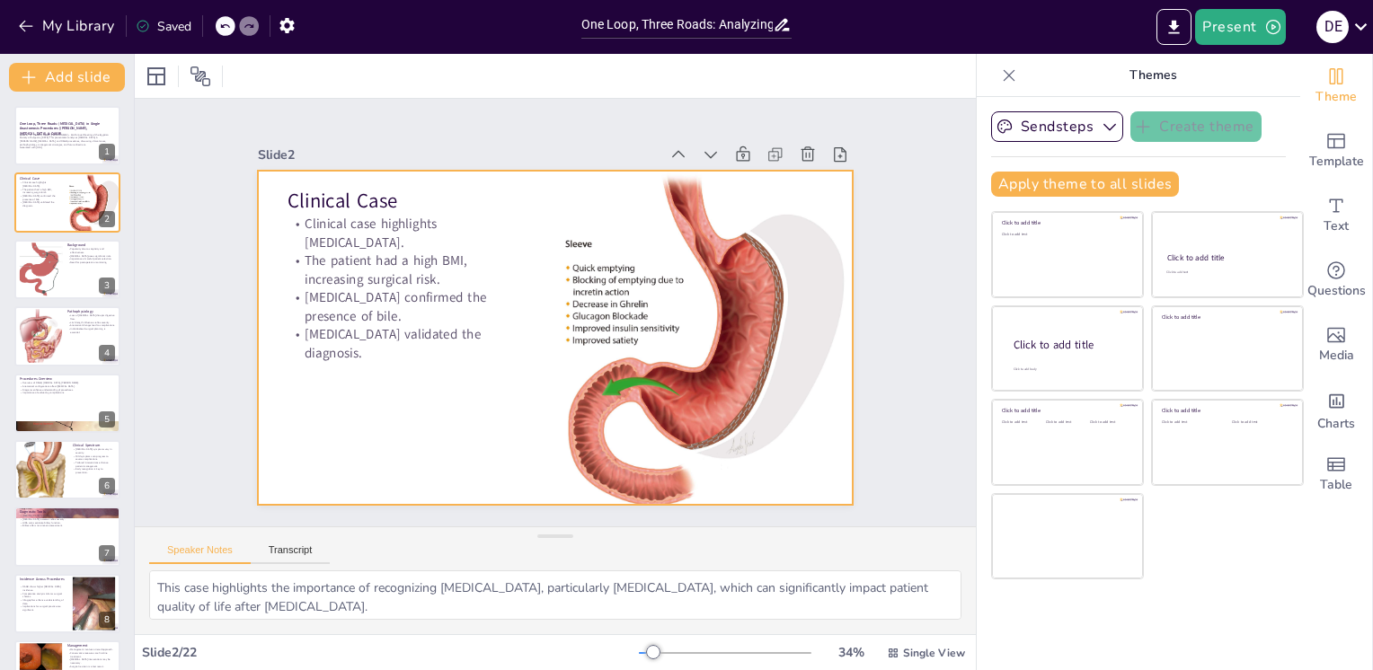
checkbox input "true"
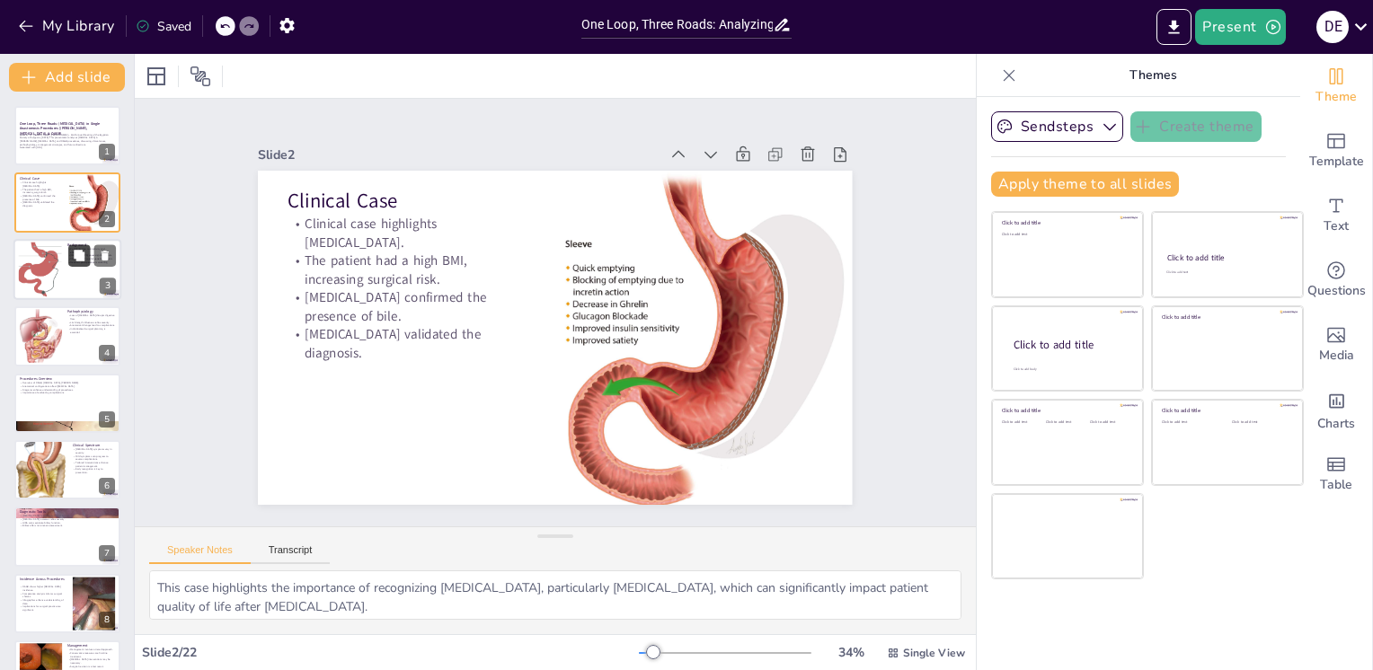
checkbox input "true"
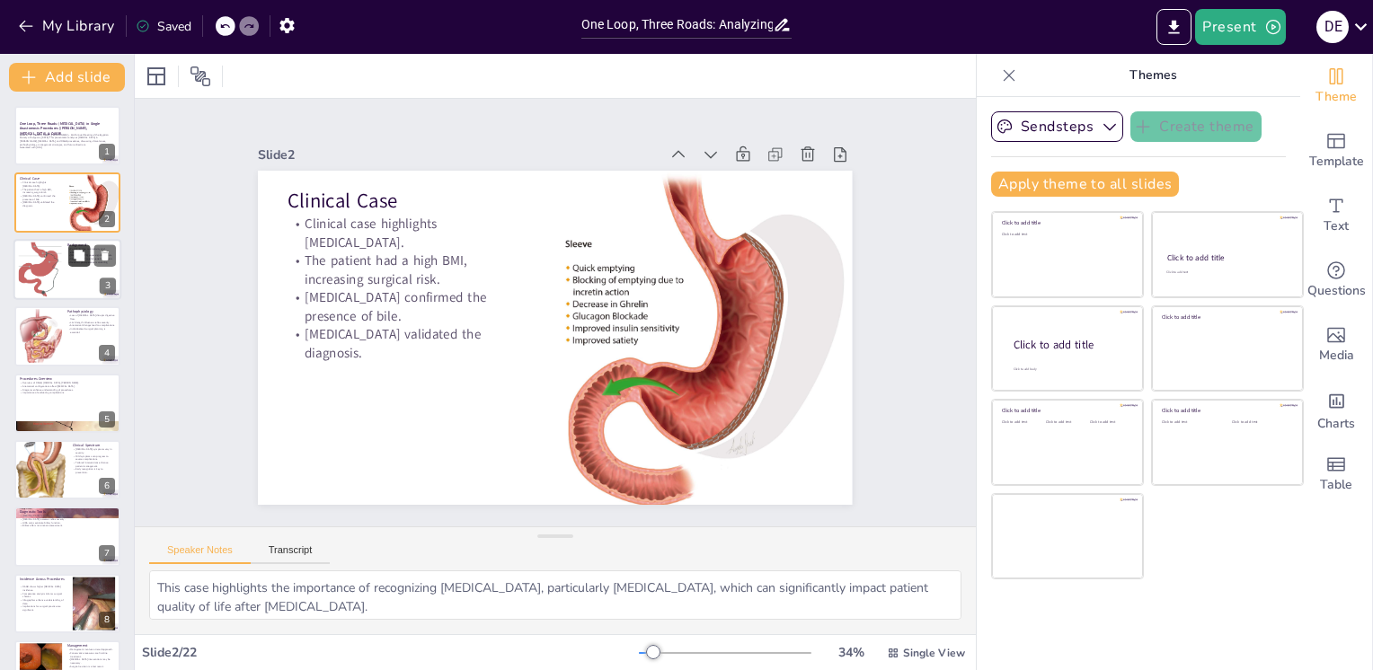
checkbox input "true"
click at [78, 264] on button at bounding box center [79, 255] width 22 height 22
type textarea "The increasing popularity of single-anastomosis procedures is largely attribute…"
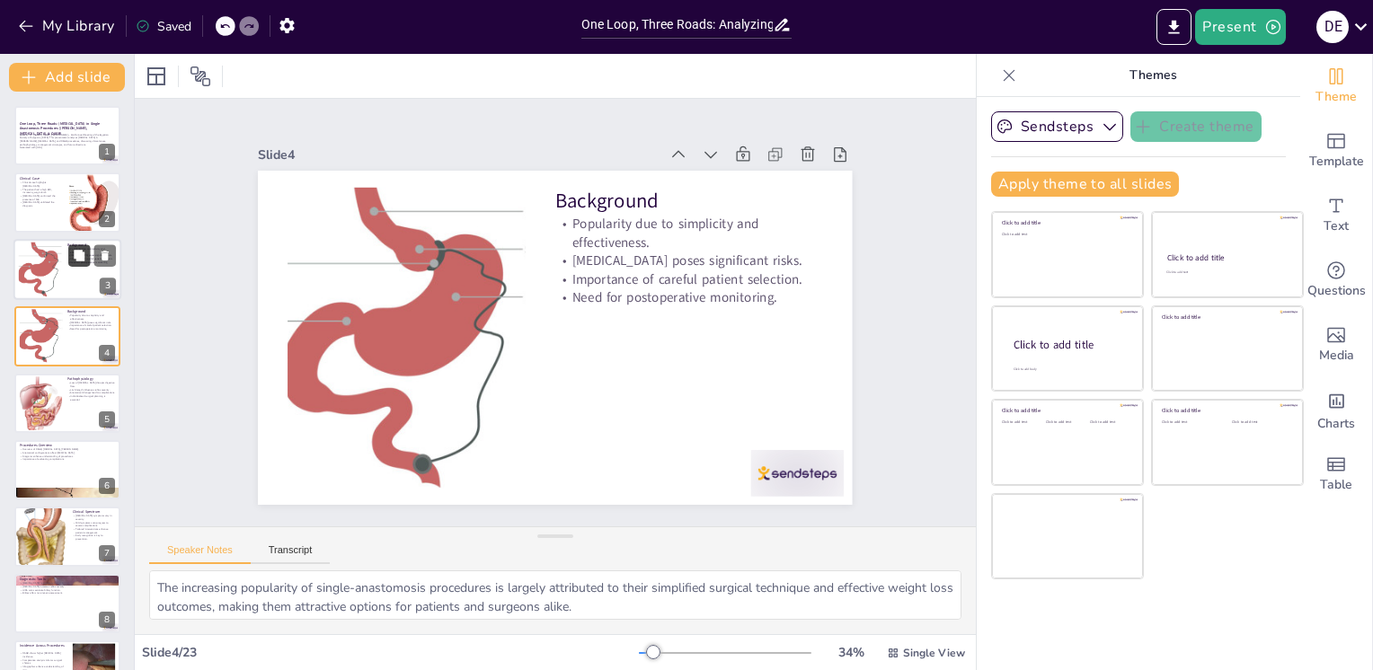
checkbox input "true"
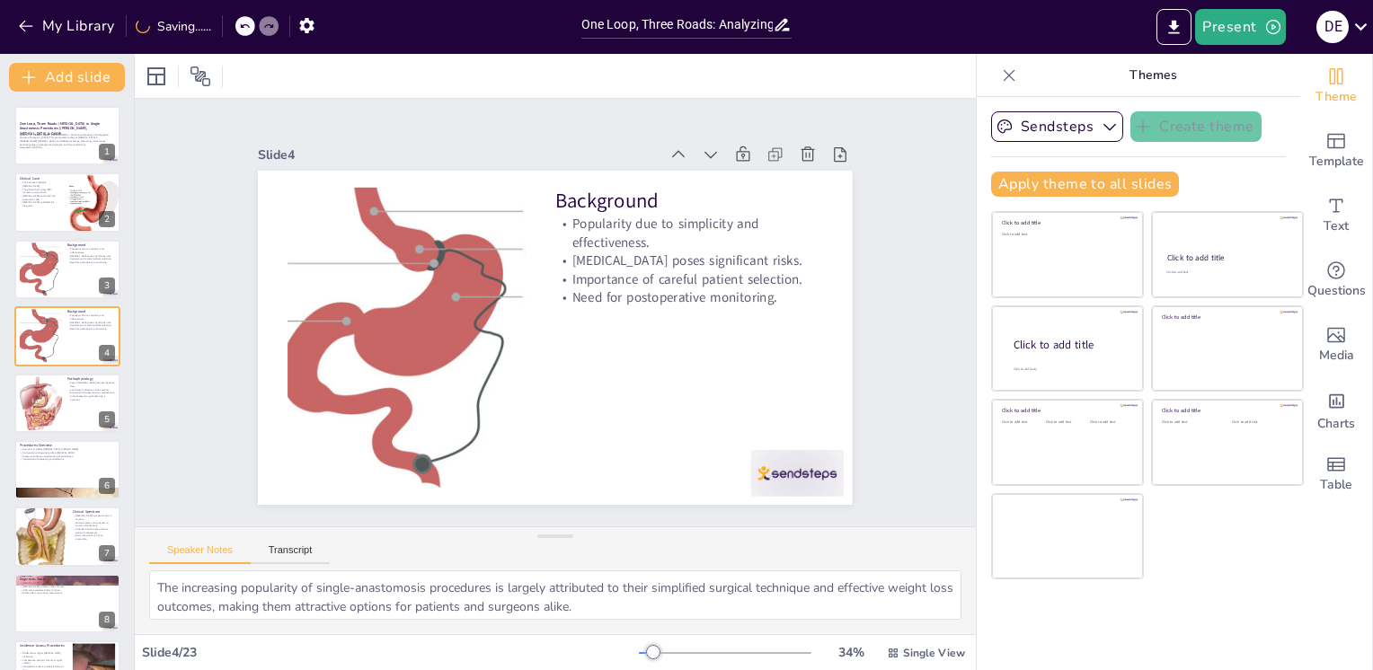
checkbox input "true"
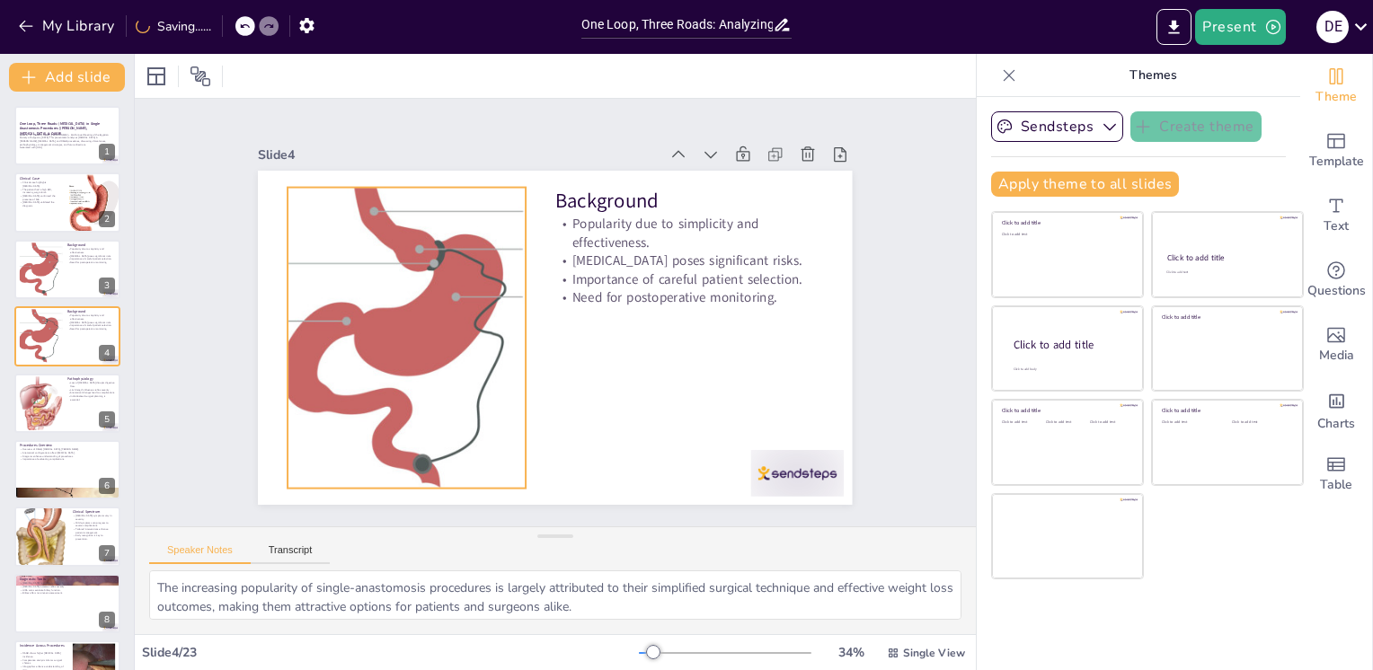
checkbox input "true"
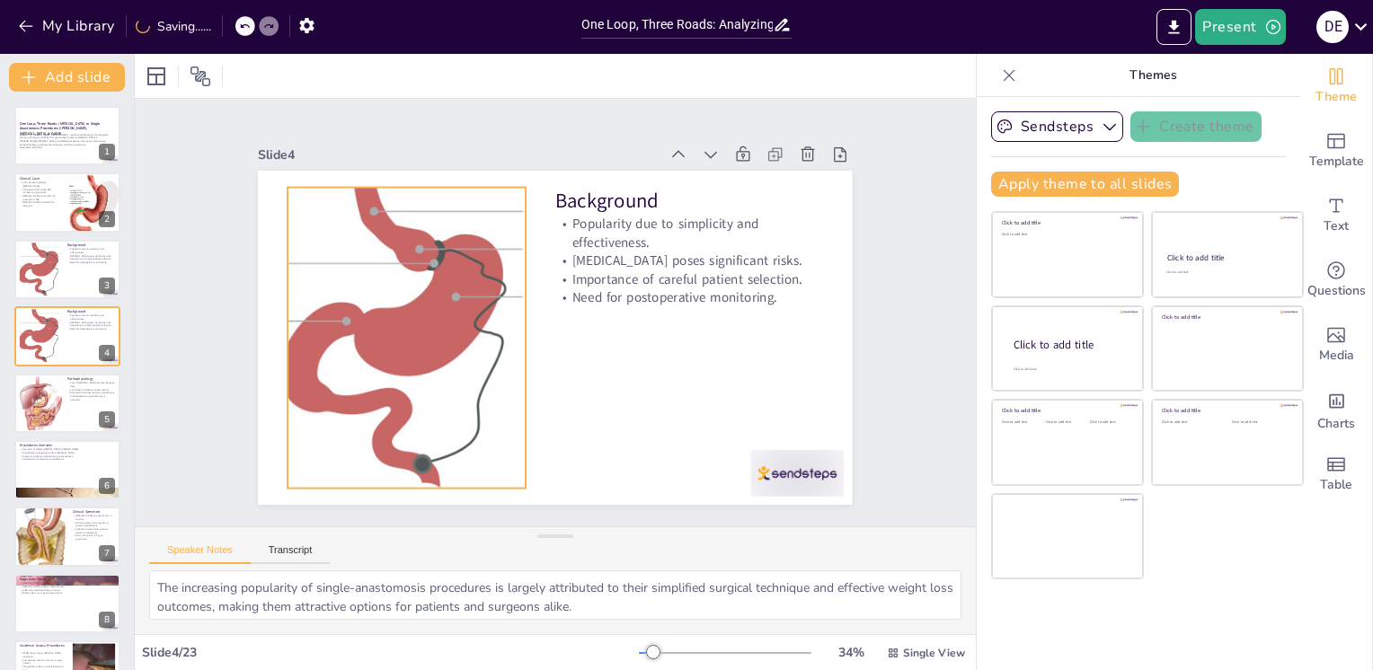
checkbox input "true"
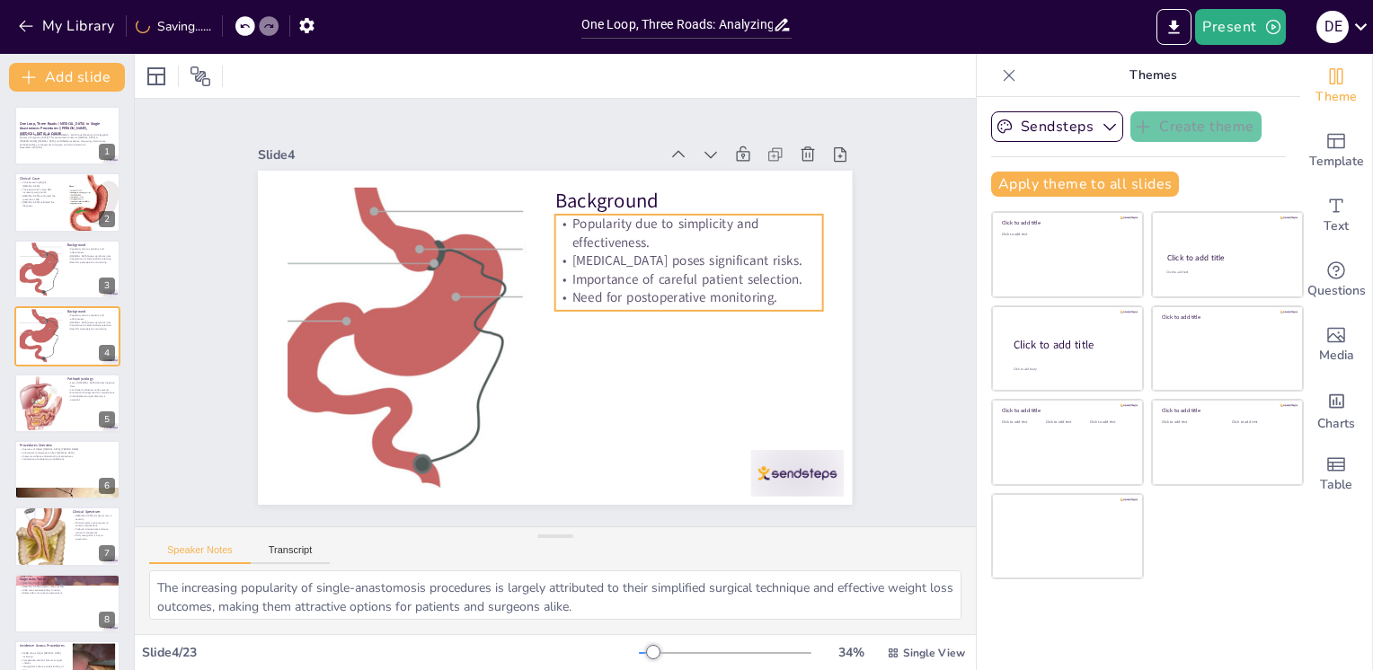
checkbox input "true"
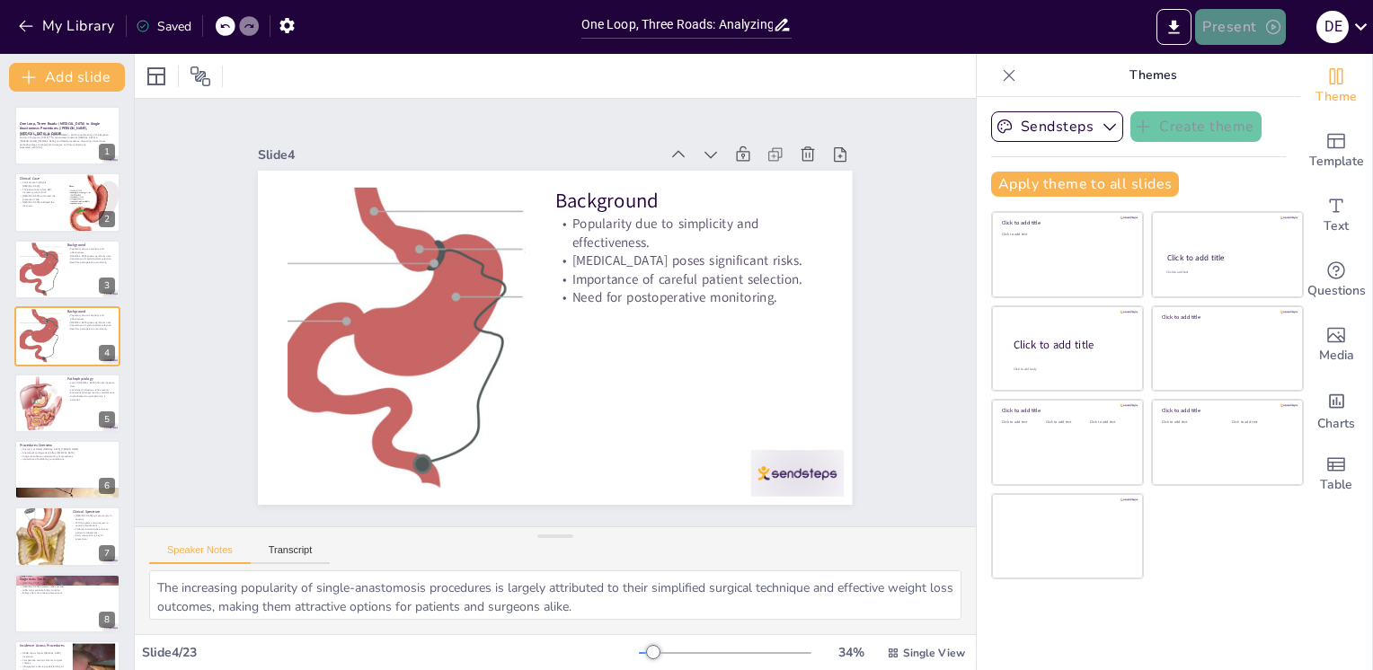
click at [1258, 33] on button "Present" at bounding box center [1240, 27] width 90 height 36
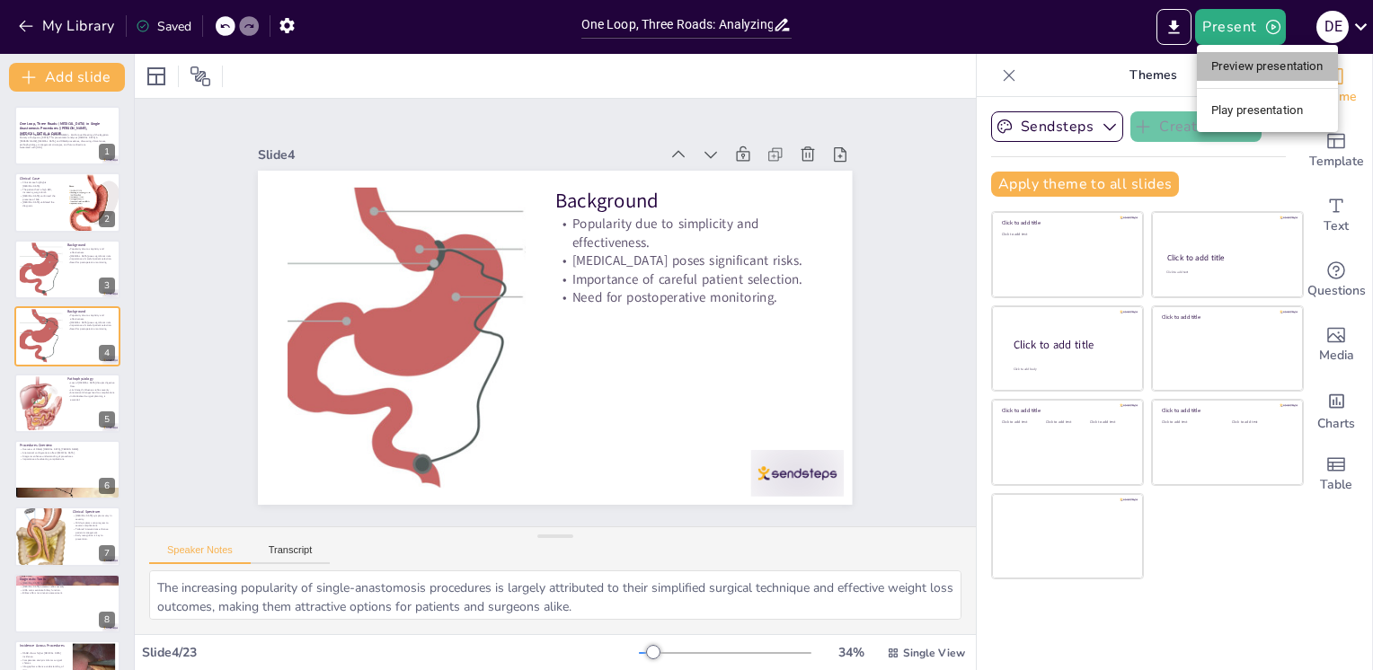
click at [1261, 63] on li "Preview presentation" at bounding box center [1267, 66] width 141 height 29
